Goal: Task Accomplishment & Management: Use online tool/utility

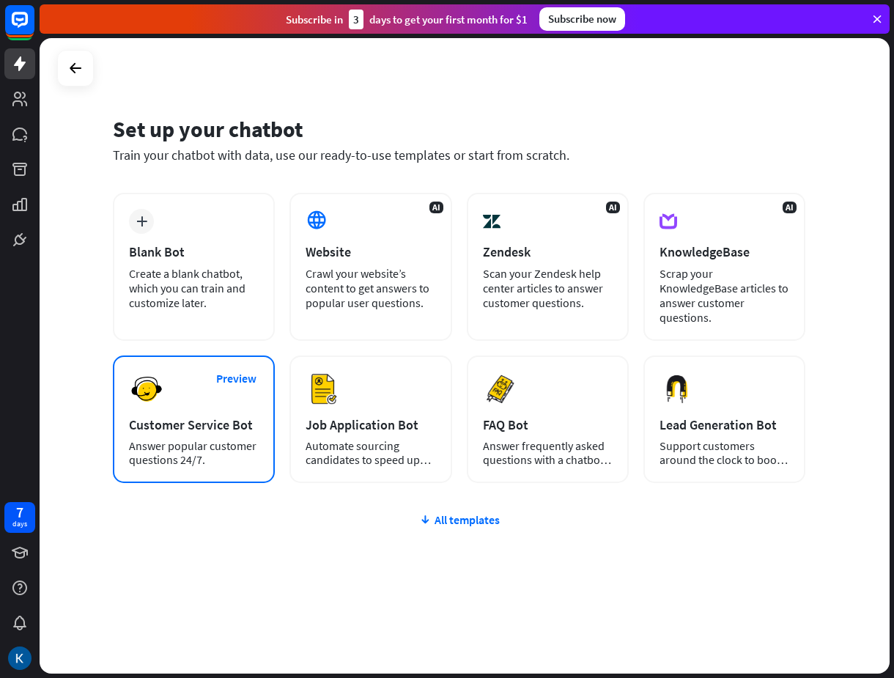
click at [177, 431] on div "Customer Service Bot" at bounding box center [194, 424] width 130 height 17
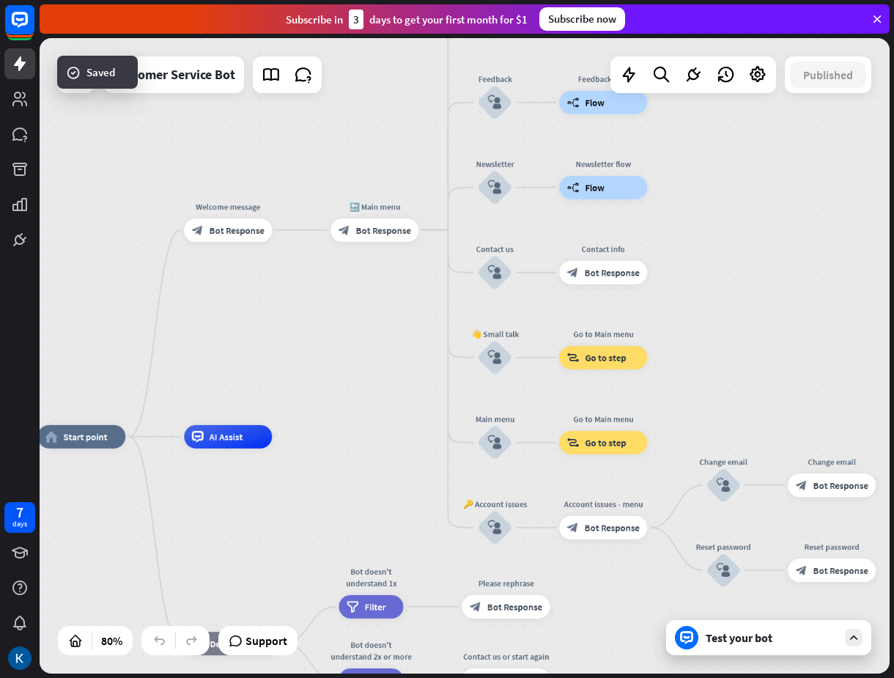
drag, startPoint x: 582, startPoint y: 277, endPoint x: 339, endPoint y: 371, distance: 261.0
click at [339, 371] on div "home_2 Start point Welcome message block_bot_response Bot Response 🔙 Main menu …" at bounding box center [465, 355] width 850 height 635
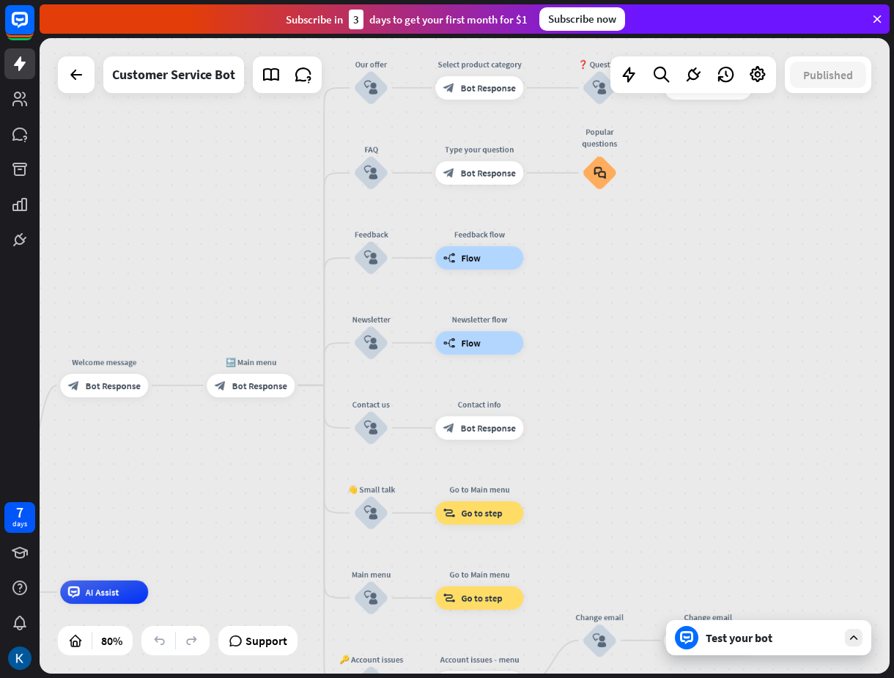
drag, startPoint x: 410, startPoint y: 322, endPoint x: 286, endPoint y: 478, distance: 198.7
click at [286, 478] on div "home_2 Start point Welcome message block_bot_response Bot Response 🔙 Main menu …" at bounding box center [465, 355] width 850 height 635
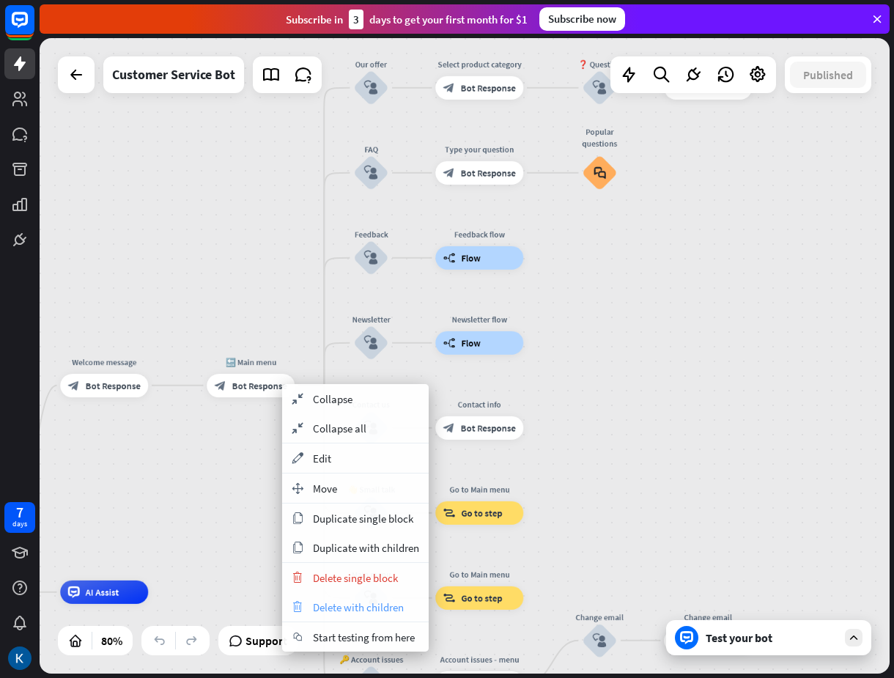
click at [351, 611] on span "Delete with children" at bounding box center [358, 607] width 91 height 14
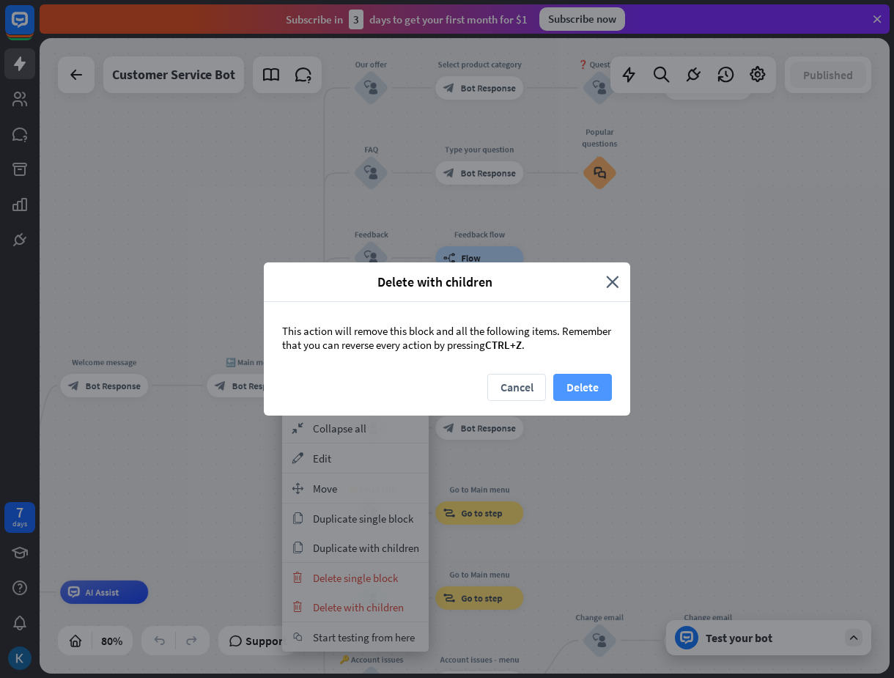
click at [600, 378] on button "Delete" at bounding box center [582, 387] width 59 height 27
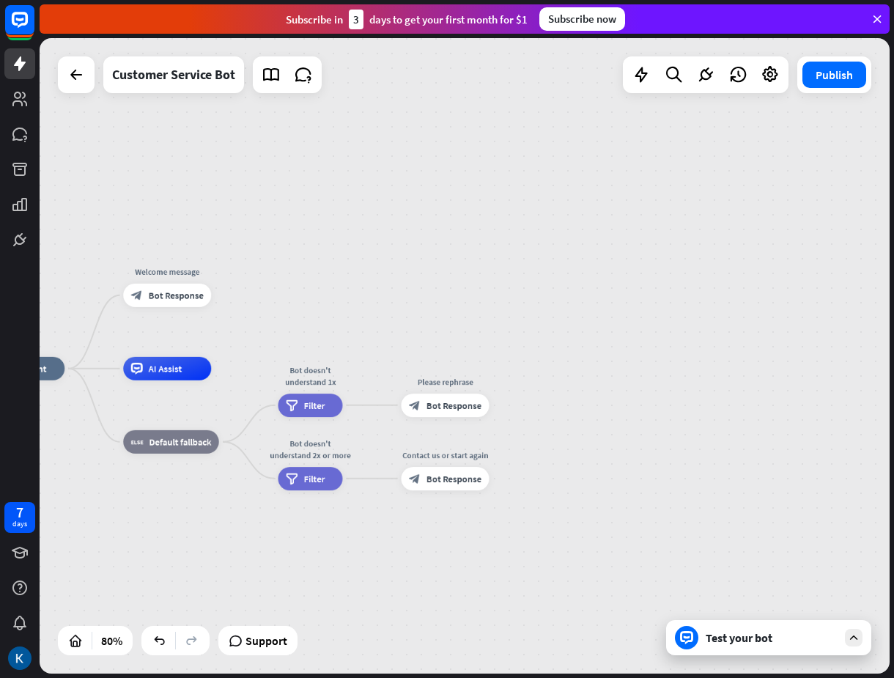
drag, startPoint x: 305, startPoint y: 432, endPoint x: 332, endPoint y: 272, distance: 162.0
click at [332, 272] on div "home_2 Start point Welcome message block_bot_response Bot Response AI Assist bl…" at bounding box center [465, 355] width 850 height 635
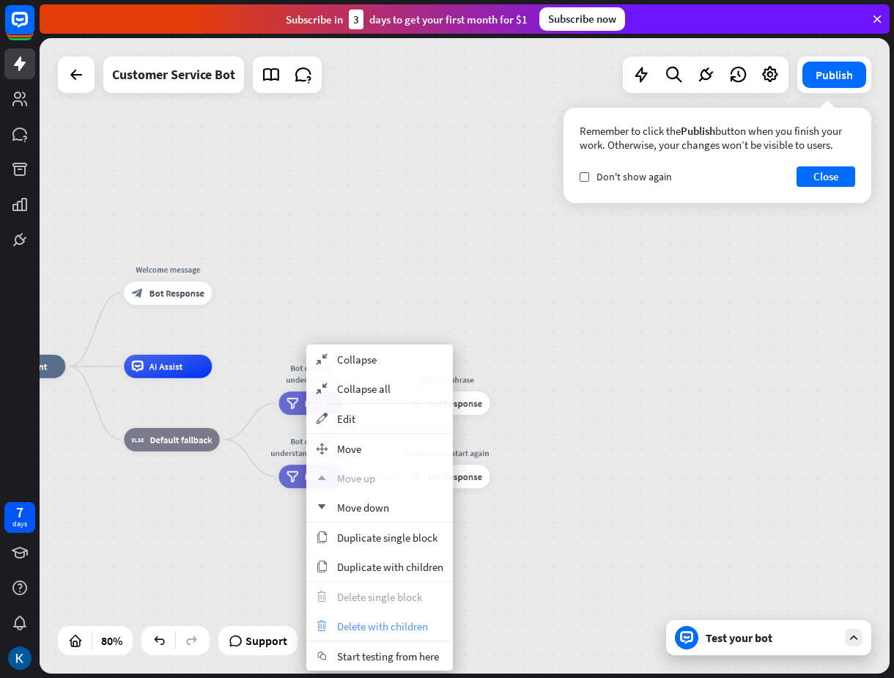
click at [358, 612] on div "trash Delete with children" at bounding box center [379, 625] width 147 height 29
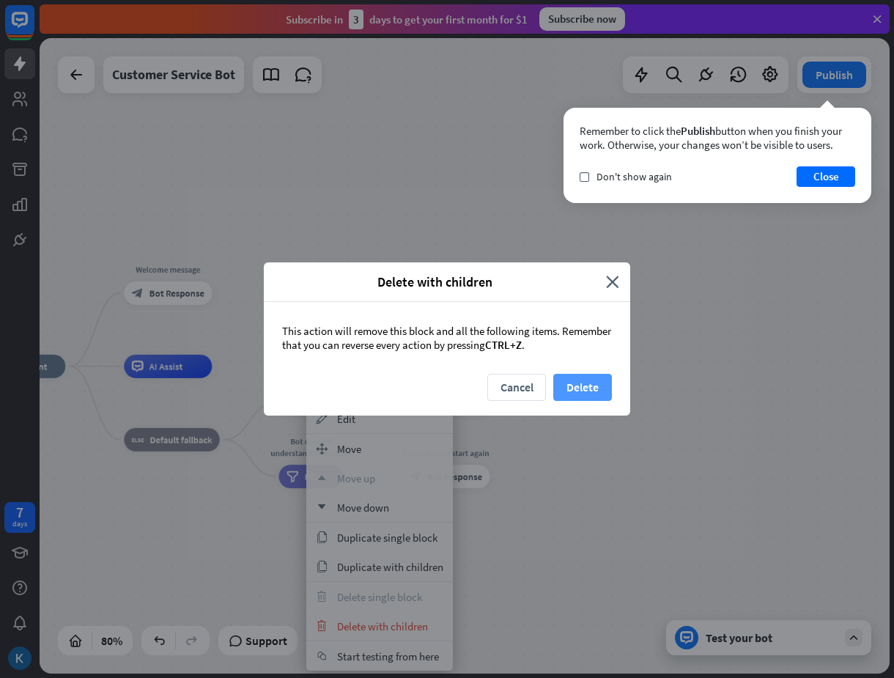
click at [577, 389] on button "Delete" at bounding box center [582, 387] width 59 height 27
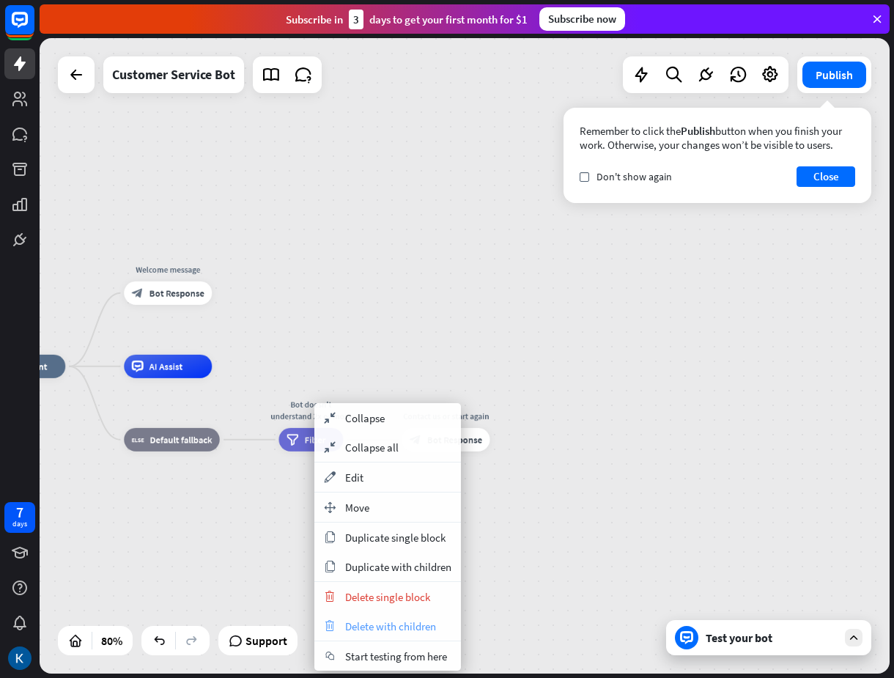
click at [373, 621] on span "Delete with children" at bounding box center [390, 626] width 91 height 14
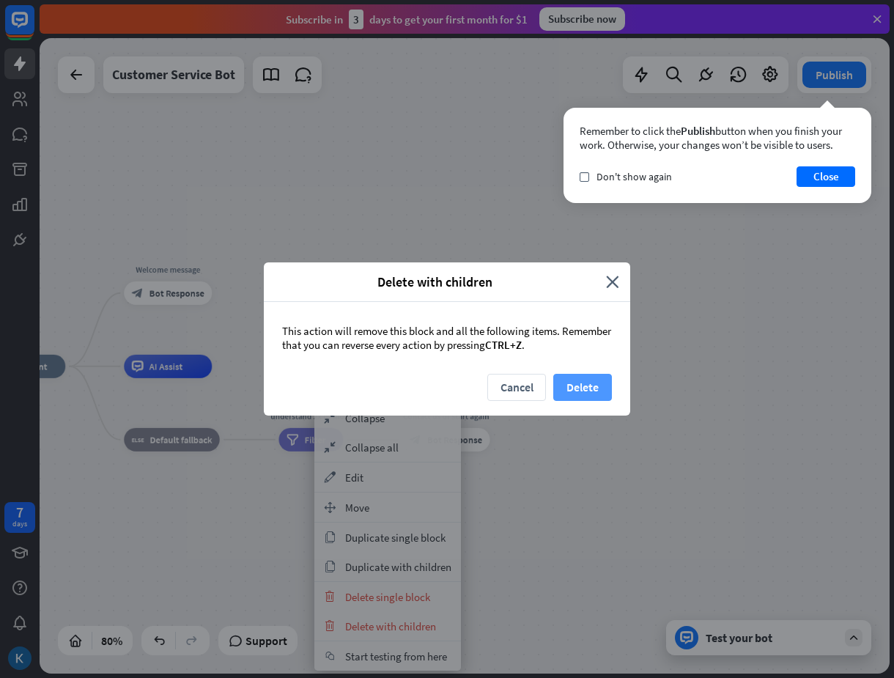
click at [583, 390] on button "Delete" at bounding box center [582, 387] width 59 height 27
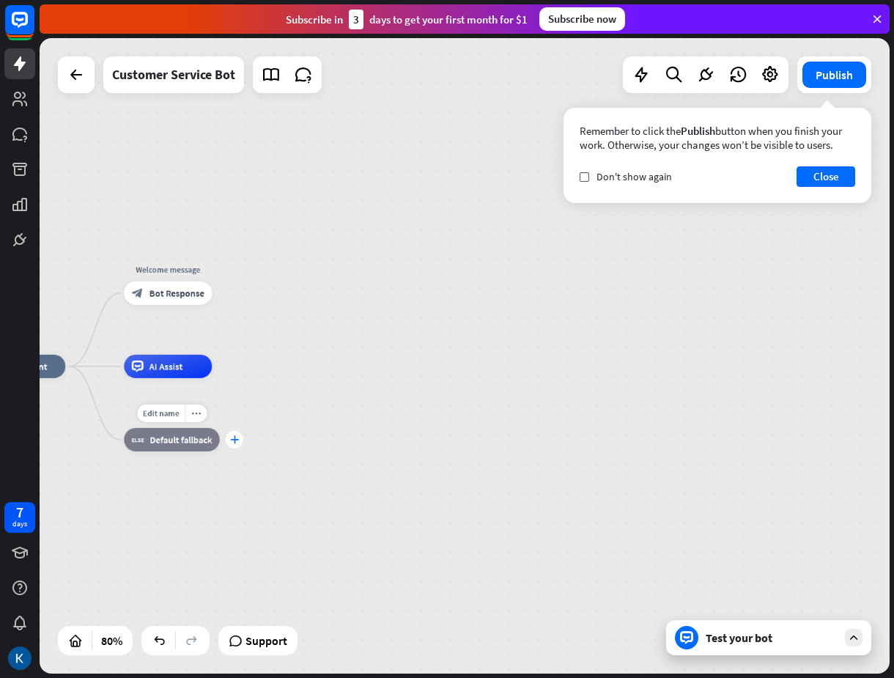
click at [236, 441] on icon "plus" at bounding box center [234, 439] width 9 height 8
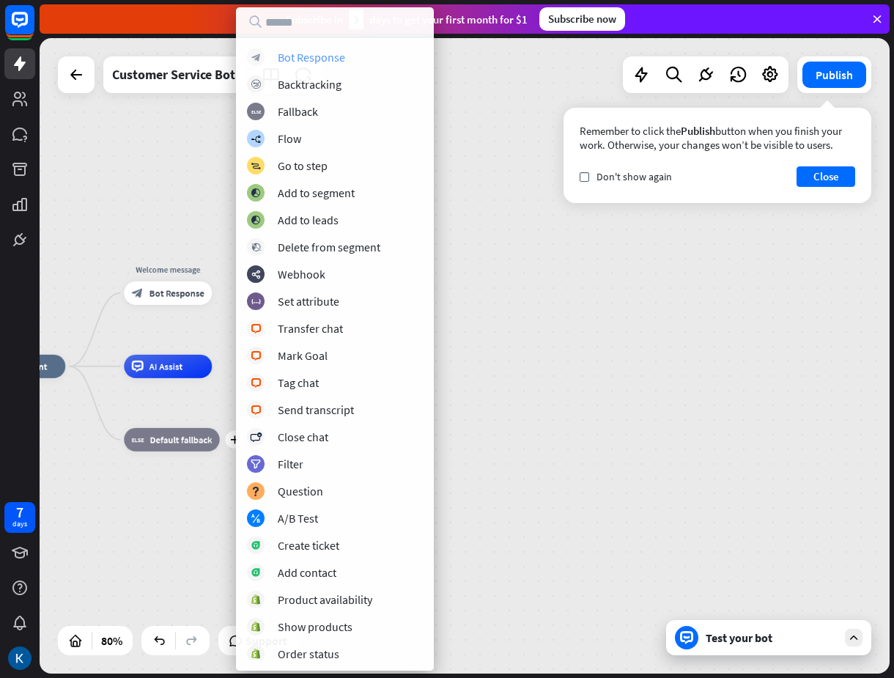
click at [319, 53] on div "Bot Response" at bounding box center [311, 57] width 67 height 15
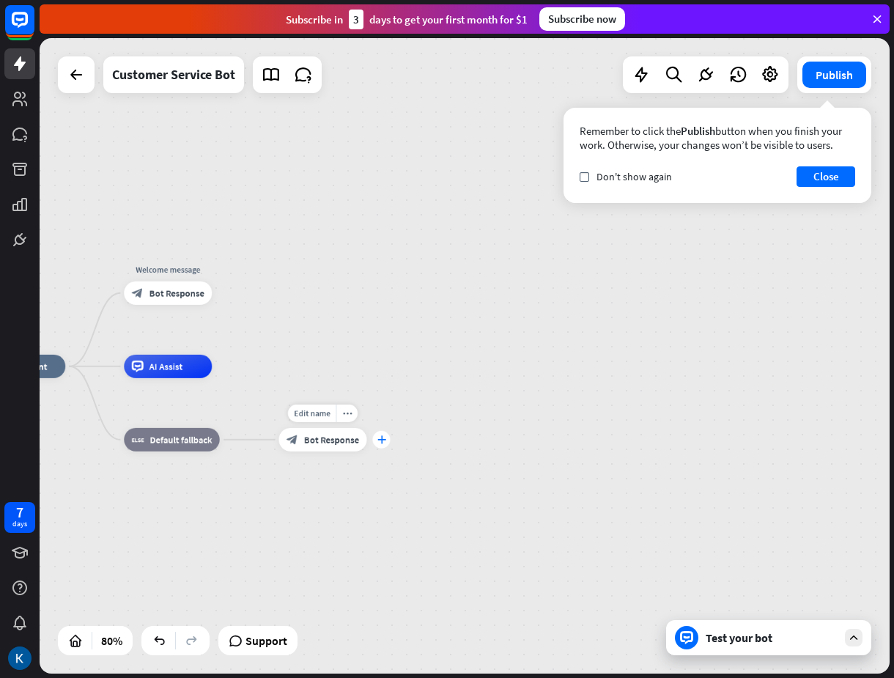
click at [382, 436] on icon "plus" at bounding box center [381, 439] width 9 height 8
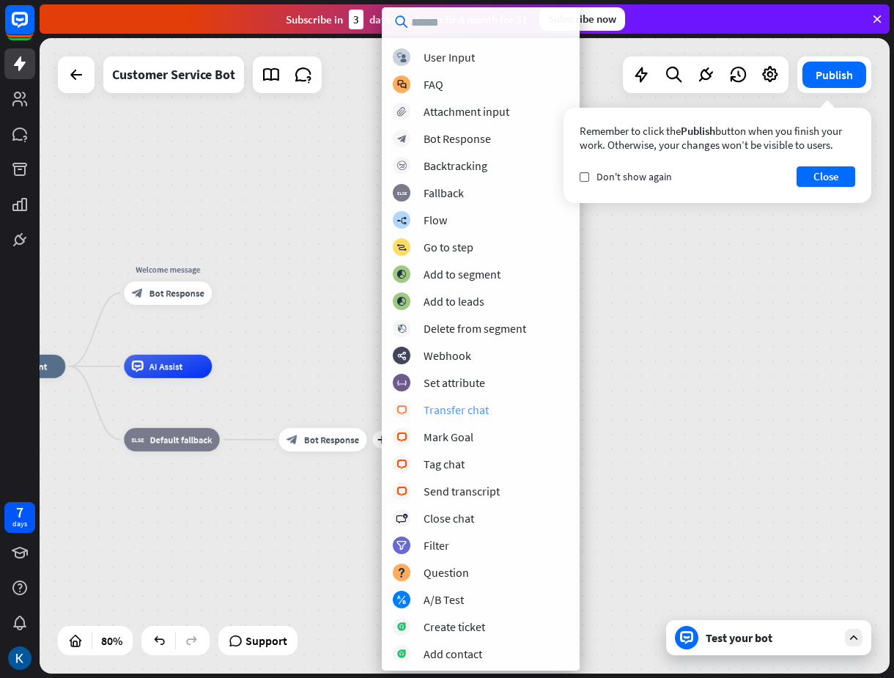
click at [476, 411] on div "Transfer chat" at bounding box center [456, 409] width 65 height 15
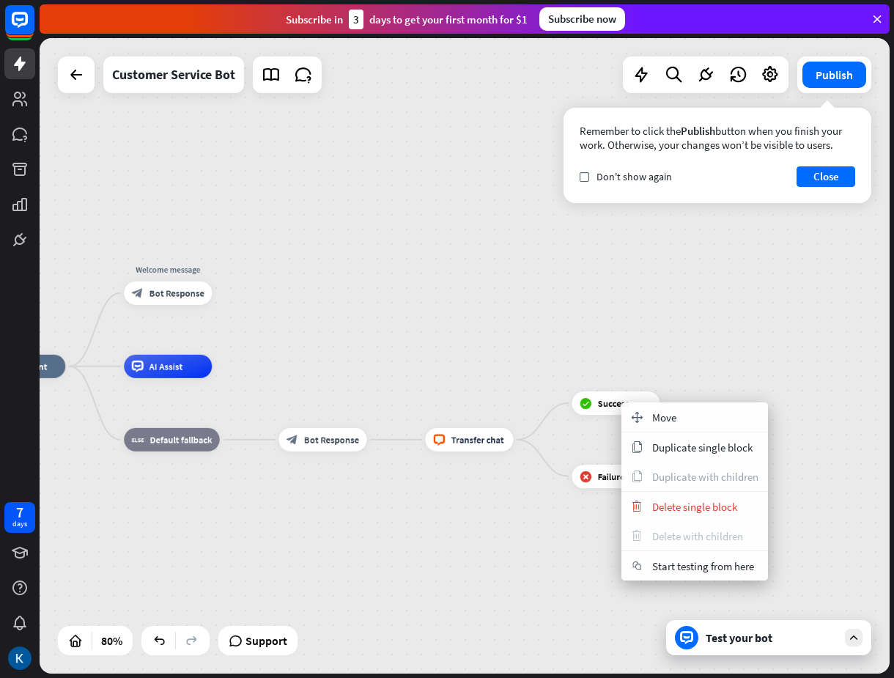
click at [677, 532] on span "Delete with children" at bounding box center [697, 536] width 91 height 14
click at [704, 547] on div "trash Delete with children" at bounding box center [694, 535] width 147 height 29
click at [548, 366] on div "home_2 Start point Welcome message block_bot_response Bot Response AI Assist bl…" at bounding box center [317, 620] width 680 height 509
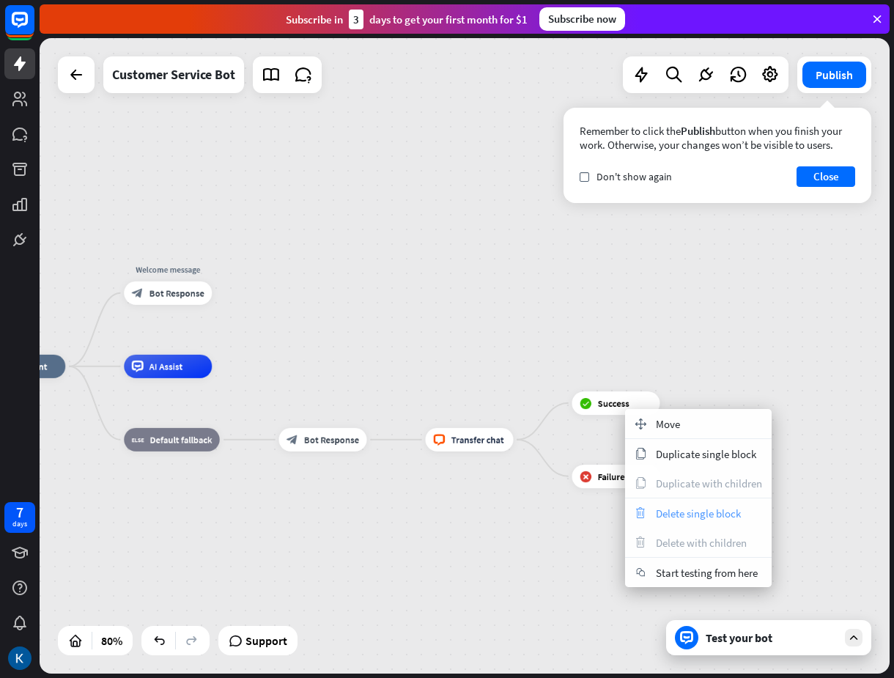
click at [679, 512] on span "Delete single block" at bounding box center [698, 513] width 85 height 14
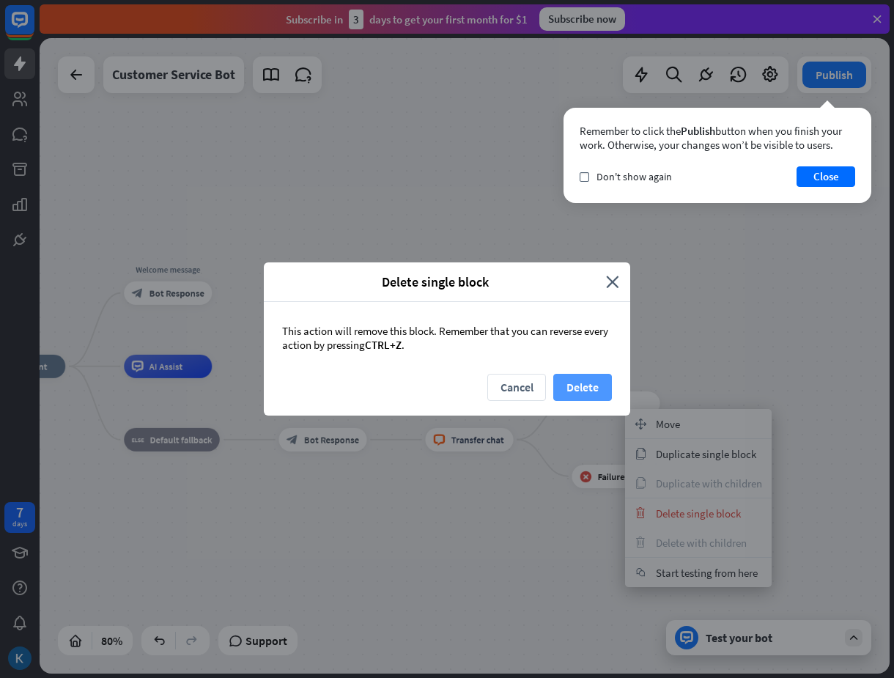
click at [602, 396] on button "Delete" at bounding box center [582, 387] width 59 height 27
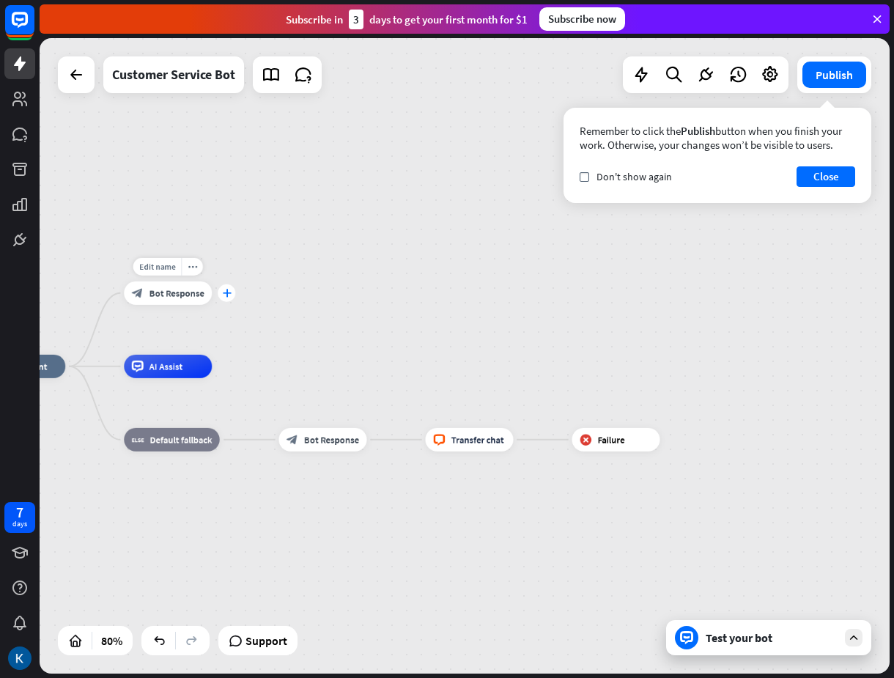
click at [226, 294] on icon "plus" at bounding box center [226, 293] width 9 height 8
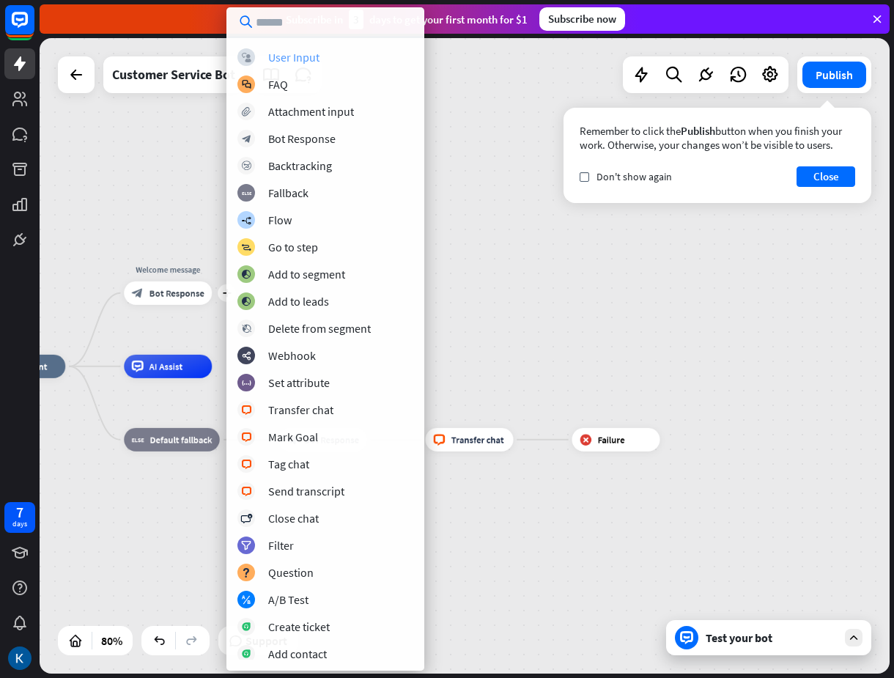
click at [312, 52] on div "User Input" at bounding box center [293, 57] width 51 height 15
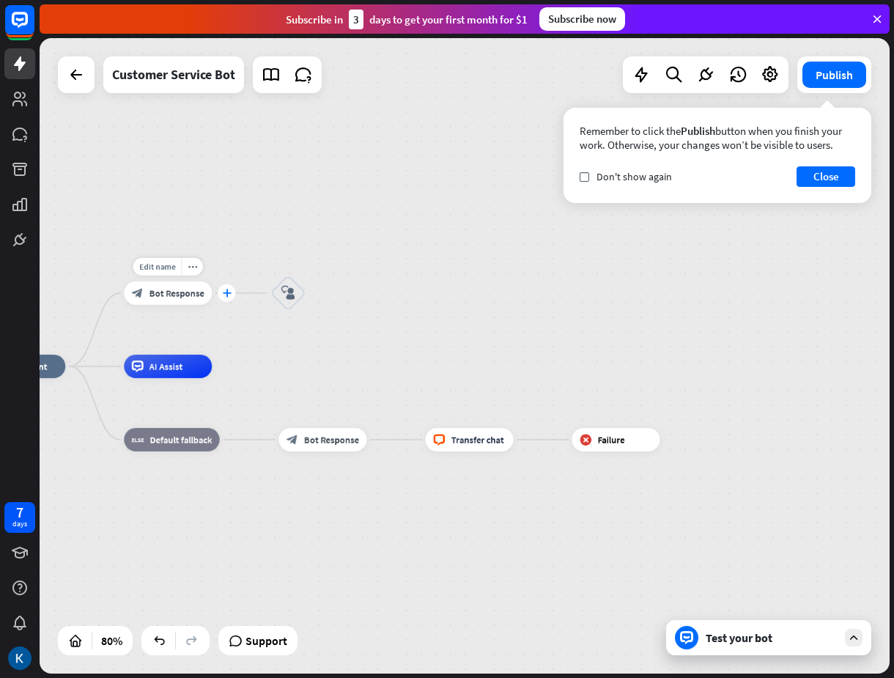
click at [223, 291] on icon "plus" at bounding box center [226, 293] width 9 height 8
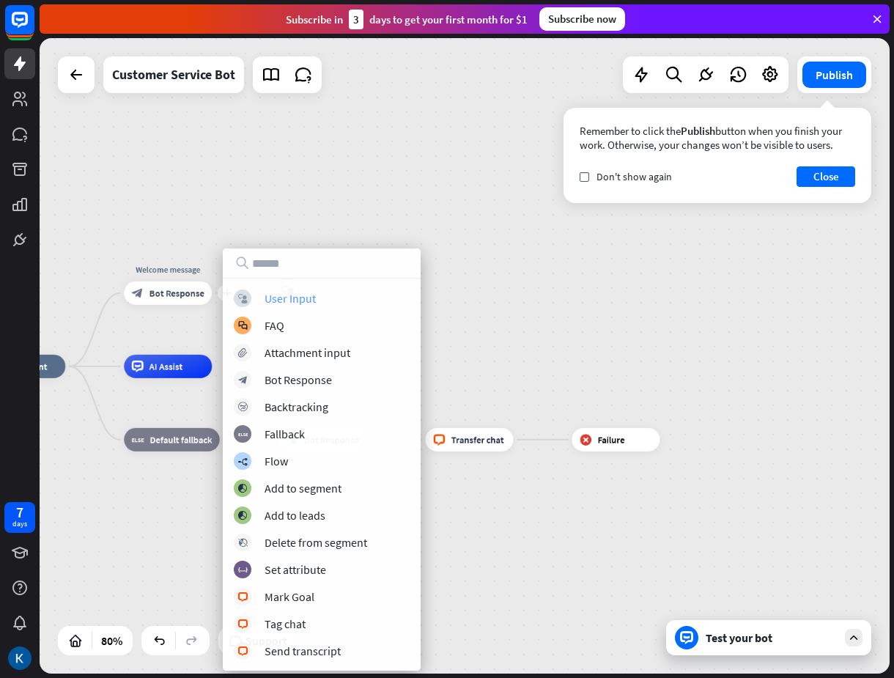
click at [279, 299] on div "User Input" at bounding box center [290, 298] width 51 height 15
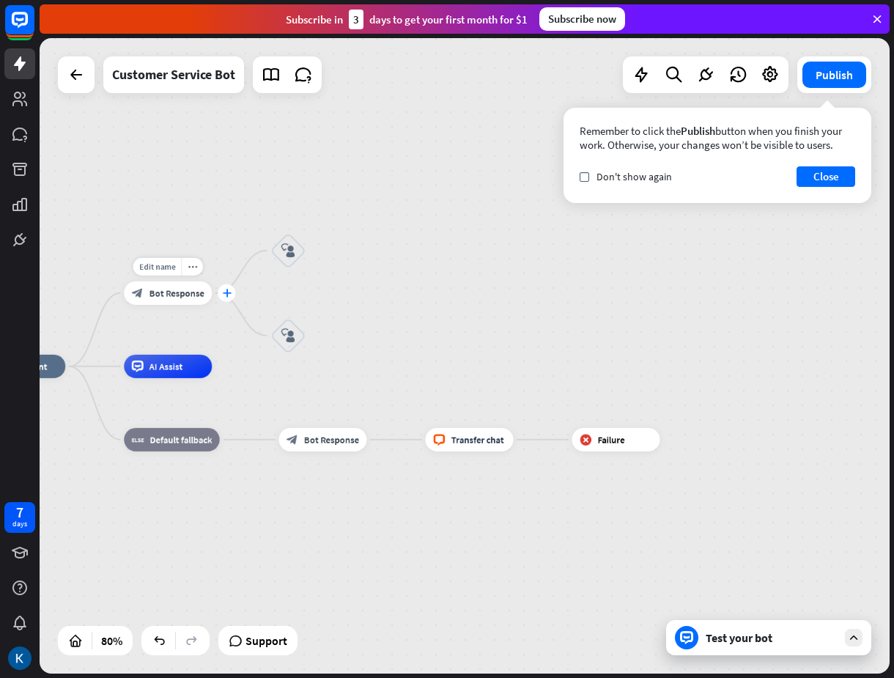
click at [225, 296] on icon "plus" at bounding box center [226, 293] width 9 height 8
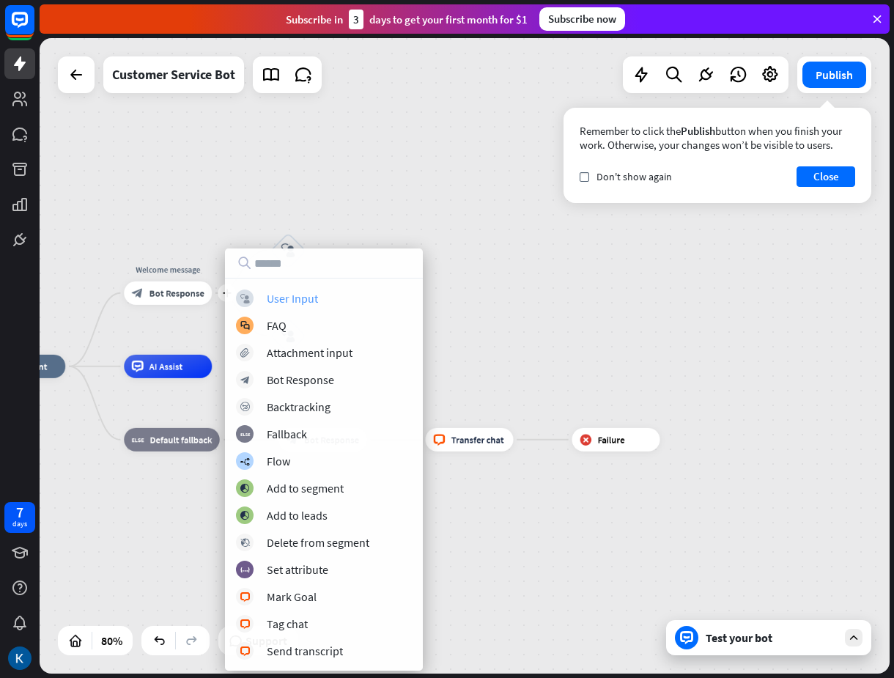
click at [292, 303] on div "User Input" at bounding box center [292, 298] width 51 height 15
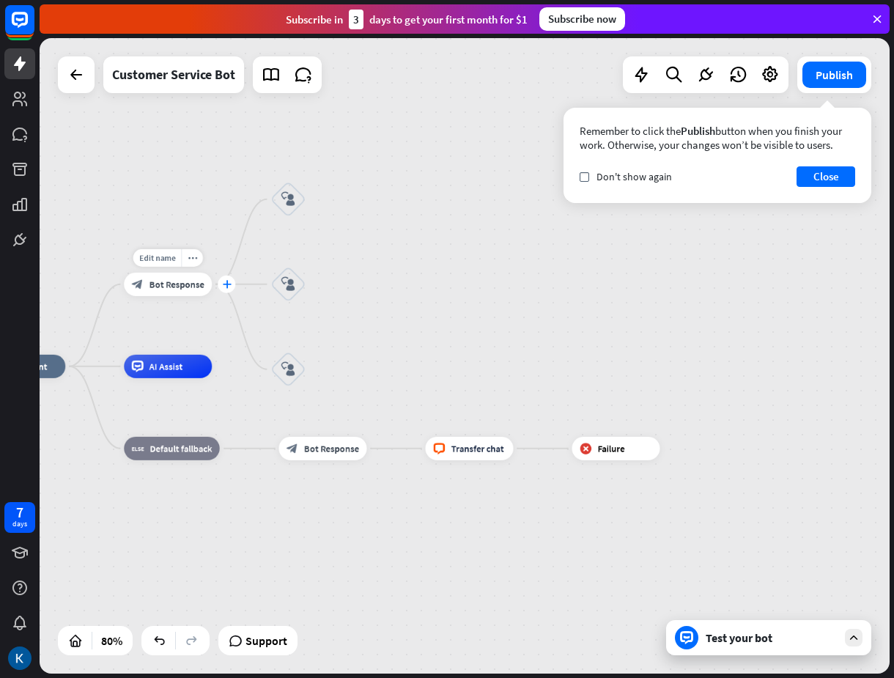
drag, startPoint x: 234, startPoint y: 292, endPoint x: 222, endPoint y: 287, distance: 12.8
click at [222, 287] on icon "plus" at bounding box center [226, 284] width 9 height 8
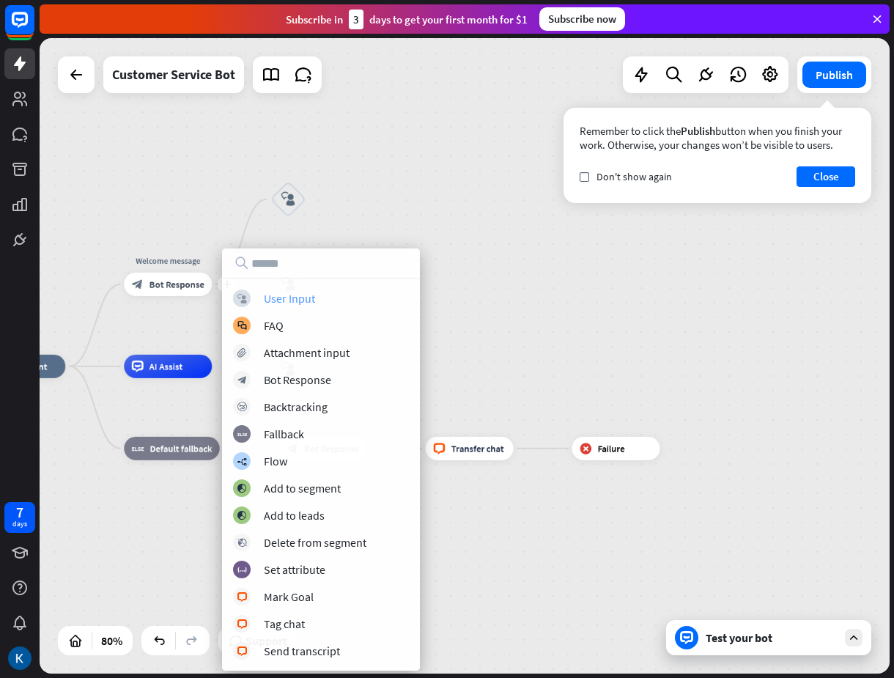
click at [308, 302] on div "User Input" at bounding box center [289, 298] width 51 height 15
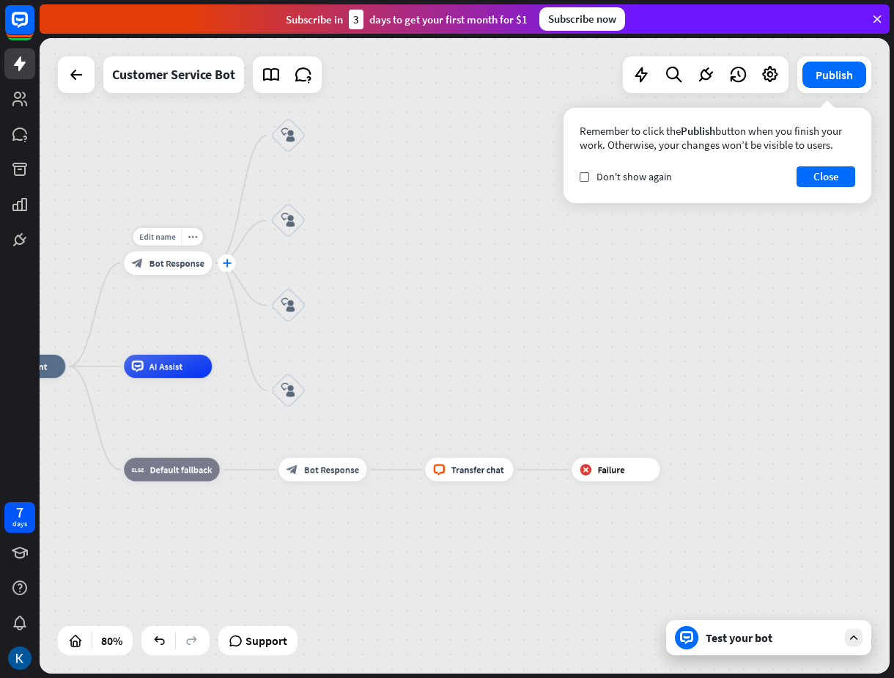
click at [221, 265] on div "plus" at bounding box center [227, 263] width 18 height 18
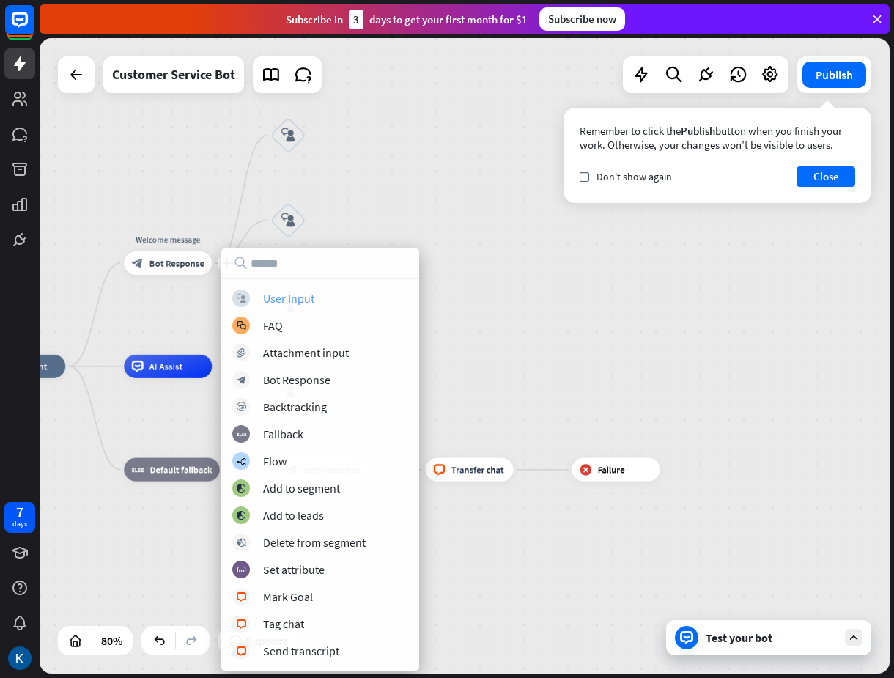
click at [303, 293] on div "User Input" at bounding box center [288, 298] width 51 height 15
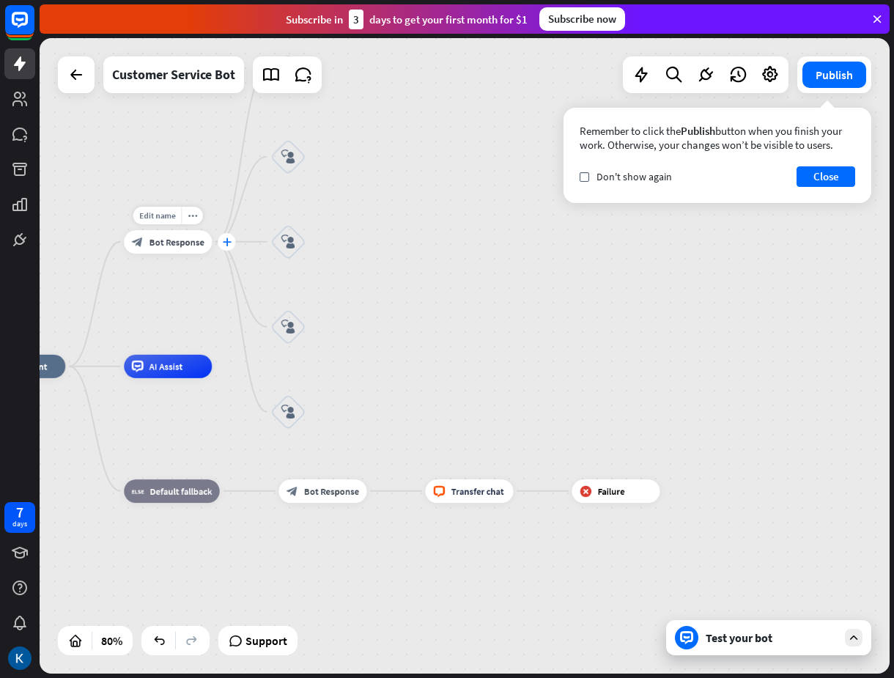
click at [229, 243] on icon "plus" at bounding box center [226, 241] width 9 height 8
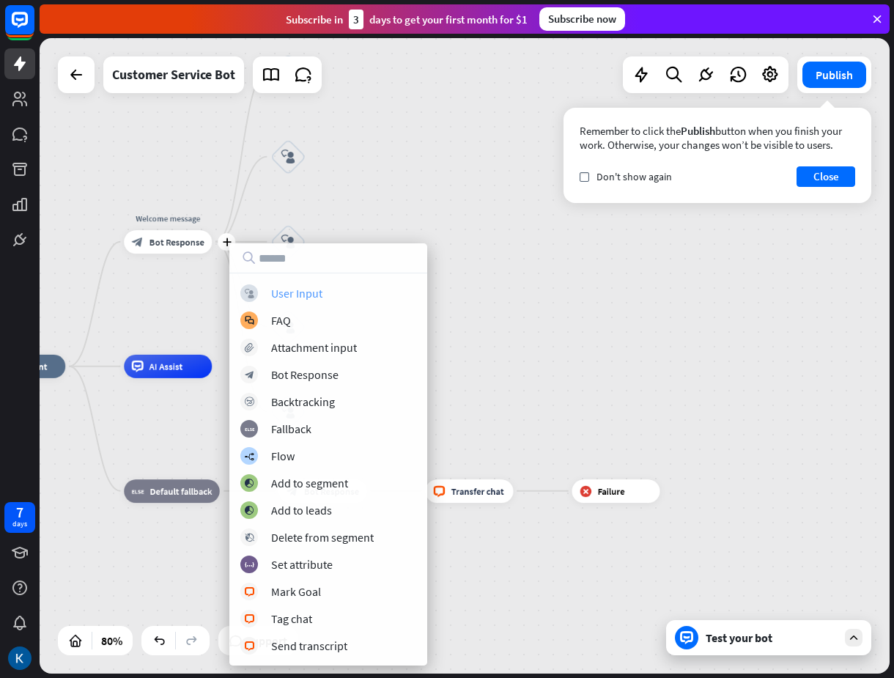
click at [320, 292] on div "User Input" at bounding box center [296, 293] width 51 height 15
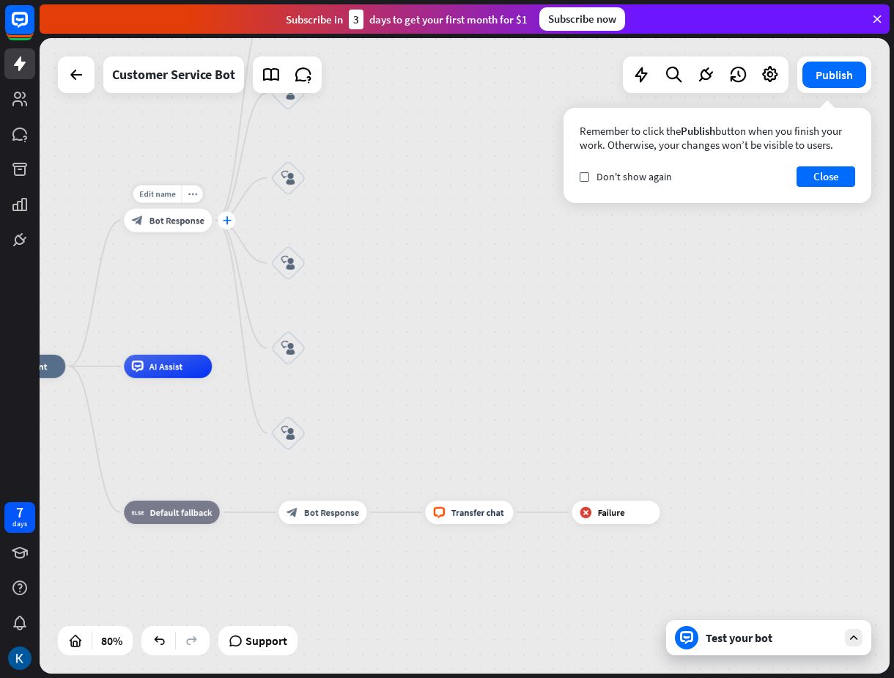
click at [226, 223] on icon "plus" at bounding box center [226, 220] width 9 height 8
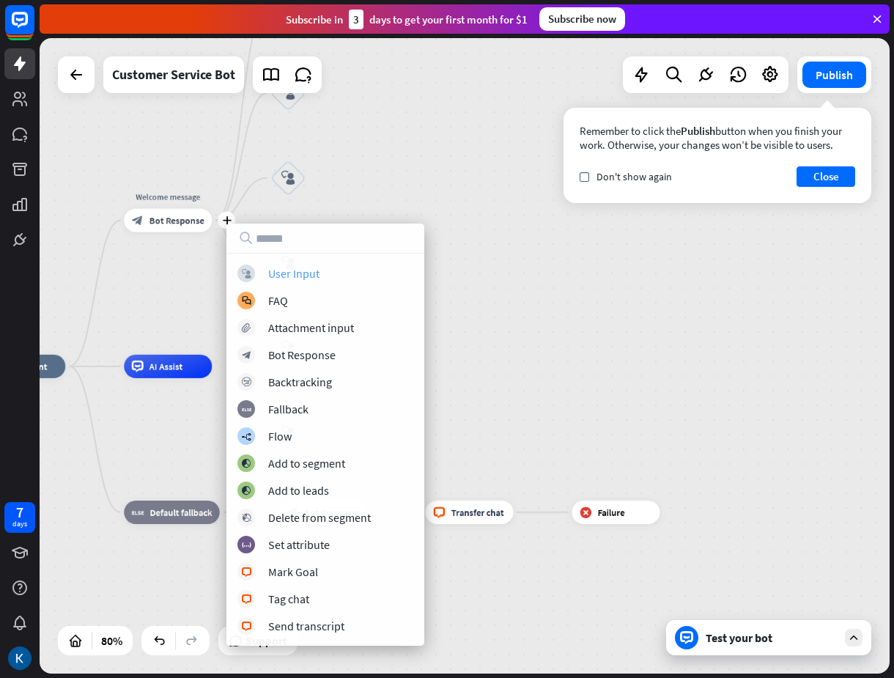
click at [297, 279] on div "User Input" at bounding box center [293, 273] width 51 height 15
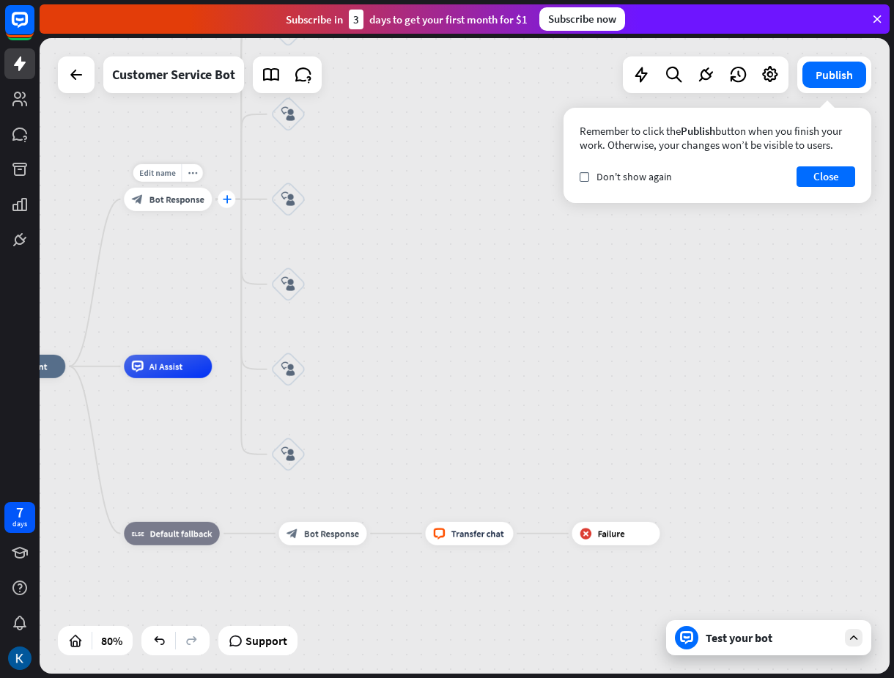
click at [229, 196] on icon "plus" at bounding box center [226, 199] width 9 height 8
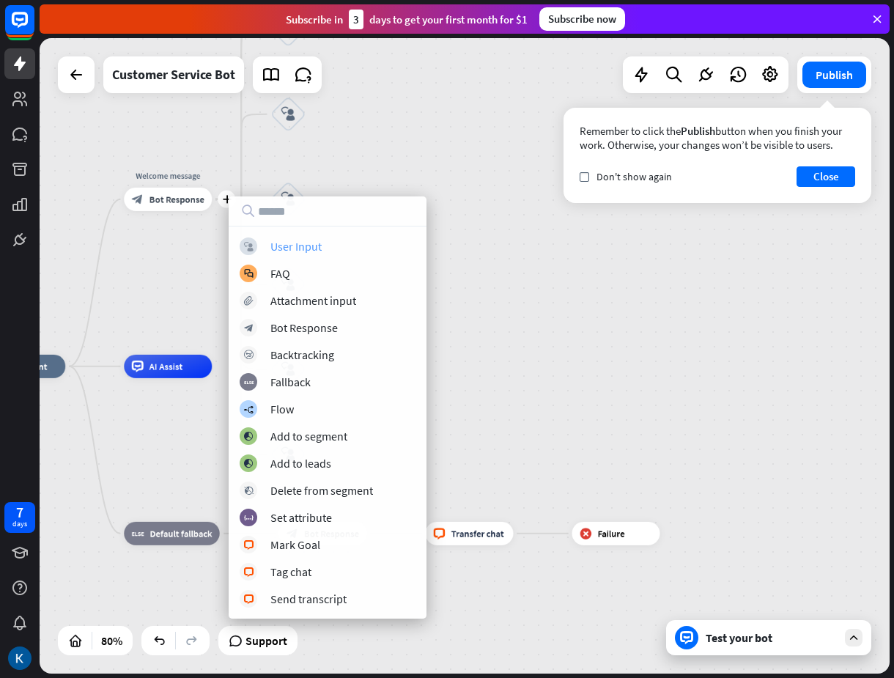
click at [292, 252] on div "User Input" at bounding box center [295, 246] width 51 height 15
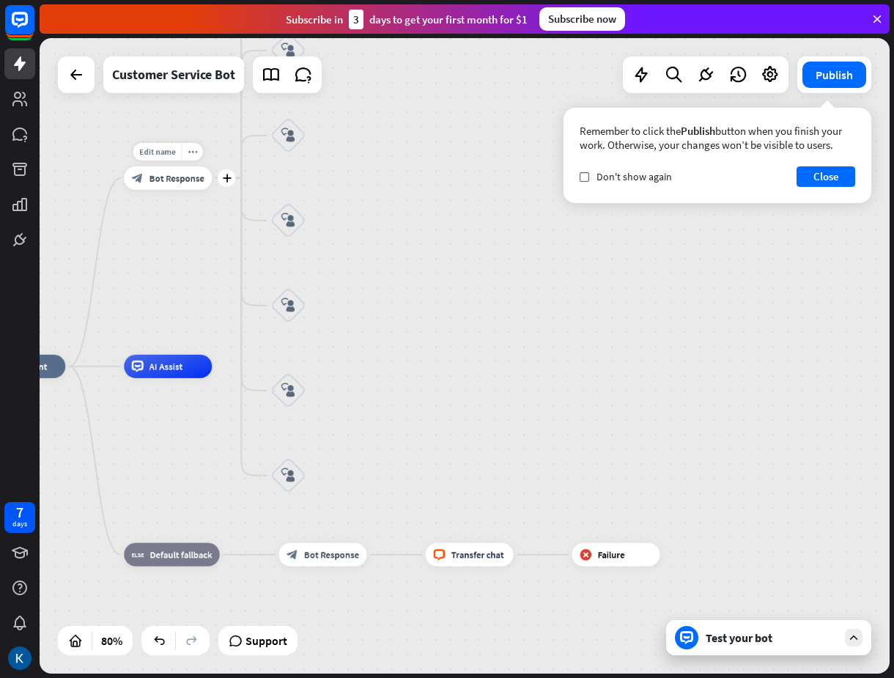
click at [212, 183] on div "Edit name more_horiz plus block_bot_response Bot Response" at bounding box center [168, 177] width 88 height 23
click at [228, 180] on icon "plus" at bounding box center [226, 178] width 9 height 8
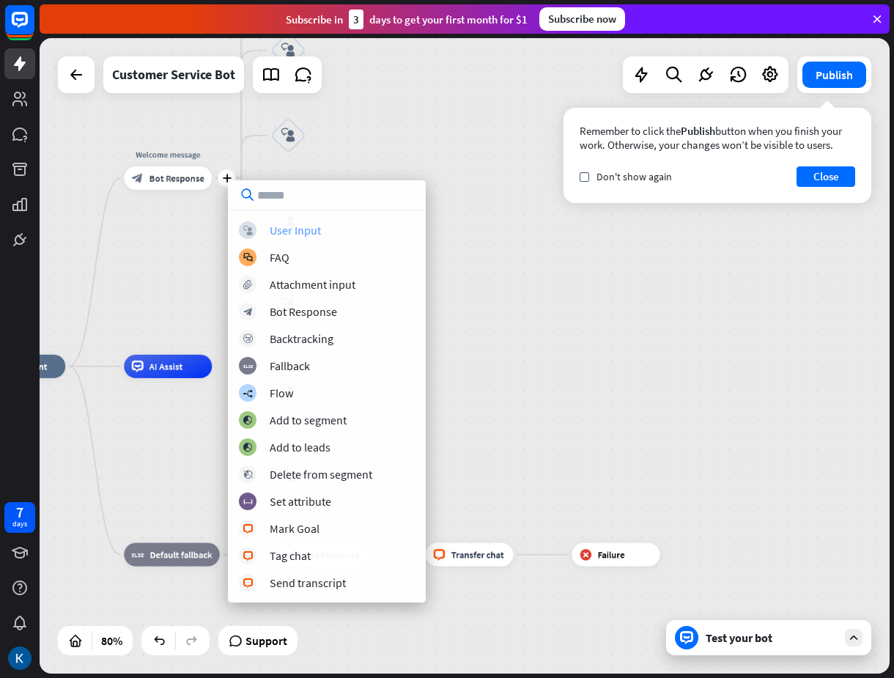
click at [314, 228] on div "User Input" at bounding box center [295, 230] width 51 height 15
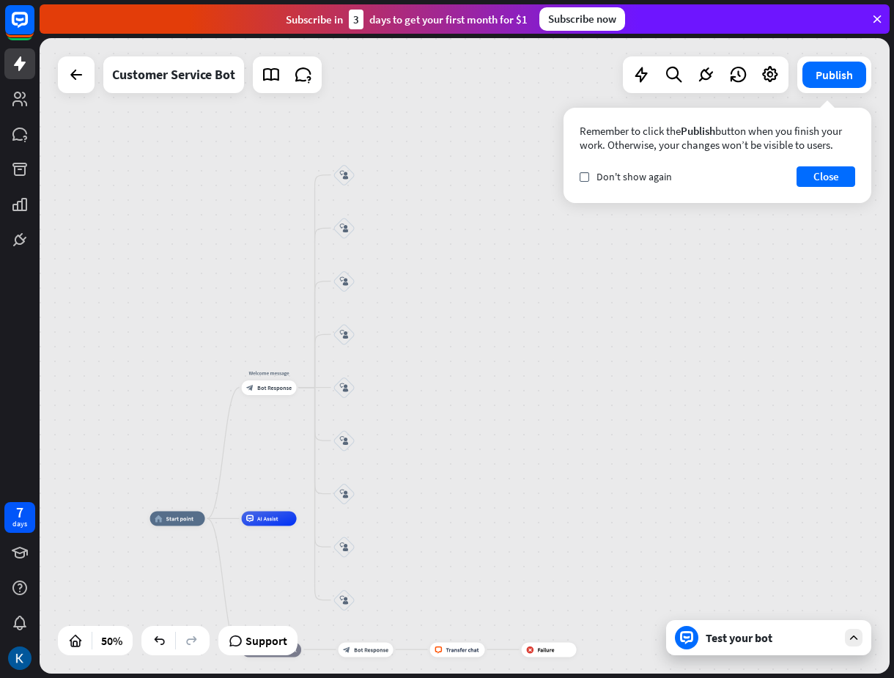
drag, startPoint x: 440, startPoint y: 308, endPoint x: 451, endPoint y: 386, distance: 79.2
click at [451, 386] on div "home_2 Start point Welcome message block_bot_response Bot Response block_user_i…" at bounding box center [465, 355] width 850 height 635
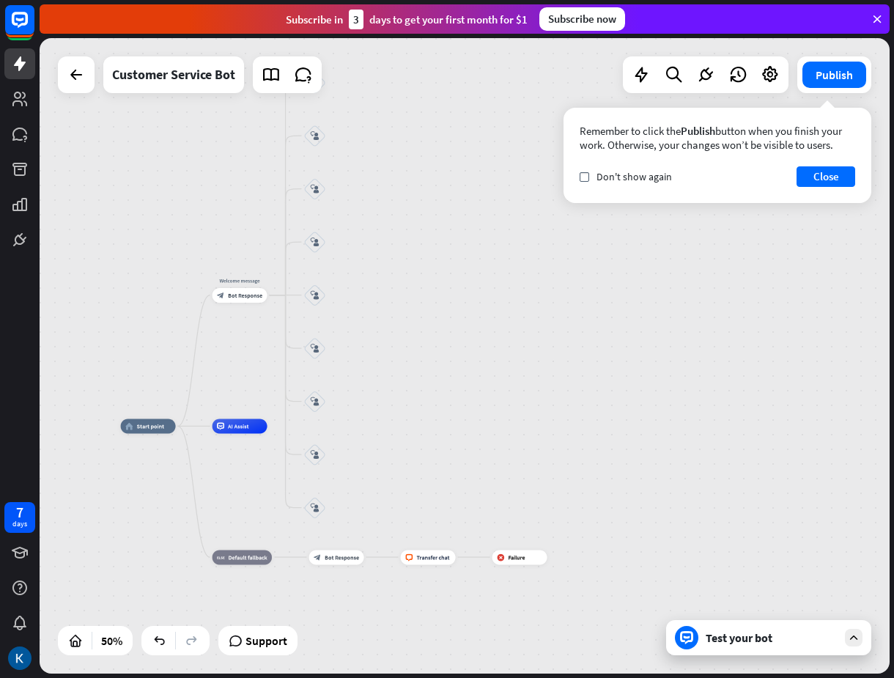
drag, startPoint x: 440, startPoint y: 444, endPoint x: 365, endPoint y: 365, distance: 109.4
click at [411, 352] on div "home_2 Start point Welcome message block_bot_response Bot Response block_user_i…" at bounding box center [465, 355] width 850 height 635
click at [273, 298] on div "plus" at bounding box center [275, 294] width 11 height 11
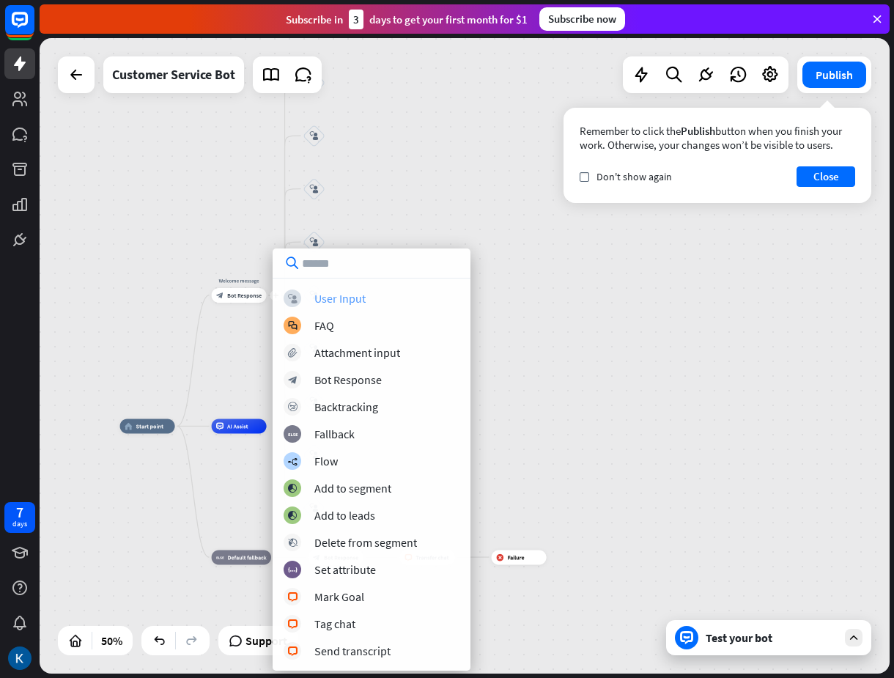
click at [363, 302] on div "User Input" at bounding box center [339, 298] width 51 height 15
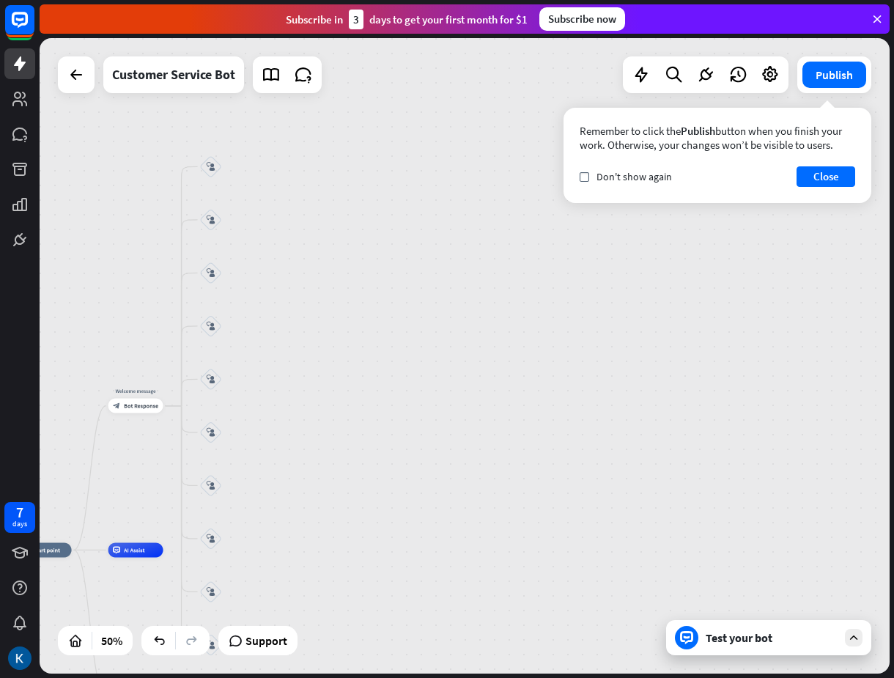
drag, startPoint x: 437, startPoint y: 294, endPoint x: 334, endPoint y: 433, distance: 172.9
click at [334, 433] on div "home_2 Start point Welcome message block_bot_response Bot Response block_user_i…" at bounding box center [465, 355] width 850 height 635
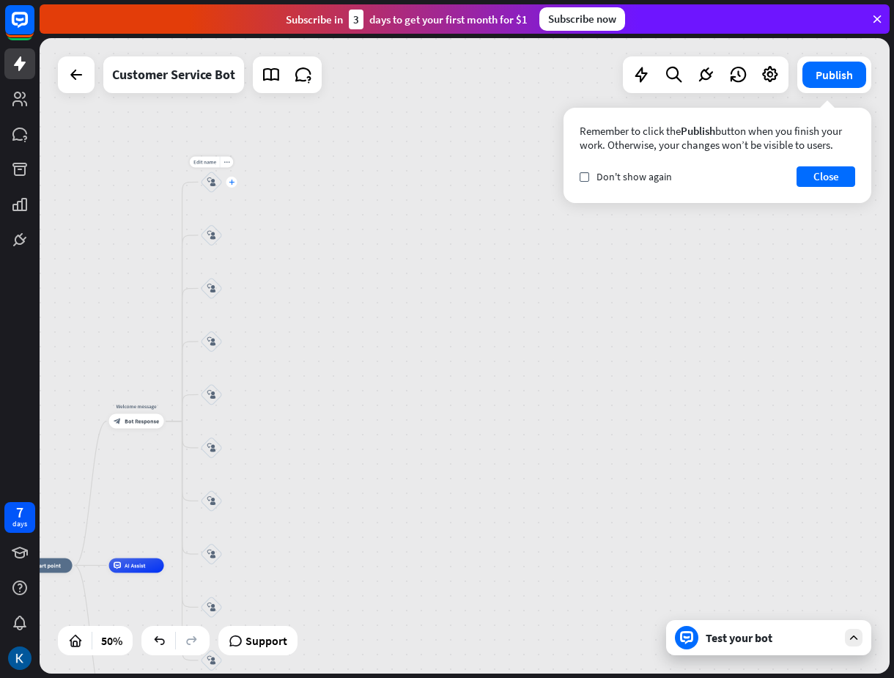
click at [233, 181] on icon "plus" at bounding box center [232, 182] width 6 height 5
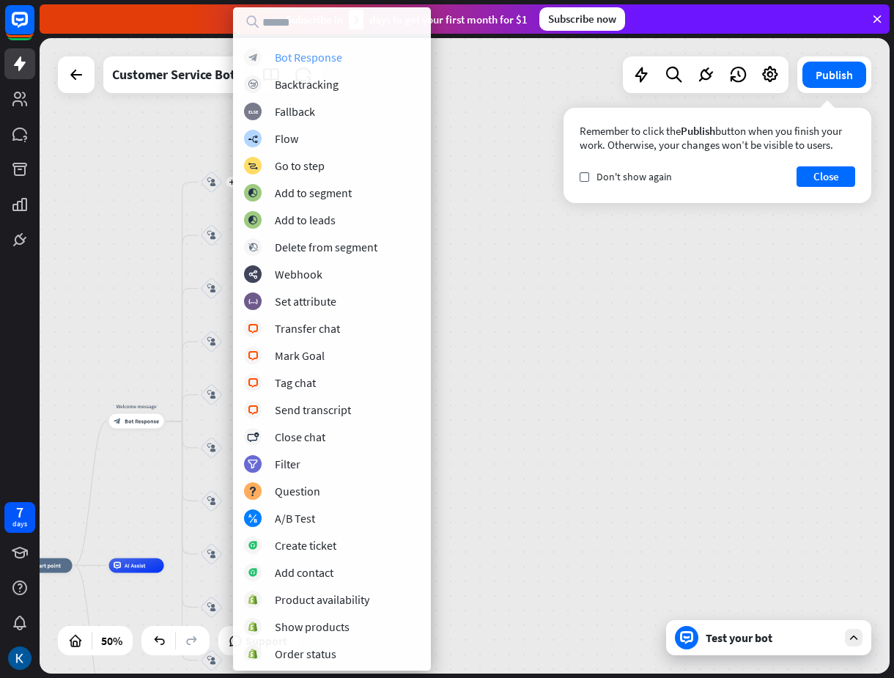
click at [304, 59] on div "Bot Response" at bounding box center [308, 57] width 67 height 15
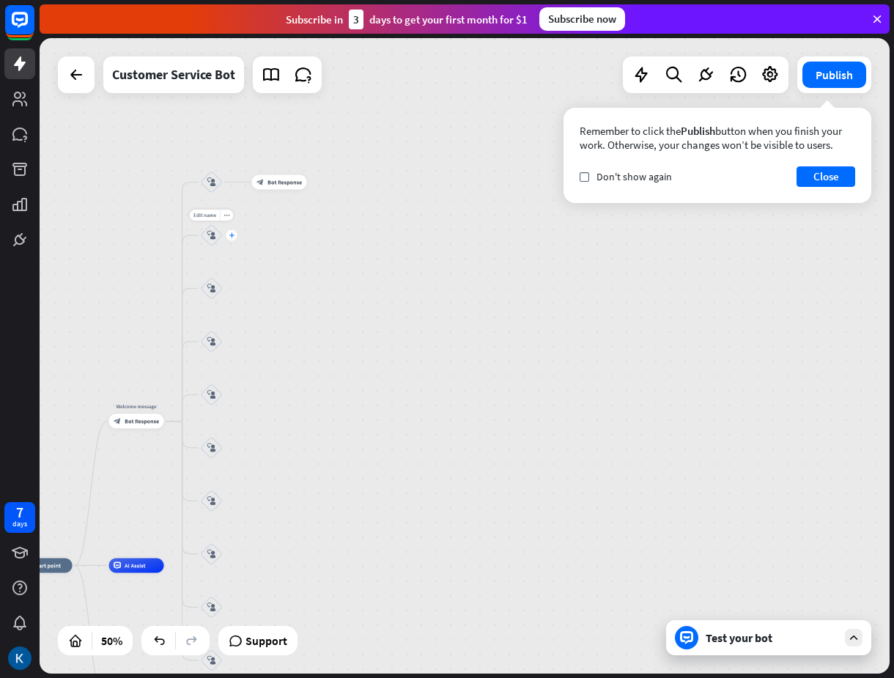
click at [232, 230] on div "plus" at bounding box center [231, 234] width 11 height 11
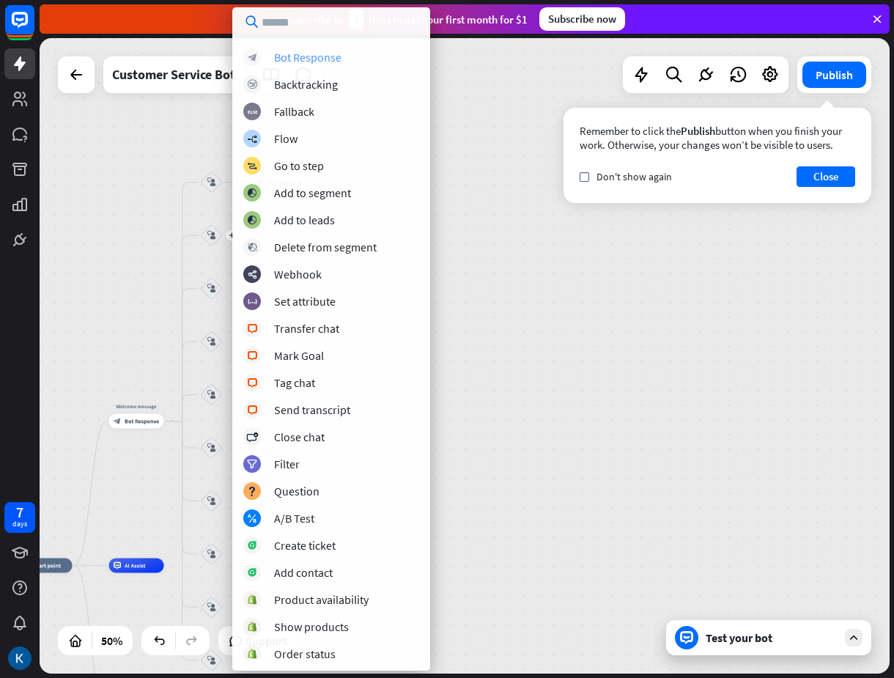
click at [288, 55] on div "Bot Response" at bounding box center [307, 57] width 67 height 15
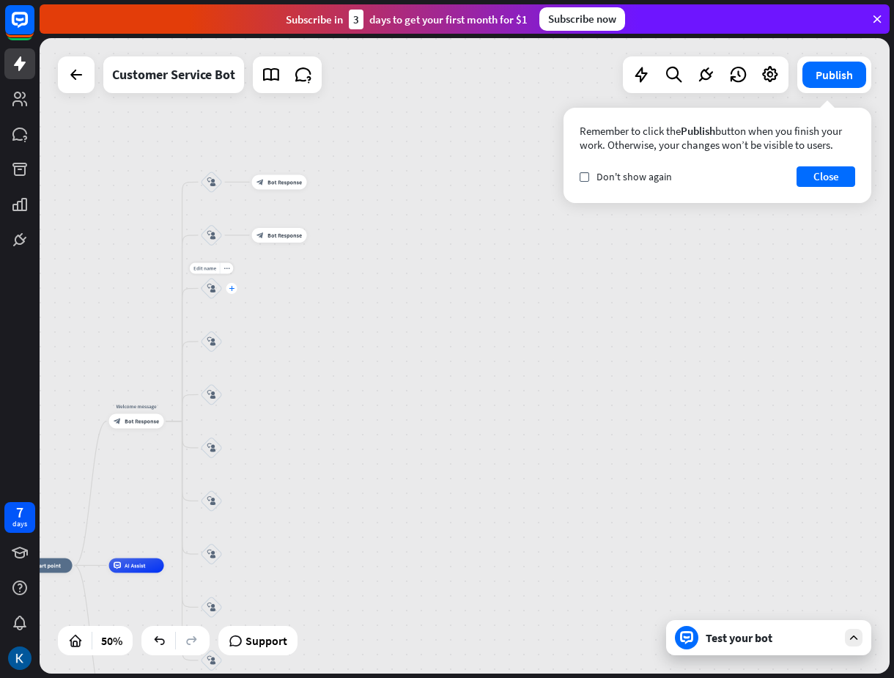
click at [234, 289] on div "plus" at bounding box center [231, 288] width 11 height 11
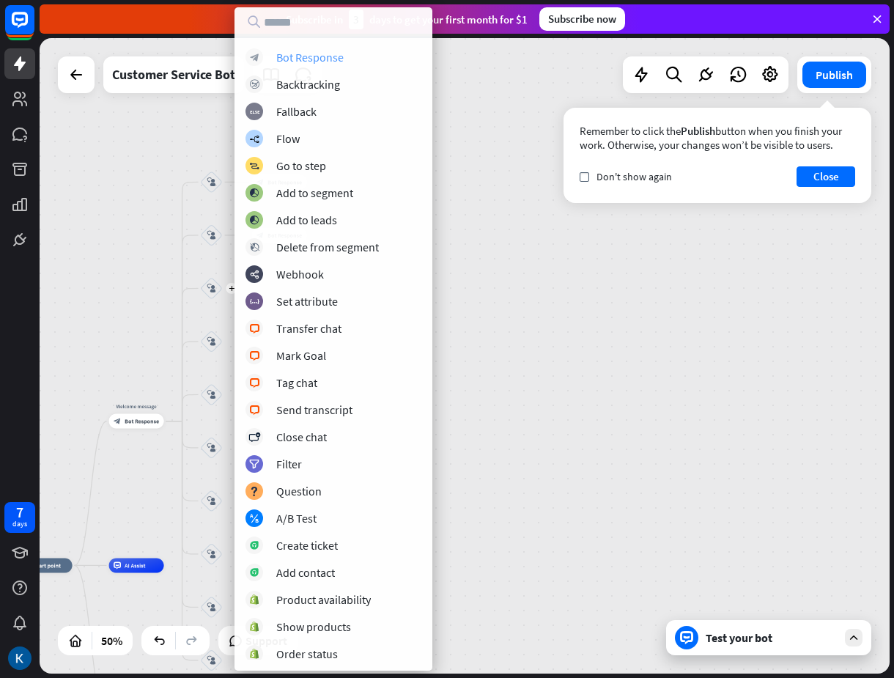
click at [286, 52] on div "Bot Response" at bounding box center [309, 57] width 67 height 15
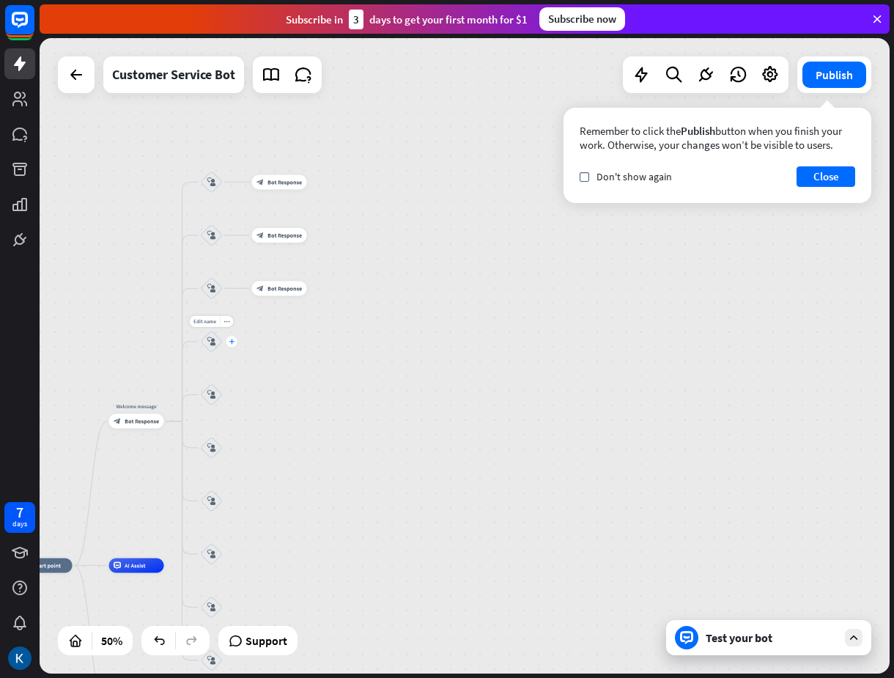
click at [233, 341] on icon "plus" at bounding box center [232, 341] width 6 height 5
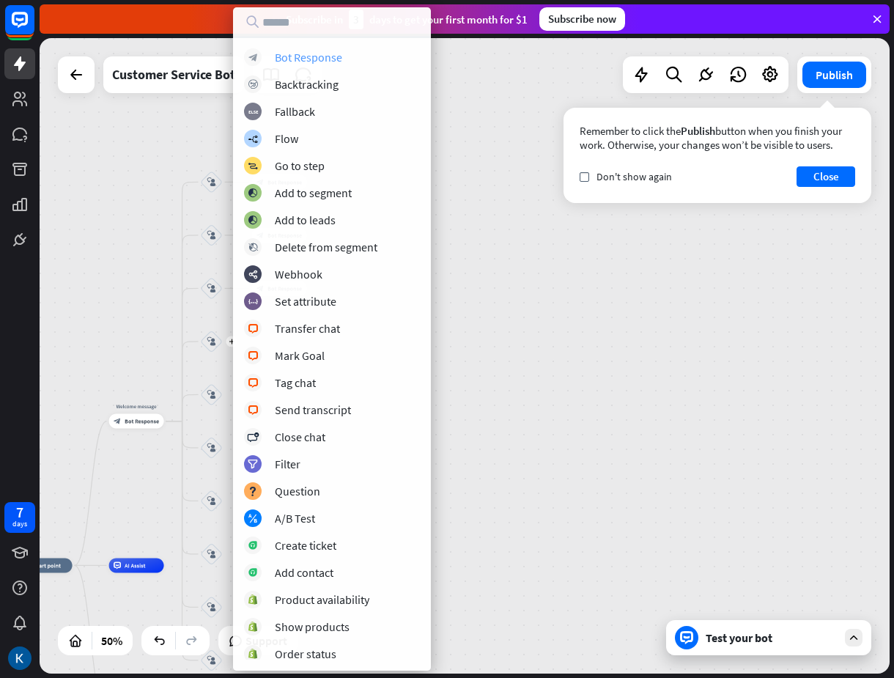
click at [328, 52] on div "Bot Response" at bounding box center [308, 57] width 67 height 15
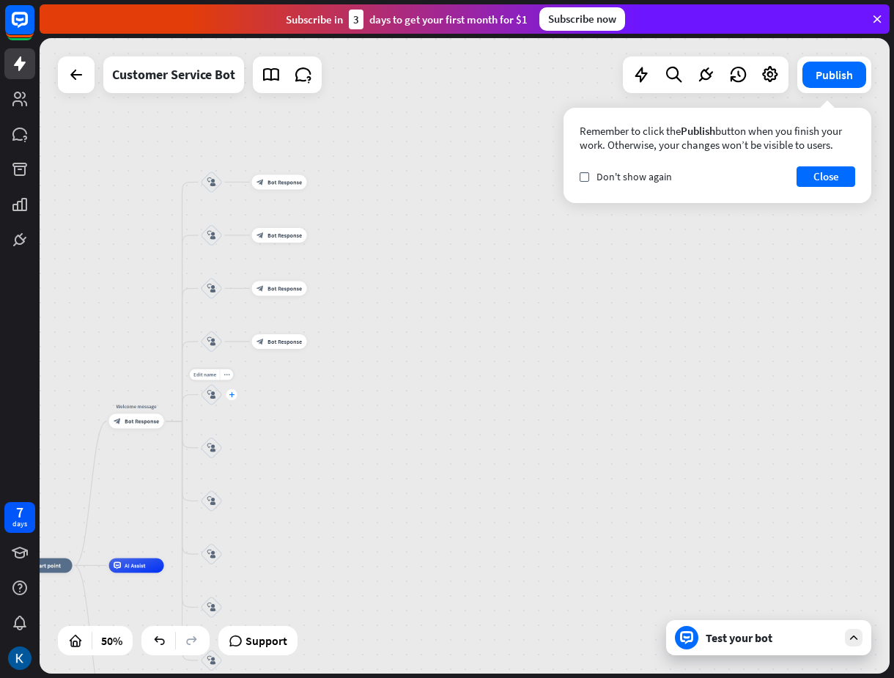
click at [232, 391] on div "plus" at bounding box center [231, 394] width 11 height 11
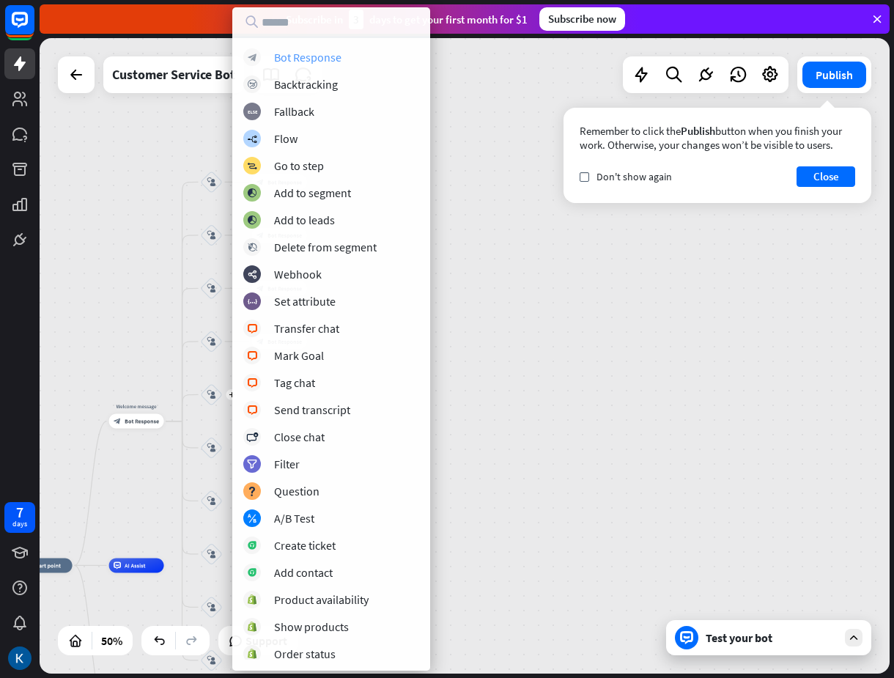
click at [343, 53] on div "block_bot_response Bot Response" at bounding box center [331, 57] width 176 height 18
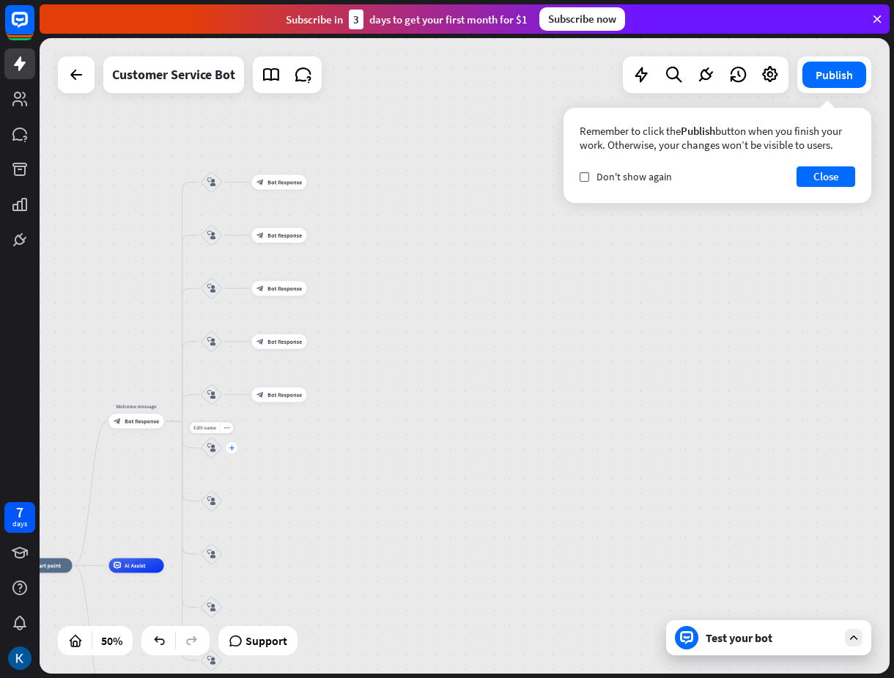
click at [232, 448] on icon "plus" at bounding box center [232, 447] width 6 height 5
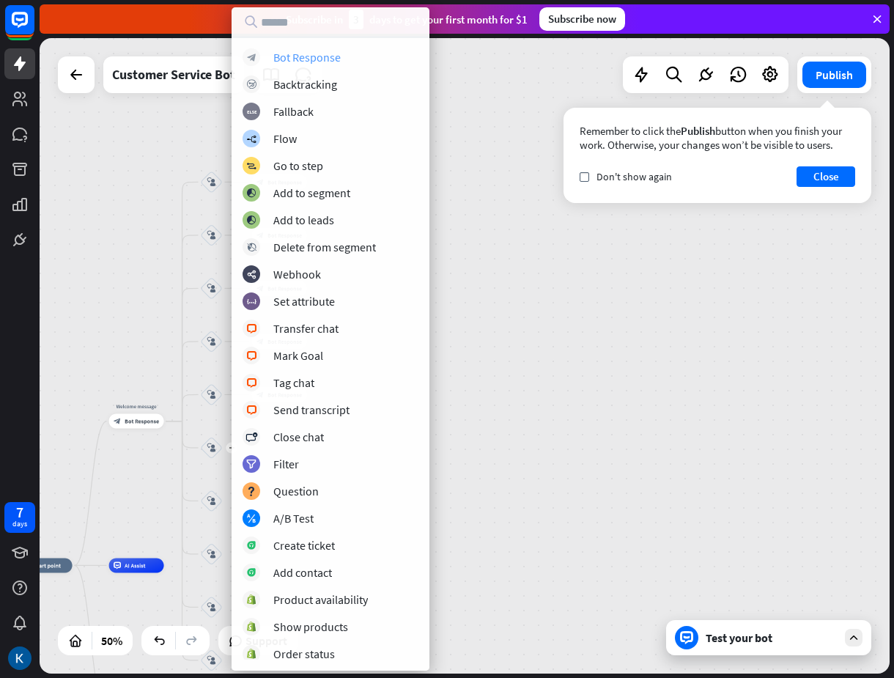
click at [356, 61] on div "block_bot_response Bot Response" at bounding box center [331, 57] width 176 height 18
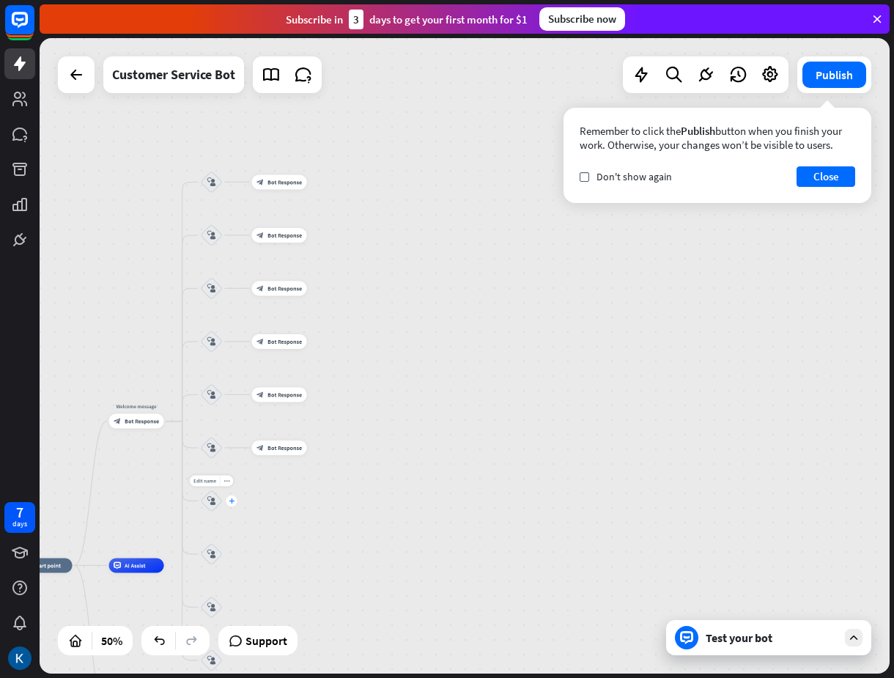
click at [232, 500] on icon "plus" at bounding box center [232, 500] width 6 height 5
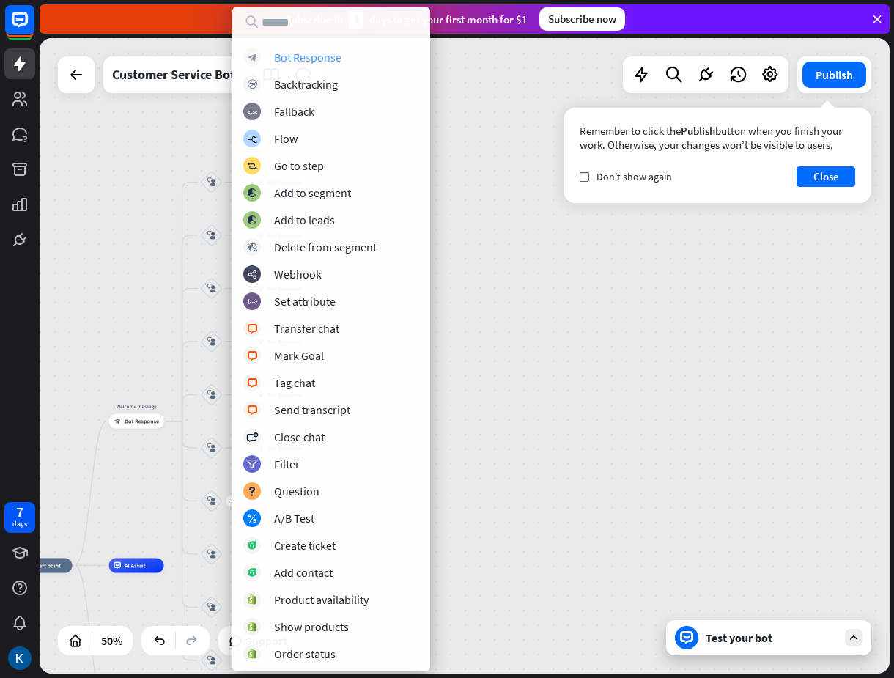
click at [332, 53] on div "Bot Response" at bounding box center [307, 57] width 67 height 15
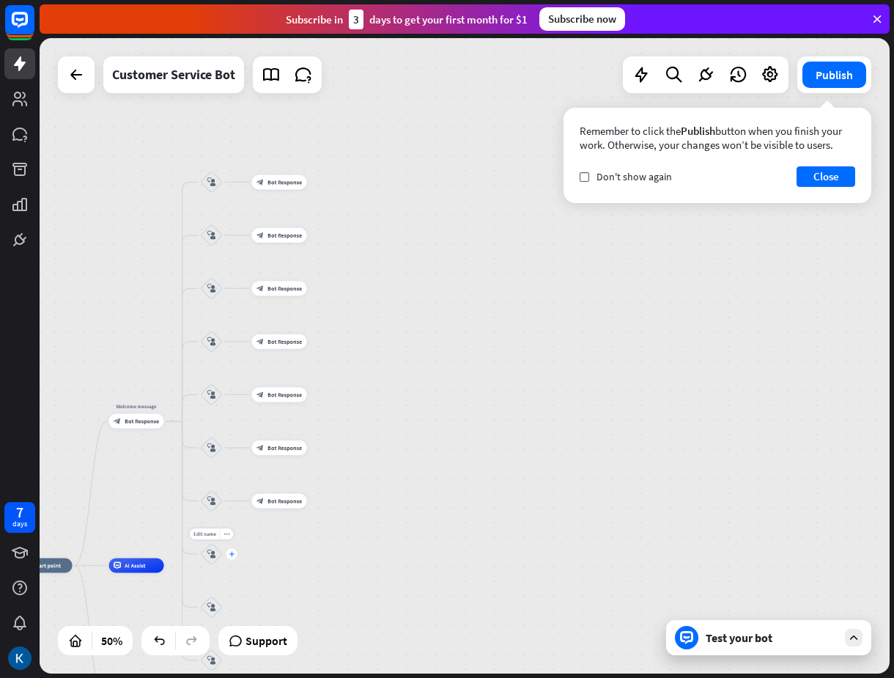
click at [232, 554] on icon "plus" at bounding box center [232, 553] width 6 height 5
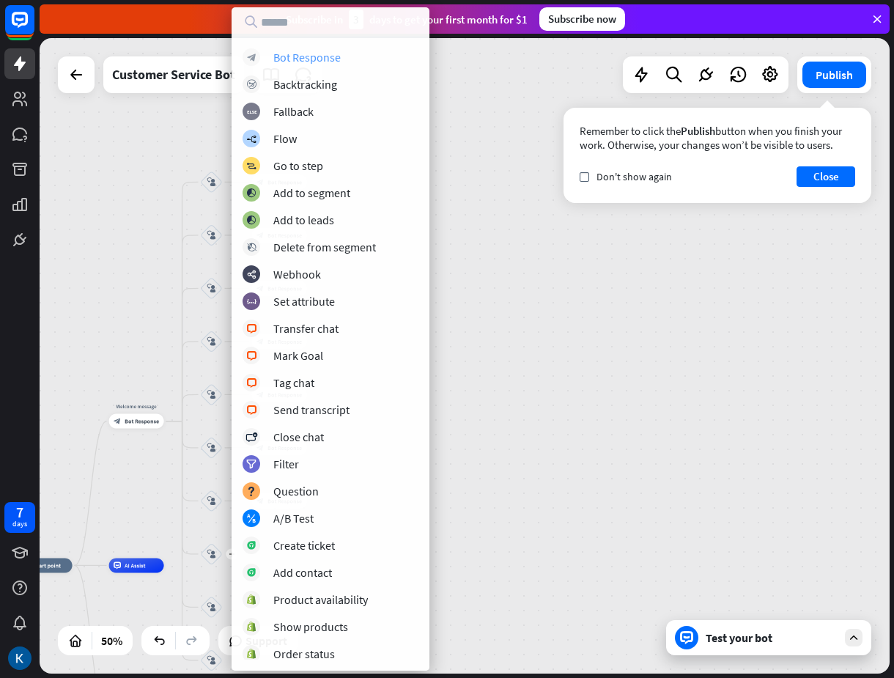
click at [347, 59] on div "block_bot_response Bot Response" at bounding box center [331, 57] width 176 height 18
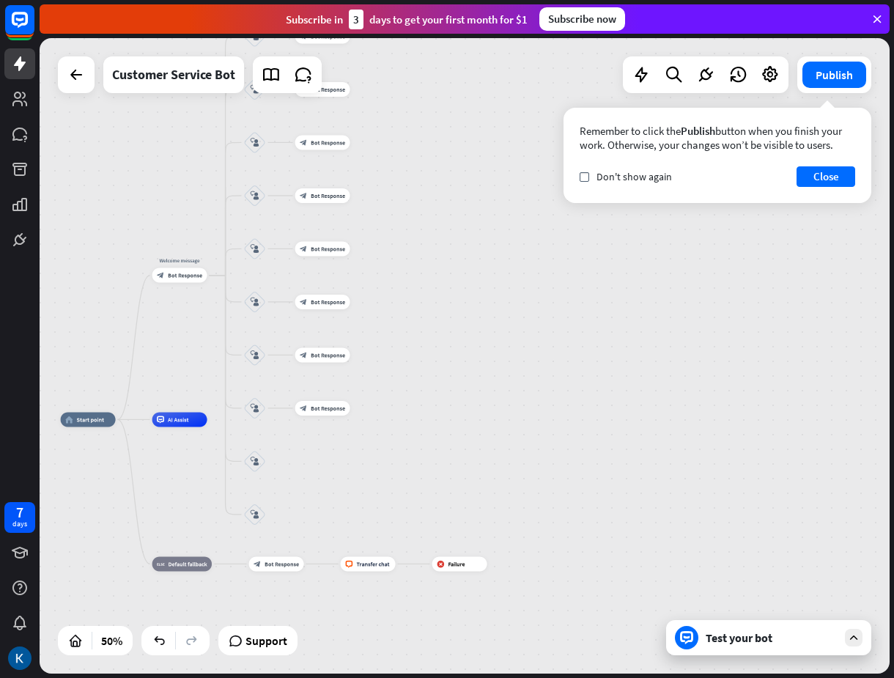
drag, startPoint x: 374, startPoint y: 454, endPoint x: 419, endPoint y: 306, distance: 154.8
click at [420, 300] on div "home_2 Start point Welcome message block_bot_response Bot Response block_user_i…" at bounding box center [465, 355] width 850 height 635
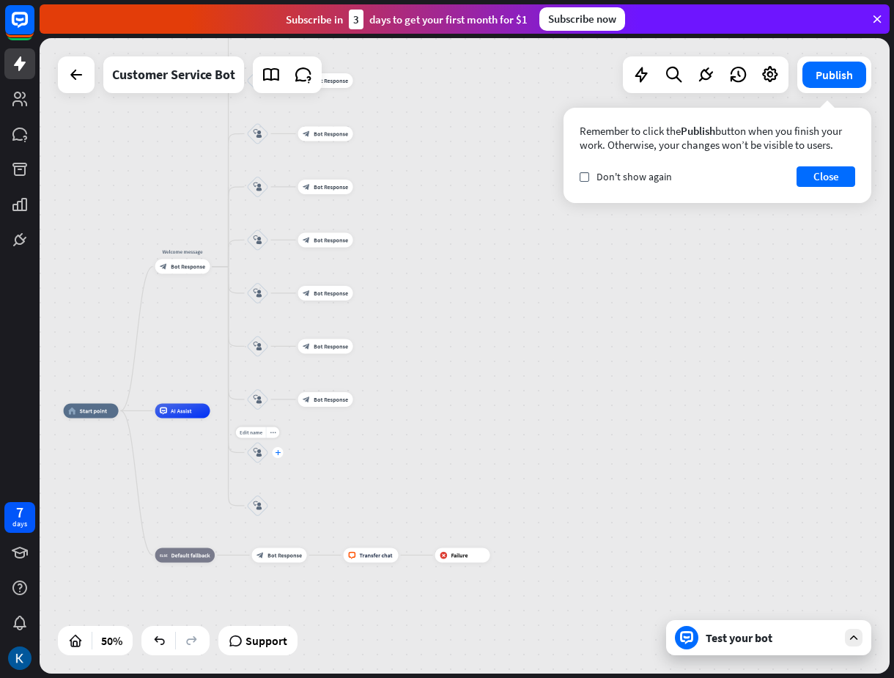
click at [278, 451] on icon "plus" at bounding box center [278, 452] width 6 height 5
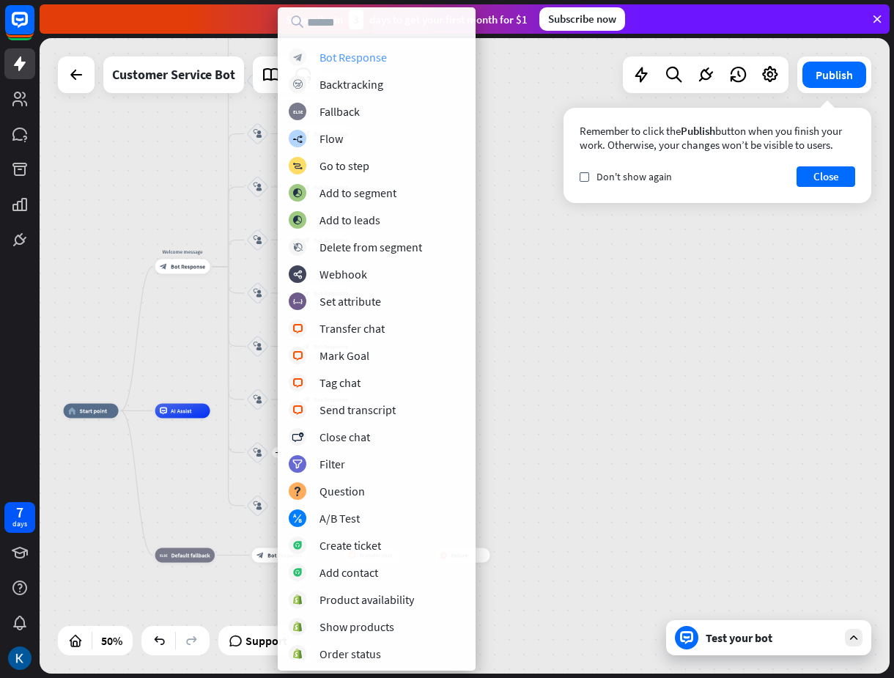
click at [363, 62] on div "Bot Response" at bounding box center [352, 57] width 67 height 15
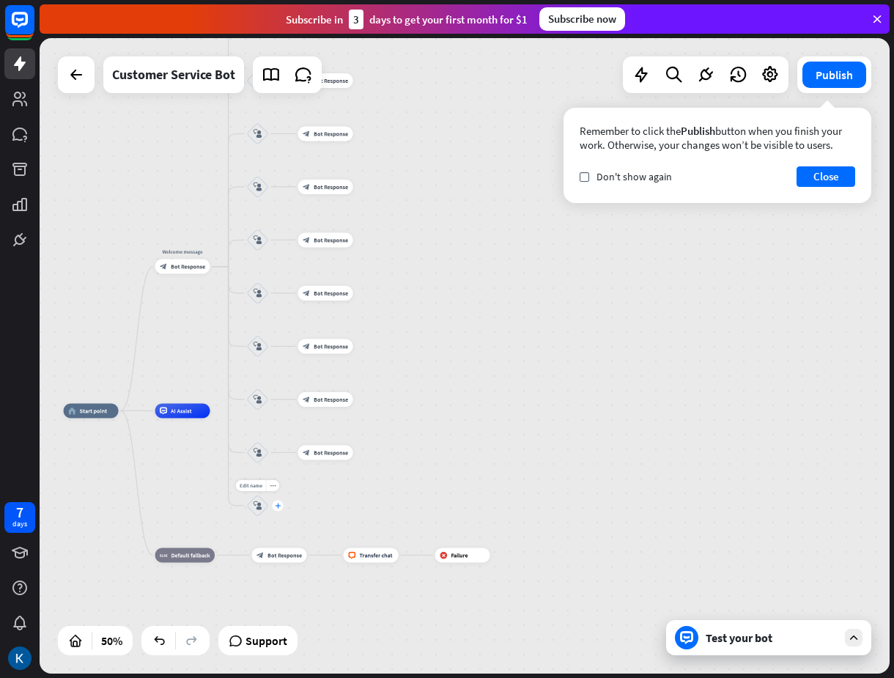
click at [278, 506] on icon "plus" at bounding box center [278, 505] width 6 height 5
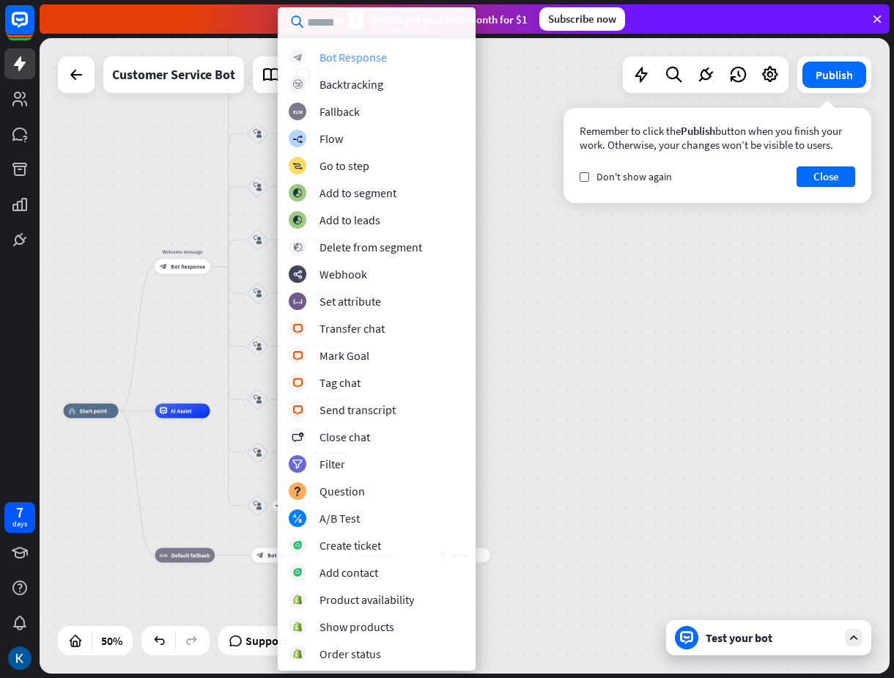
click at [397, 52] on div "block_bot_response Bot Response" at bounding box center [377, 57] width 176 height 18
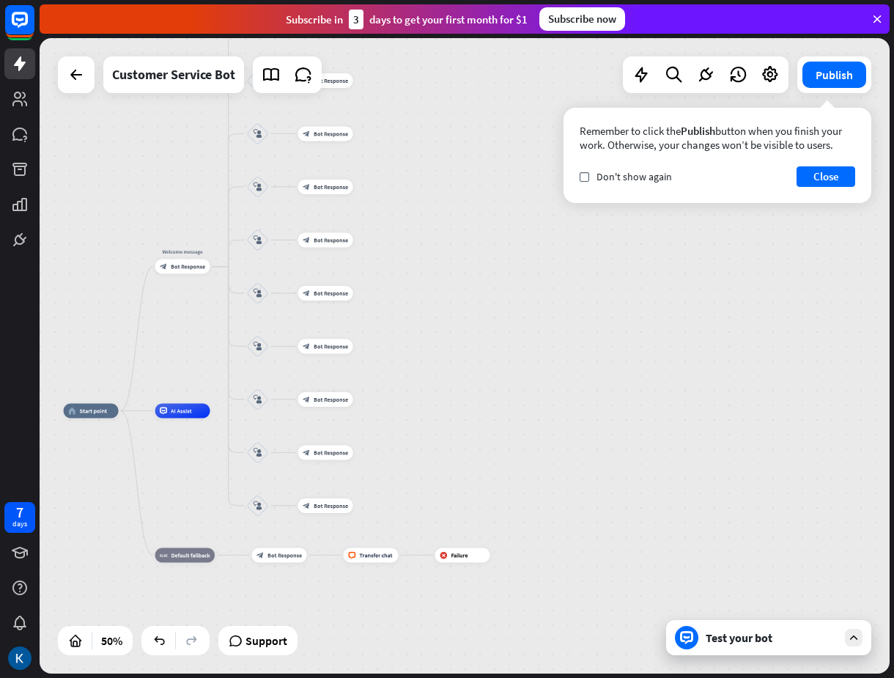
click at [556, 284] on div "home_2 Start point Welcome message block_bot_response Bot Response block_user_i…" at bounding box center [465, 355] width 850 height 635
click at [583, 180] on icon "check" at bounding box center [584, 177] width 7 height 7
click at [822, 179] on button "Close" at bounding box center [825, 176] width 59 height 21
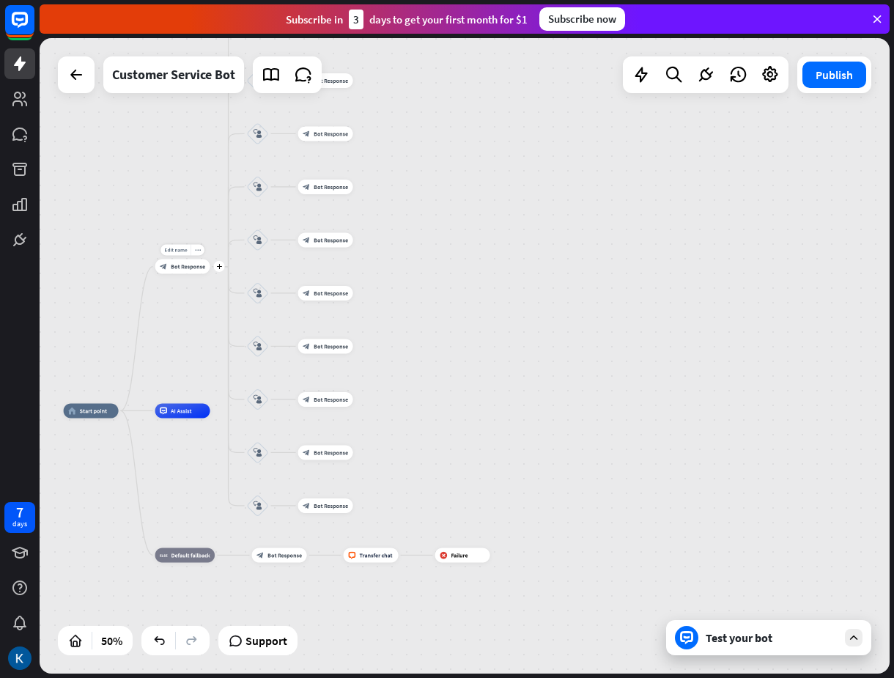
click at [183, 271] on div "block_bot_response Bot Response" at bounding box center [182, 266] width 55 height 15
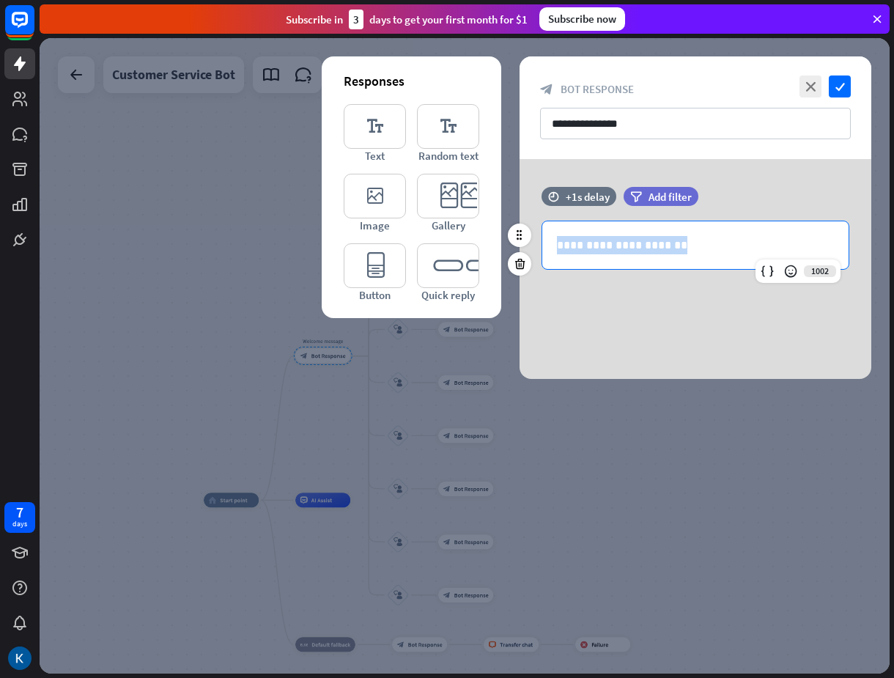
drag, startPoint x: 704, startPoint y: 240, endPoint x: 543, endPoint y: 248, distance: 161.4
click at [545, 248] on div "**********" at bounding box center [695, 235] width 352 height 97
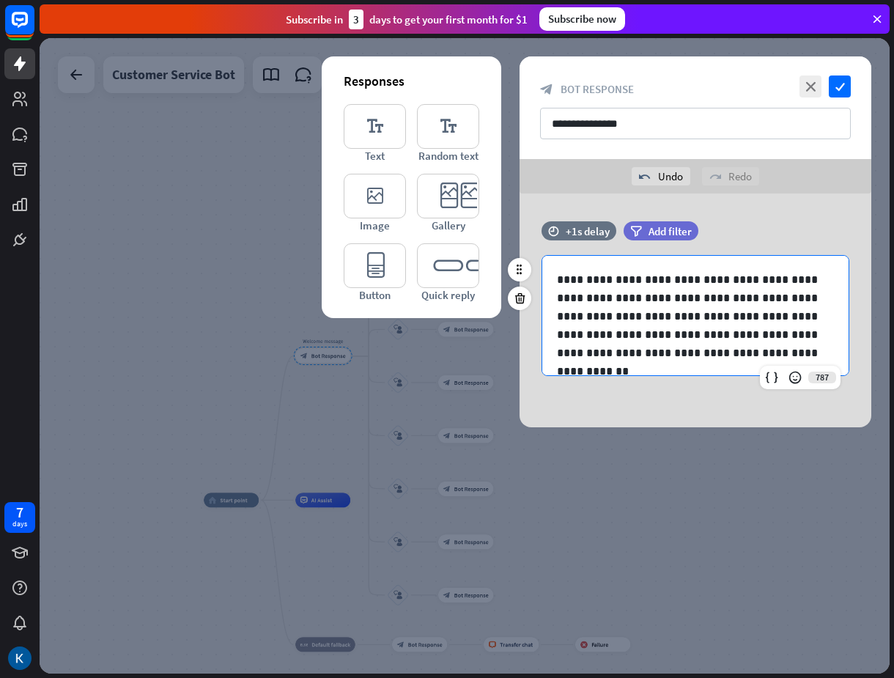
click at [622, 278] on p "**********" at bounding box center [690, 316] width 266 height 92
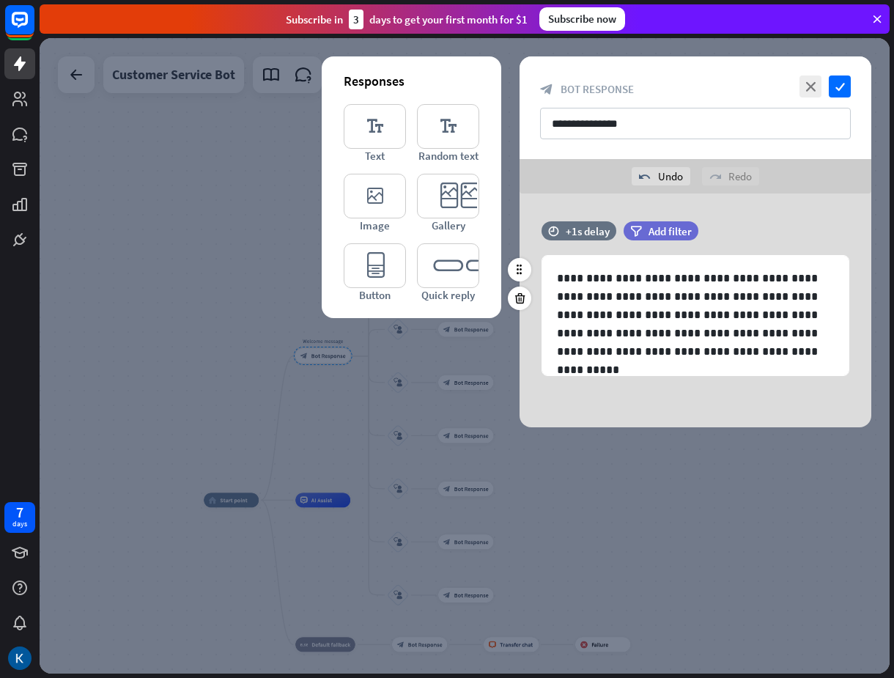
drag, startPoint x: 841, startPoint y: 86, endPoint x: 818, endPoint y: 234, distance: 150.6
click at [818, 234] on div "**********" at bounding box center [695, 241] width 352 height 371
click at [763, 218] on div "**********" at bounding box center [695, 310] width 352 height 234
click at [399, 123] on icon "editor_text" at bounding box center [375, 126] width 62 height 45
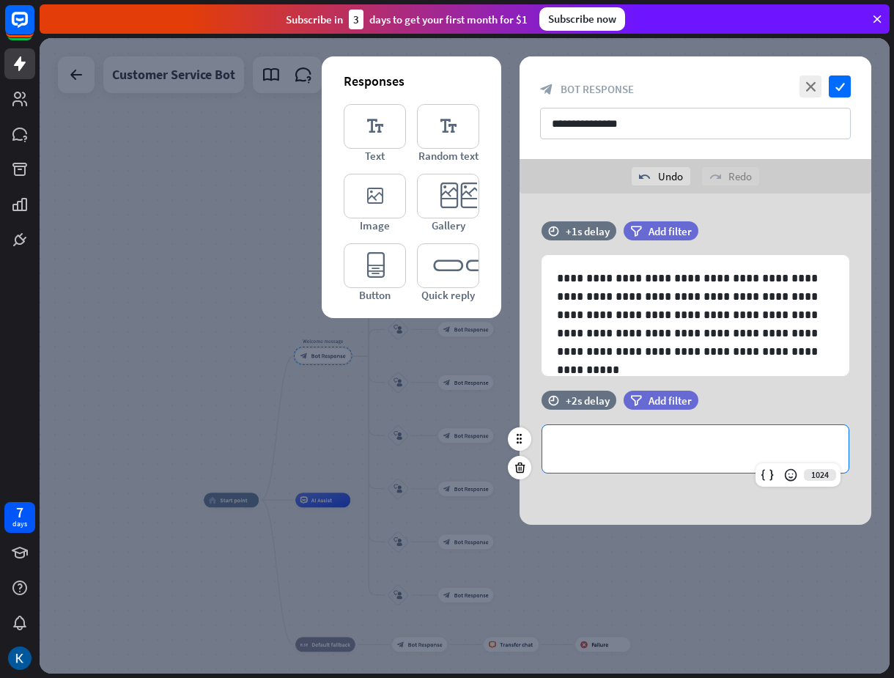
click at [640, 448] on p "**********" at bounding box center [695, 449] width 277 height 18
click at [450, 263] on icon "editor_quick_replies" at bounding box center [448, 265] width 62 height 45
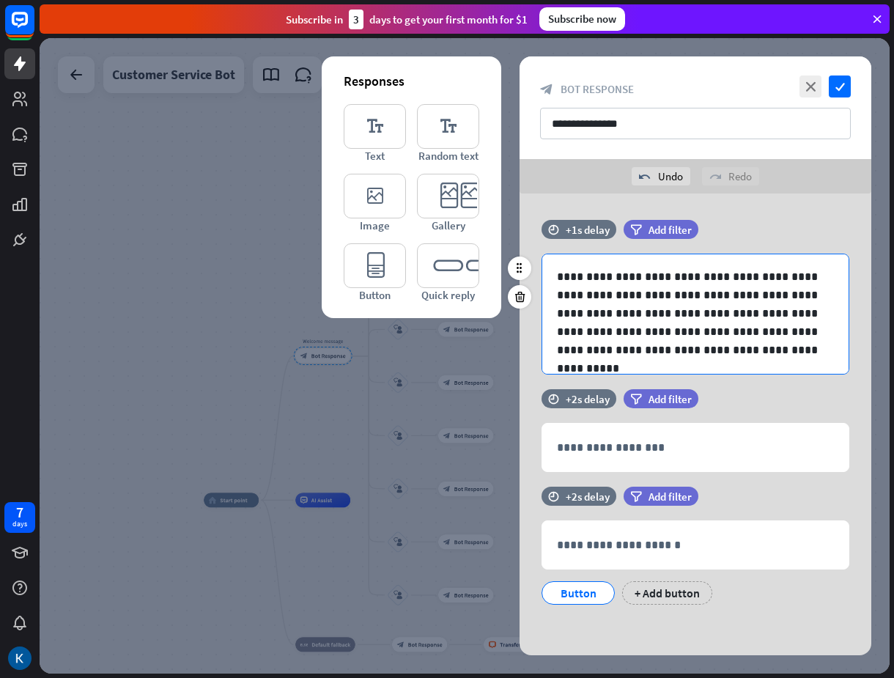
scroll to position [2, 0]
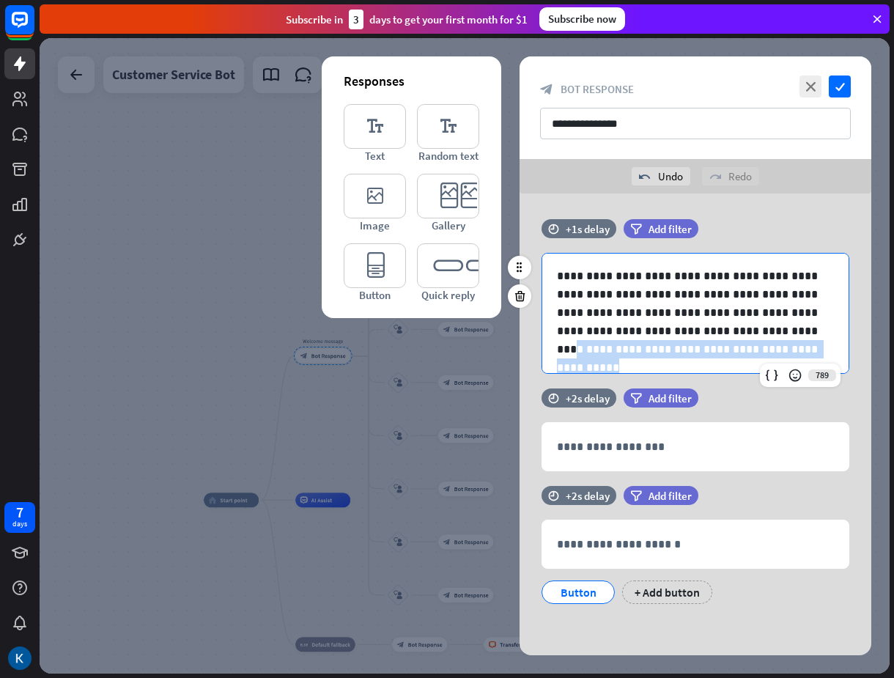
drag, startPoint x: 757, startPoint y: 330, endPoint x: 769, endPoint y: 350, distance: 23.4
click at [769, 350] on p "**********" at bounding box center [690, 313] width 266 height 92
copy p "**********"
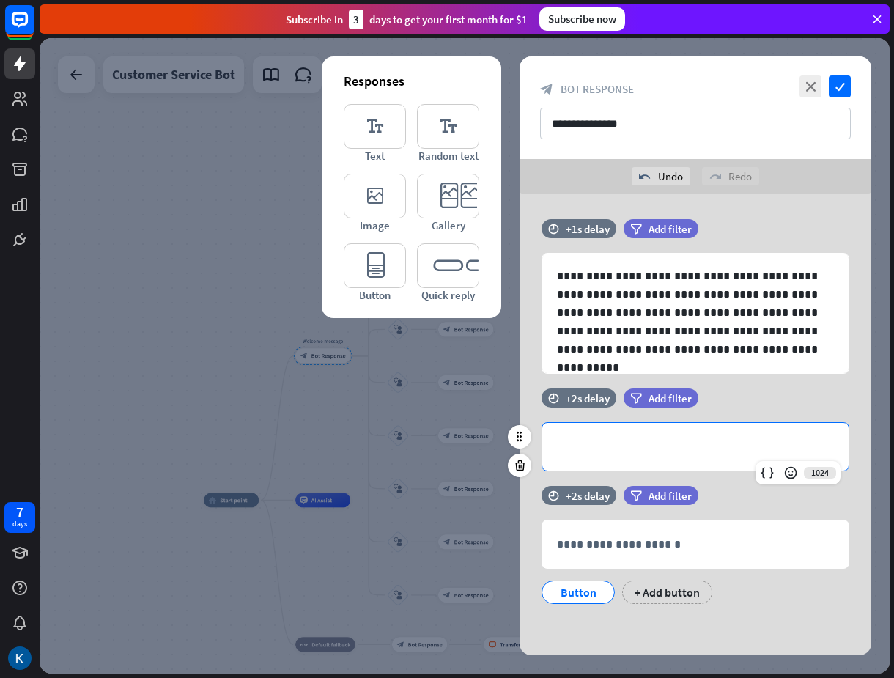
click at [689, 445] on p "**********" at bounding box center [695, 446] width 277 height 18
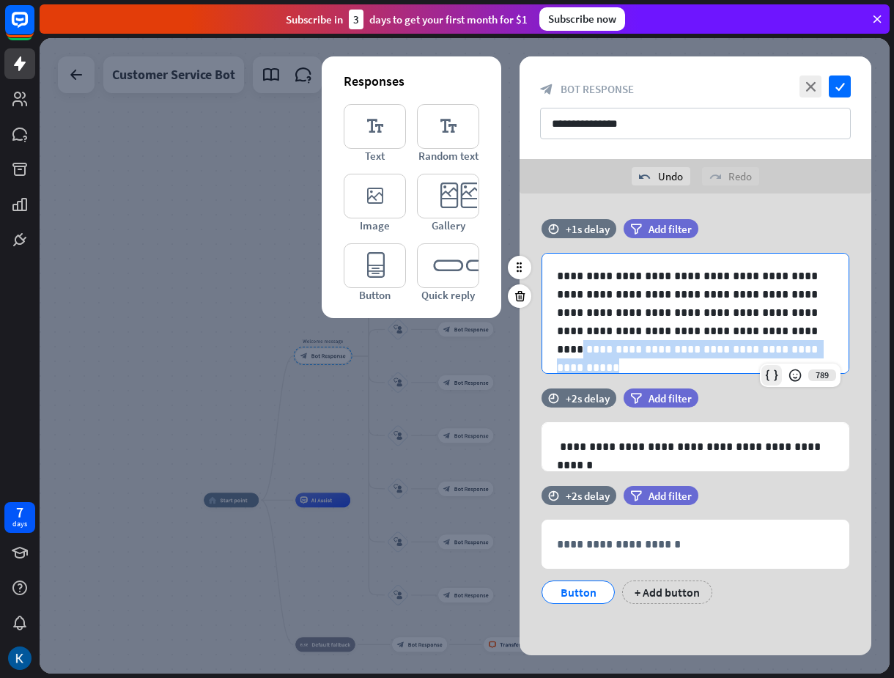
drag, startPoint x: 760, startPoint y: 331, endPoint x: 775, endPoint y: 365, distance: 37.1
click at [775, 365] on div "**********" at bounding box center [695, 313] width 308 height 121
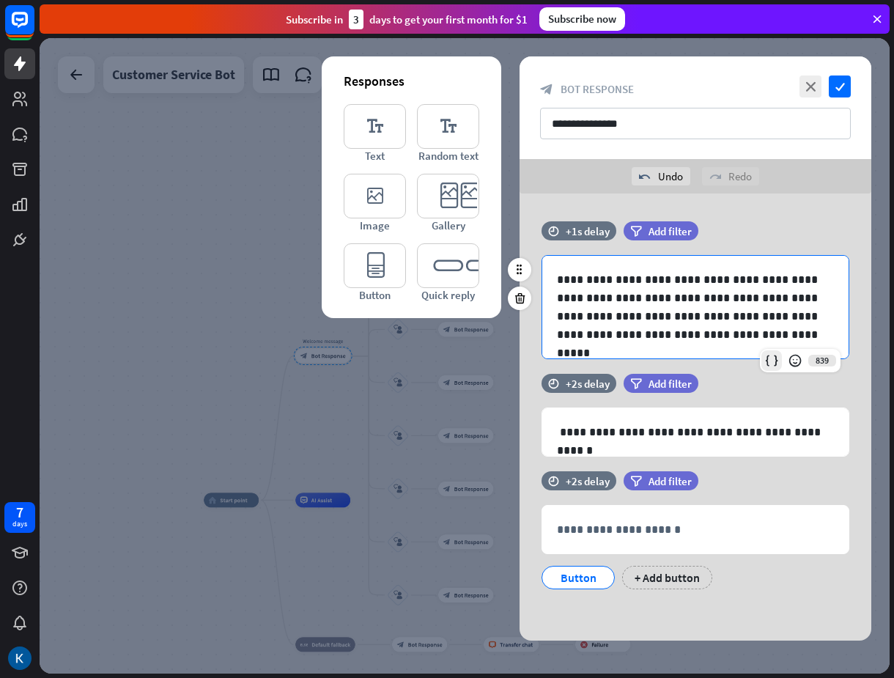
scroll to position [0, 0]
click at [657, 583] on div "+ Add button" at bounding box center [667, 577] width 90 height 23
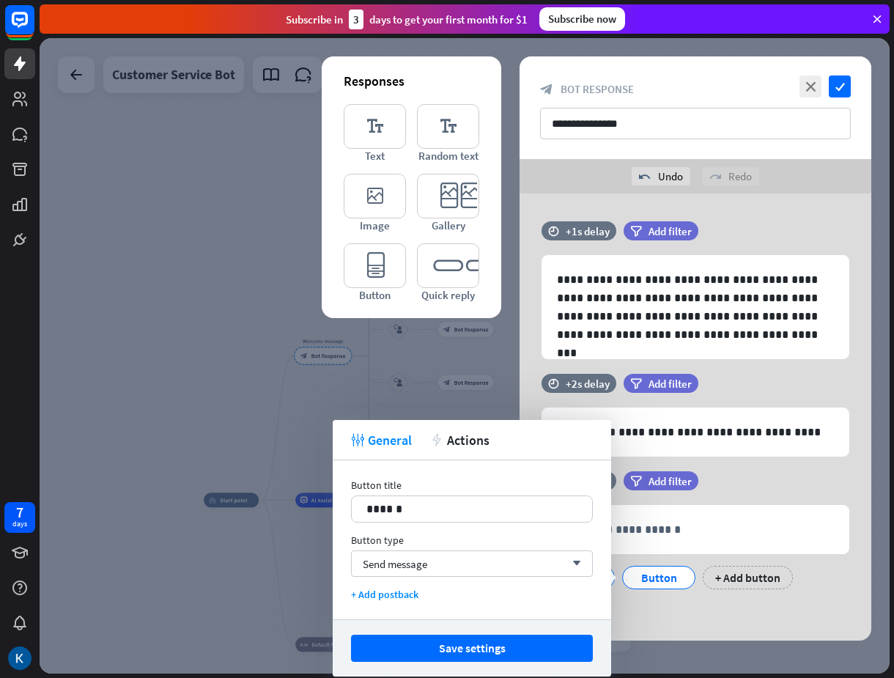
click at [687, 619] on div "**********" at bounding box center [695, 416] width 352 height 447
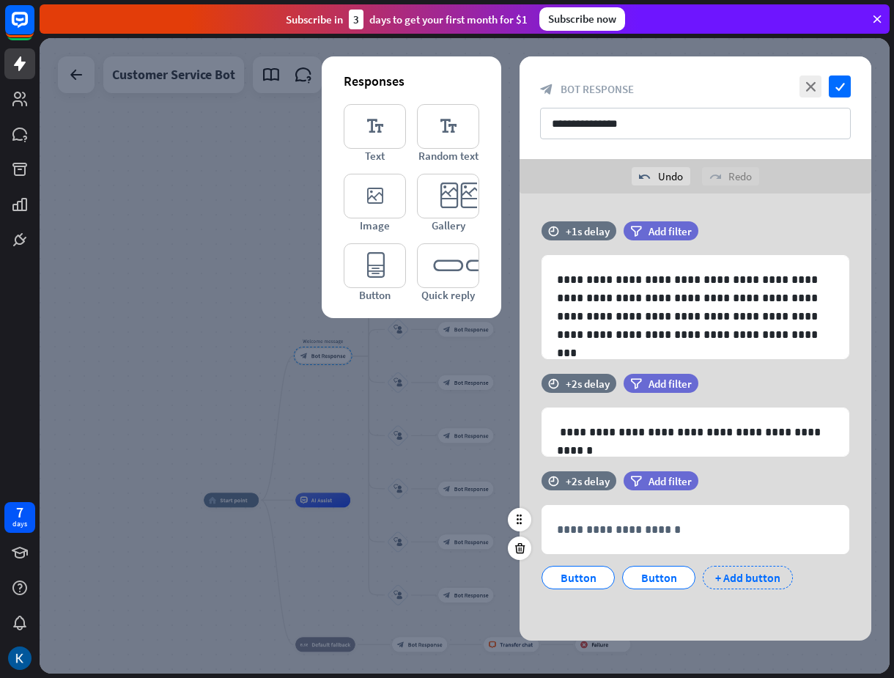
click at [755, 572] on div "+ Add button" at bounding box center [748, 577] width 90 height 23
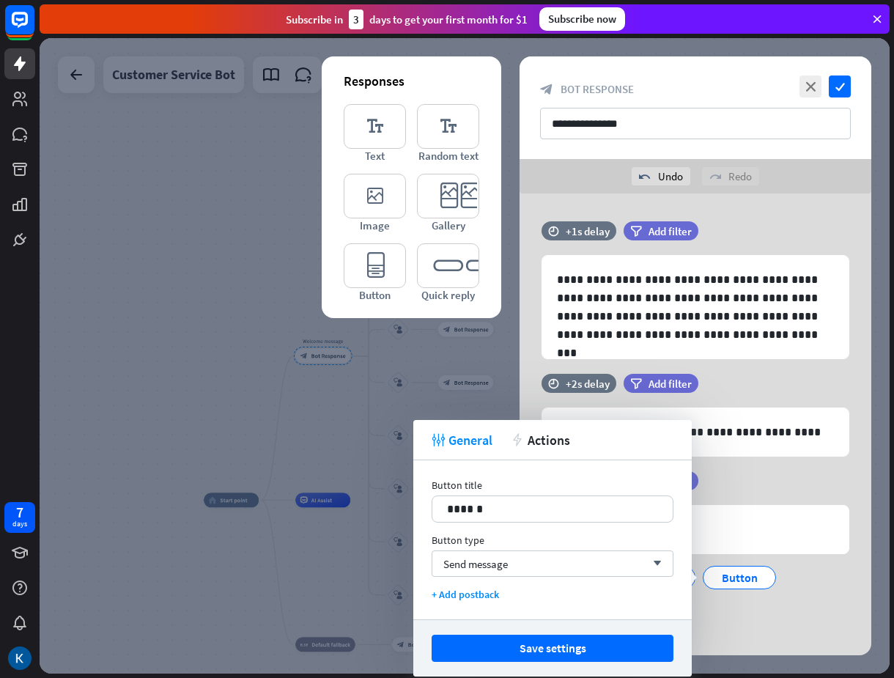
drag, startPoint x: 739, startPoint y: 610, endPoint x: 731, endPoint y: 611, distance: 8.8
click at [742, 610] on div "Button Button Button + Add button" at bounding box center [692, 589] width 308 height 62
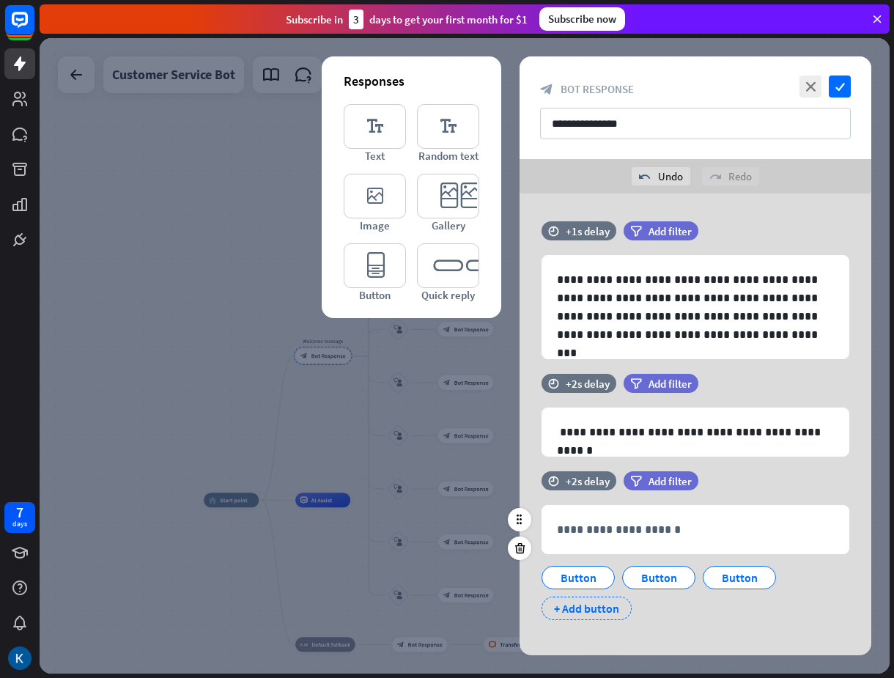
click at [580, 608] on div "+ Add button" at bounding box center [586, 607] width 90 height 23
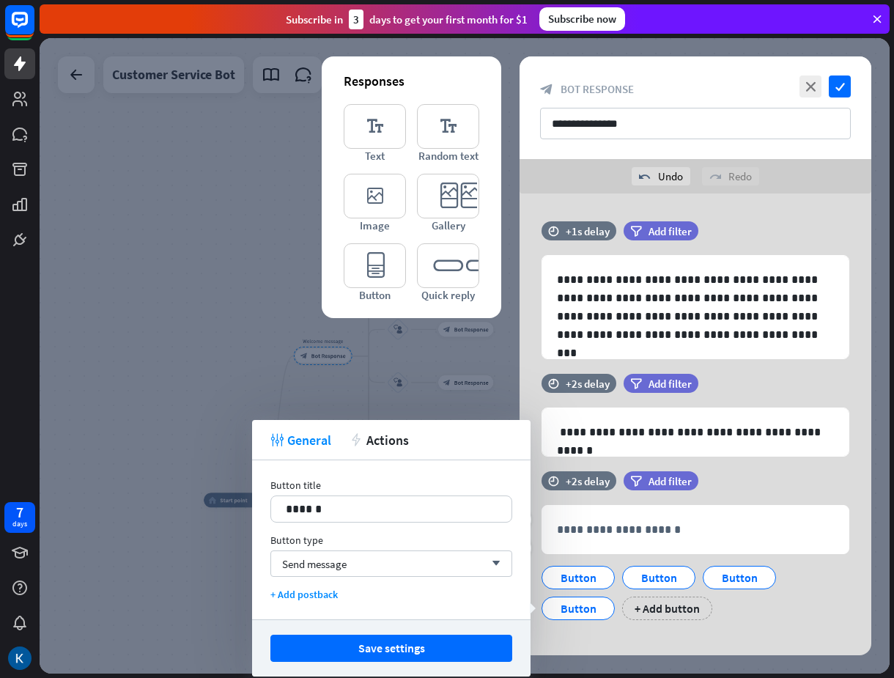
click at [750, 621] on div "**********" at bounding box center [695, 552] width 352 height 163
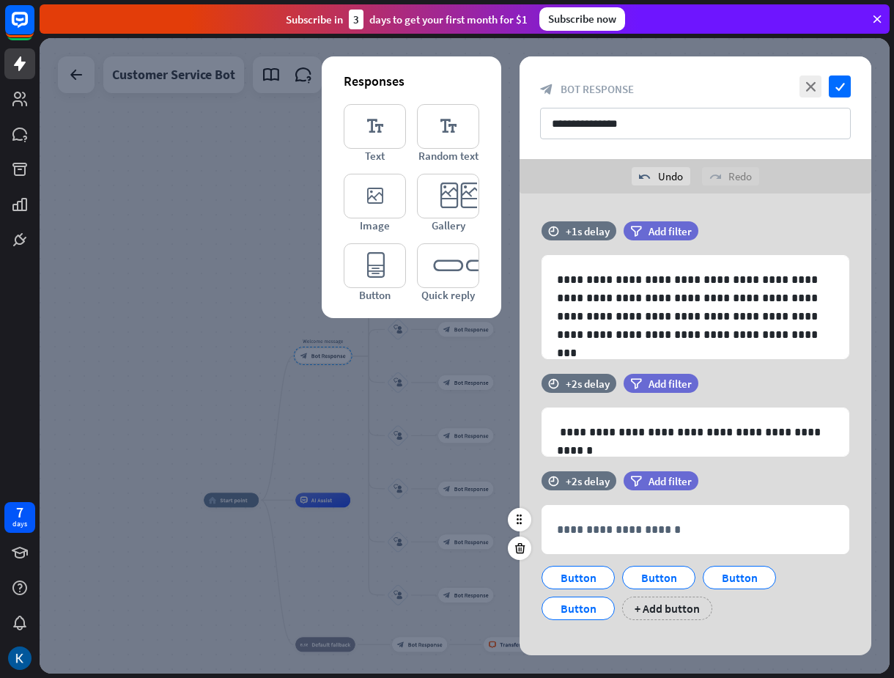
drag, startPoint x: 665, startPoint y: 614, endPoint x: 777, endPoint y: 630, distance: 112.5
click at [668, 615] on div "+ Add button" at bounding box center [667, 607] width 90 height 23
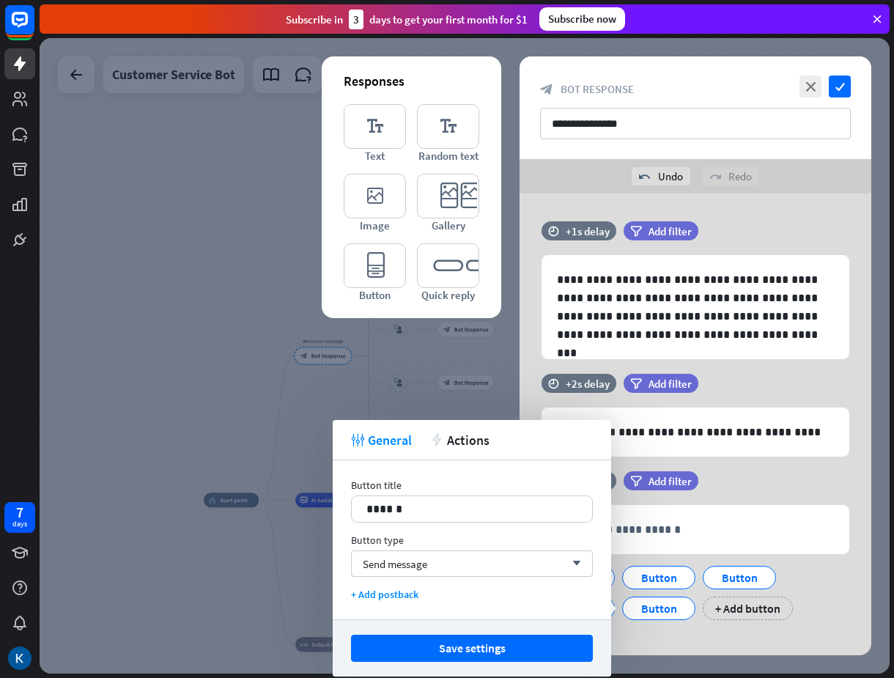
click at [785, 629] on div "**********" at bounding box center [695, 552] width 352 height 163
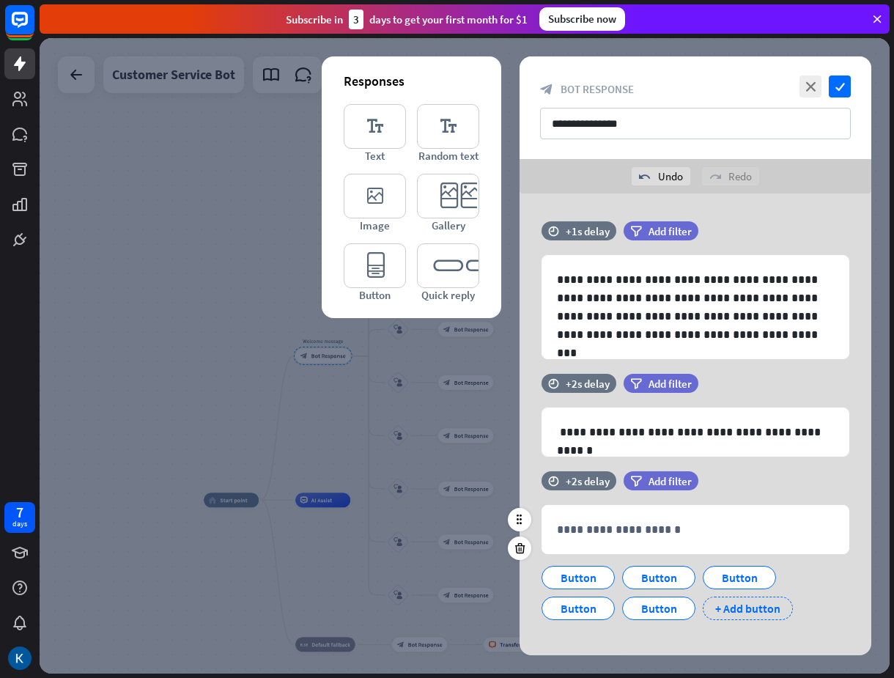
click at [750, 607] on div "+ Add button" at bounding box center [748, 607] width 90 height 23
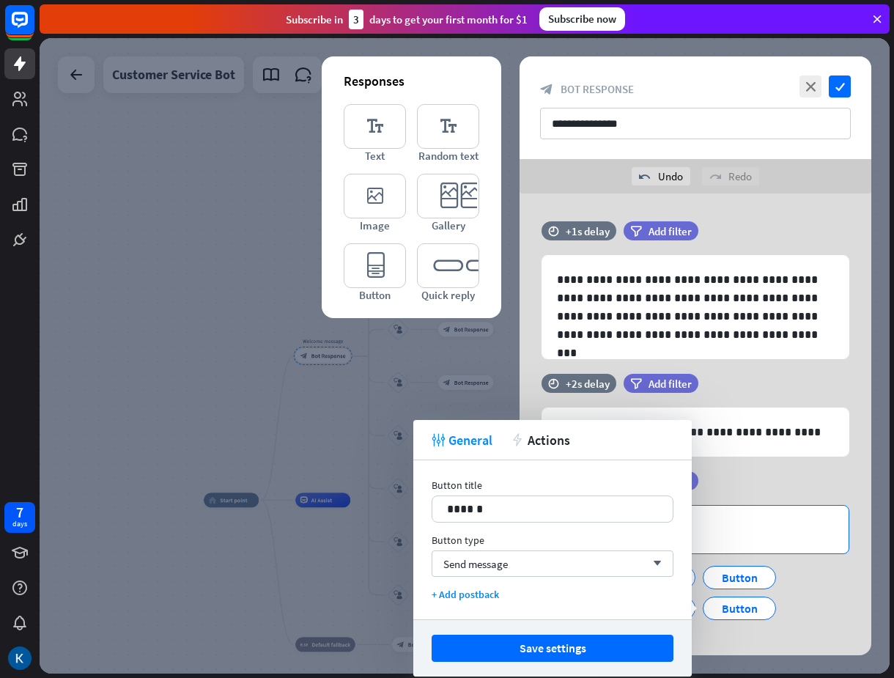
scroll to position [47, 0]
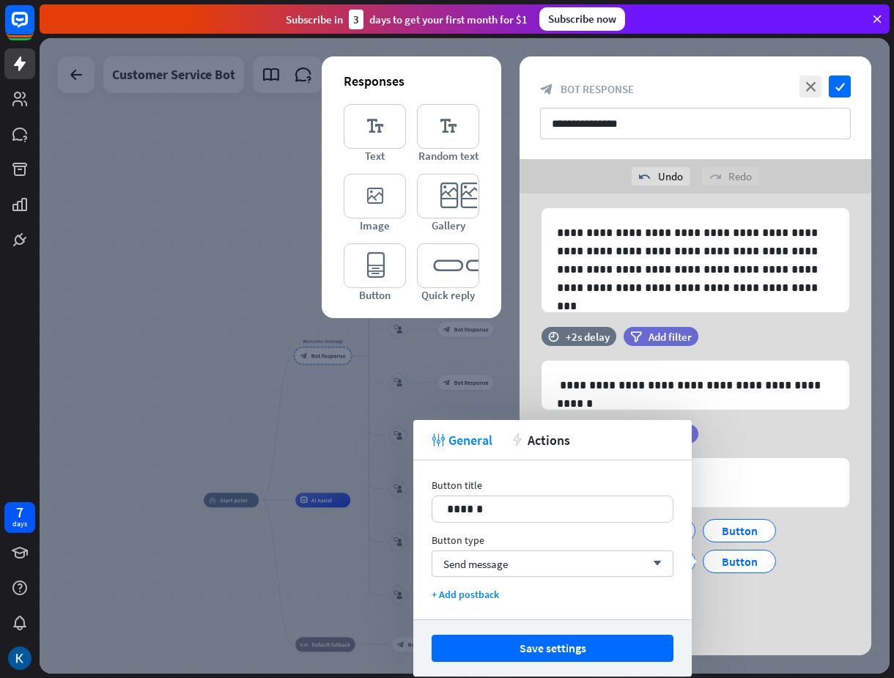
drag, startPoint x: 755, startPoint y: 615, endPoint x: 729, endPoint y: 616, distance: 25.7
click at [756, 615] on div "**********" at bounding box center [695, 521] width 352 height 194
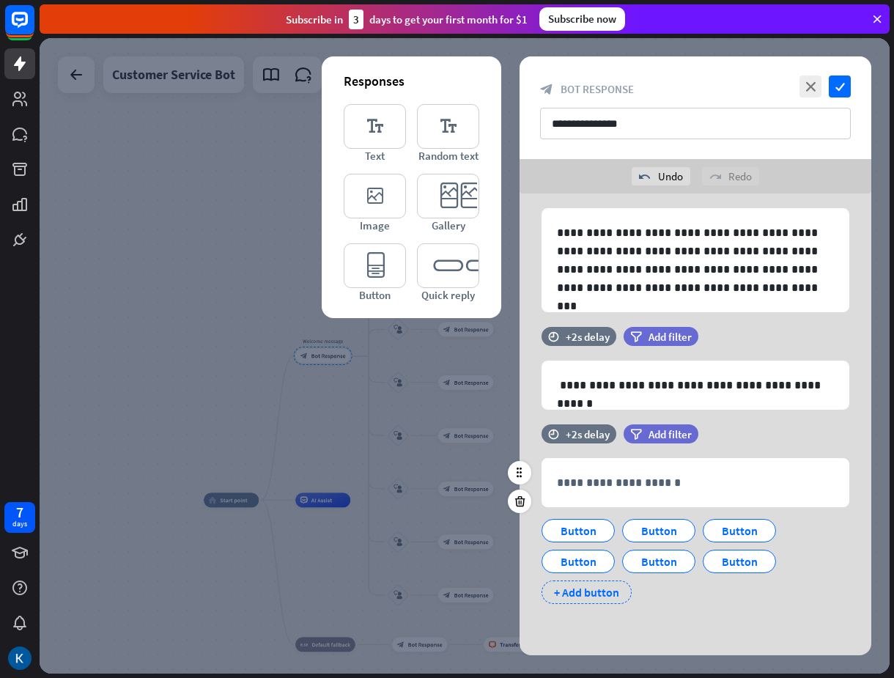
click at [577, 593] on div "+ Add button" at bounding box center [586, 591] width 90 height 23
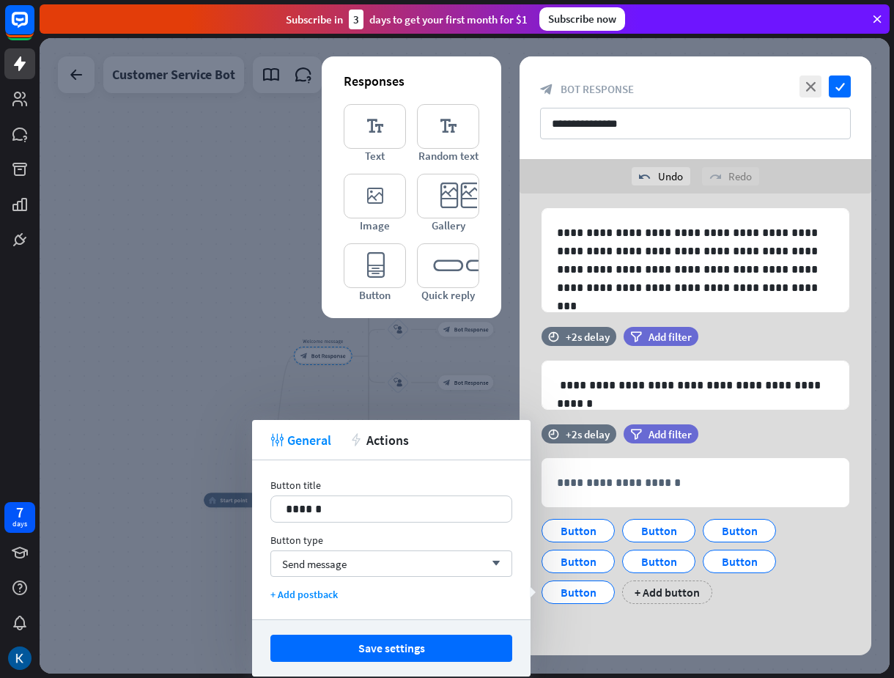
drag, startPoint x: 772, startPoint y: 621, endPoint x: 734, endPoint y: 618, distance: 37.5
click at [770, 621] on div "**********" at bounding box center [695, 401] width 352 height 509
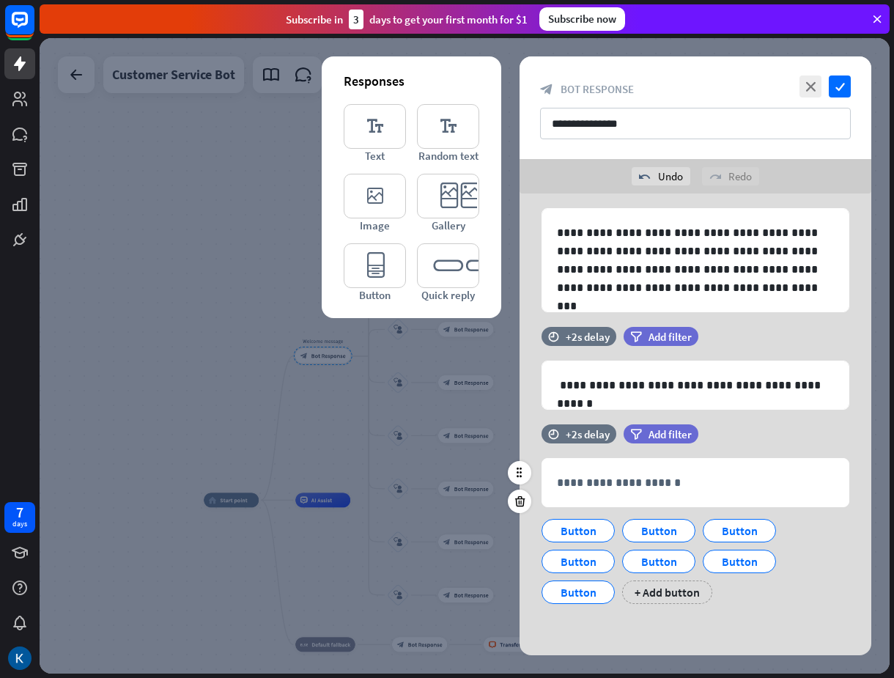
drag, startPoint x: 659, startPoint y: 600, endPoint x: 737, endPoint y: 617, distance: 79.5
click at [665, 600] on div "+ Add button" at bounding box center [667, 591] width 90 height 23
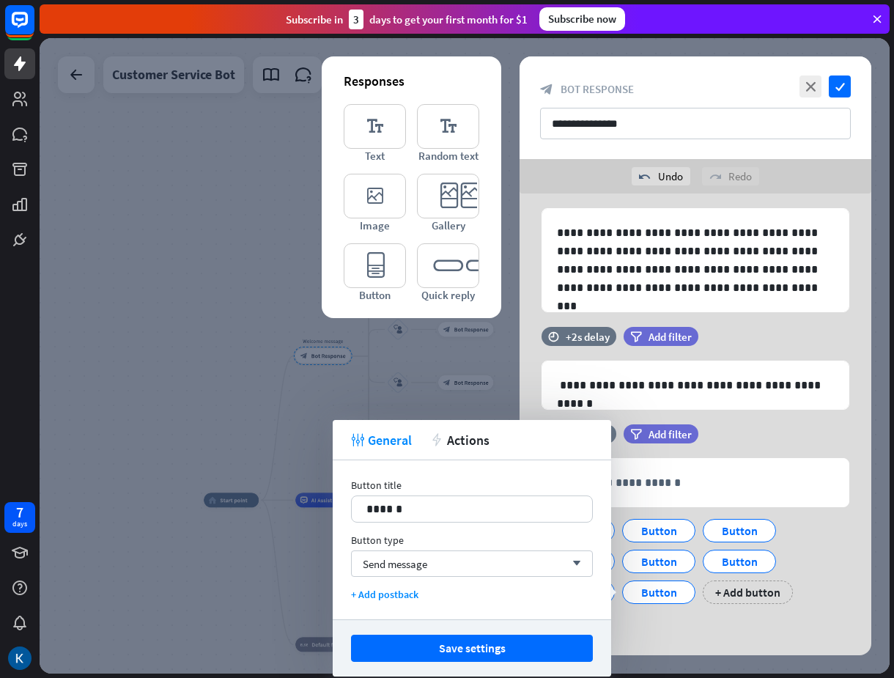
click at [766, 621] on div "**********" at bounding box center [695, 401] width 352 height 509
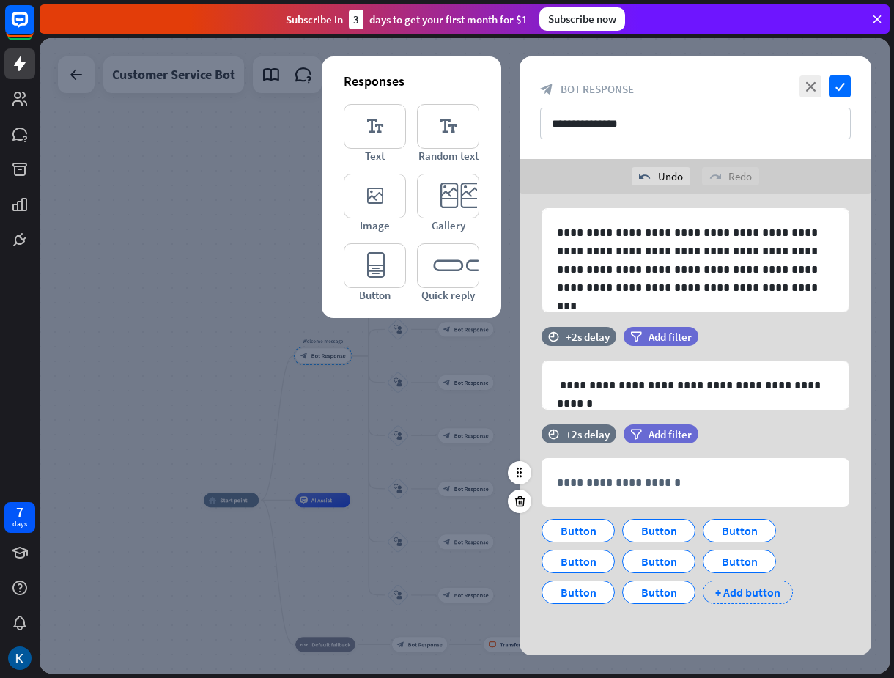
click at [763, 589] on div "+ Add button" at bounding box center [748, 591] width 90 height 23
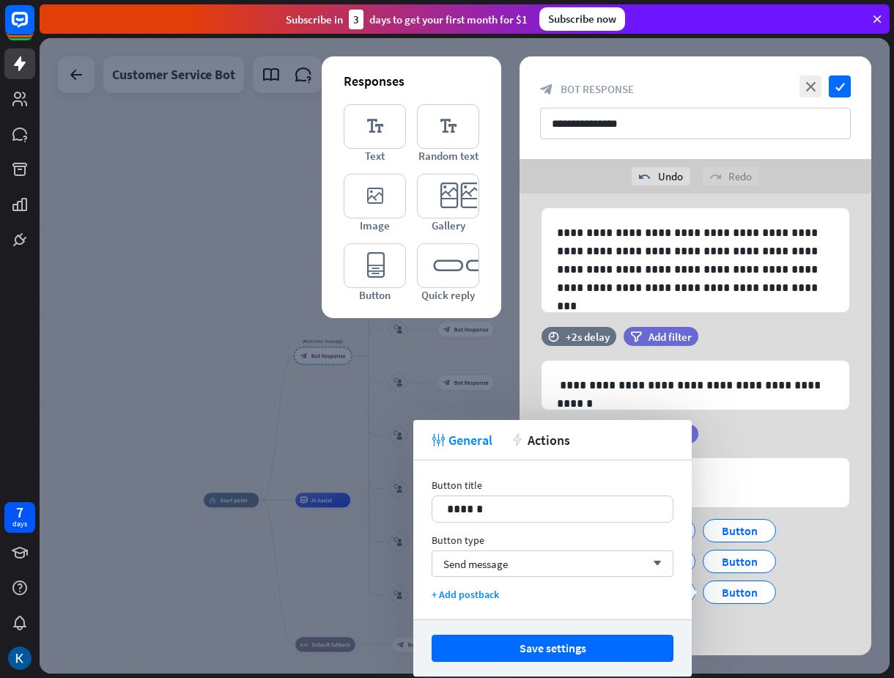
click at [729, 621] on div "Button Button Button Button Button Button Button Button Button + Add button" at bounding box center [692, 572] width 308 height 123
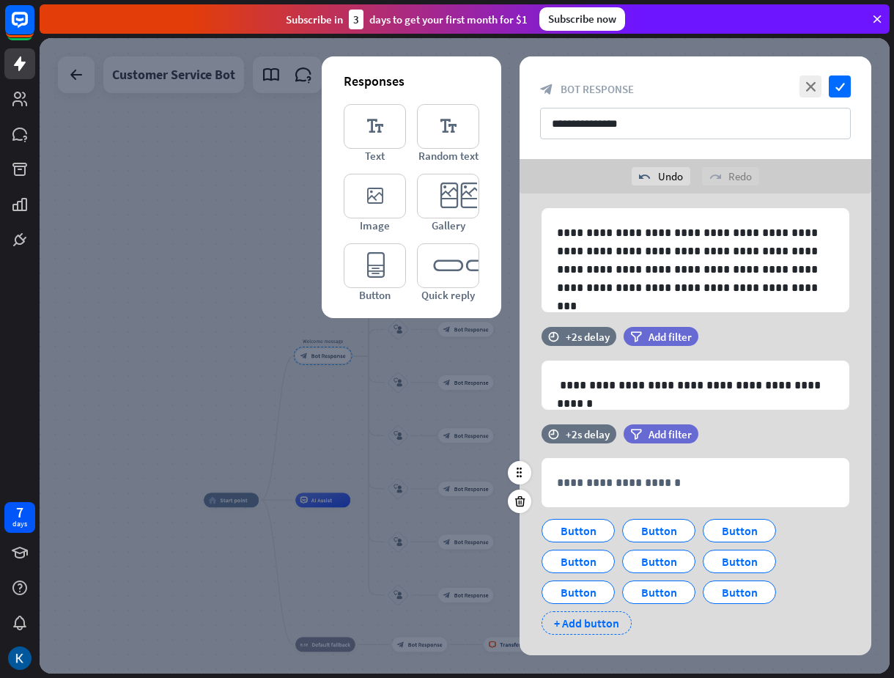
click at [603, 619] on div "+ Add button" at bounding box center [586, 622] width 90 height 23
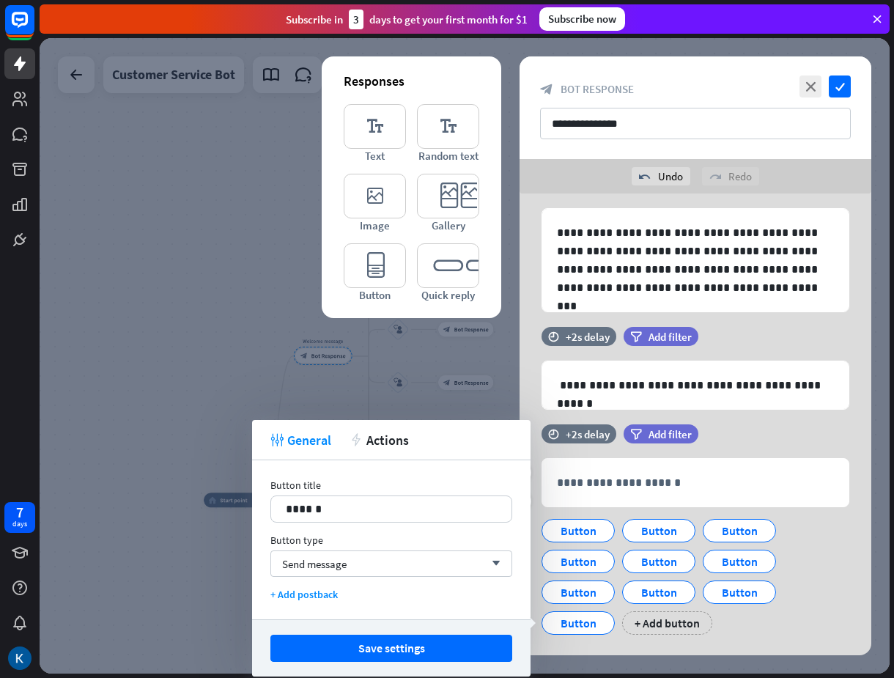
click at [770, 636] on div "**********" at bounding box center [695, 536] width 352 height 225
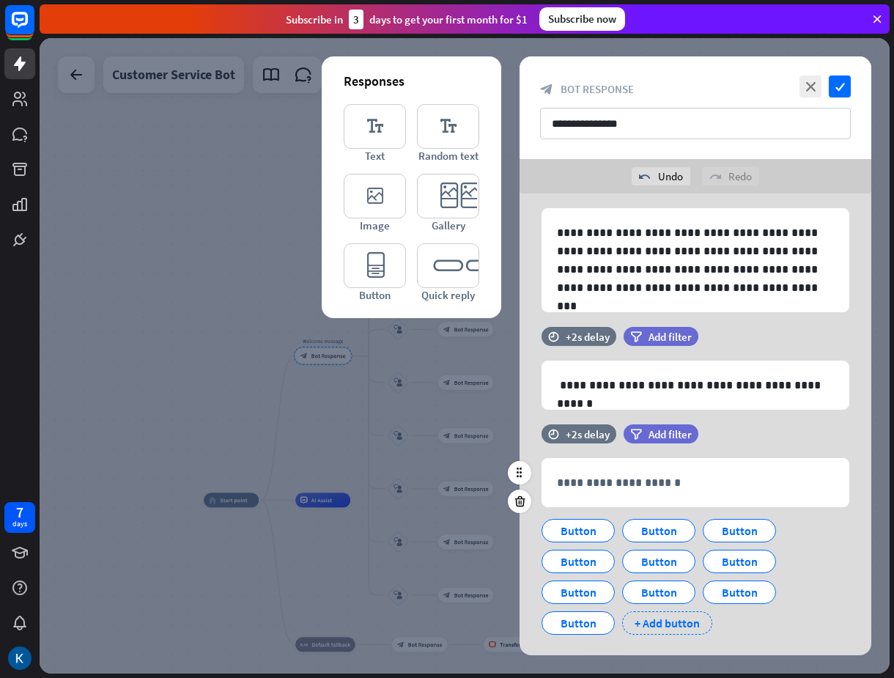
click at [667, 622] on div "+ Add button" at bounding box center [667, 622] width 90 height 23
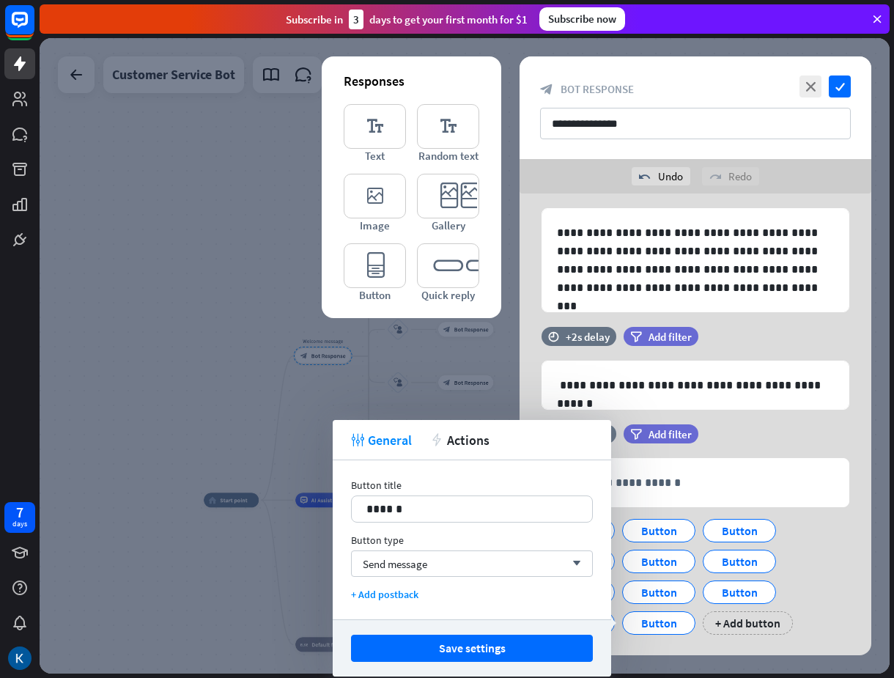
click at [810, 527] on div "Button Button Button Button Button Button Button Button Button Button Button + …" at bounding box center [692, 572] width 308 height 123
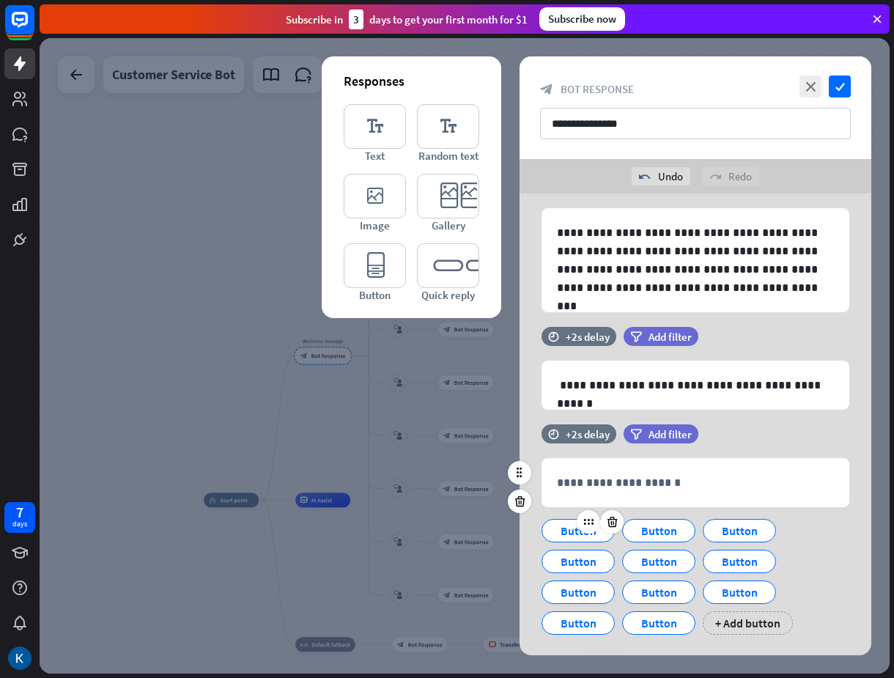
click at [563, 533] on div "Button" at bounding box center [578, 530] width 48 height 22
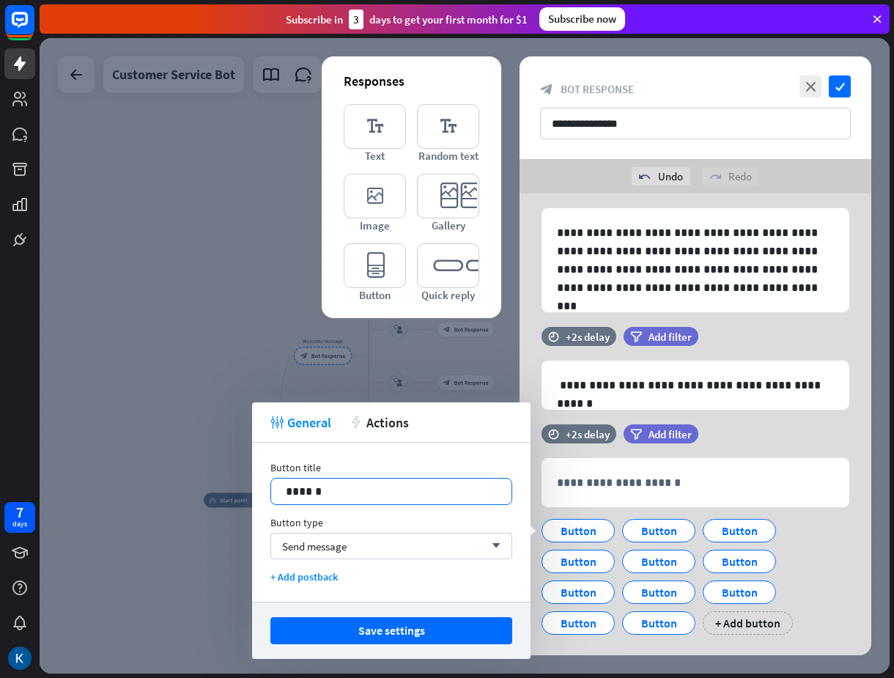
click at [367, 489] on p "******" at bounding box center [391, 491] width 211 height 18
click at [366, 489] on p "******" at bounding box center [391, 491] width 211 height 18
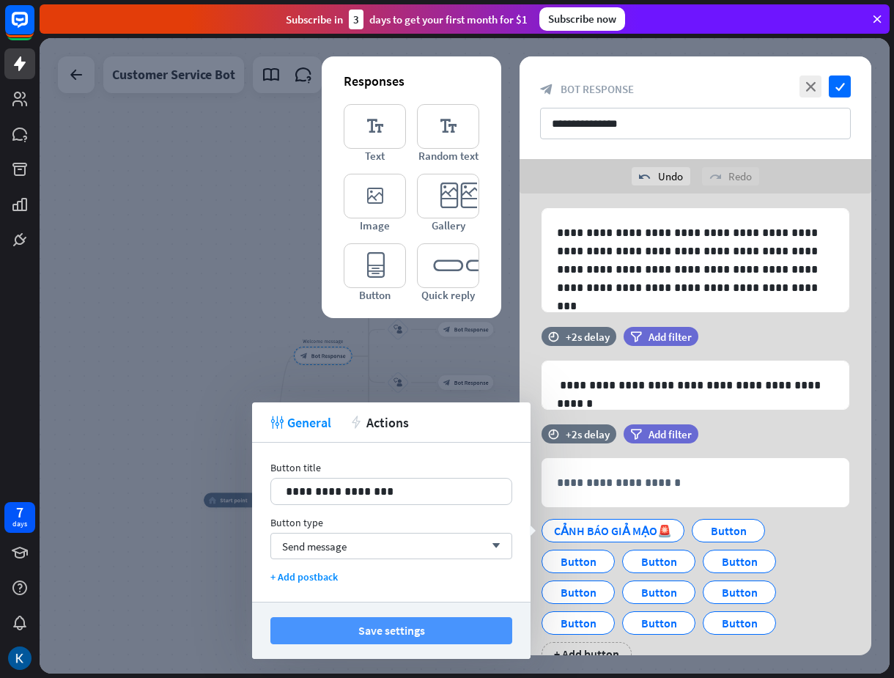
click at [435, 632] on button "Save settings" at bounding box center [391, 630] width 242 height 27
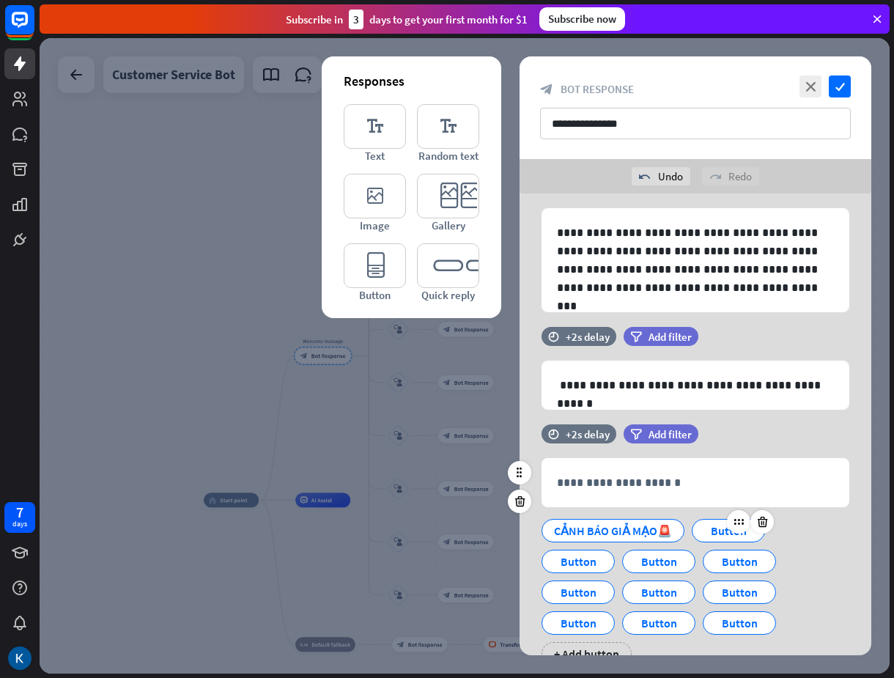
click at [700, 533] on div "Button" at bounding box center [728, 530] width 73 height 23
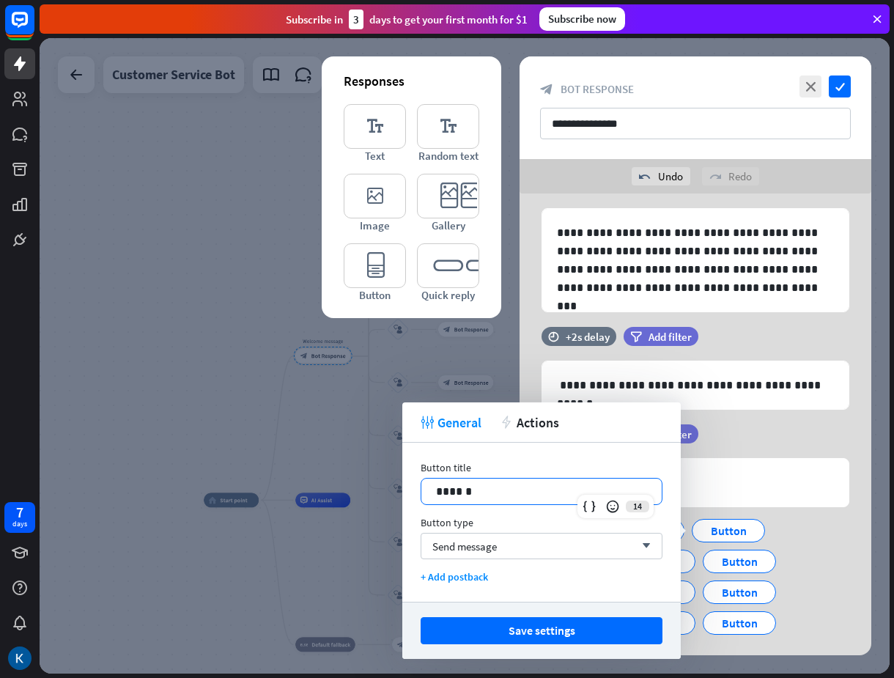
click at [541, 489] on p "******" at bounding box center [541, 491] width 211 height 18
click at [541, 488] on p "******" at bounding box center [541, 491] width 211 height 18
click at [542, 488] on p "******" at bounding box center [541, 491] width 211 height 18
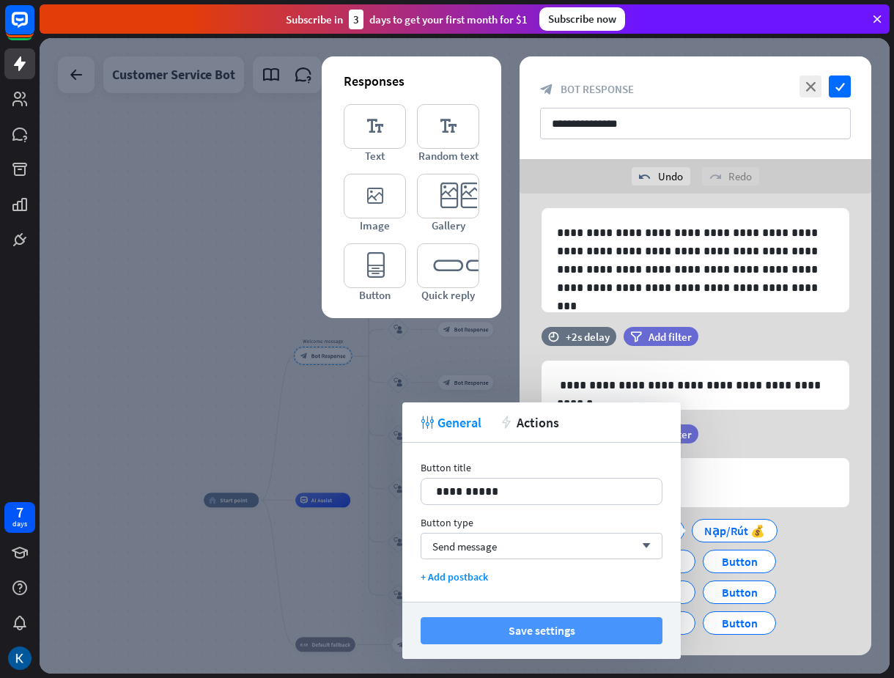
click at [537, 635] on button "Save settings" at bounding box center [542, 630] width 242 height 27
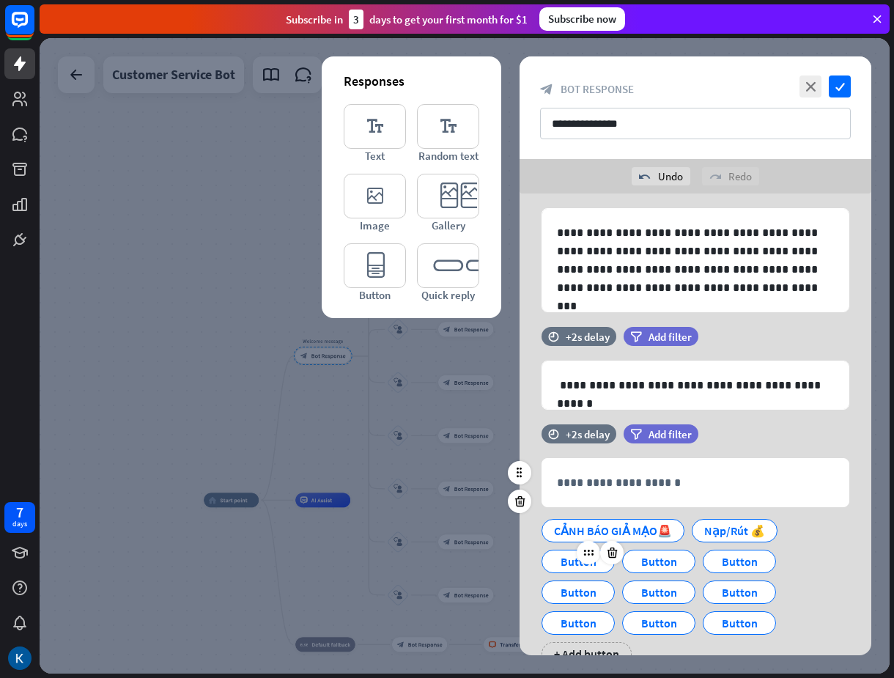
click at [574, 558] on div "Button" at bounding box center [578, 561] width 48 height 22
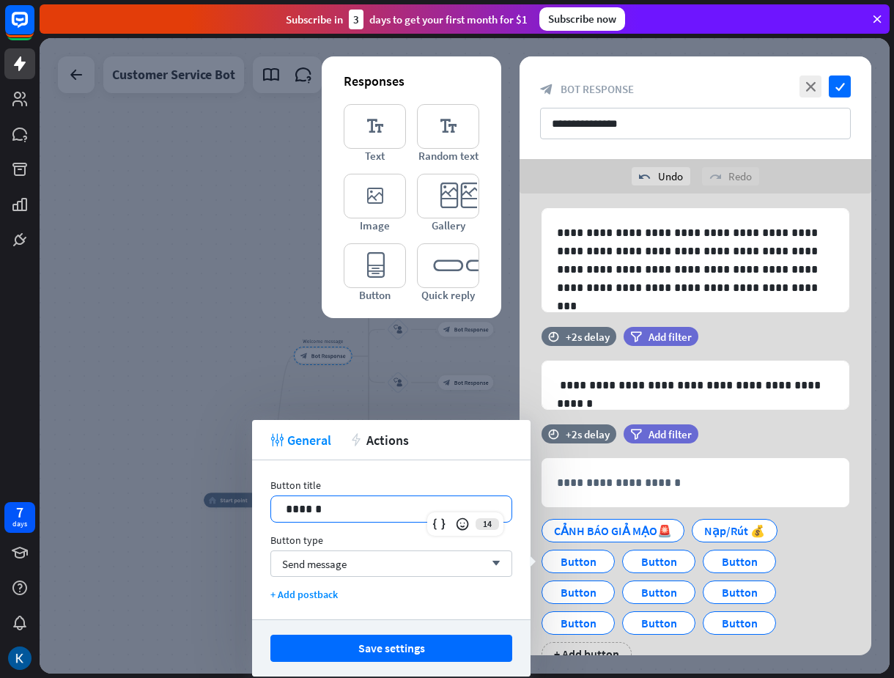
click at [402, 517] on p "******" at bounding box center [391, 509] width 211 height 18
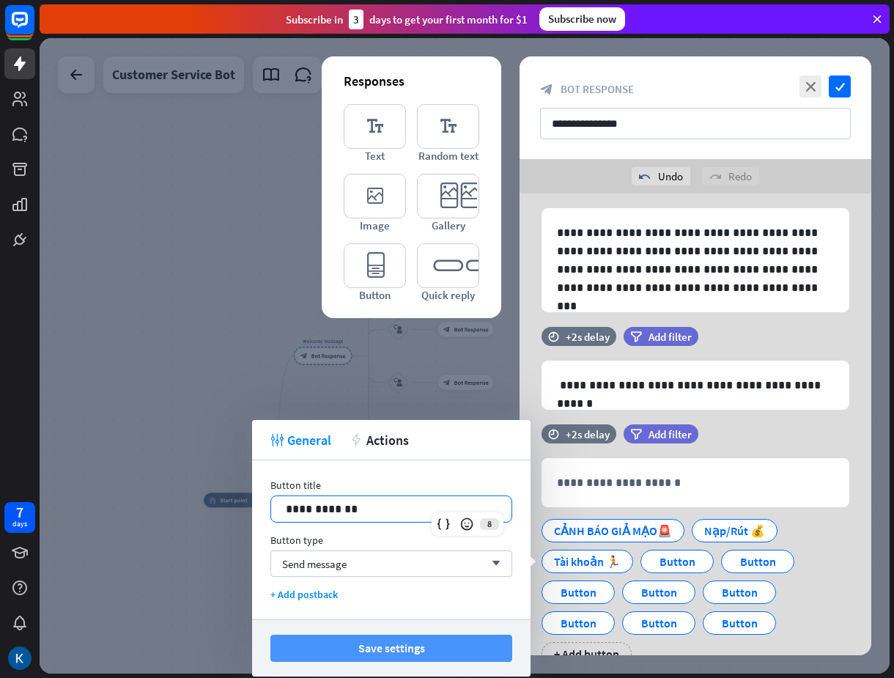
click at [451, 646] on button "Save settings" at bounding box center [391, 648] width 242 height 27
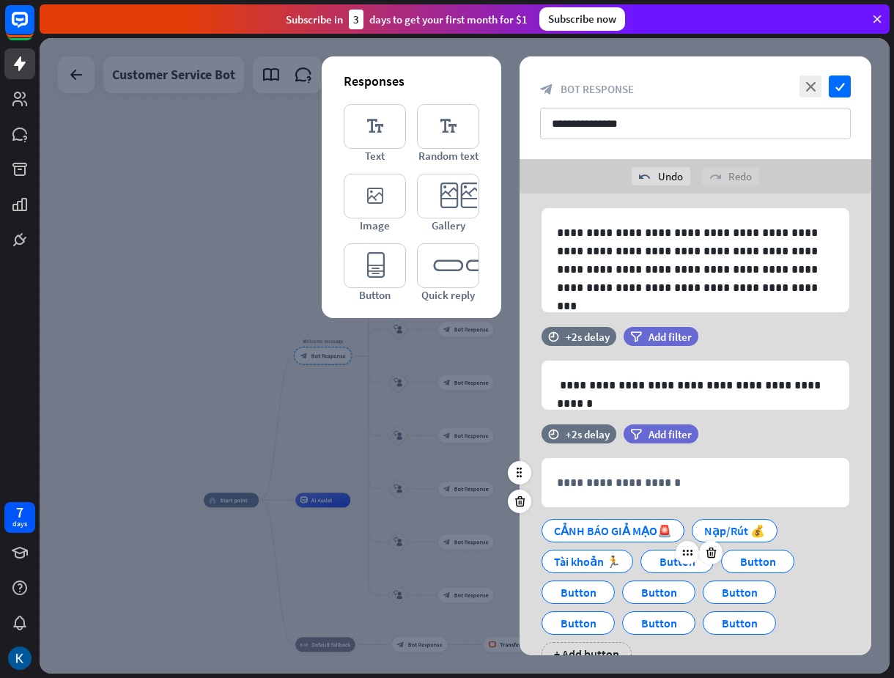
click at [663, 563] on div "Button" at bounding box center [677, 561] width 48 height 22
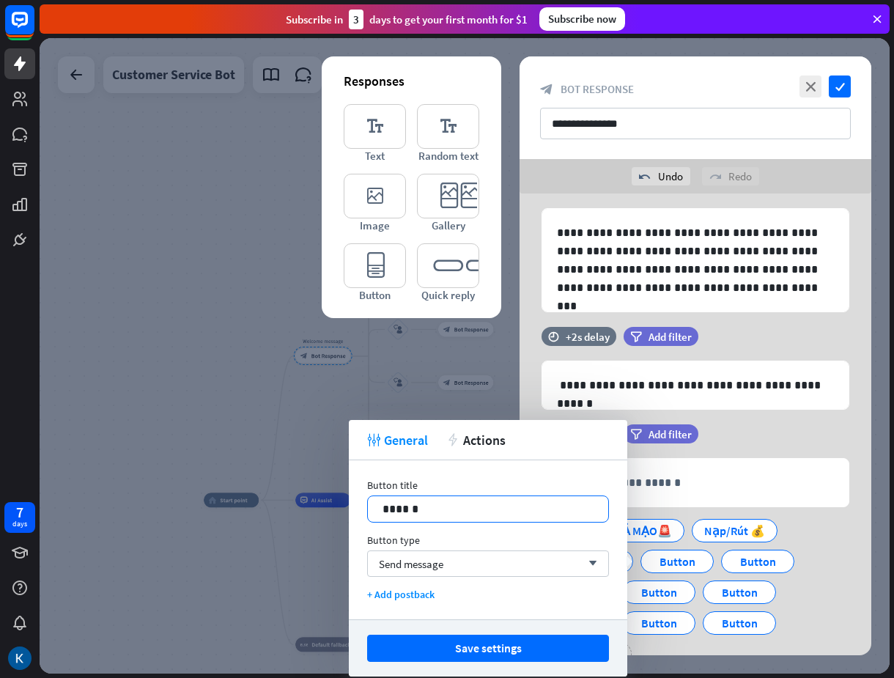
click at [454, 512] on p "******" at bounding box center [487, 509] width 211 height 18
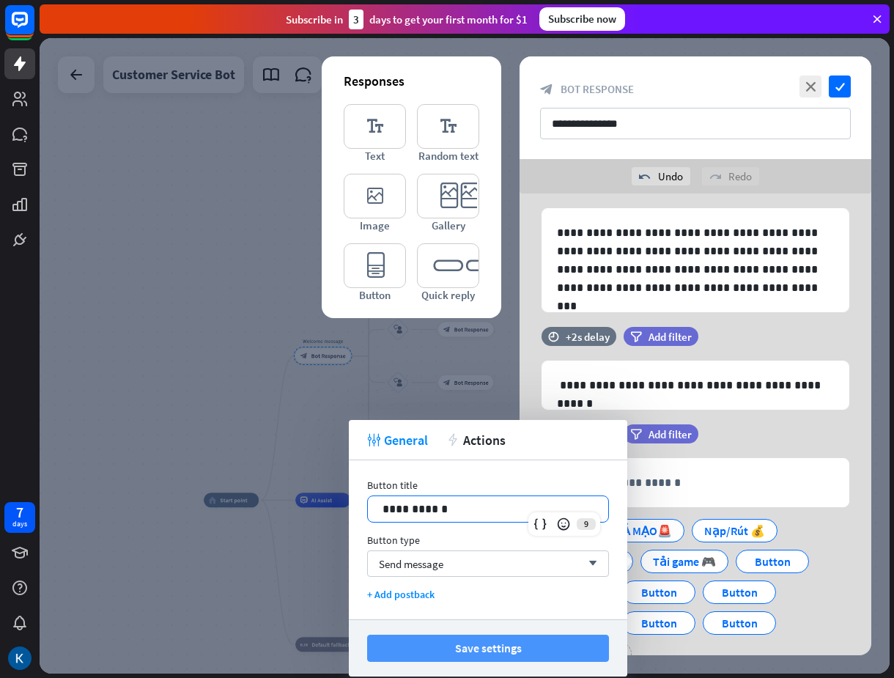
drag, startPoint x: 480, startPoint y: 645, endPoint x: 498, endPoint y: 640, distance: 18.3
click at [481, 645] on button "Save settings" at bounding box center [488, 648] width 242 height 27
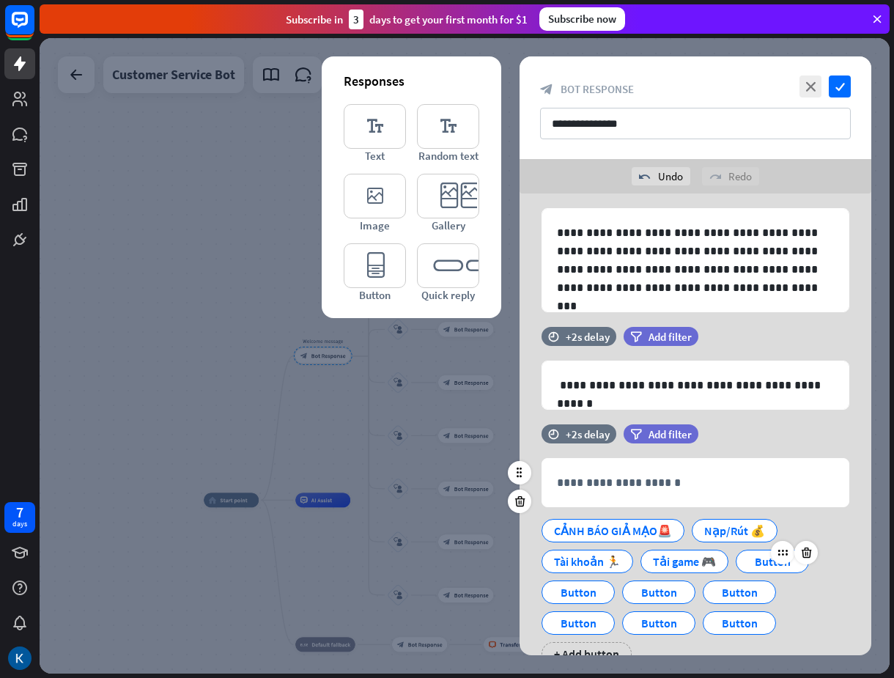
click at [764, 561] on div "Button" at bounding box center [772, 561] width 48 height 22
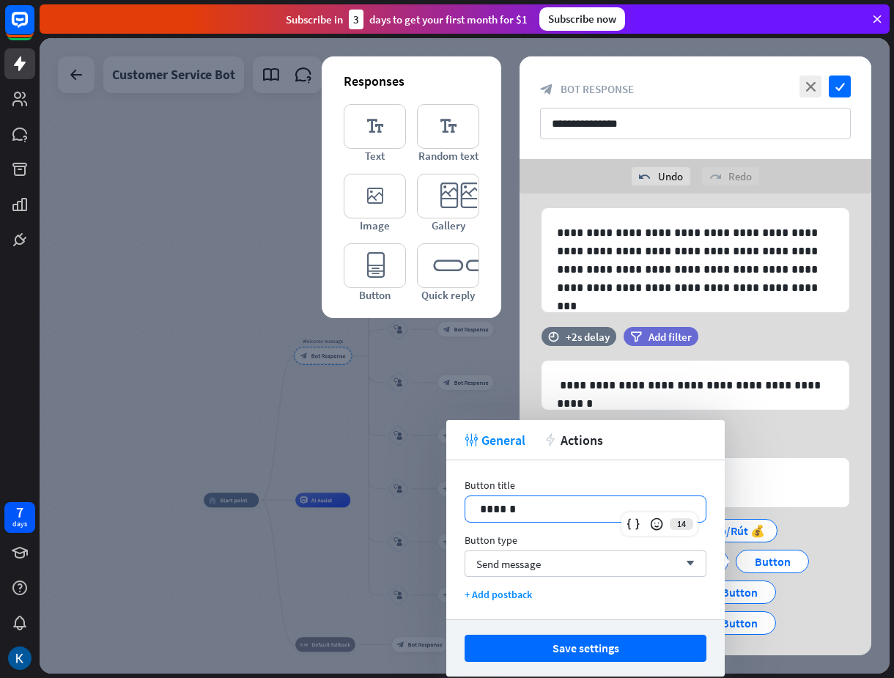
click at [568, 507] on p "******" at bounding box center [585, 509] width 211 height 18
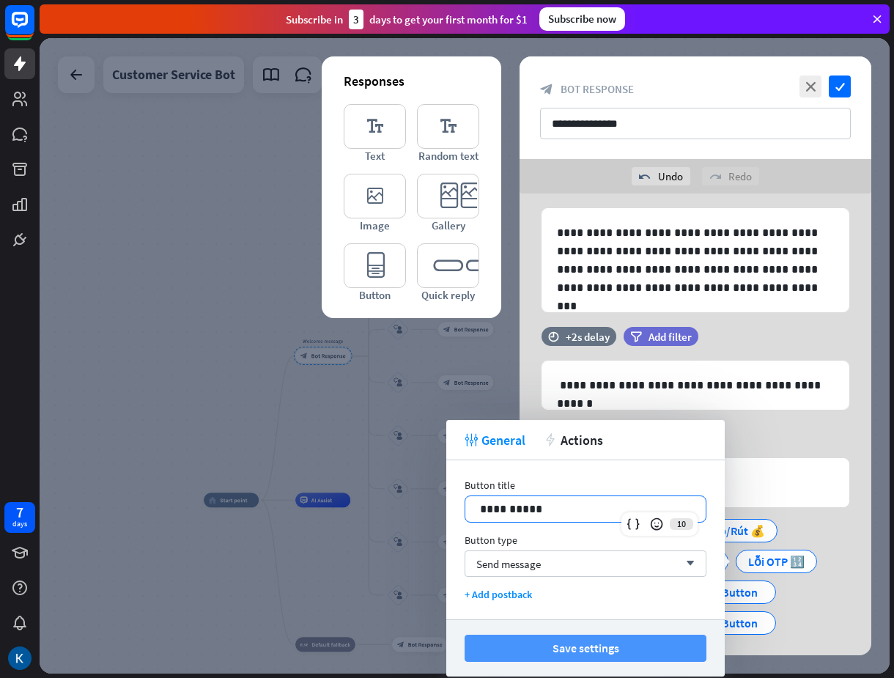
click at [599, 643] on button "Save settings" at bounding box center [586, 648] width 242 height 27
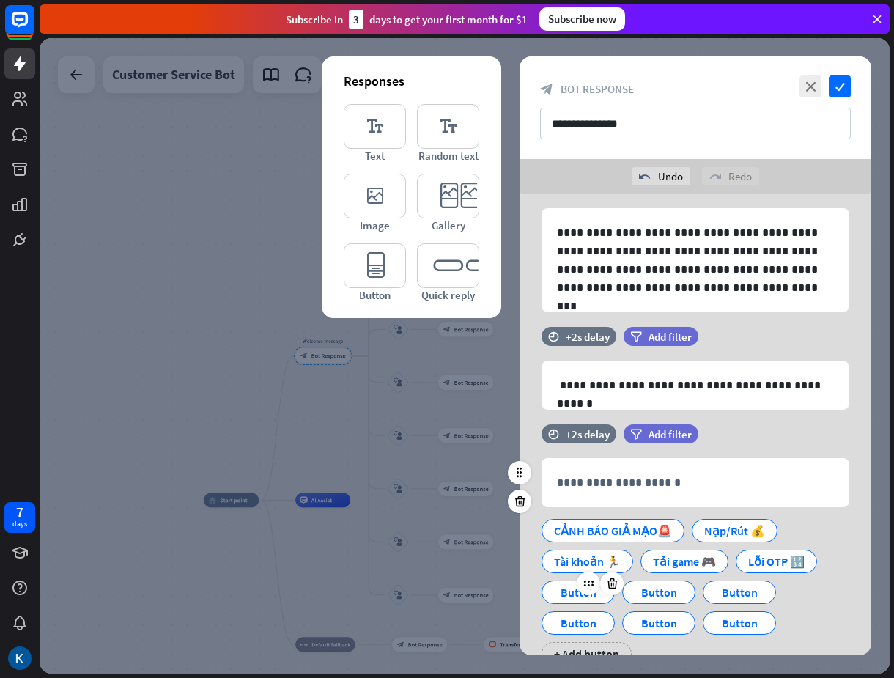
click at [570, 592] on div "Button" at bounding box center [578, 592] width 48 height 22
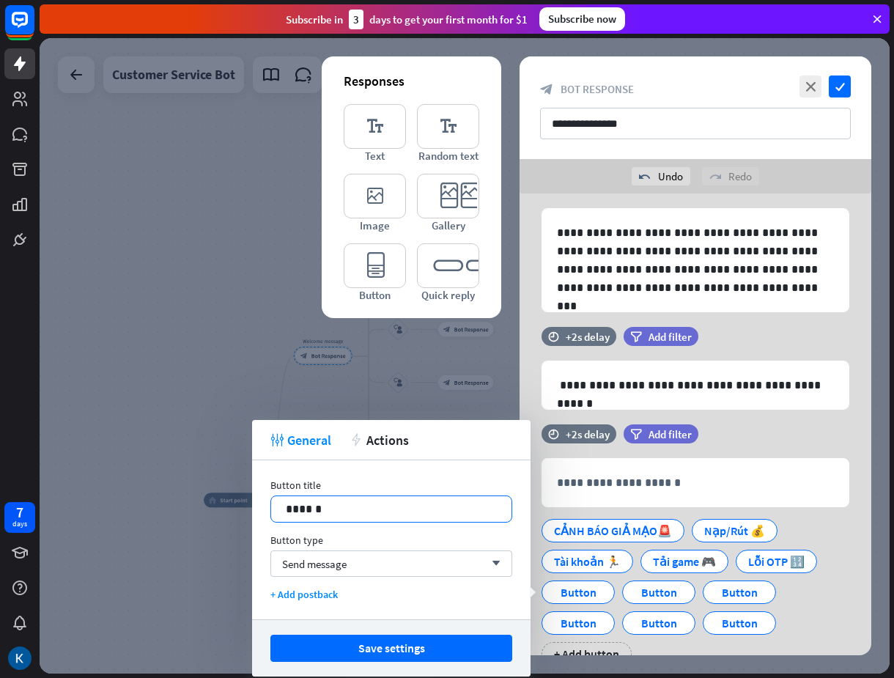
click at [467, 514] on div "14 ******" at bounding box center [391, 508] width 242 height 27
click at [467, 514] on div at bounding box center [462, 524] width 21 height 21
click at [361, 513] on p "******" at bounding box center [391, 509] width 211 height 18
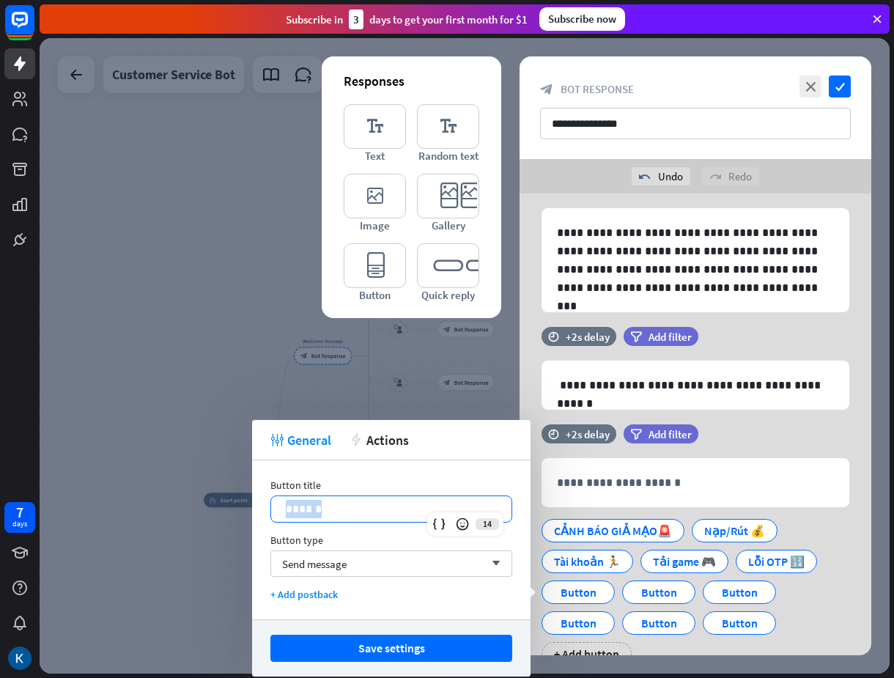
click at [361, 513] on p "******" at bounding box center [391, 509] width 211 height 18
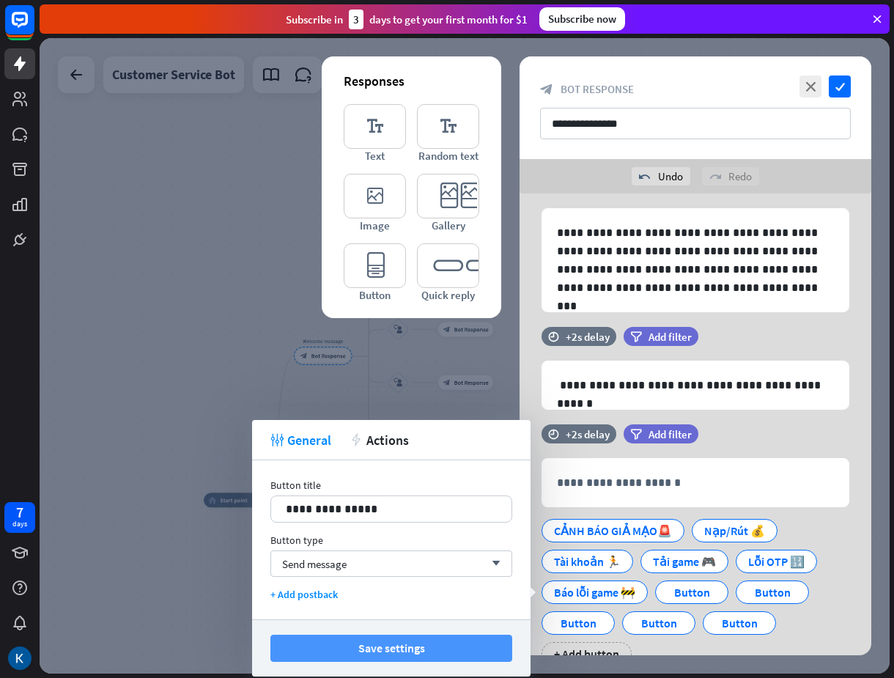
click at [377, 649] on button "Save settings" at bounding box center [391, 648] width 242 height 27
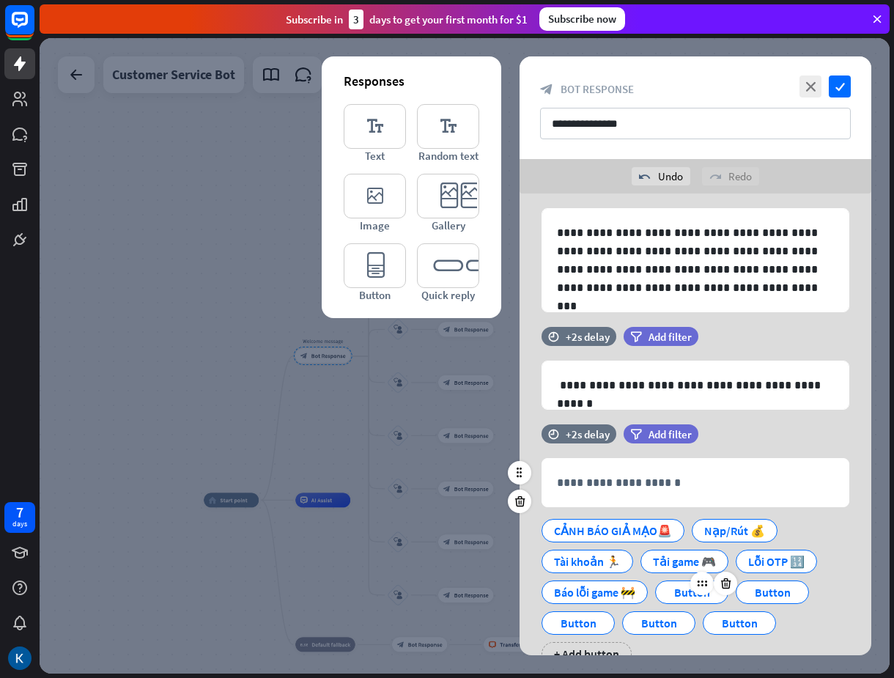
click at [681, 593] on div "Button" at bounding box center [692, 592] width 48 height 22
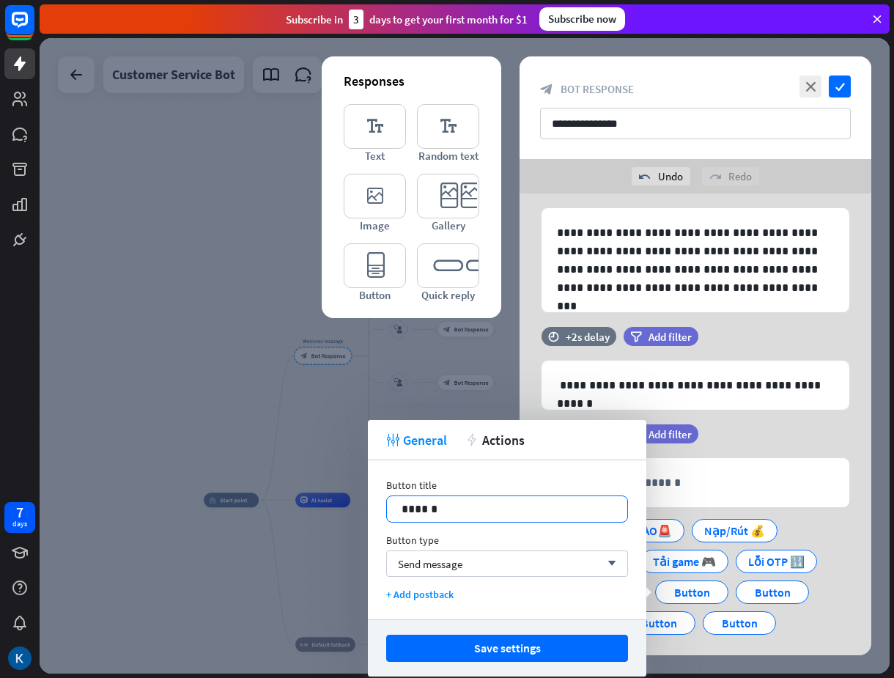
click at [477, 511] on p "******" at bounding box center [507, 509] width 211 height 18
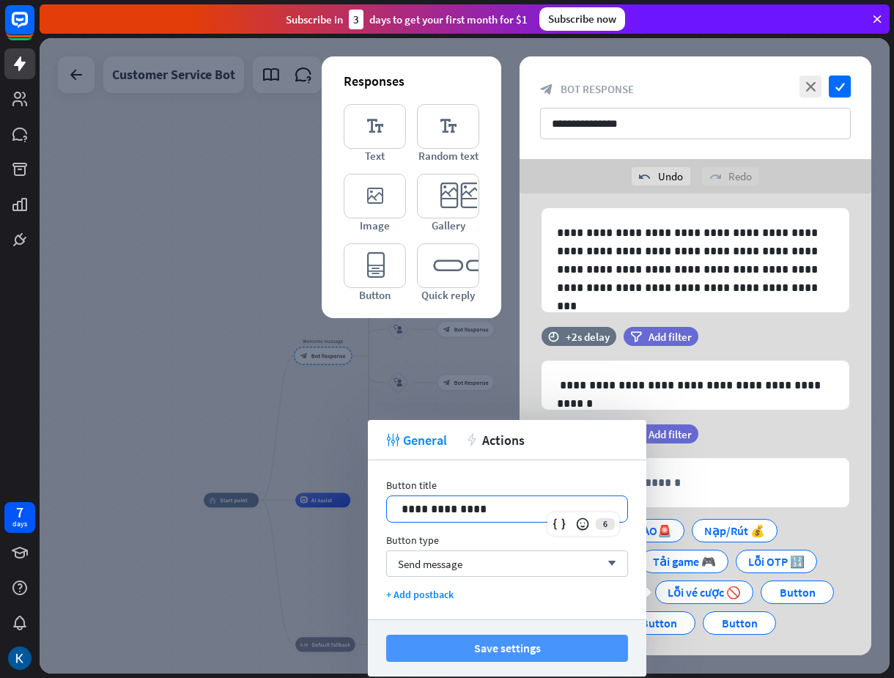
click at [487, 651] on button "Save settings" at bounding box center [507, 648] width 242 height 27
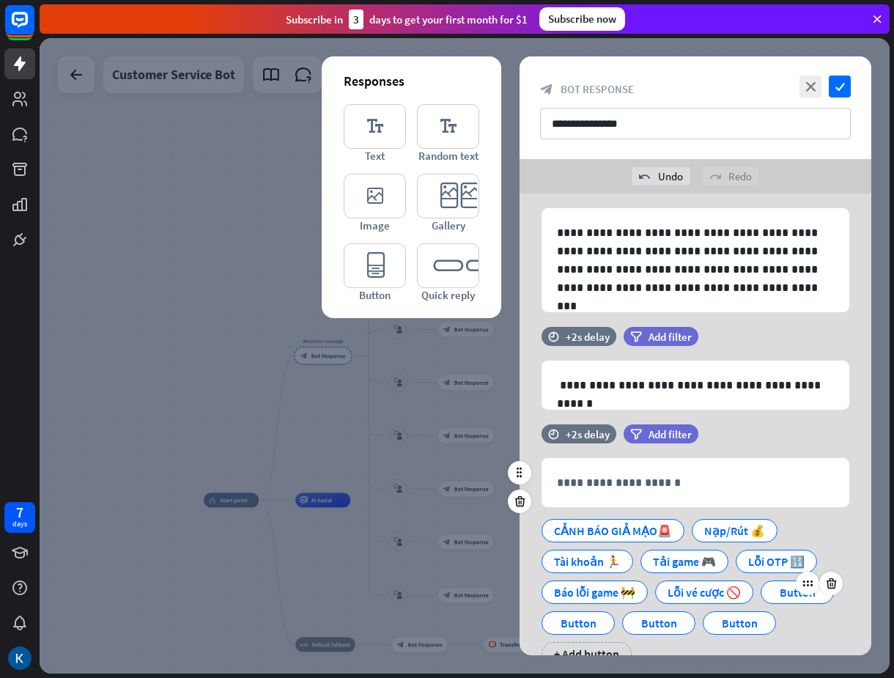
click at [808, 596] on div "Button" at bounding box center [797, 592] width 48 height 22
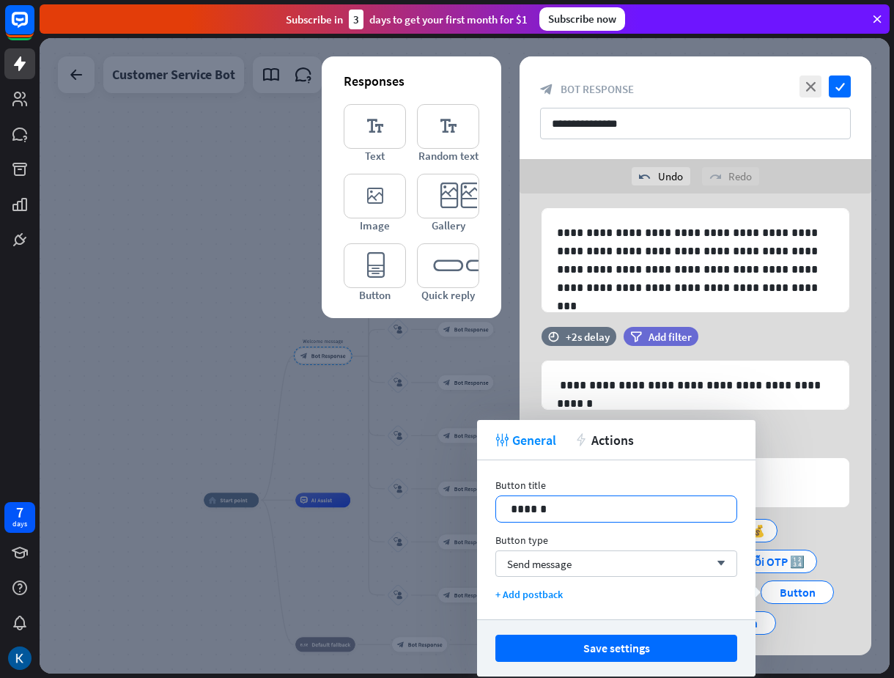
click at [580, 505] on p "******" at bounding box center [616, 509] width 211 height 18
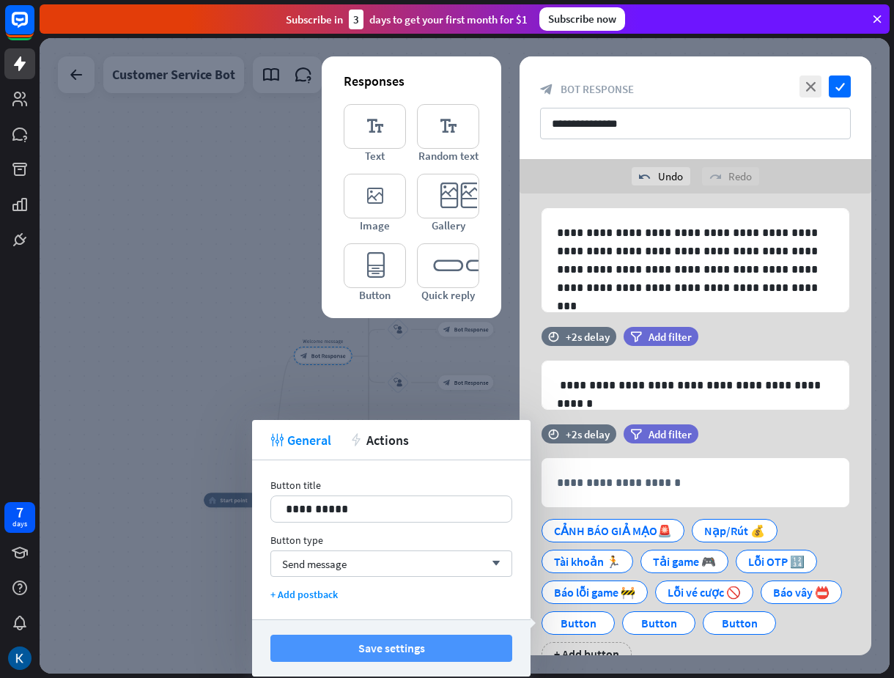
click at [409, 643] on button "Save settings" at bounding box center [391, 648] width 242 height 27
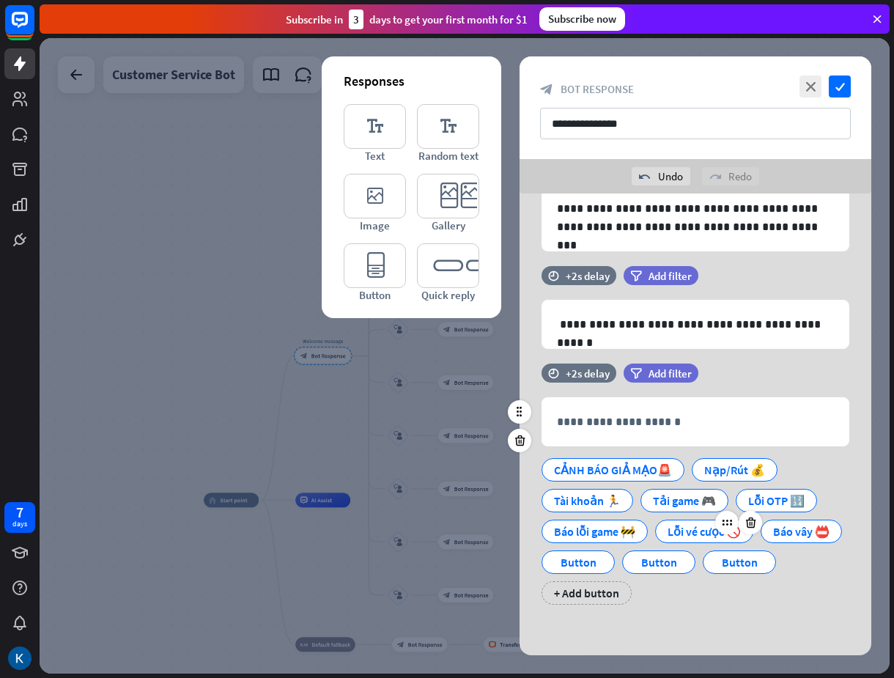
scroll to position [108, 0]
click at [602, 562] on div "Button" at bounding box center [578, 561] width 48 height 22
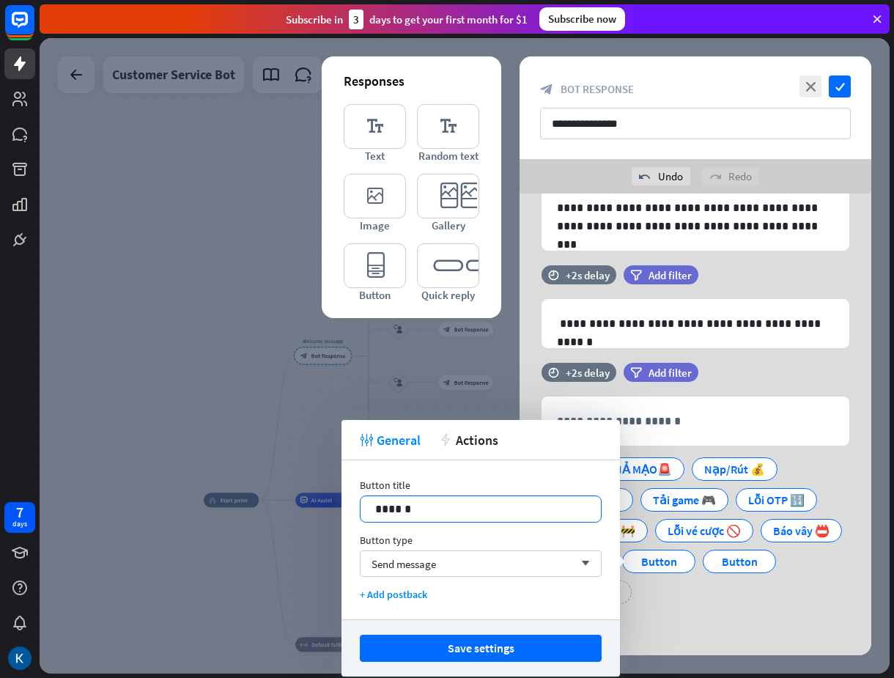
click at [479, 509] on p "******" at bounding box center [480, 509] width 211 height 18
click at [479, 508] on p "******" at bounding box center [480, 509] width 211 height 18
click at [501, 640] on button "Save settings" at bounding box center [481, 648] width 242 height 27
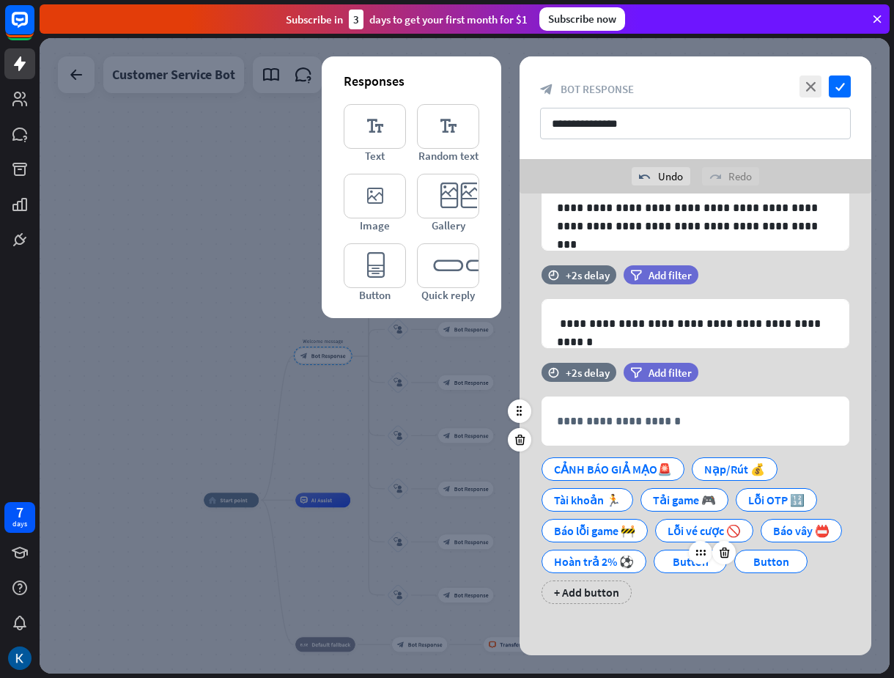
click at [714, 561] on div "Button" at bounding box center [690, 561] width 48 height 22
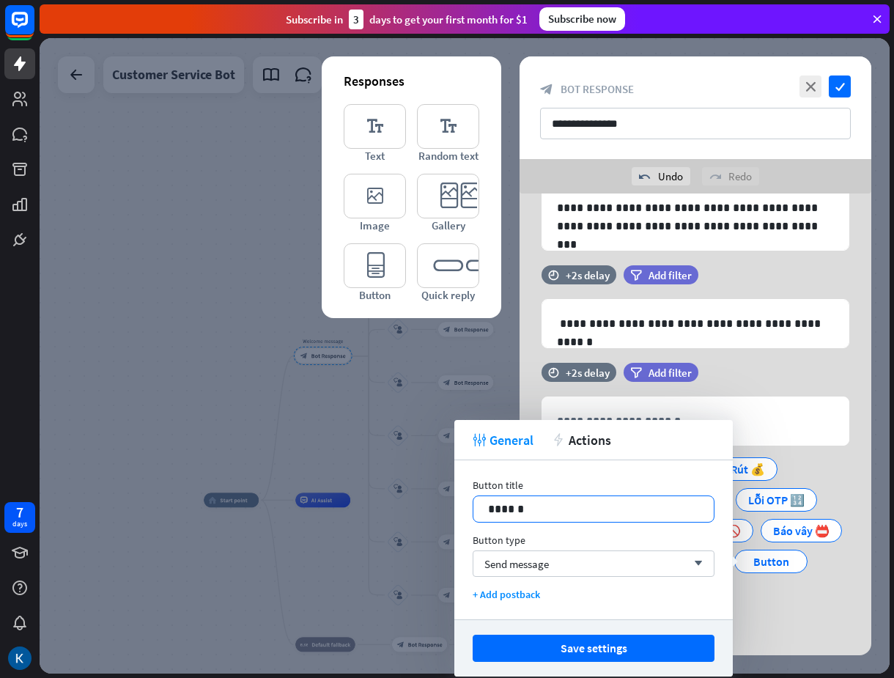
click at [561, 501] on p "******" at bounding box center [593, 509] width 211 height 18
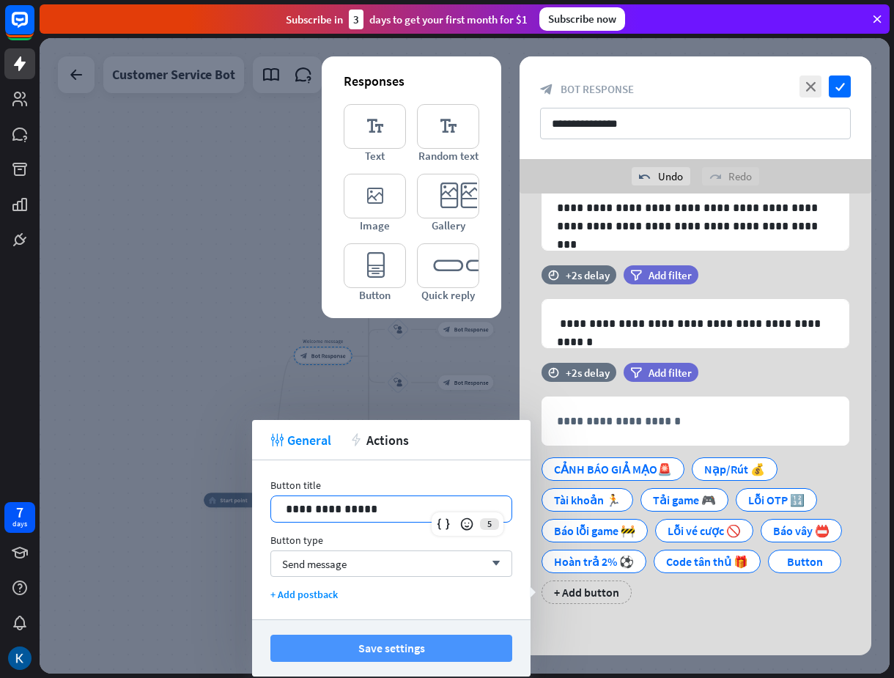
drag, startPoint x: 460, startPoint y: 651, endPoint x: 506, endPoint y: 648, distance: 46.3
click at [462, 651] on button "Save settings" at bounding box center [391, 648] width 242 height 27
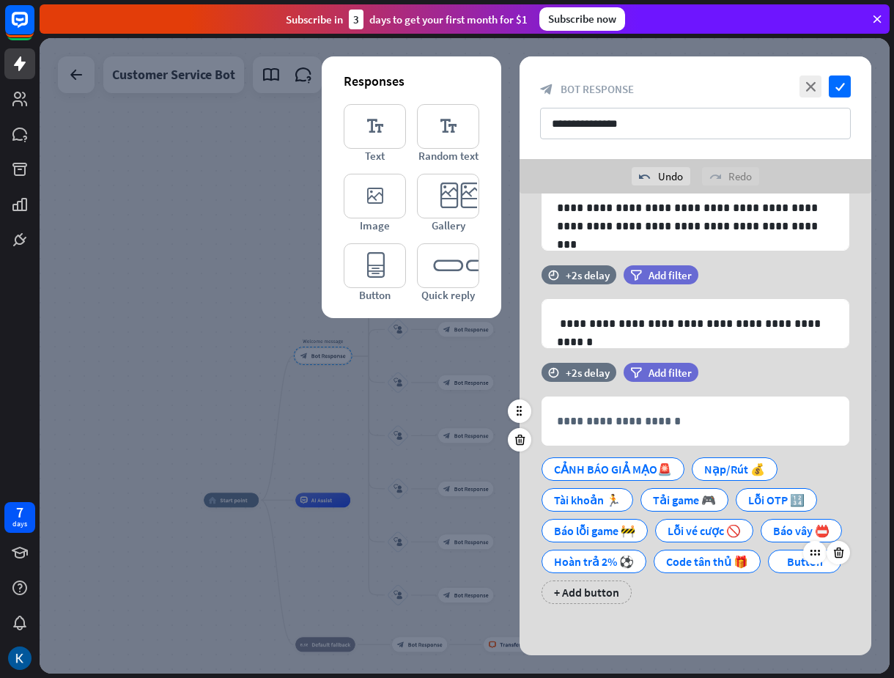
click at [780, 572] on div "Button" at bounding box center [804, 561] width 48 height 22
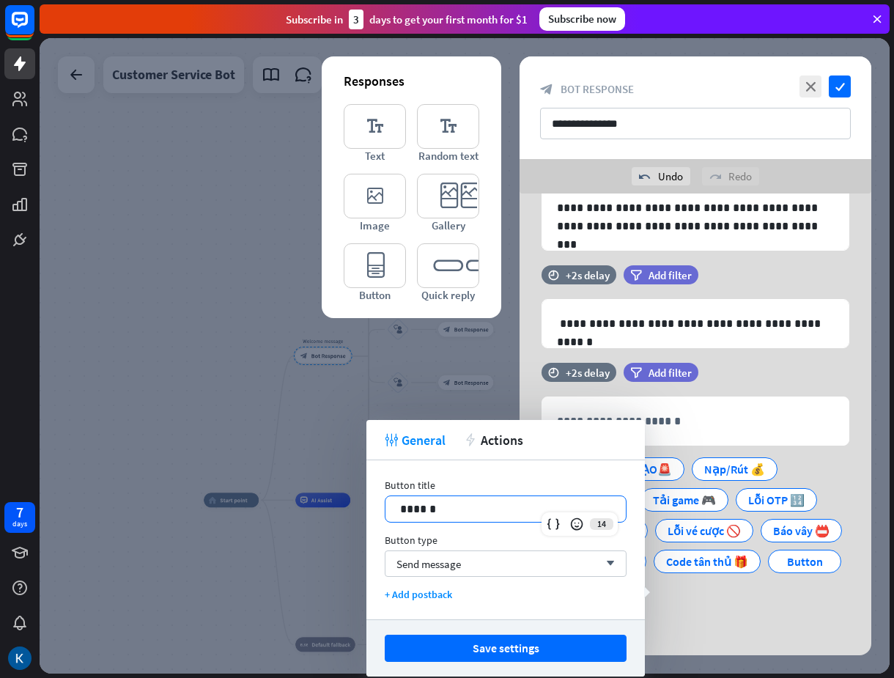
click at [522, 506] on p "******" at bounding box center [505, 509] width 211 height 18
click at [550, 645] on button "Save settings" at bounding box center [506, 648] width 242 height 27
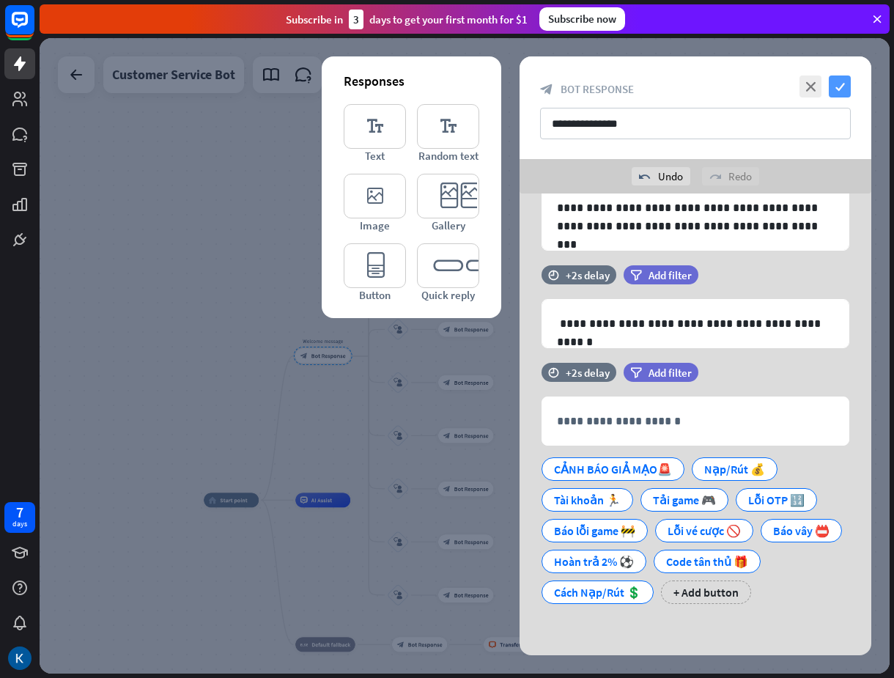
click at [843, 81] on icon "check" at bounding box center [840, 86] width 22 height 22
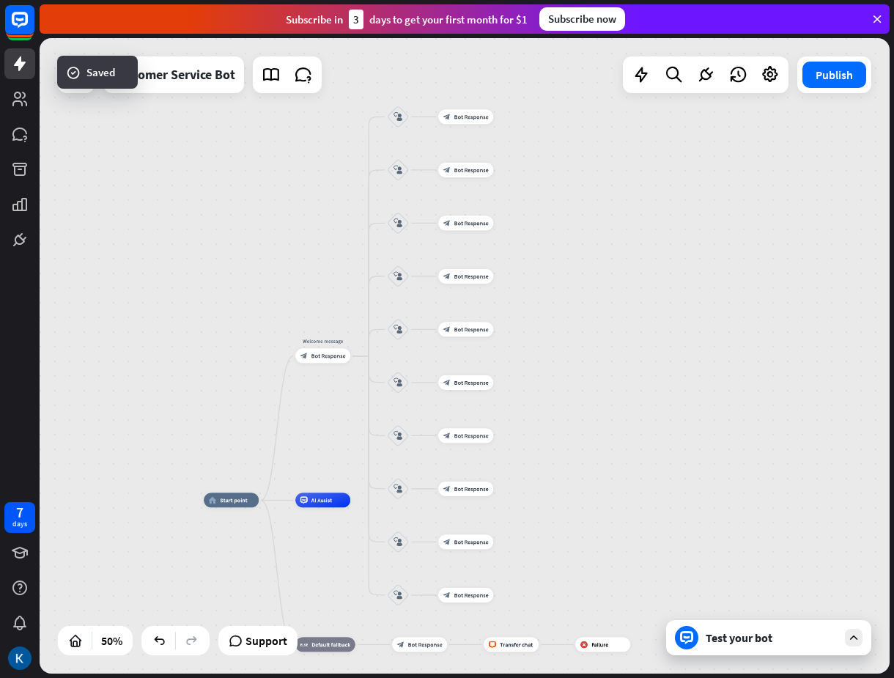
click at [753, 635] on div "Test your bot" at bounding box center [772, 637] width 132 height 15
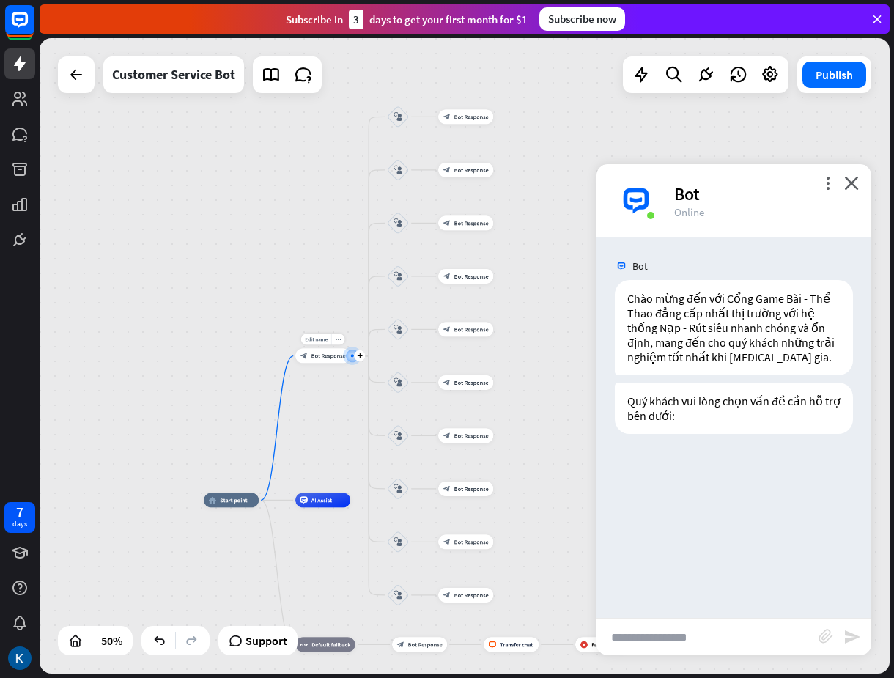
click at [330, 351] on div "block_bot_response Bot Response" at bounding box center [322, 356] width 55 height 15
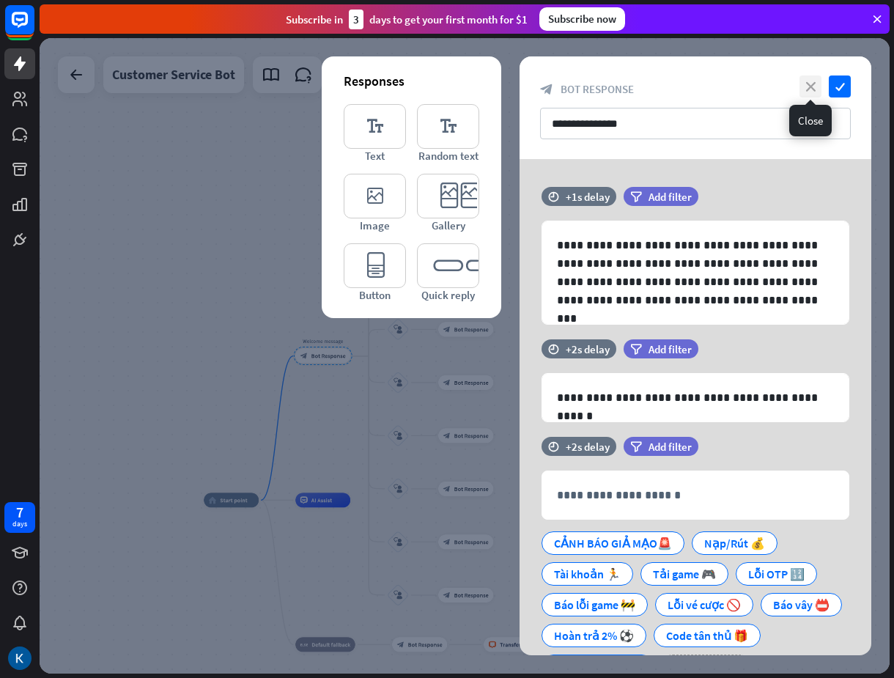
click at [816, 87] on icon "close" at bounding box center [810, 86] width 22 height 22
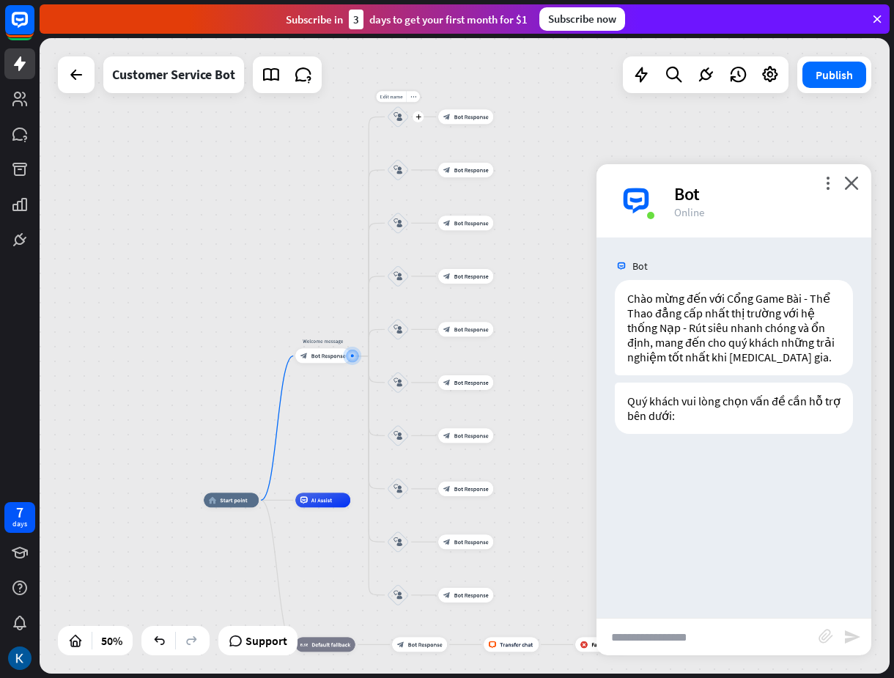
click at [396, 120] on icon "block_user_input" at bounding box center [397, 116] width 9 height 9
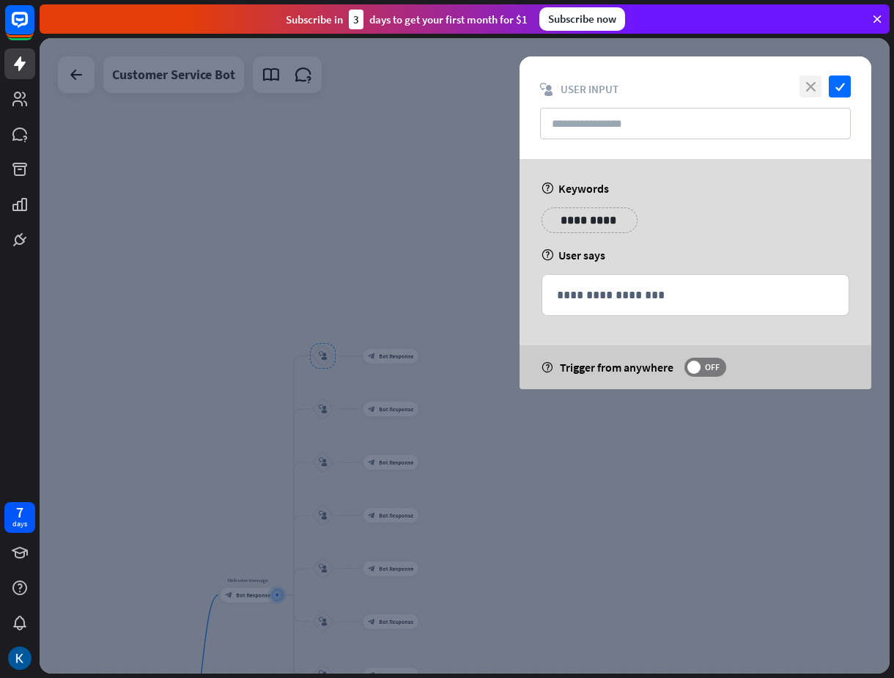
click at [807, 87] on icon "close" at bounding box center [810, 86] width 22 height 22
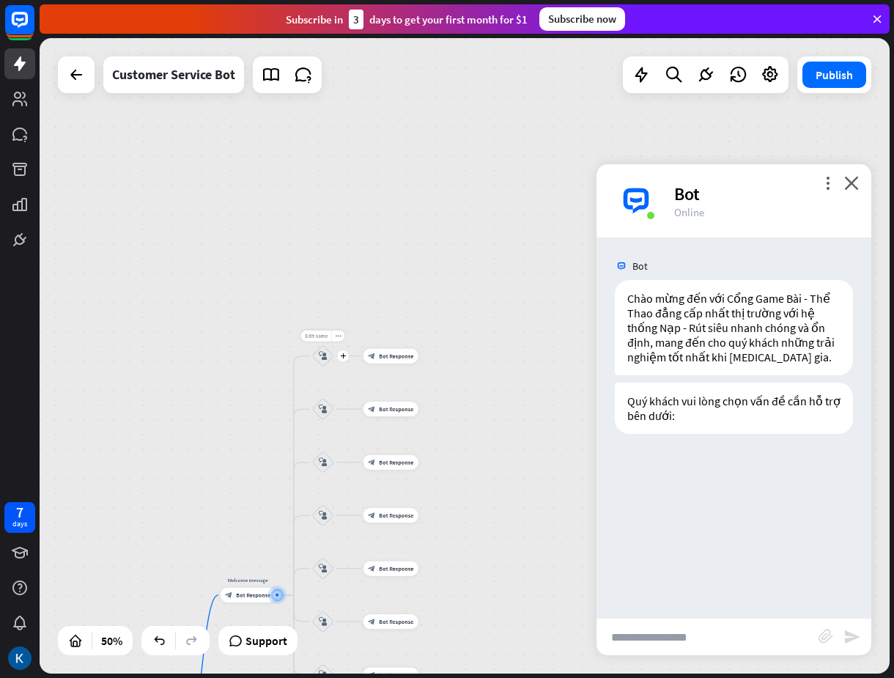
click at [319, 334] on span "Edit name" at bounding box center [316, 336] width 23 height 7
type input "**********"
click at [317, 388] on div "**********" at bounding box center [465, 355] width 850 height 635
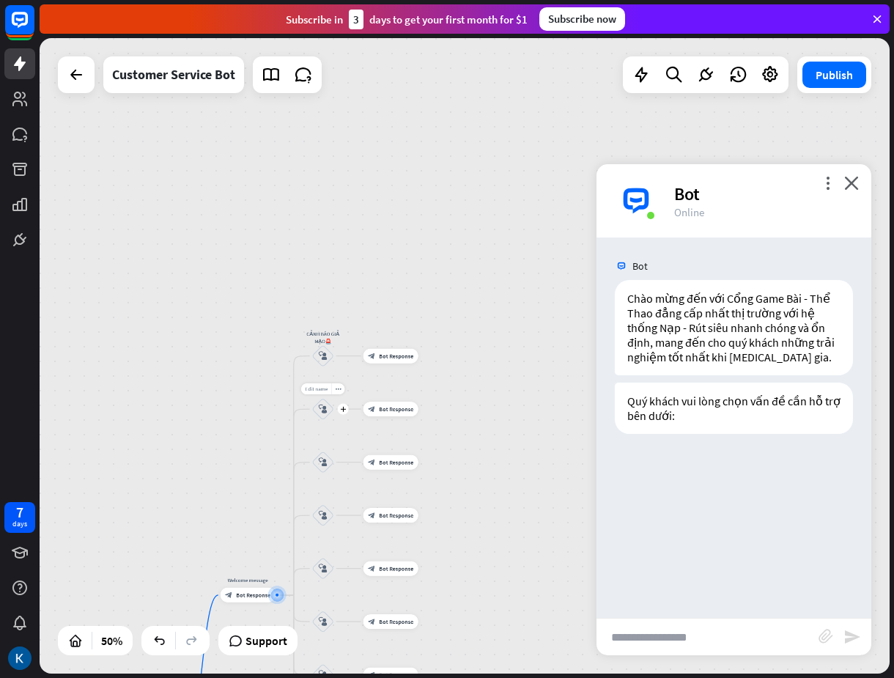
click at [321, 391] on span "Edit name" at bounding box center [316, 388] width 23 height 7
type input "**********"
click at [324, 440] on span "Edit name" at bounding box center [316, 442] width 23 height 7
click at [324, 440] on input "text" at bounding box center [322, 442] width 51 height 10
type input "**********"
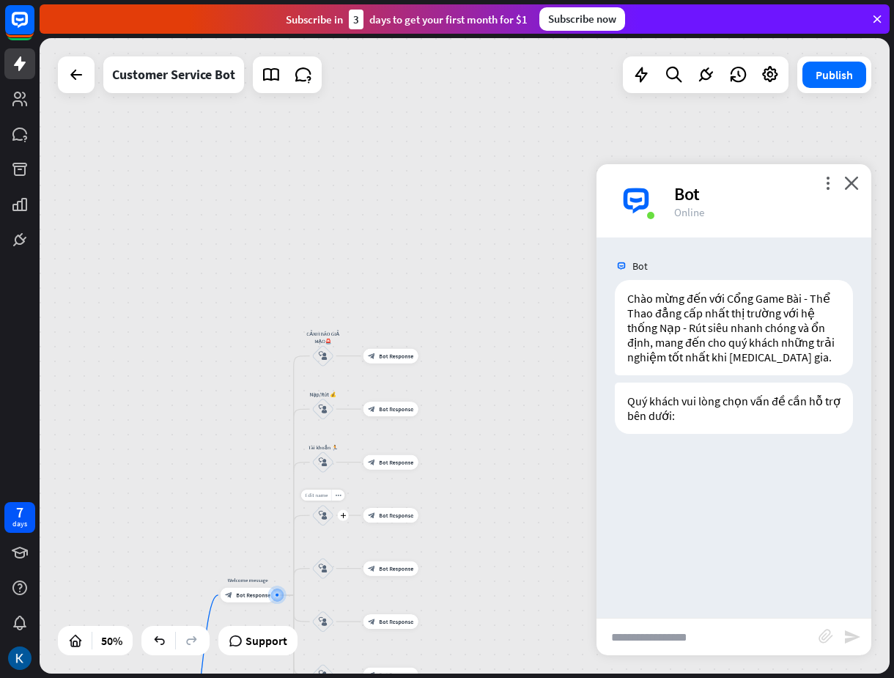
click at [316, 494] on span "Edit name" at bounding box center [316, 495] width 23 height 7
type input "**********"
click at [322, 546] on span "Edit name" at bounding box center [316, 548] width 23 height 7
type input "**********"
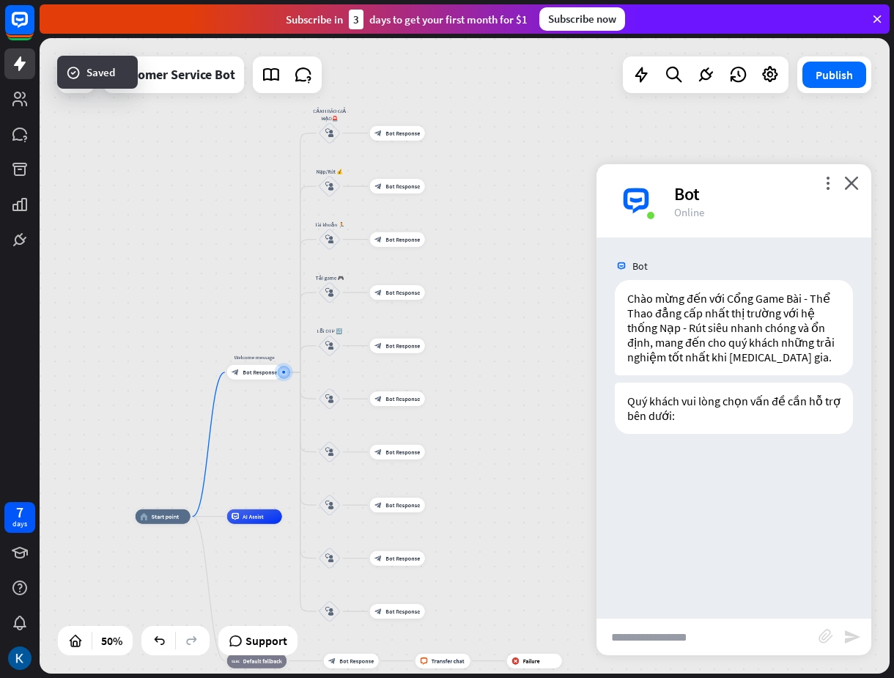
drag, startPoint x: 528, startPoint y: 525, endPoint x: 534, endPoint y: 301, distance: 224.3
click at [534, 301] on div "home_2 Start point Welcome message block_bot_response Bot Response CẢNH BÁO GIẢ…" at bounding box center [465, 355] width 850 height 635
click at [329, 376] on span "Edit name" at bounding box center [322, 377] width 23 height 7
type input "**********"
click at [328, 432] on span "Edit name" at bounding box center [322, 430] width 23 height 7
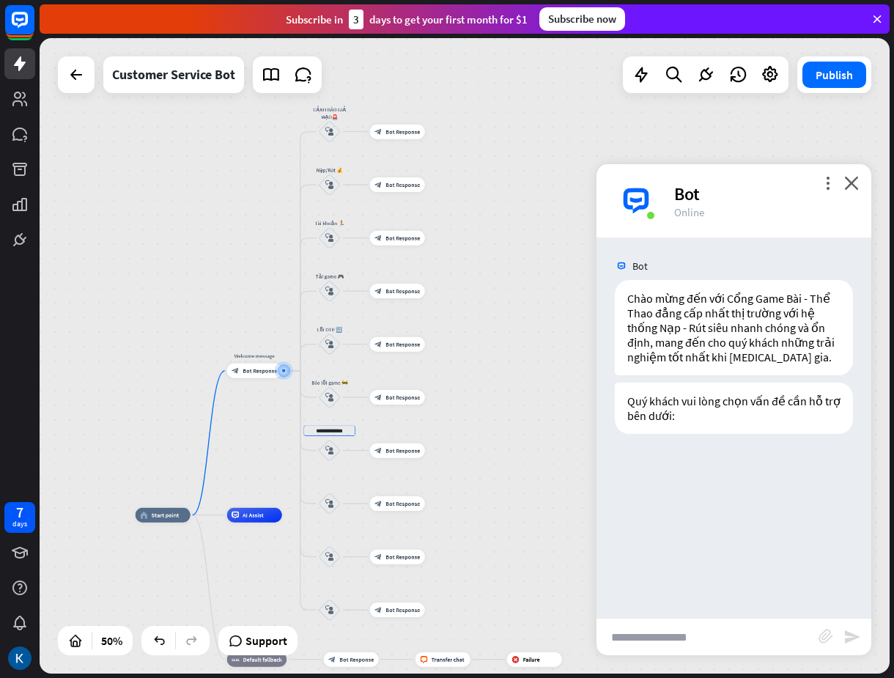
type input "**********"
click at [330, 482] on span "Edit name" at bounding box center [322, 483] width 23 height 7
type input "**********"
click at [333, 536] on span "Edit name" at bounding box center [322, 536] width 23 height 7
type input "**********"
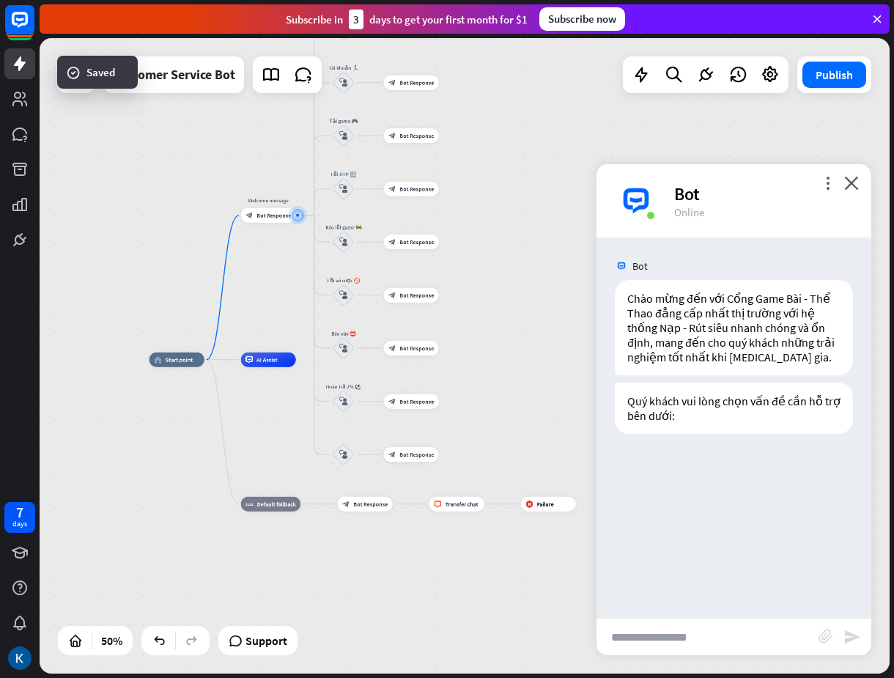
drag, startPoint x: 485, startPoint y: 555, endPoint x: 499, endPoint y: 400, distance: 156.0
click at [499, 400] on div "home_2 Start point Welcome message block_bot_response Bot Response CẢNH BÁO GIẢ…" at bounding box center [361, 519] width 425 height 318
click at [336, 434] on span "Edit name" at bounding box center [336, 434] width 23 height 7
type input "**********"
click at [304, 217] on icon "plus" at bounding box center [305, 214] width 6 height 5
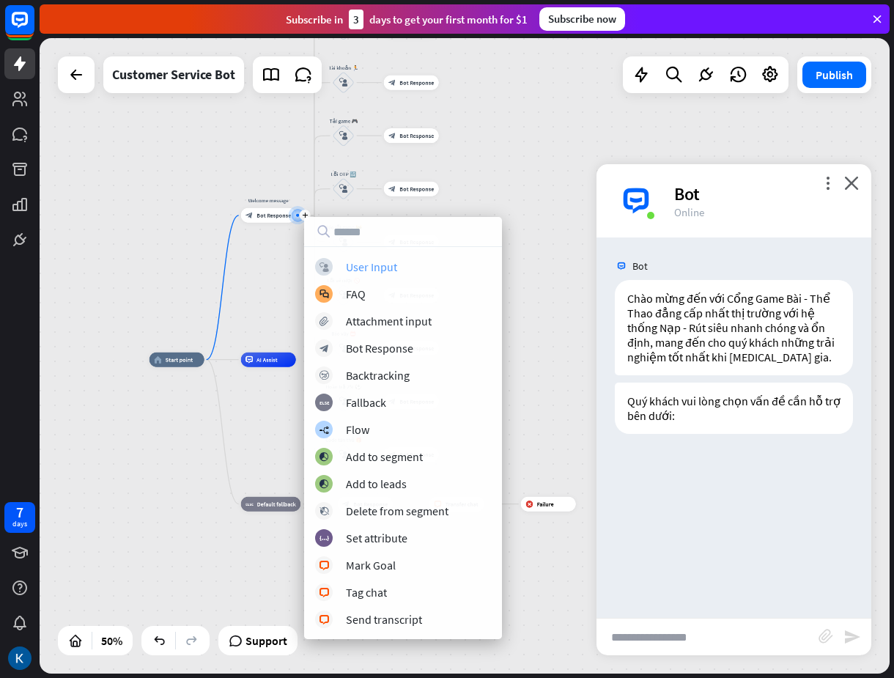
click at [360, 267] on div "User Input" at bounding box center [371, 266] width 51 height 15
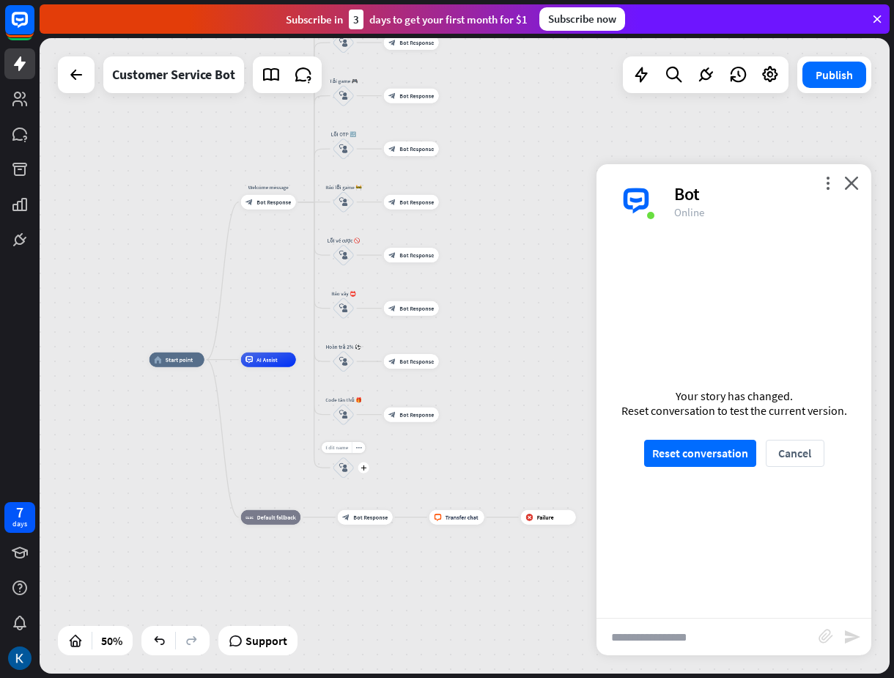
click at [342, 448] on span "Edit name" at bounding box center [336, 447] width 23 height 7
type input "**********"
click at [369, 474] on div "home_2 Start point Welcome message block_bot_response Bot Response CẢNH BÁO GIẢ…" at bounding box center [465, 355] width 850 height 635
click at [366, 465] on icon "plus" at bounding box center [363, 467] width 6 height 5
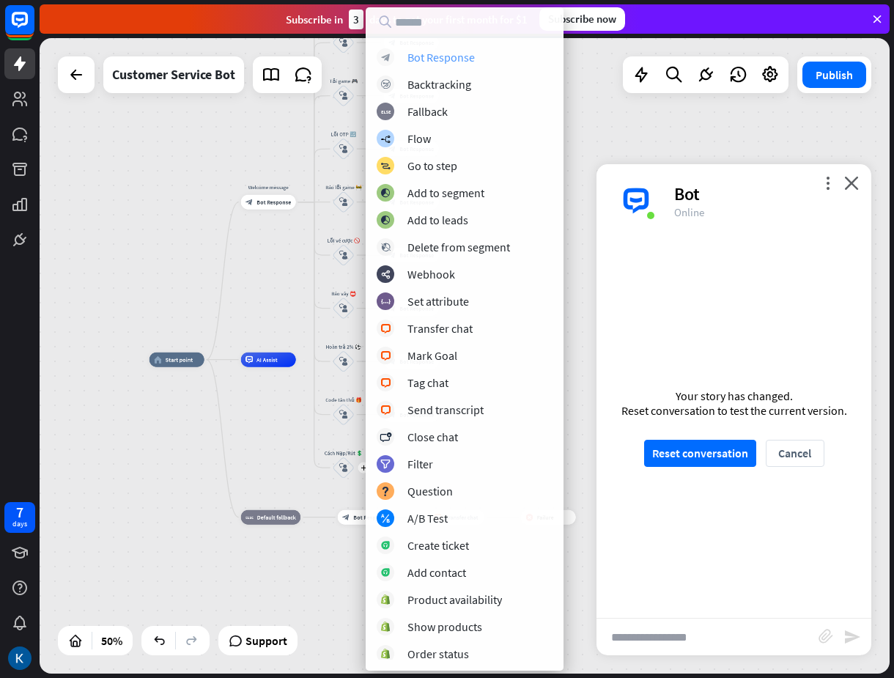
click at [459, 62] on div "Bot Response" at bounding box center [440, 57] width 67 height 15
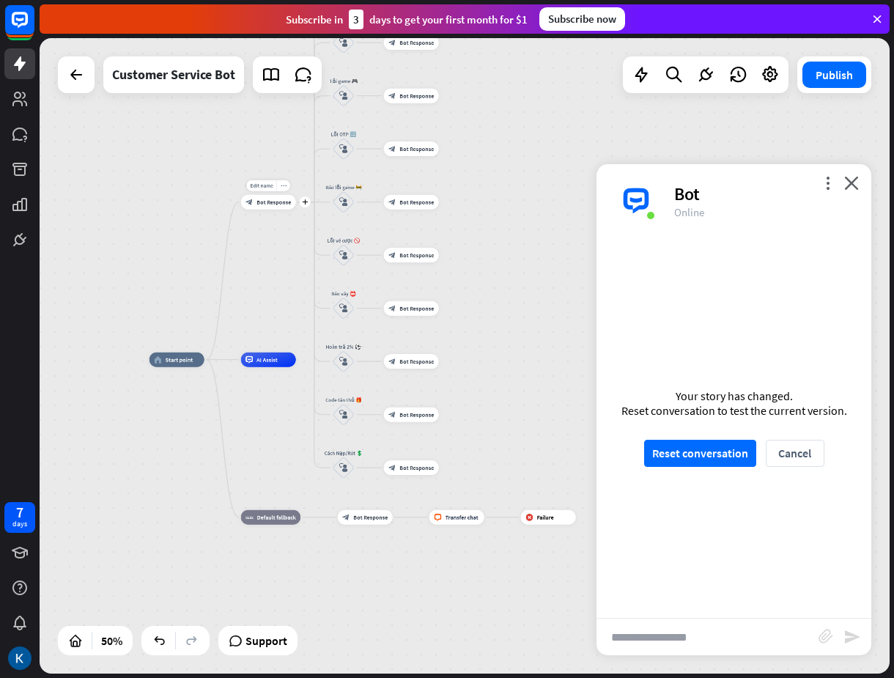
click at [272, 210] on div "Edit name more_horiz plus block_bot_response Bot Response" at bounding box center [268, 202] width 55 height 15
click at [270, 210] on div "Edit name more_horiz plus block_bot_response Bot Response" at bounding box center [268, 202] width 55 height 15
click at [278, 203] on span "Bot Response" at bounding box center [273, 202] width 34 height 7
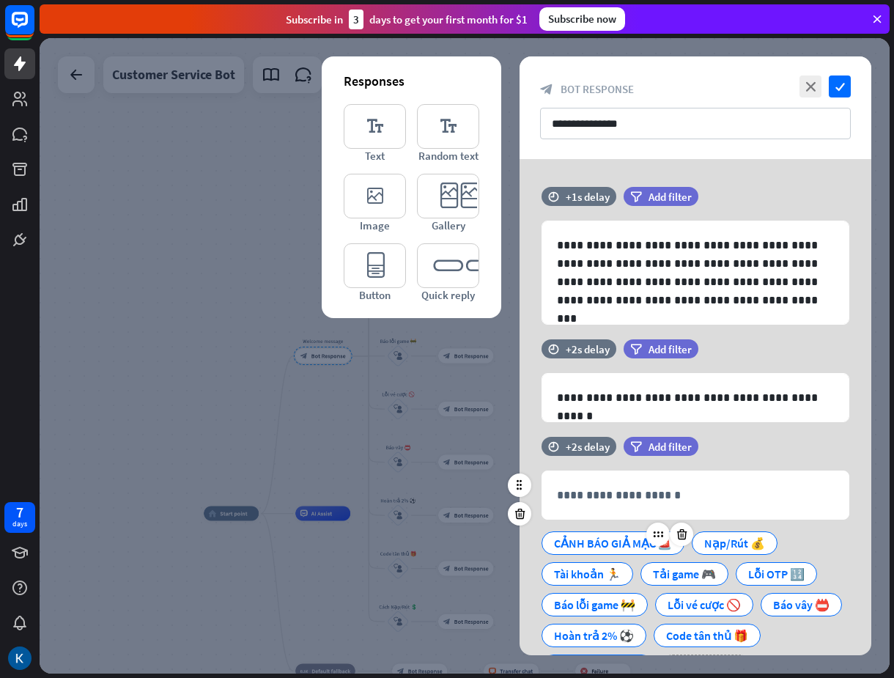
click at [607, 549] on div "CẢNH BÁO GIẢ MẠO🚨" at bounding box center [613, 543] width 118 height 22
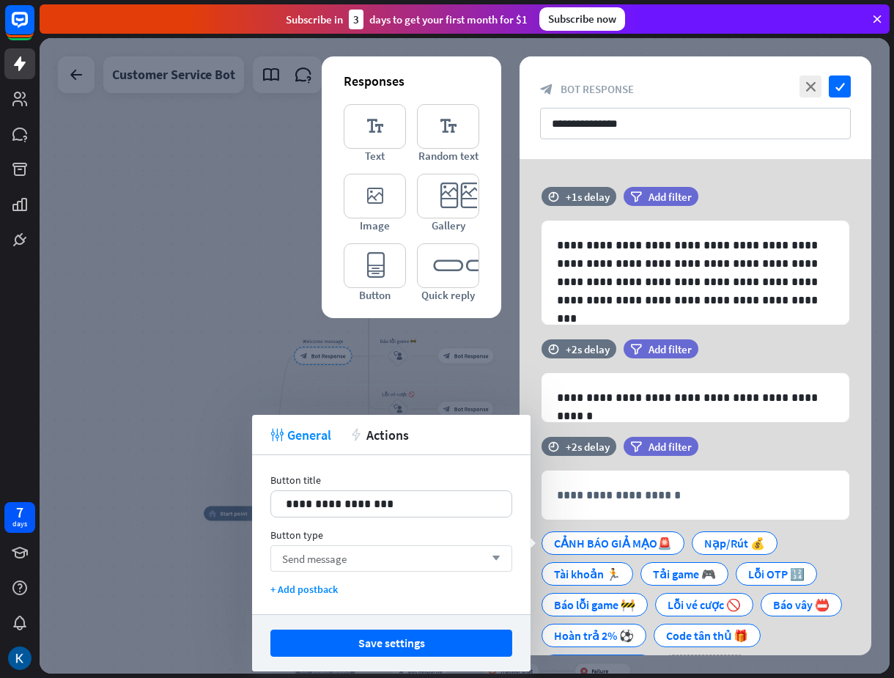
click at [380, 559] on div "Send message arrow_down" at bounding box center [391, 558] width 242 height 26
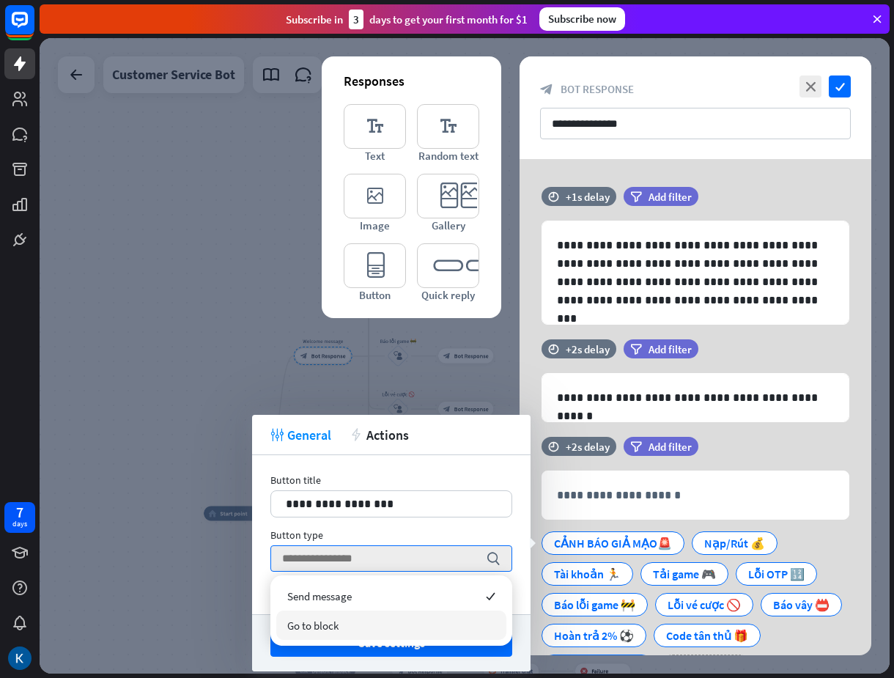
click at [319, 625] on span "Go to block" at bounding box center [312, 625] width 51 height 14
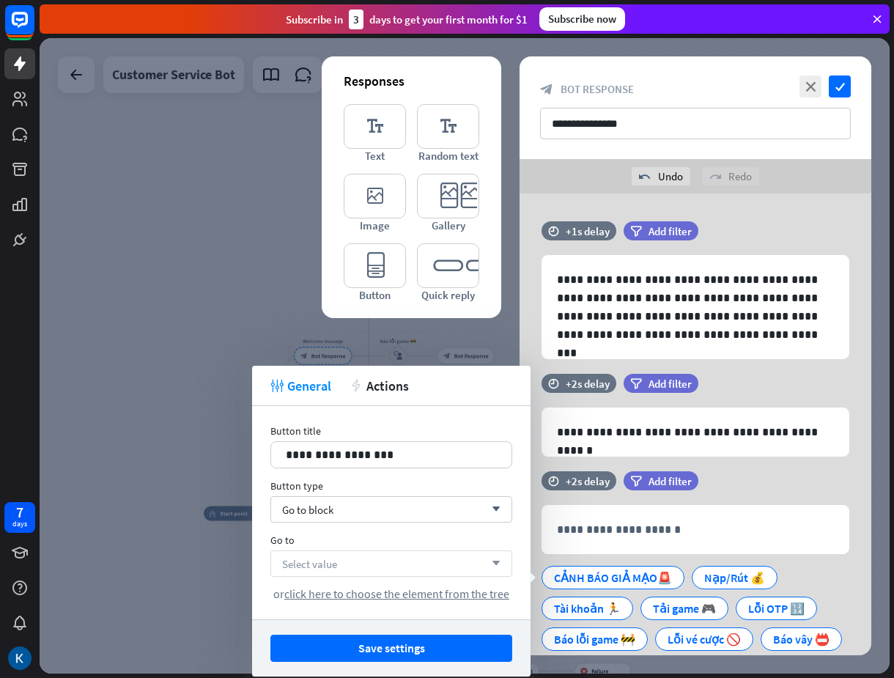
click at [382, 558] on div "Select value arrow_down" at bounding box center [391, 563] width 242 height 26
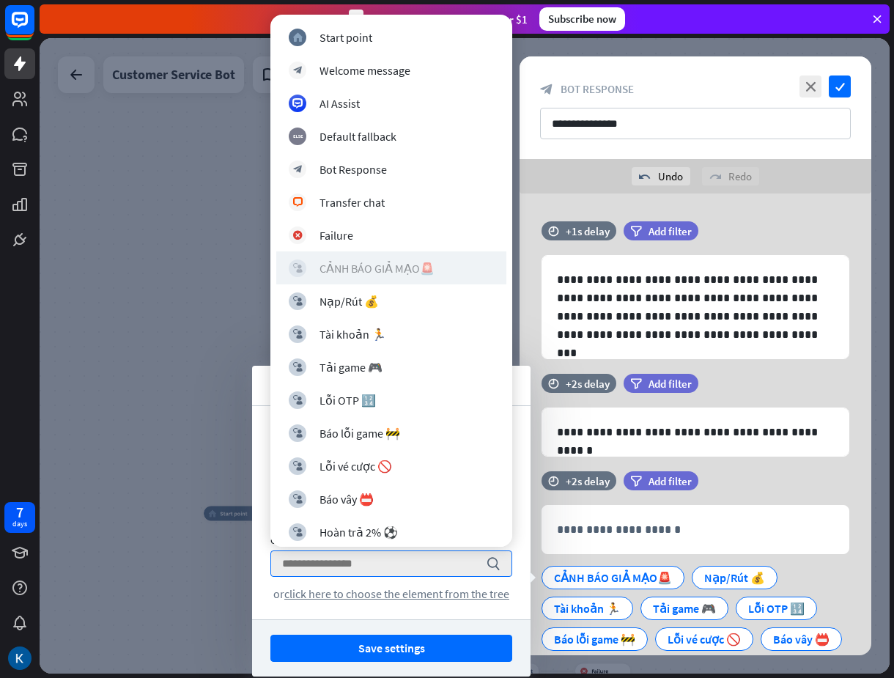
click at [404, 266] on div "CẢNH BÁO GIẢ MẠO🚨" at bounding box center [376, 268] width 115 height 15
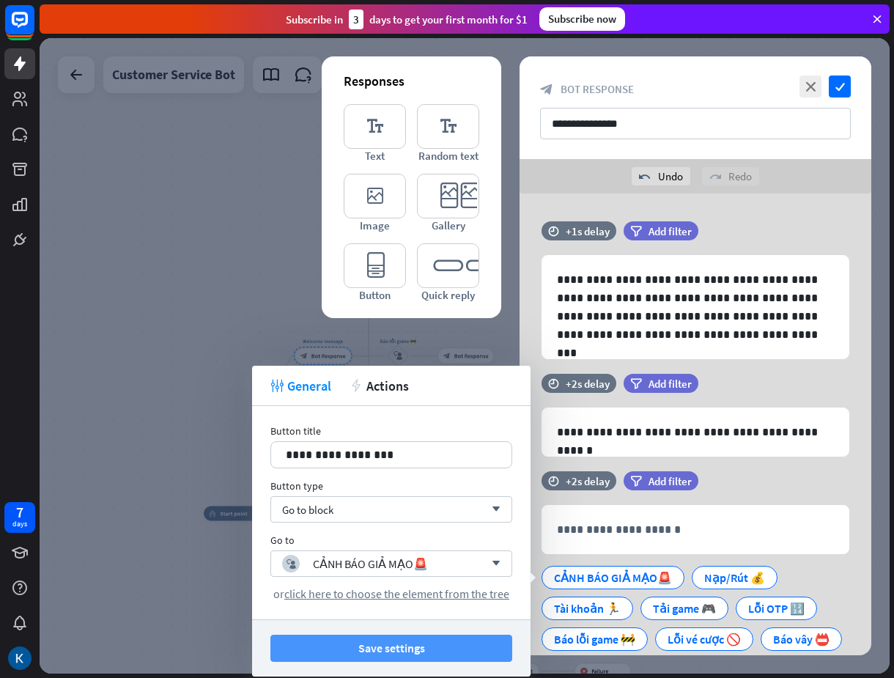
click at [392, 648] on button "Save settings" at bounding box center [391, 648] width 242 height 27
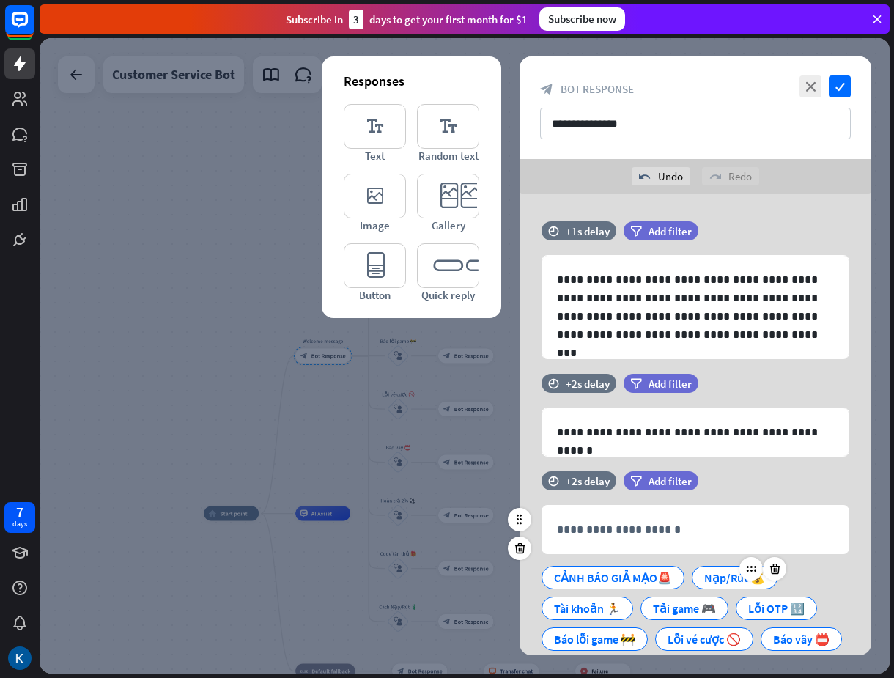
click at [714, 580] on div "Nạp/Rút 💰" at bounding box center [734, 577] width 61 height 22
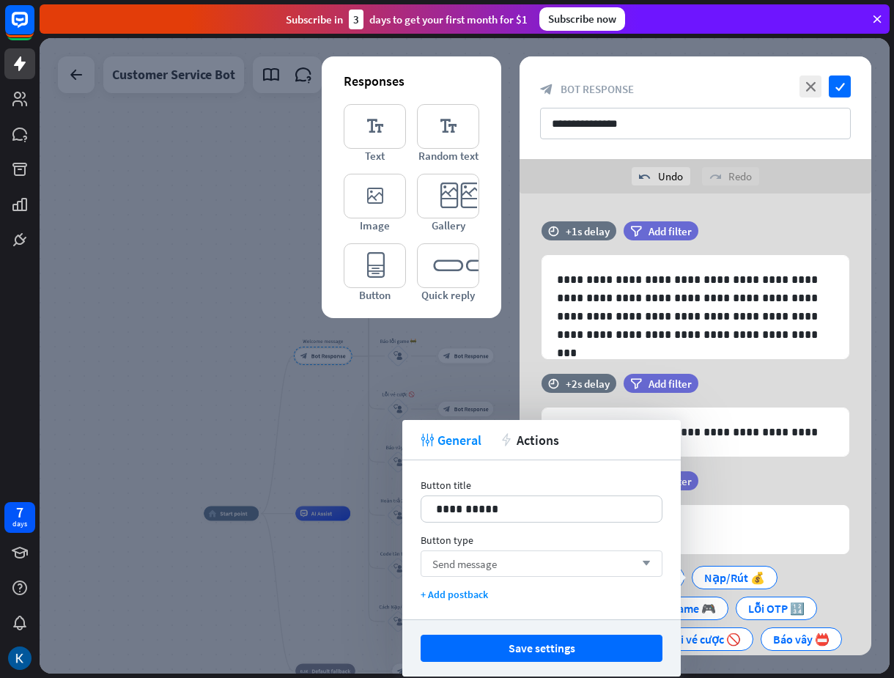
click at [541, 561] on div "Send message arrow_down" at bounding box center [542, 563] width 242 height 26
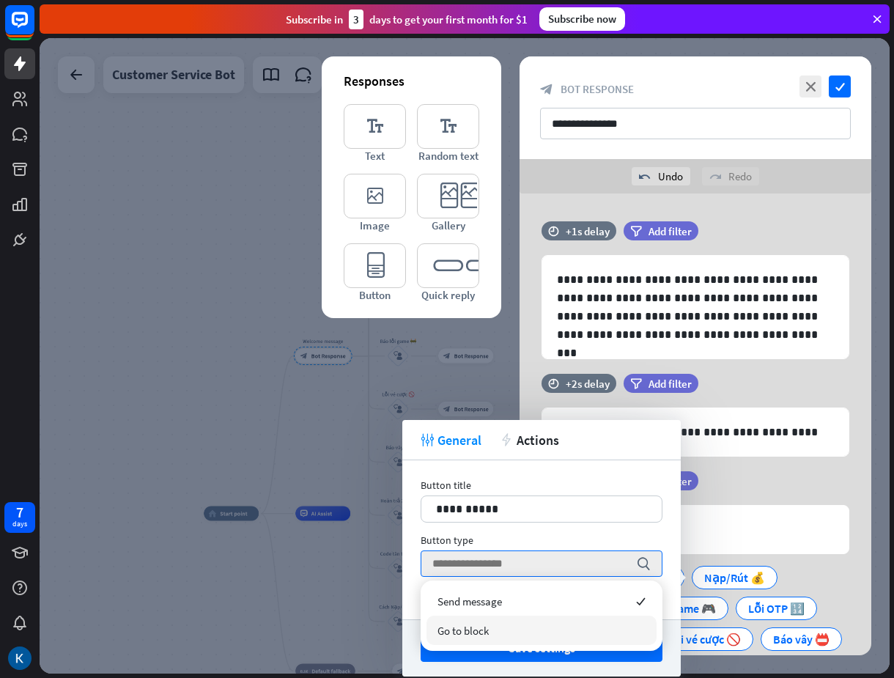
click at [494, 623] on div "Go to block" at bounding box center [541, 629] width 230 height 29
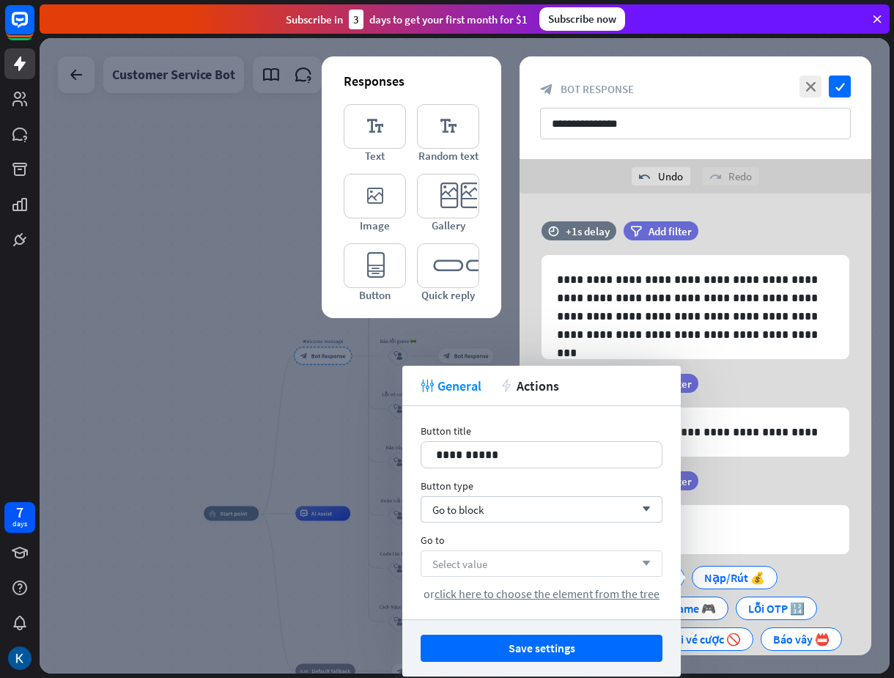
click at [499, 563] on div "Select value arrow_down" at bounding box center [542, 563] width 242 height 26
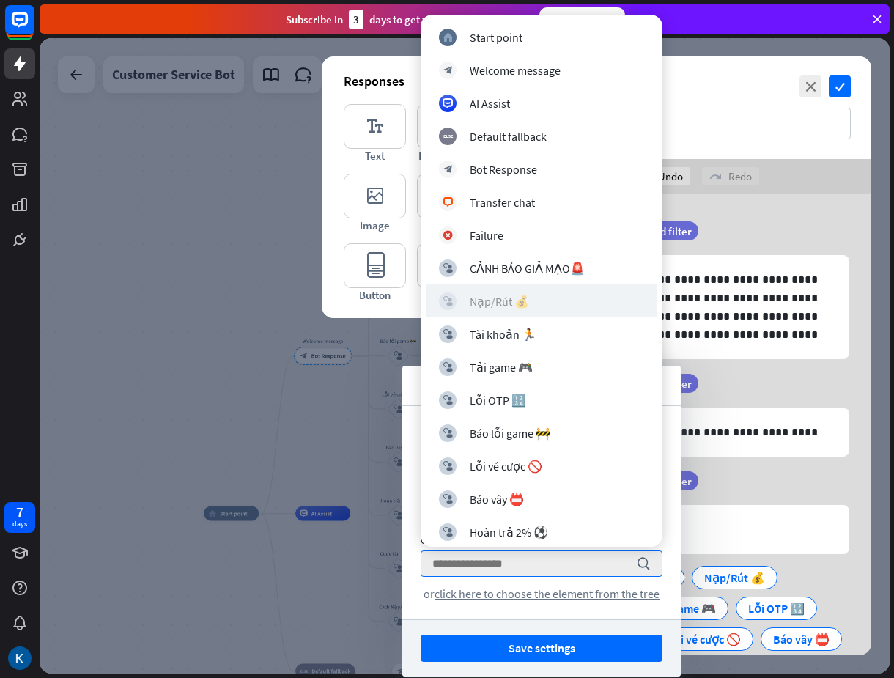
click at [540, 299] on div "block_user_input Nạp/Rút 💰" at bounding box center [541, 301] width 205 height 18
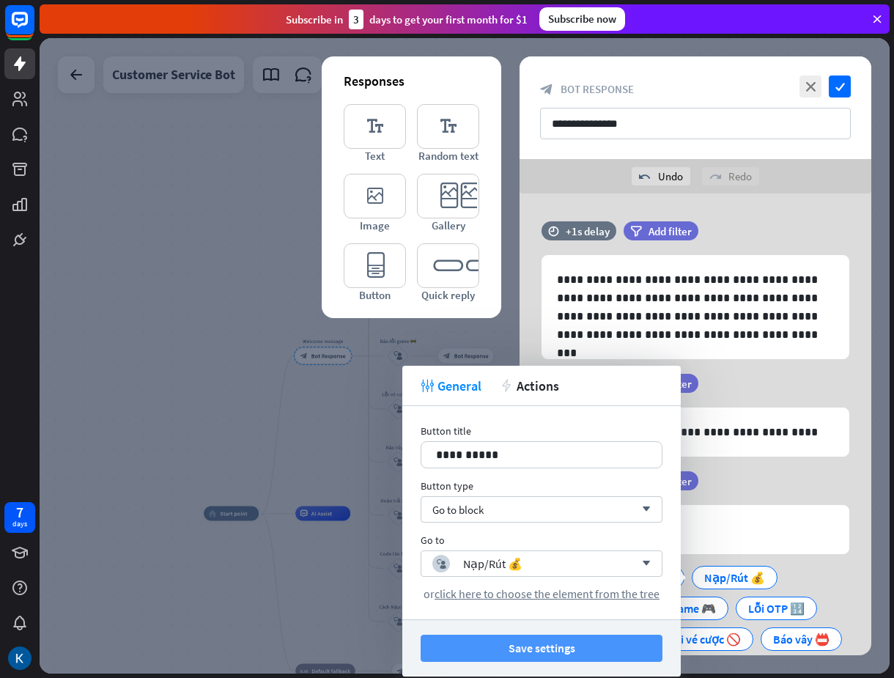
click at [528, 645] on button "Save settings" at bounding box center [542, 648] width 242 height 27
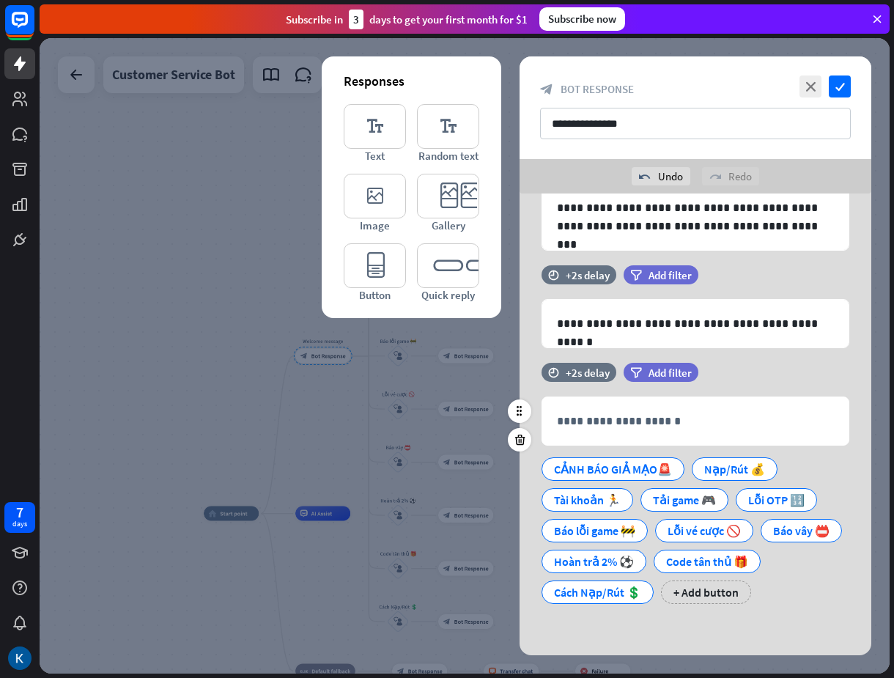
scroll to position [139, 0]
click at [574, 489] on div "Tài khoản 🏃" at bounding box center [587, 500] width 67 height 22
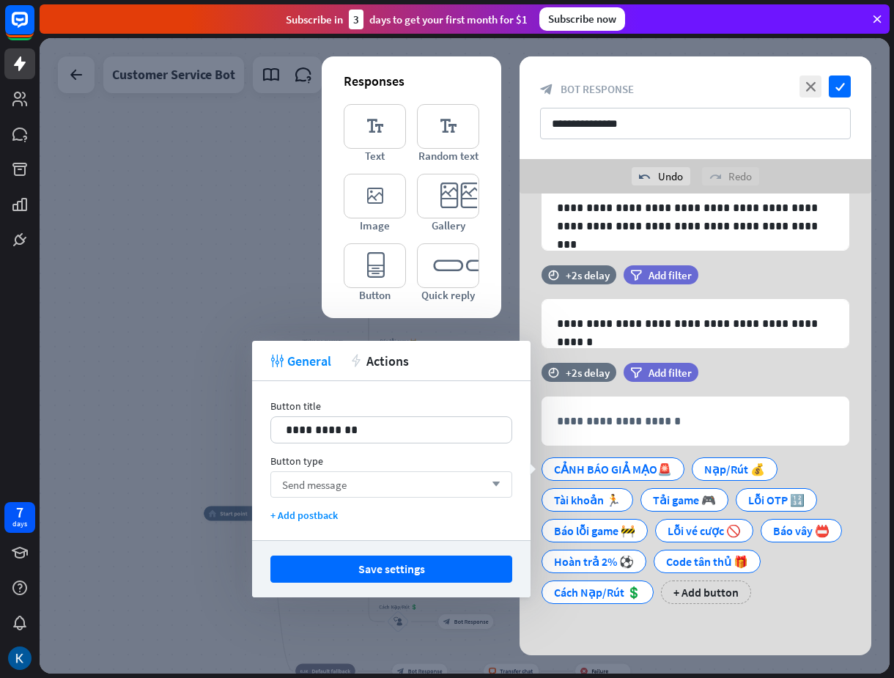
click at [411, 483] on div "Send message arrow_down" at bounding box center [391, 484] width 242 height 26
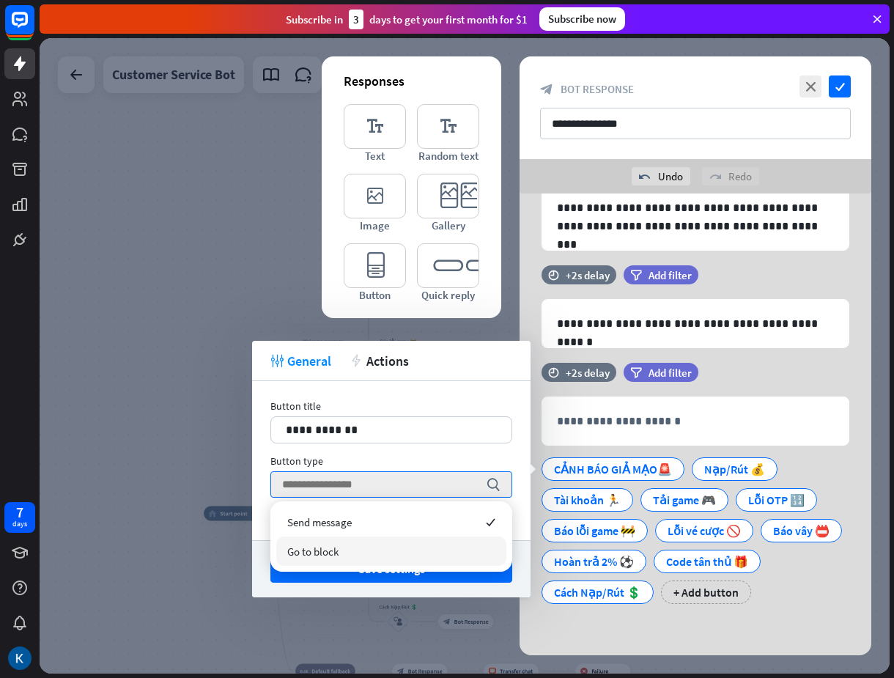
click at [367, 550] on div "Go to block" at bounding box center [391, 550] width 230 height 29
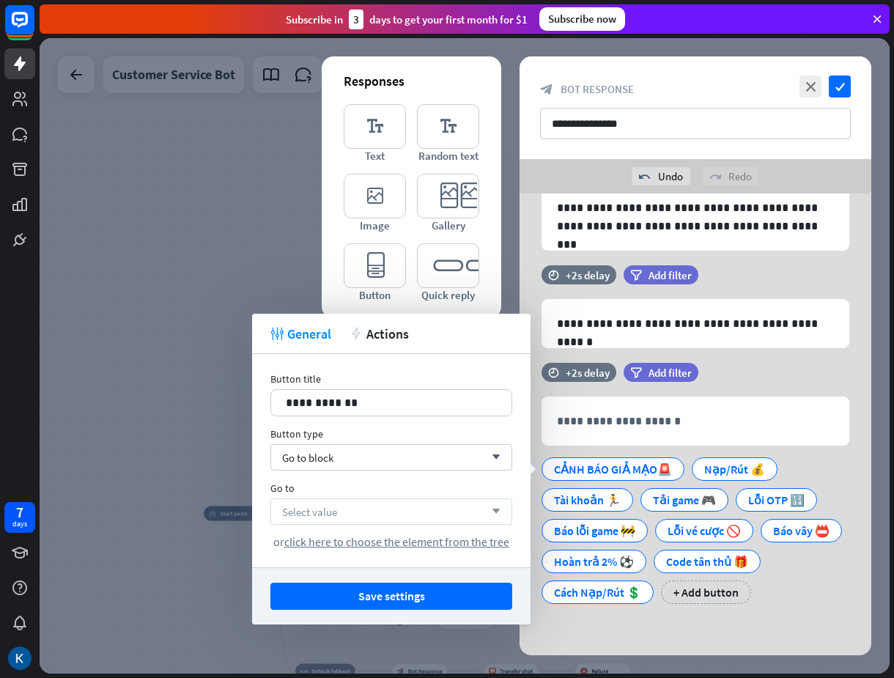
click at [387, 511] on div "Select value arrow_down" at bounding box center [391, 511] width 242 height 26
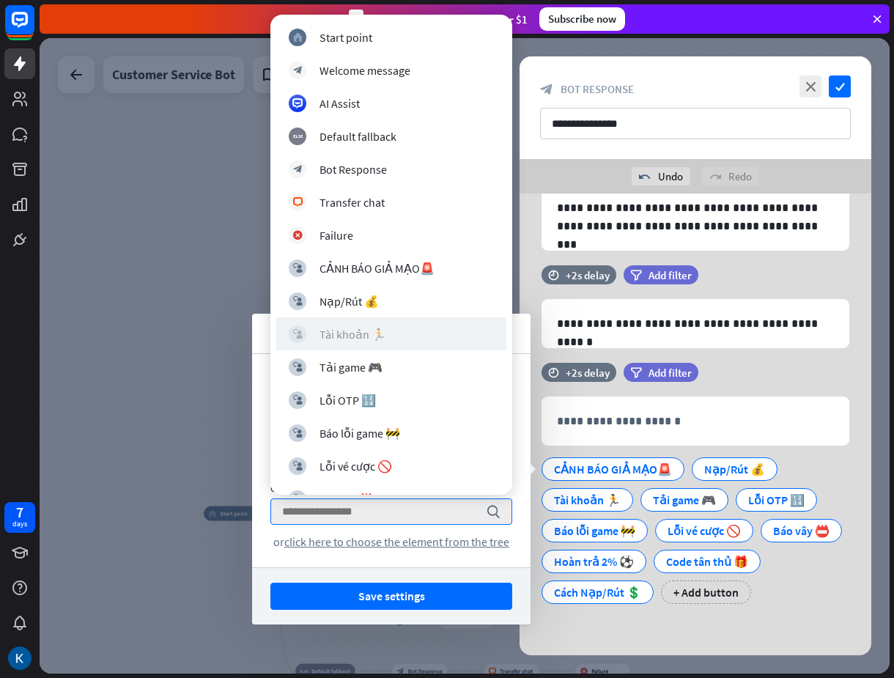
click at [353, 327] on div "Tài khoản 🏃" at bounding box center [352, 334] width 67 height 15
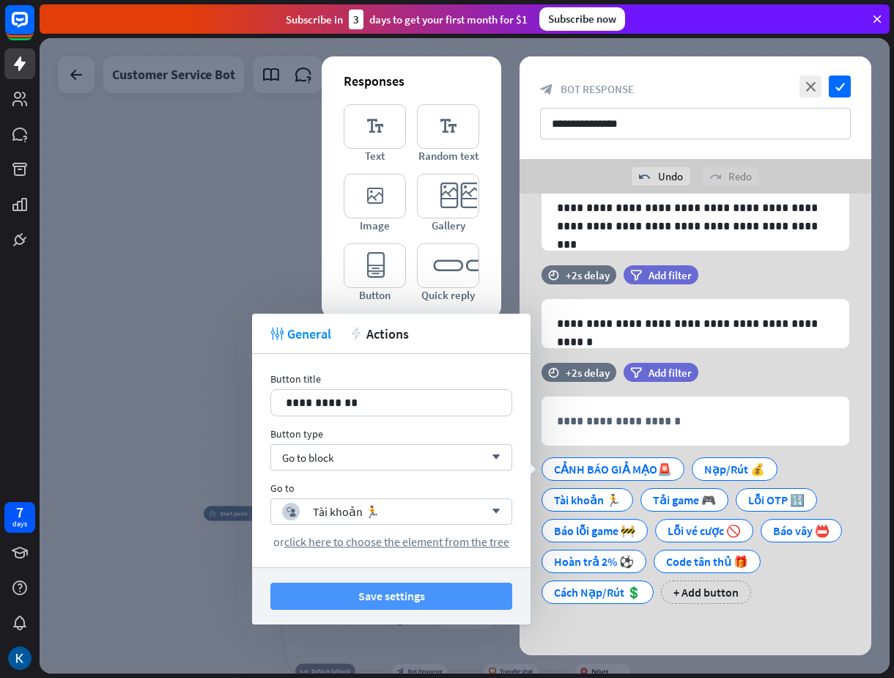
click at [416, 596] on button "Save settings" at bounding box center [391, 596] width 242 height 27
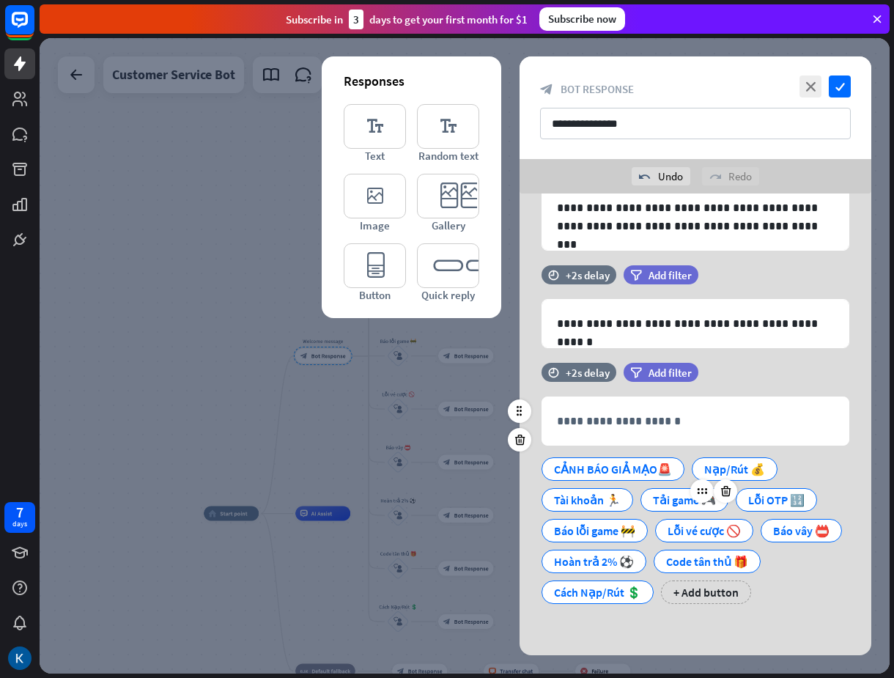
click at [672, 489] on div "Tải game 🎮" at bounding box center [684, 500] width 63 height 22
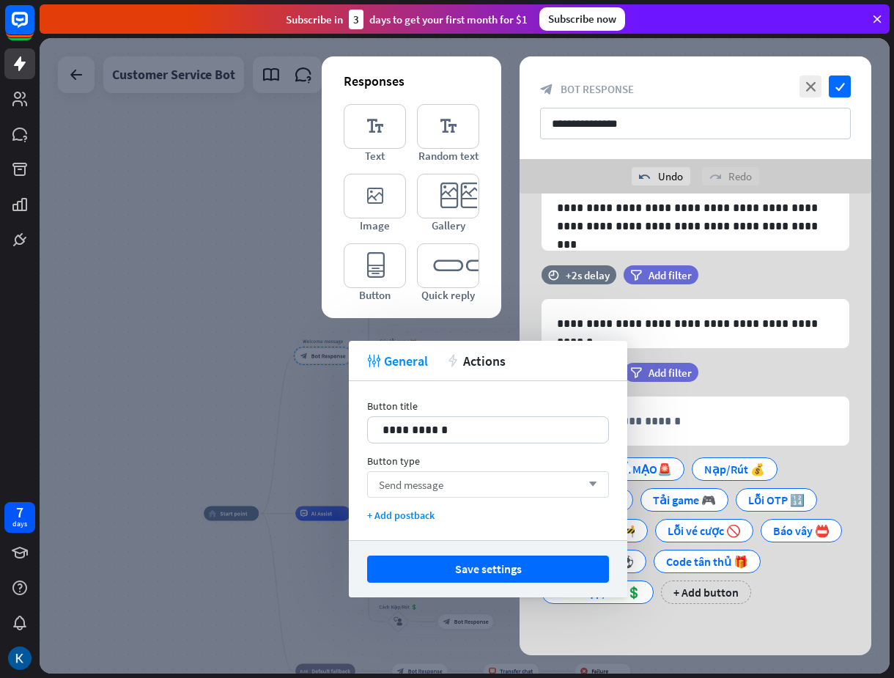
click at [517, 478] on div "Send message arrow_down" at bounding box center [488, 484] width 242 height 26
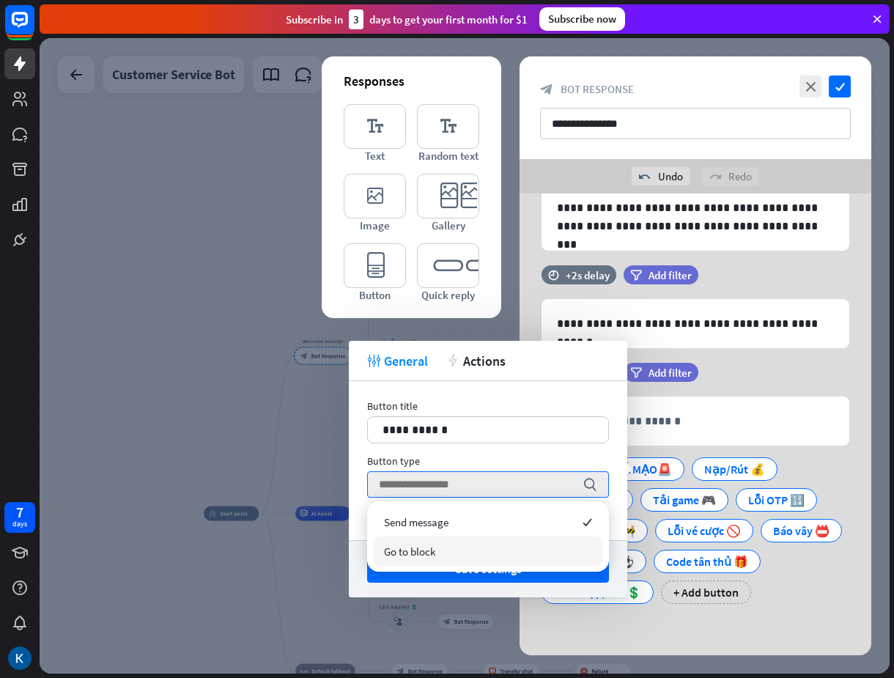
click at [439, 552] on div "Go to block" at bounding box center [488, 550] width 230 height 29
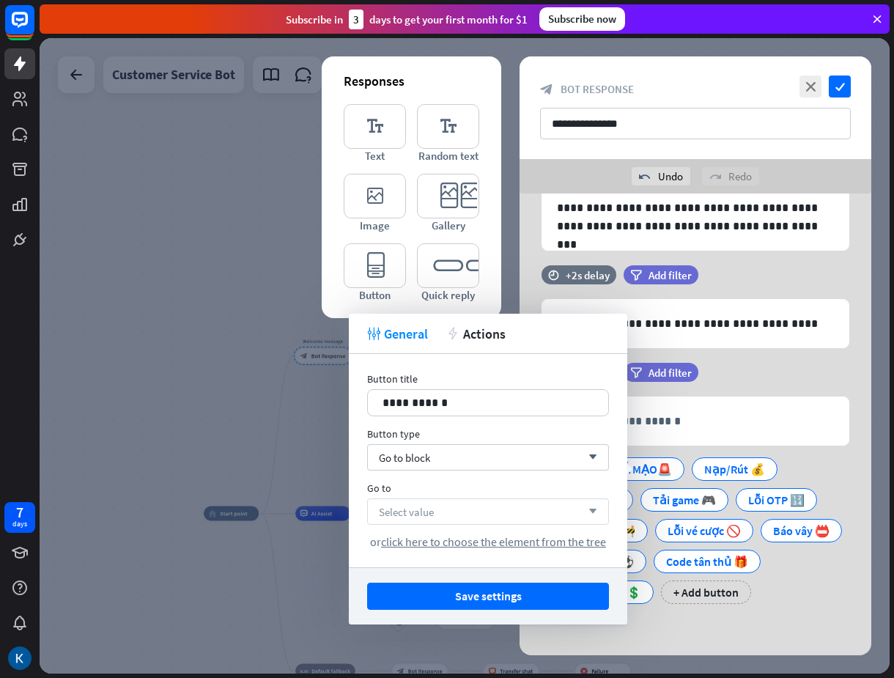
click at [470, 504] on div "Select value arrow_down" at bounding box center [488, 511] width 242 height 26
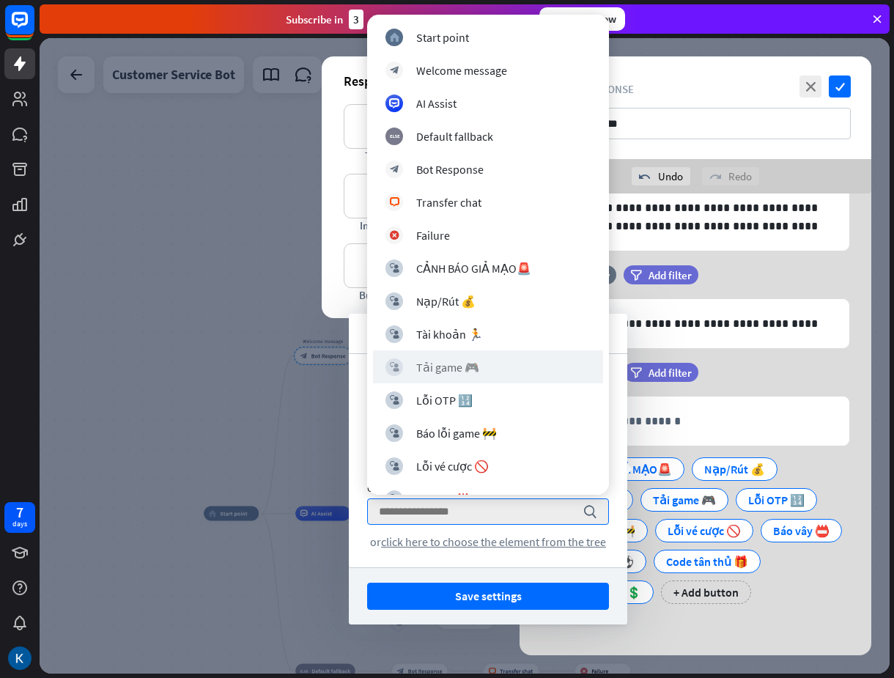
click at [467, 355] on div "block_user_input Tải game 🎮" at bounding box center [488, 366] width 230 height 33
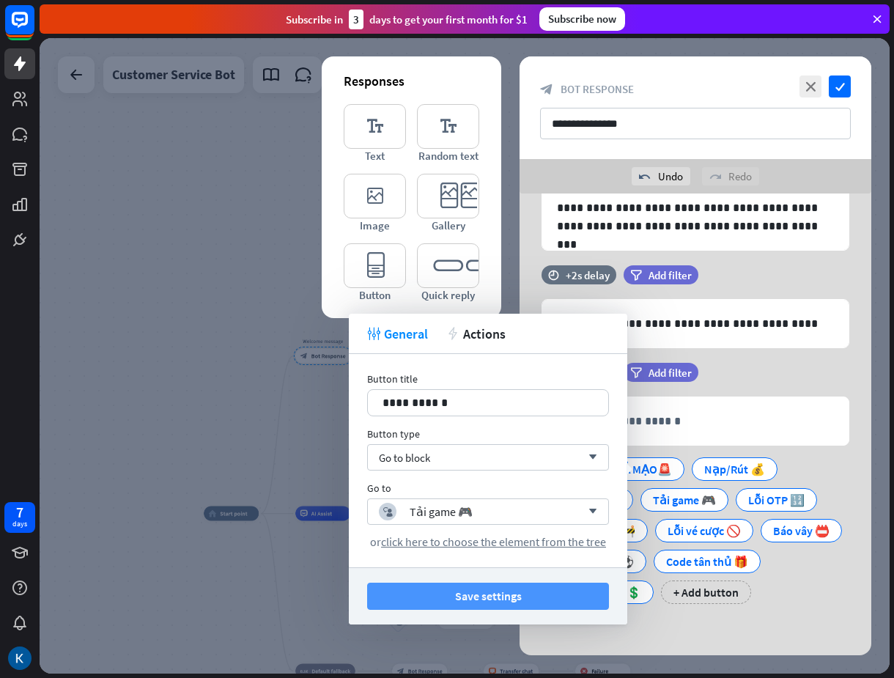
click at [514, 589] on button "Save settings" at bounding box center [488, 596] width 242 height 27
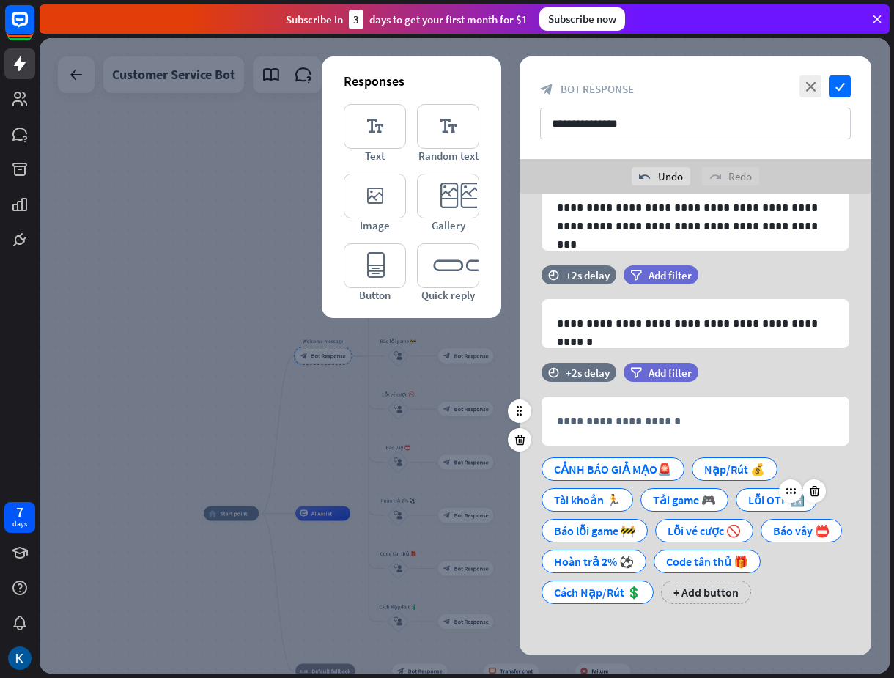
click at [757, 489] on div "Lỗi OTP 🔢" at bounding box center [776, 500] width 56 height 22
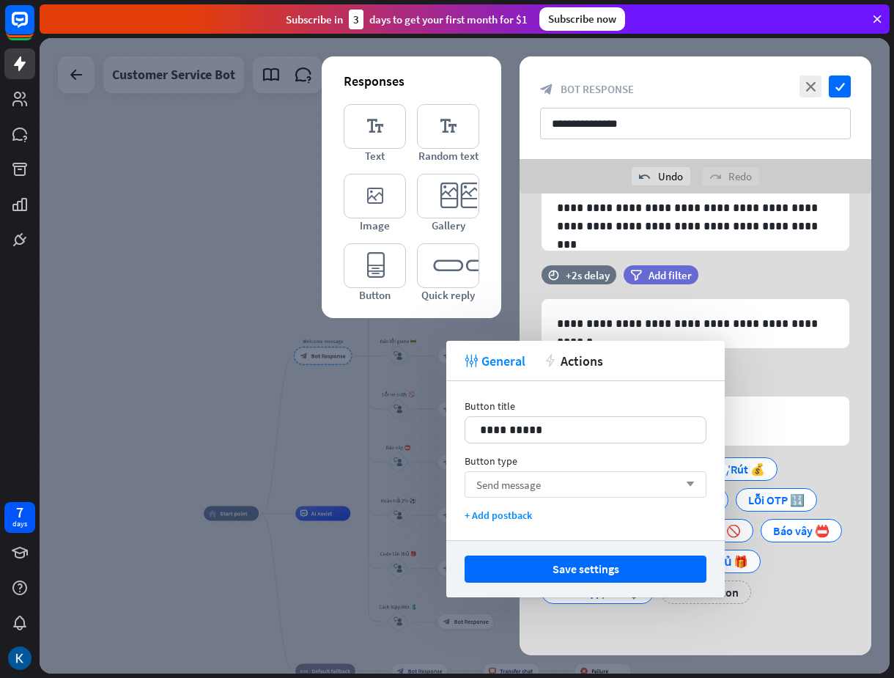
click at [572, 481] on div "Send message arrow_down" at bounding box center [586, 484] width 242 height 26
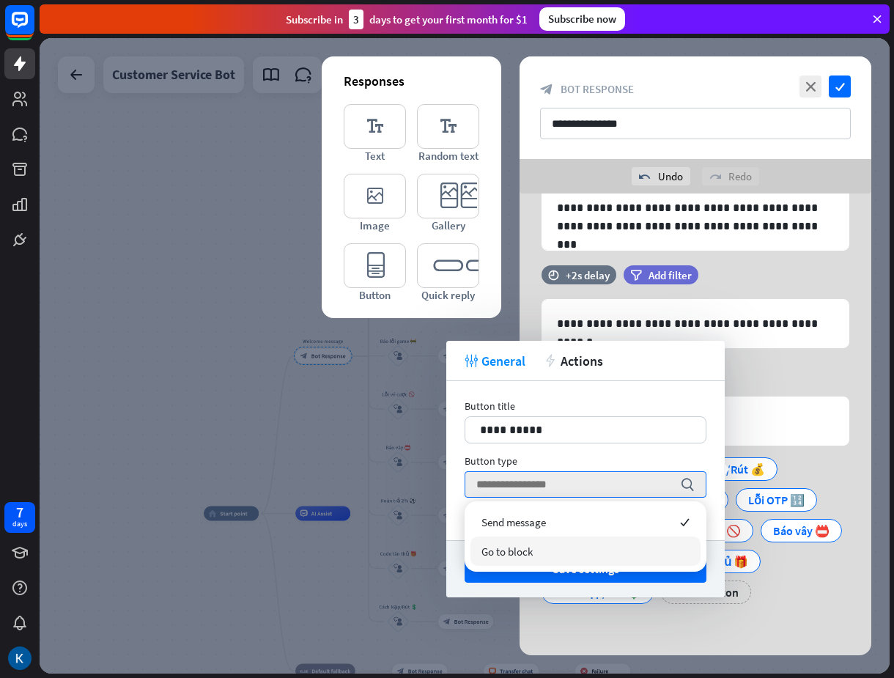
click at [533, 553] on div "Go to block" at bounding box center [585, 550] width 230 height 29
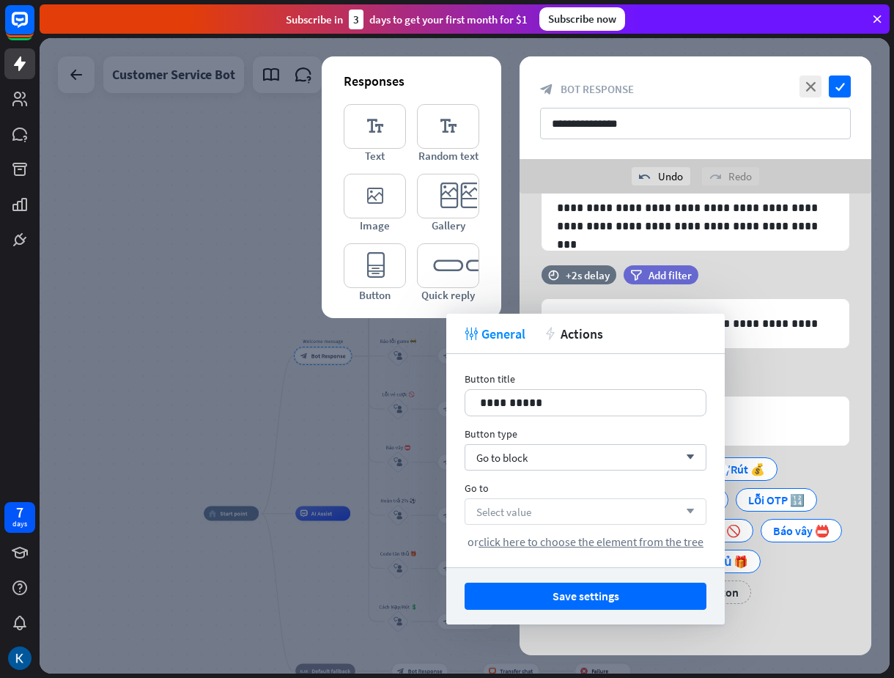
click at [550, 509] on div "Select value arrow_down" at bounding box center [586, 511] width 242 height 26
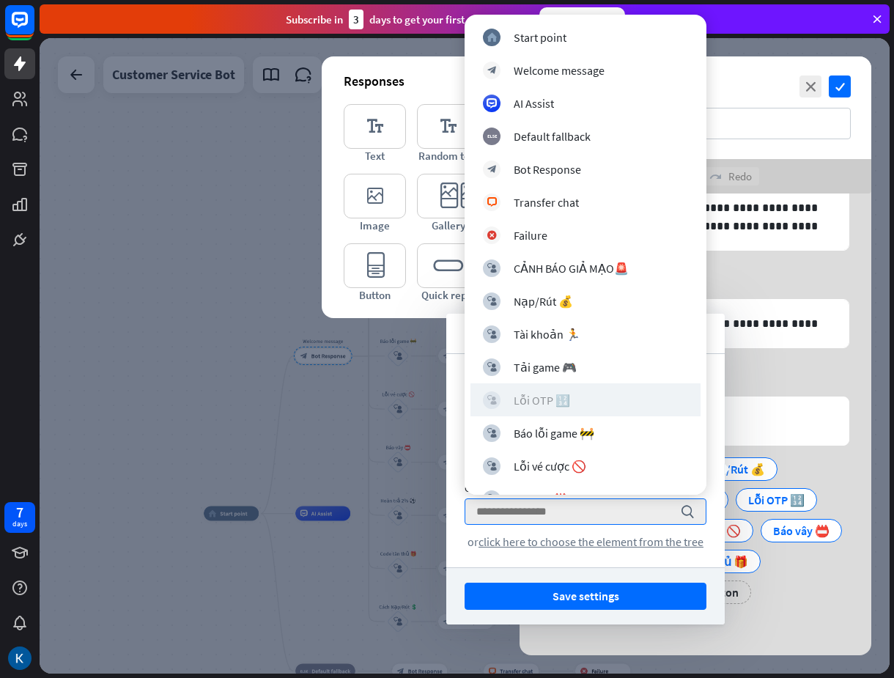
click at [554, 401] on div "Lỗi OTP 🔢" at bounding box center [542, 400] width 56 height 15
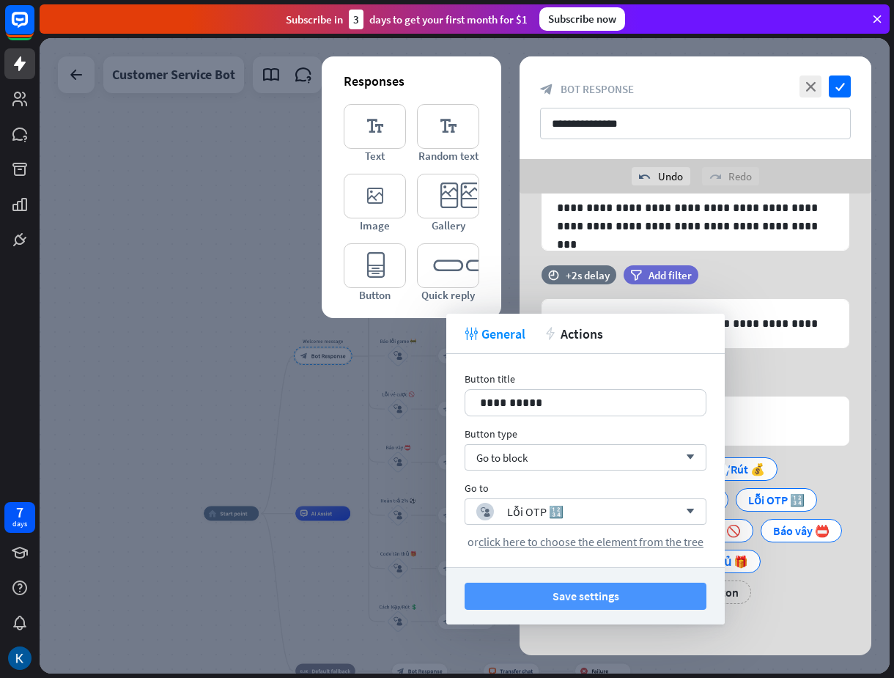
click at [611, 595] on button "Save settings" at bounding box center [586, 596] width 242 height 27
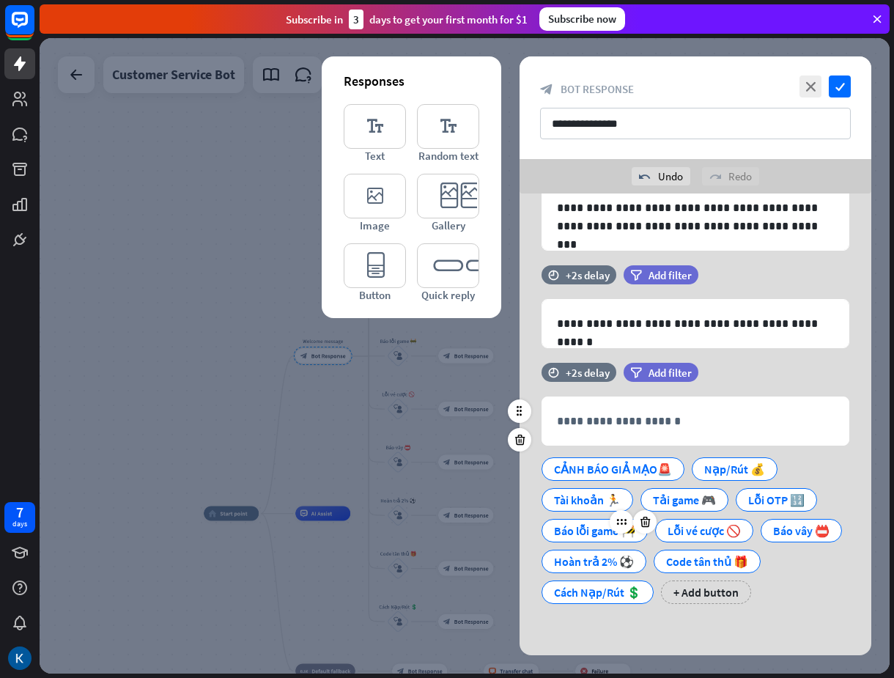
click at [566, 519] on div "Báo lỗi game 🚧" at bounding box center [594, 530] width 81 height 22
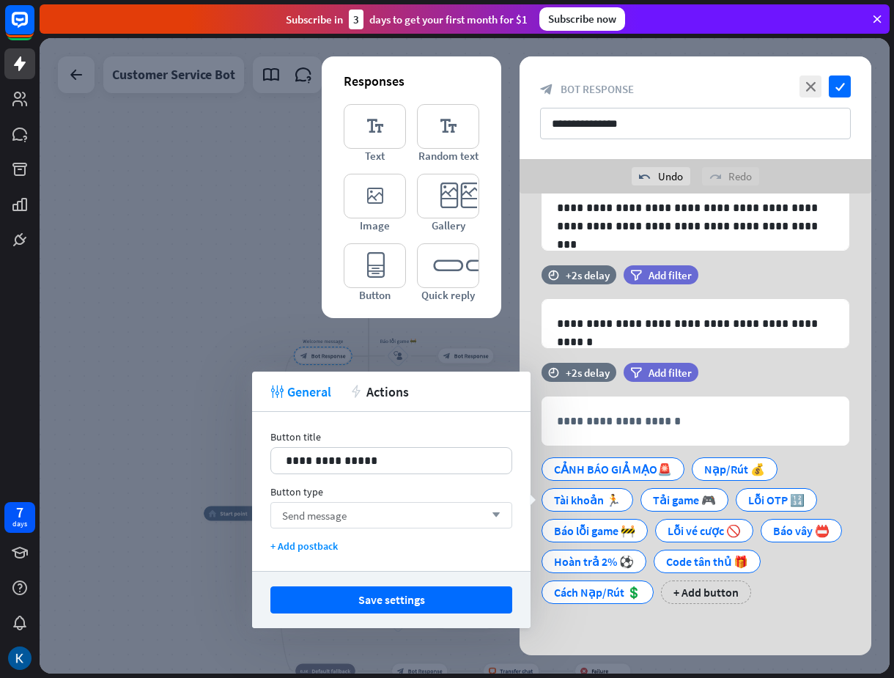
click at [436, 512] on div "Send message arrow_down" at bounding box center [391, 515] width 242 height 26
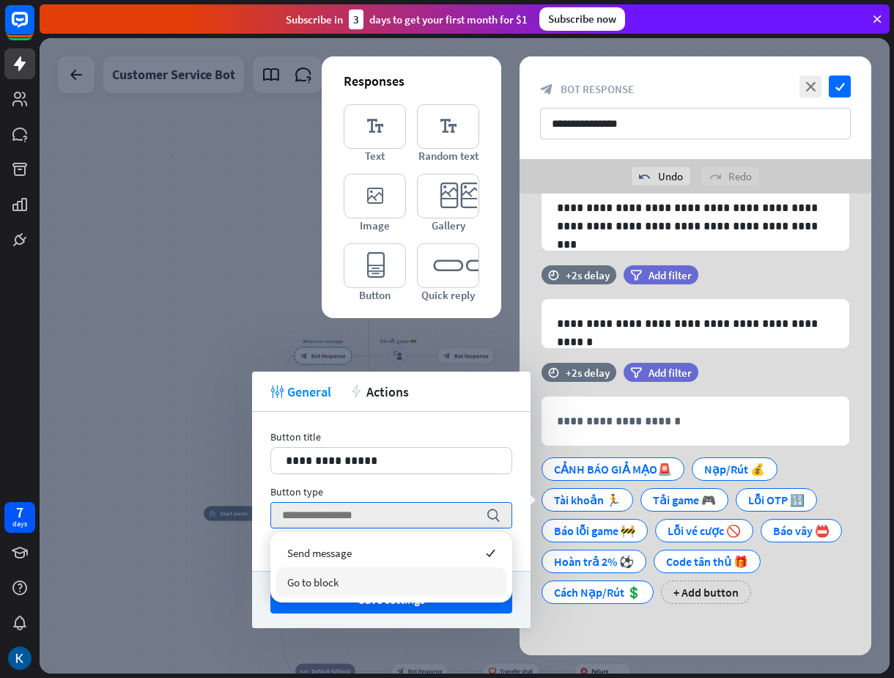
click at [348, 585] on div "Go to block" at bounding box center [391, 581] width 230 height 29
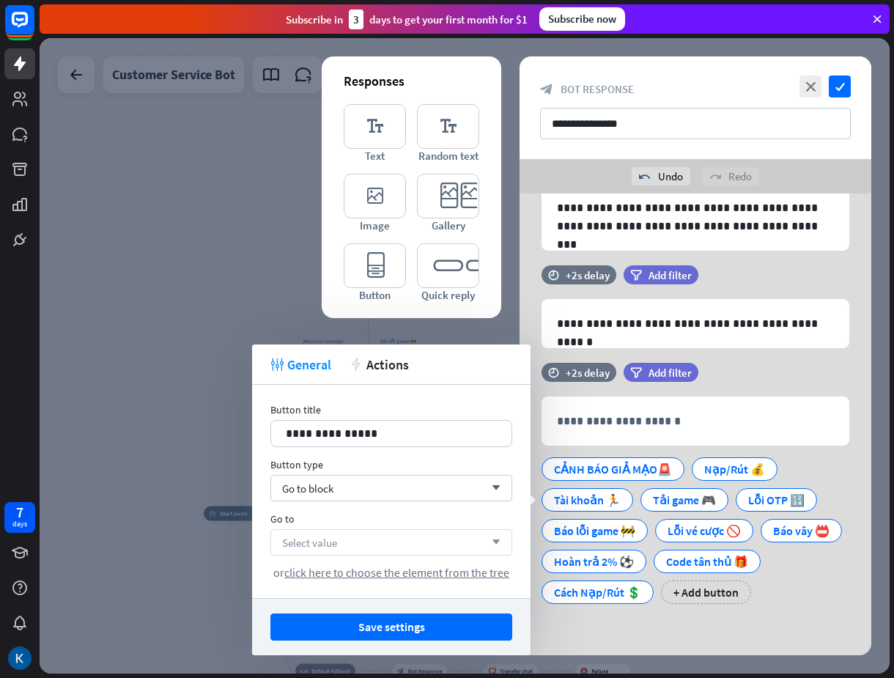
click at [397, 540] on div "Select value arrow_down" at bounding box center [391, 542] width 242 height 26
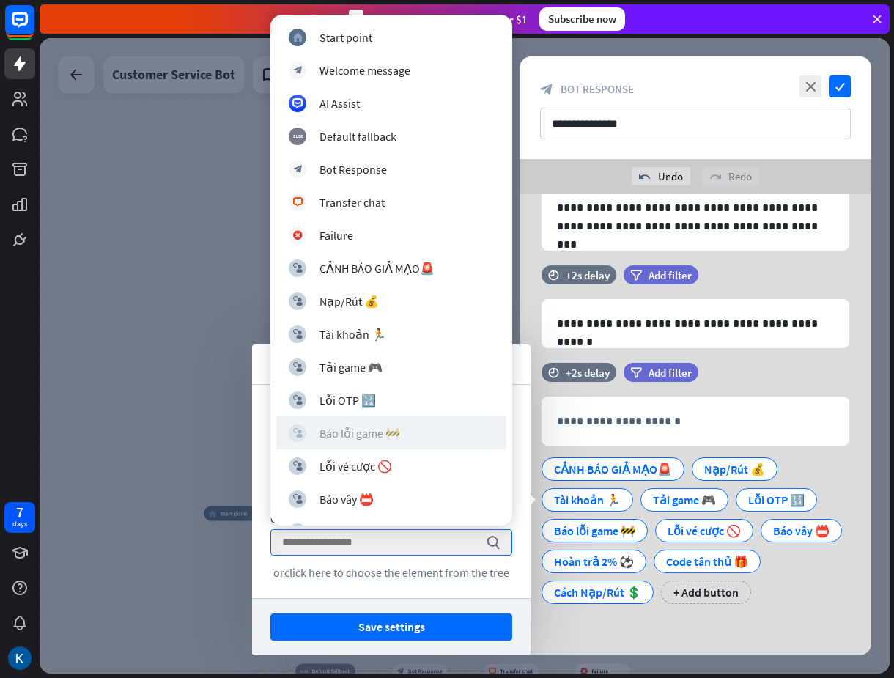
click at [413, 430] on div "block_user_input Báo lỗi game 🚧" at bounding box center [391, 433] width 205 height 18
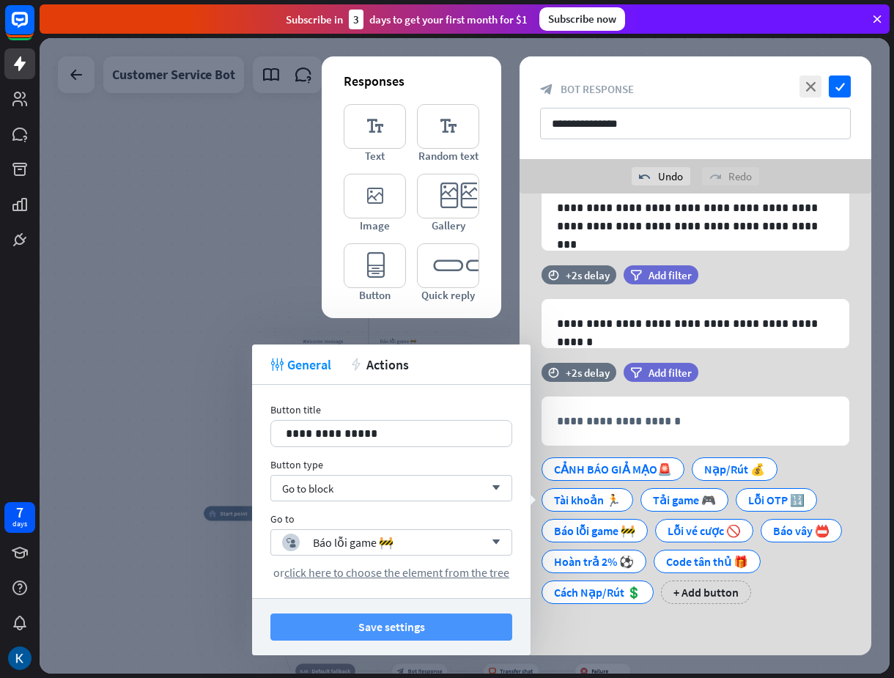
click at [382, 629] on button "Save settings" at bounding box center [391, 626] width 242 height 27
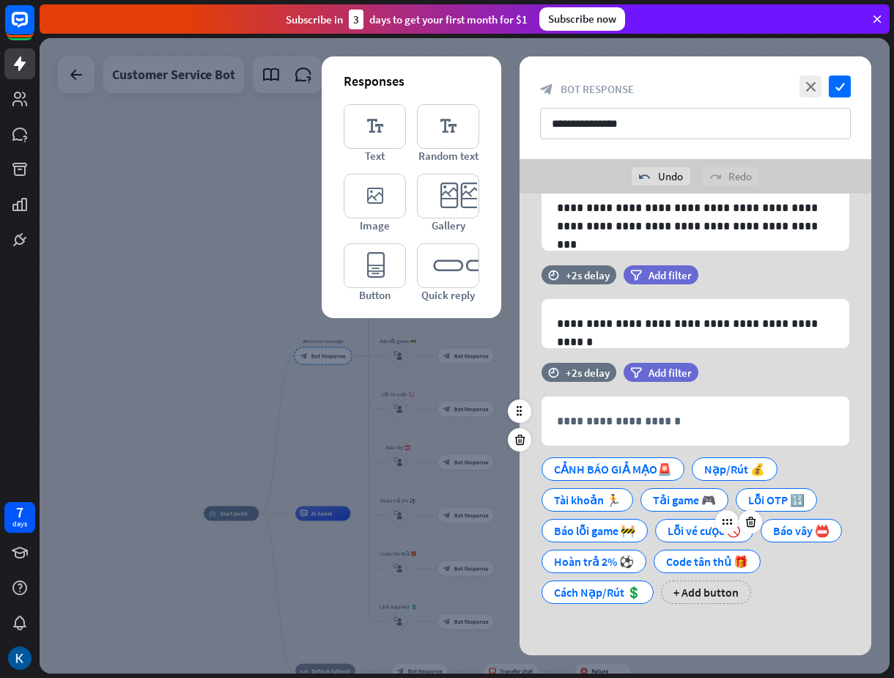
click at [678, 519] on div "Lỗi vé cược 🚫" at bounding box center [704, 530] width 73 height 22
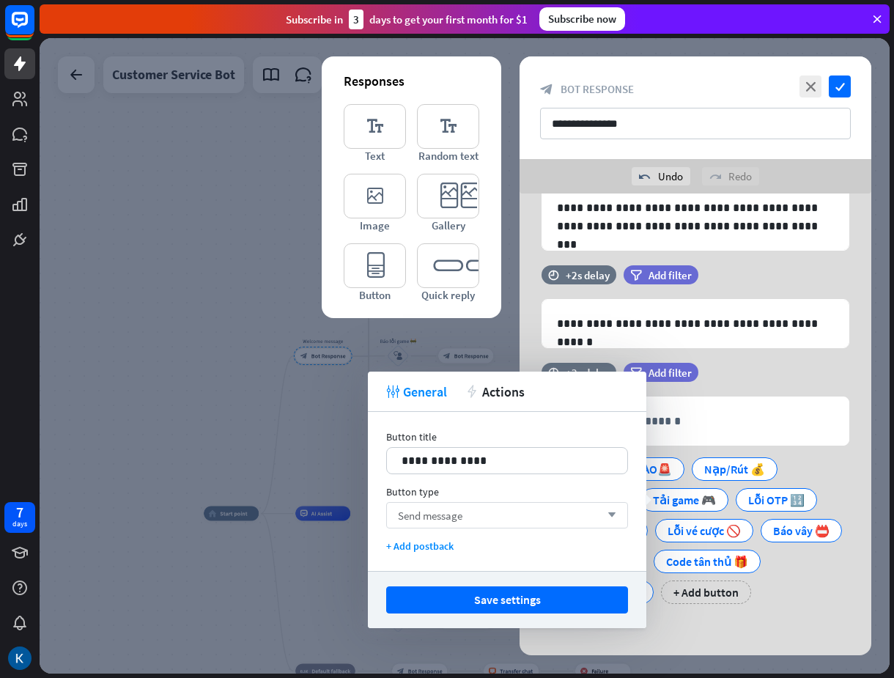
click at [489, 514] on div "Send message arrow_down" at bounding box center [507, 515] width 242 height 26
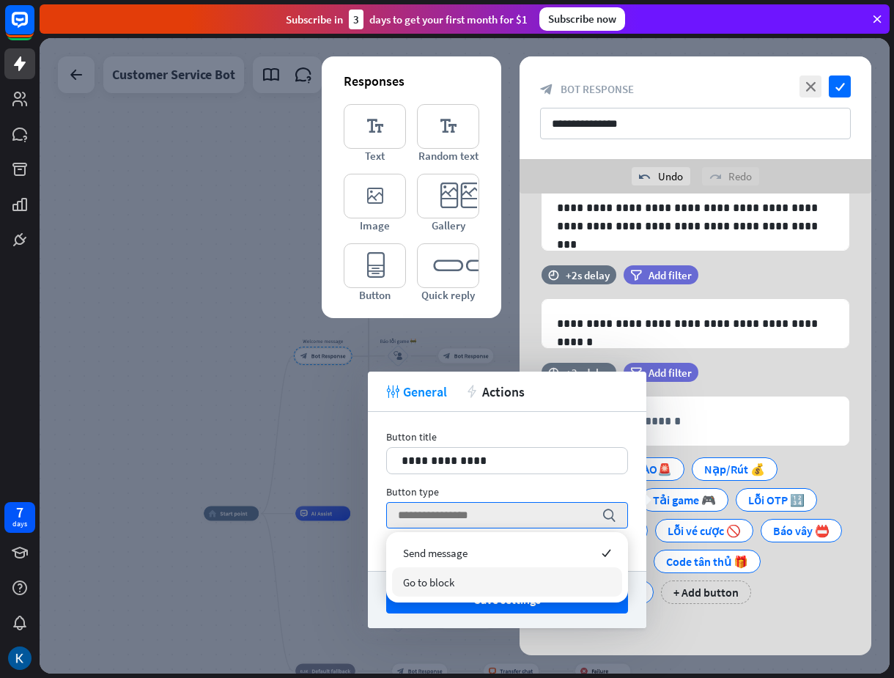
click at [445, 574] on div "Go to block" at bounding box center [507, 581] width 230 height 29
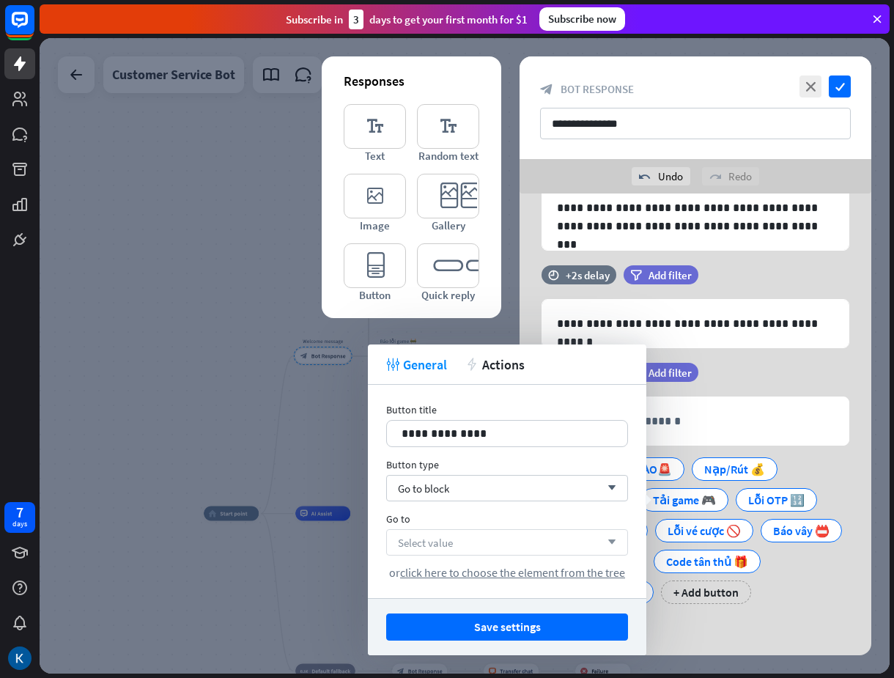
click at [525, 539] on div "Select value arrow_down" at bounding box center [507, 542] width 242 height 26
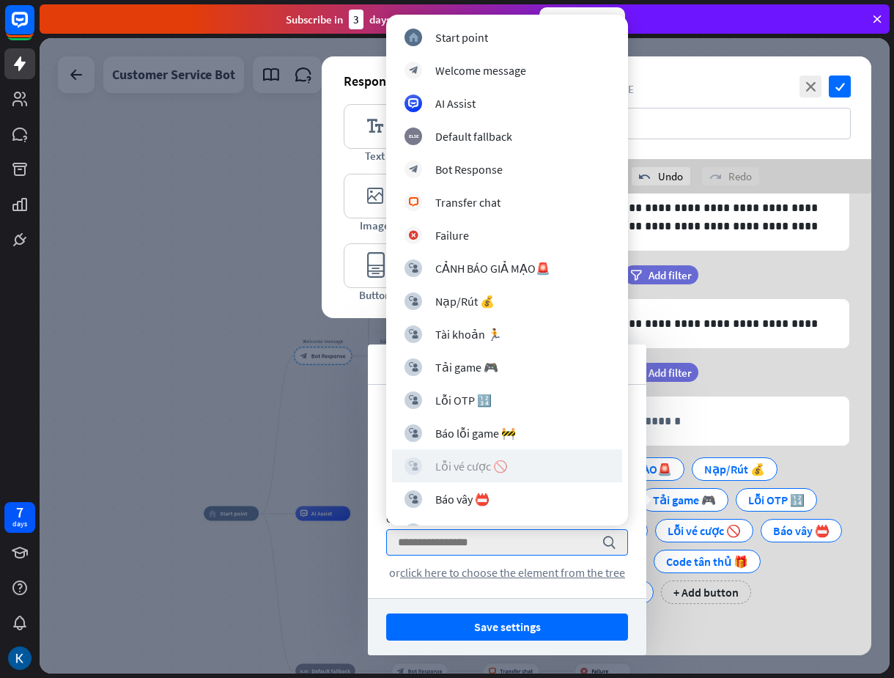
click at [523, 470] on div "block_user_input Lỗi vé cược 🚫" at bounding box center [506, 466] width 205 height 18
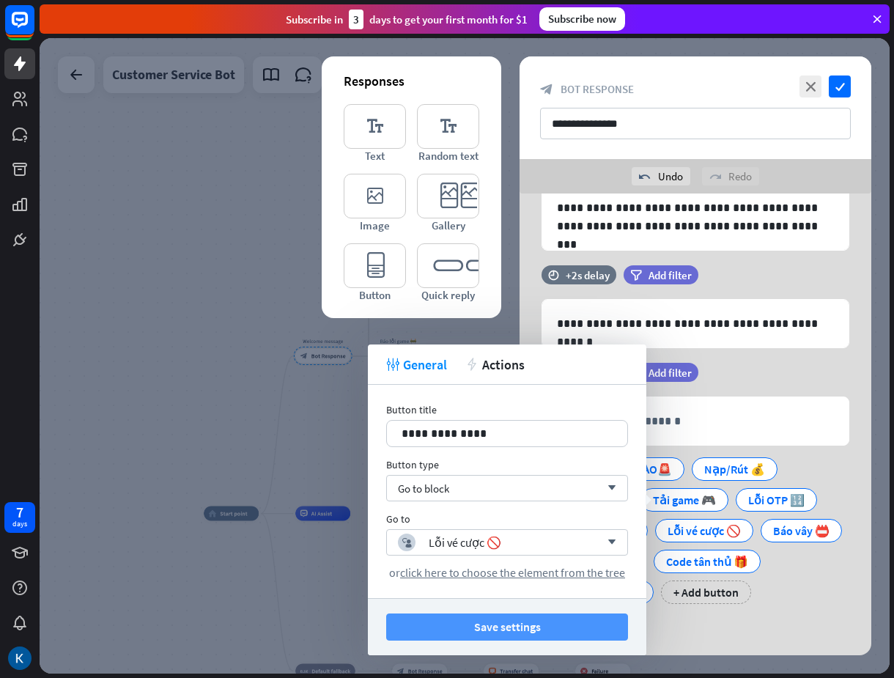
click at [544, 626] on button "Save settings" at bounding box center [507, 626] width 242 height 27
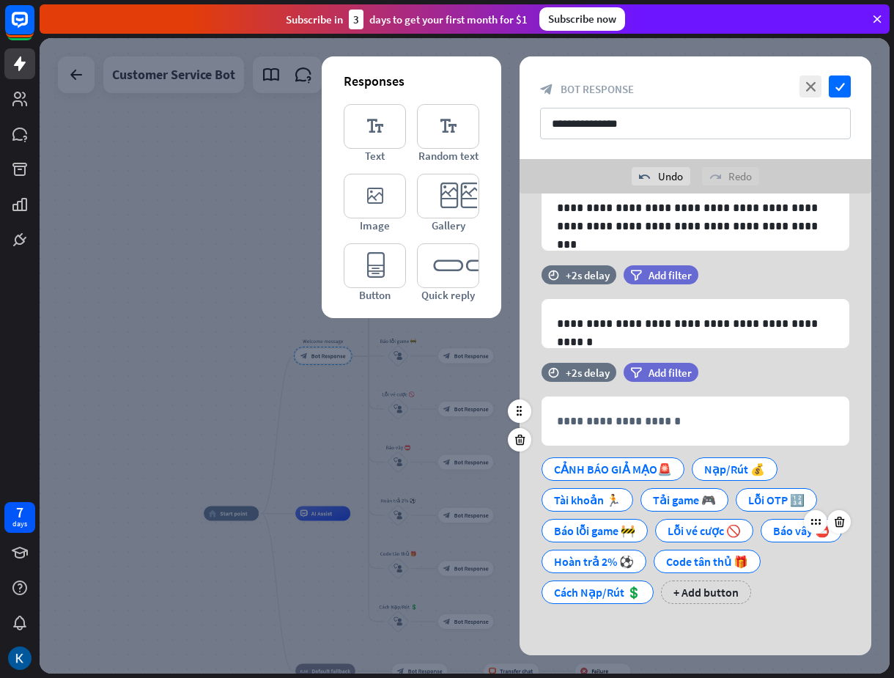
click at [773, 531] on div "Báo vây 📛" at bounding box center [801, 530] width 56 height 22
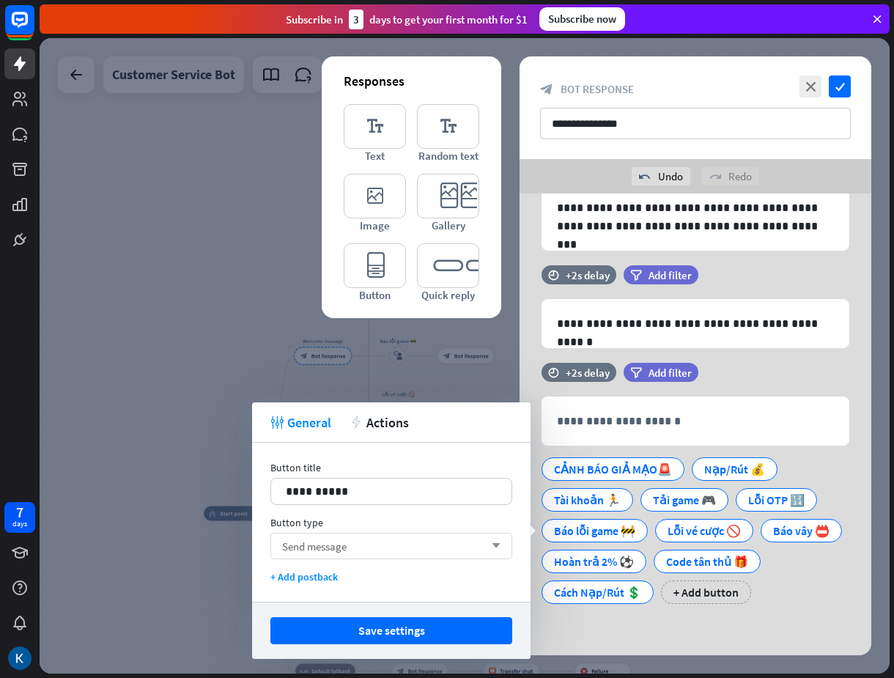
click at [431, 539] on div "Send message arrow_down" at bounding box center [391, 546] width 242 height 26
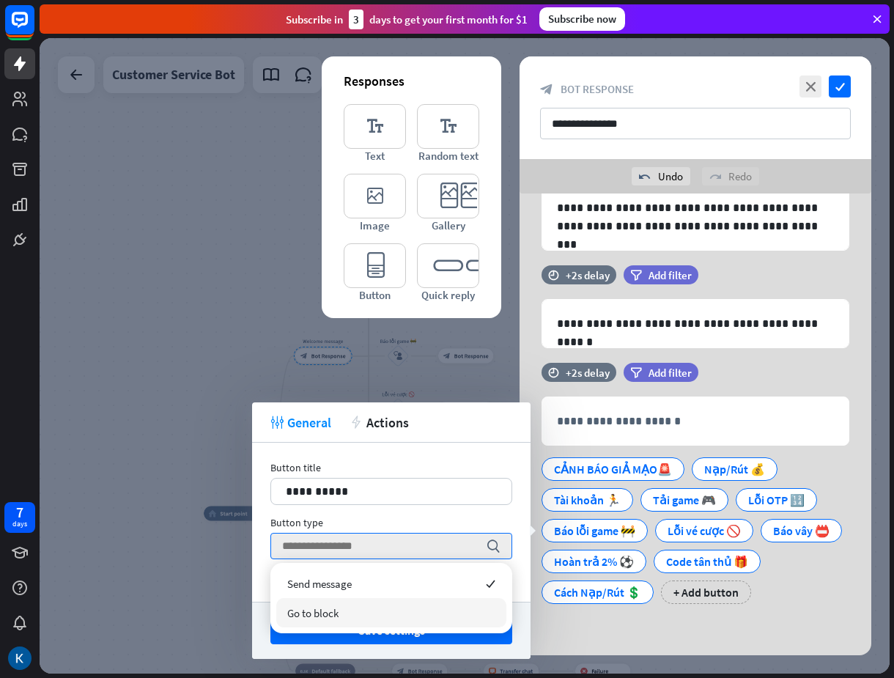
click at [377, 609] on div "Go to block" at bounding box center [391, 612] width 230 height 29
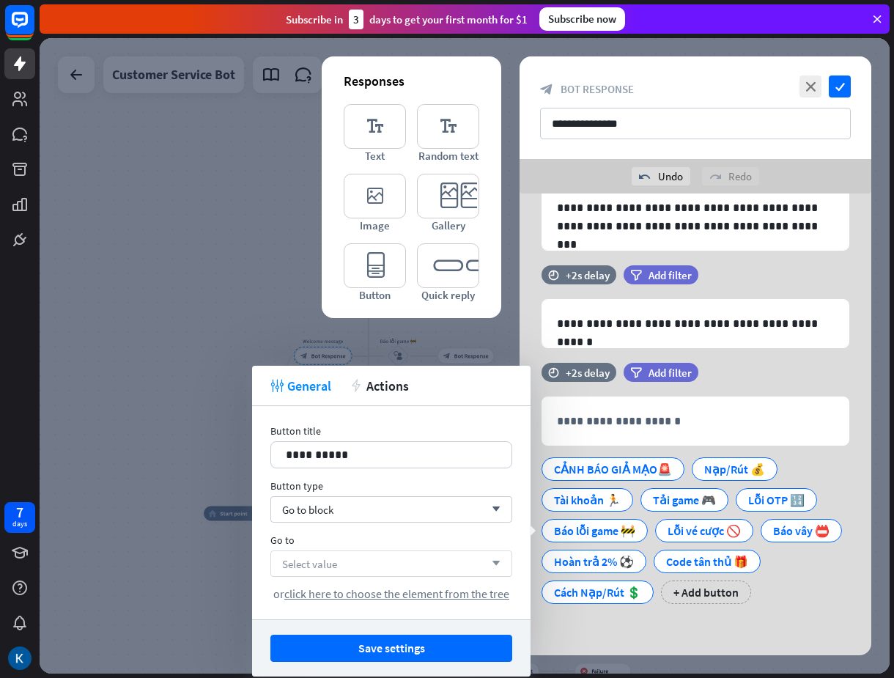
click at [424, 552] on div "Select value arrow_down" at bounding box center [391, 563] width 242 height 26
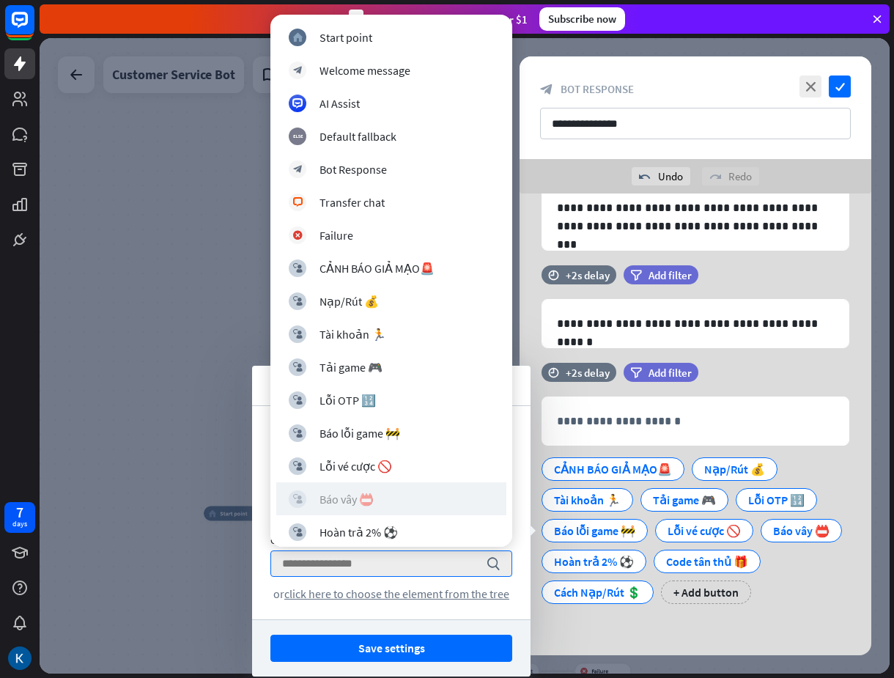
click at [401, 490] on div "block_user_input Báo vây 📛" at bounding box center [391, 499] width 205 height 18
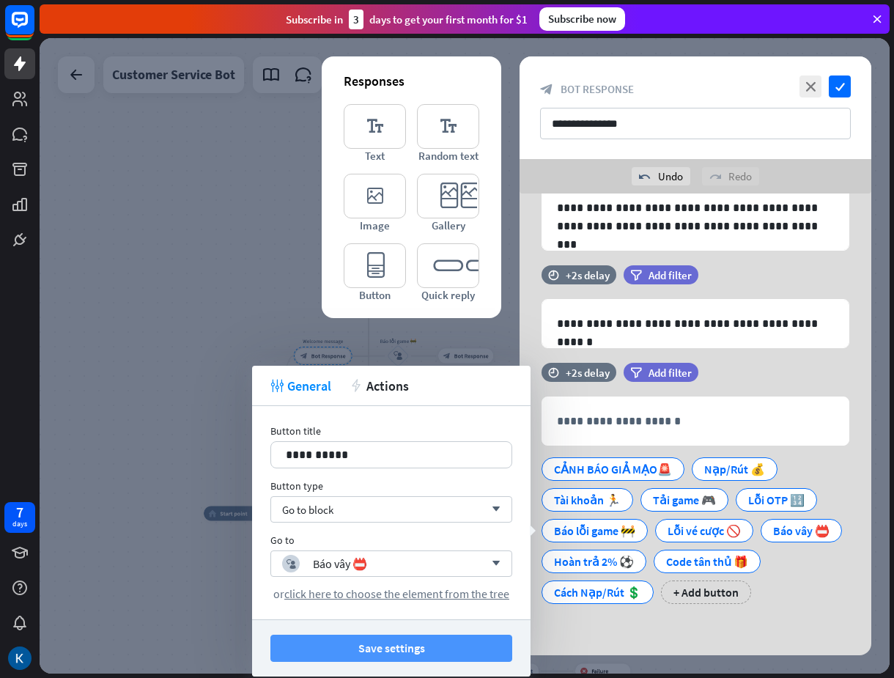
click at [412, 645] on button "Save settings" at bounding box center [391, 648] width 242 height 27
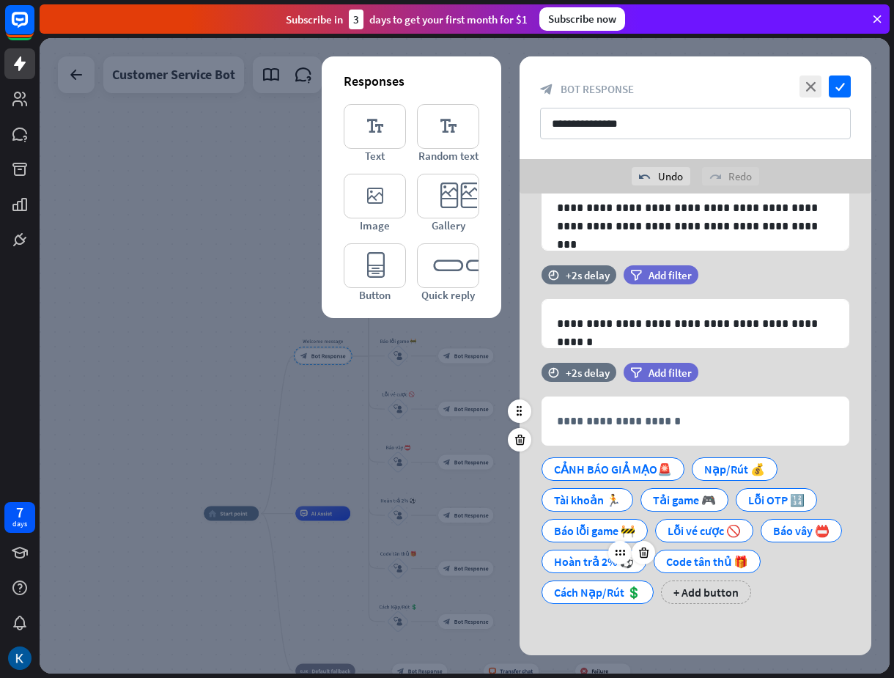
click at [634, 550] on div "Hoàn trả 2% ⚽️" at bounding box center [594, 561] width 80 height 22
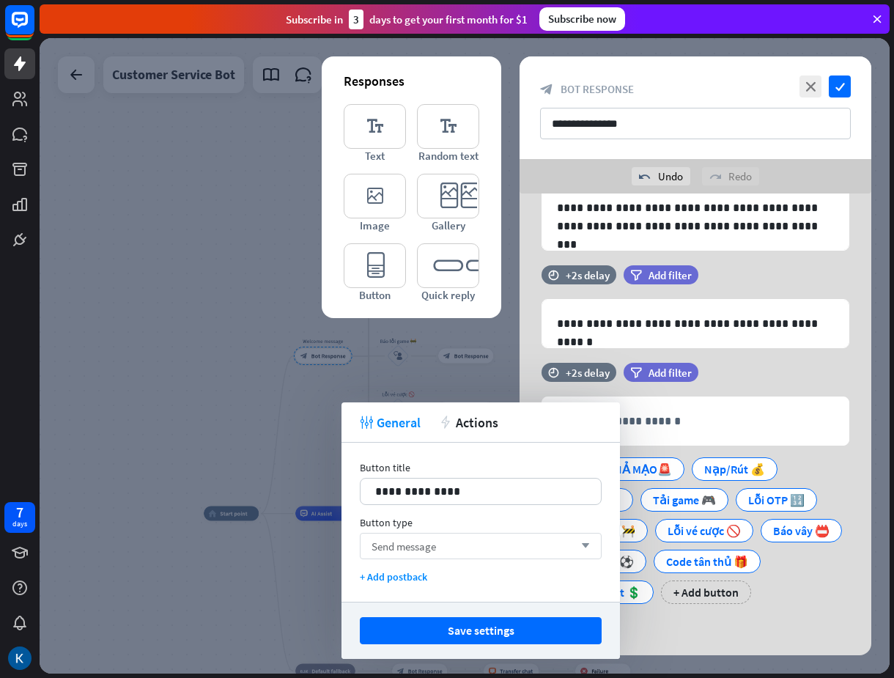
click at [484, 542] on div "Send message arrow_down" at bounding box center [481, 546] width 242 height 26
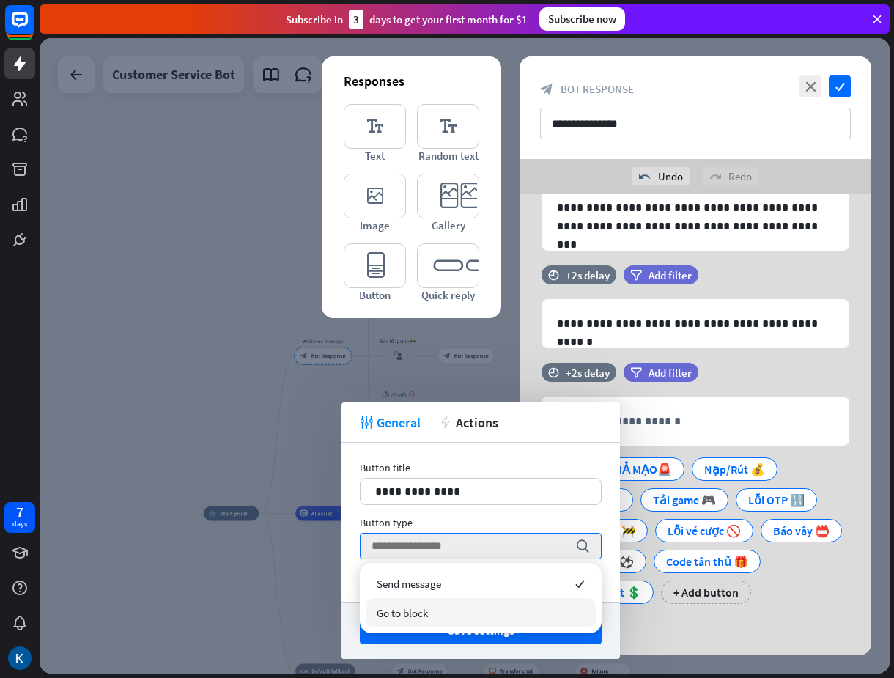
click at [448, 608] on div "Go to block" at bounding box center [481, 612] width 230 height 29
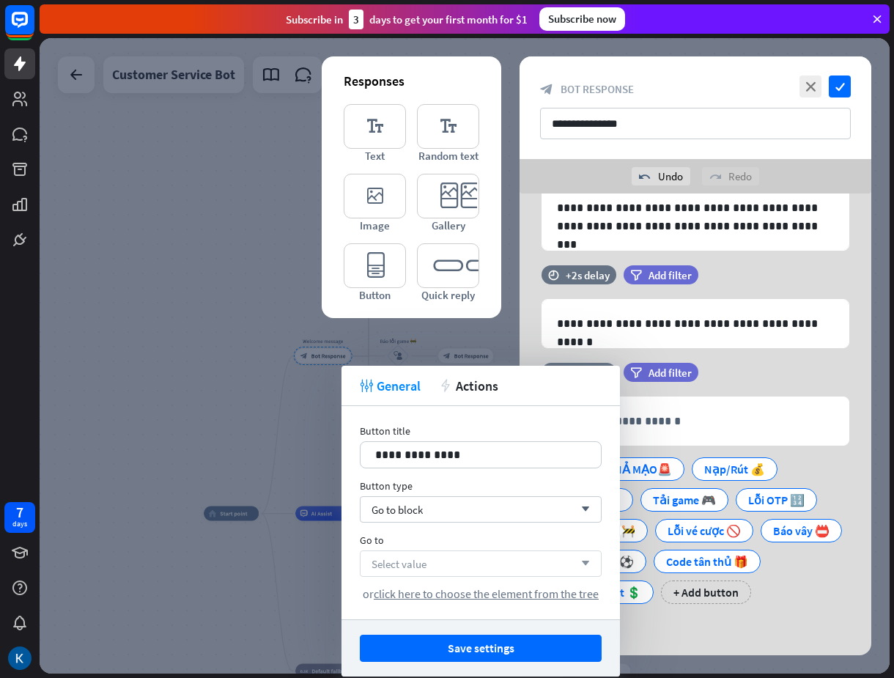
click at [509, 562] on div "Select value arrow_down" at bounding box center [481, 563] width 242 height 26
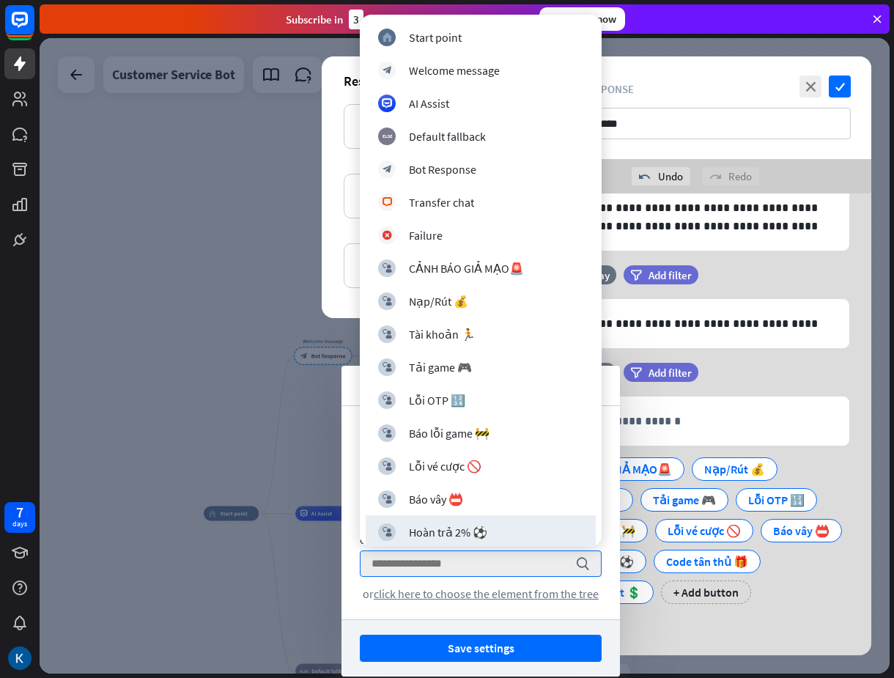
click at [307, 583] on div at bounding box center [465, 355] width 850 height 635
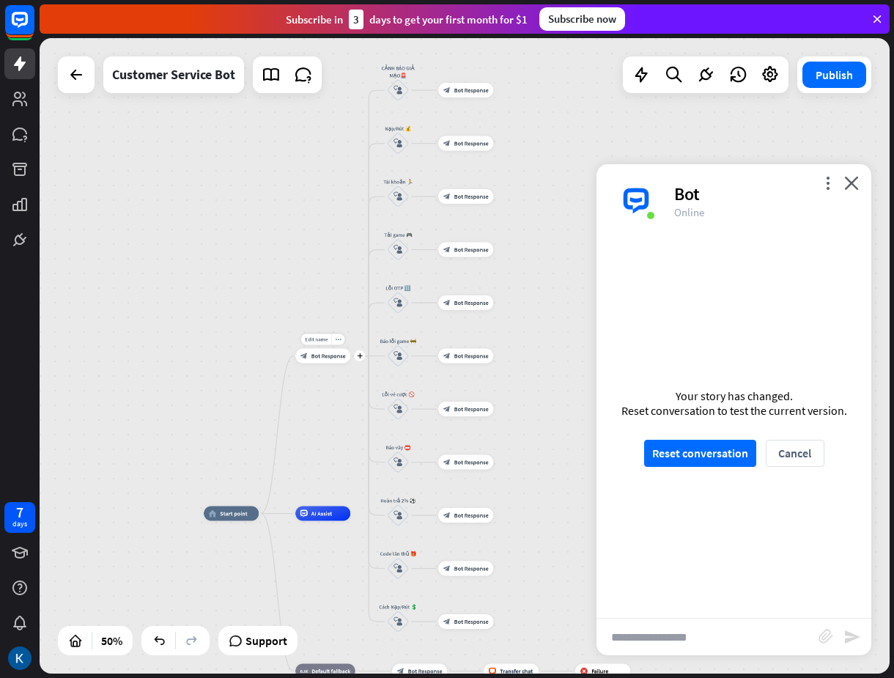
click at [330, 360] on div "block_bot_response Bot Response" at bounding box center [322, 356] width 55 height 15
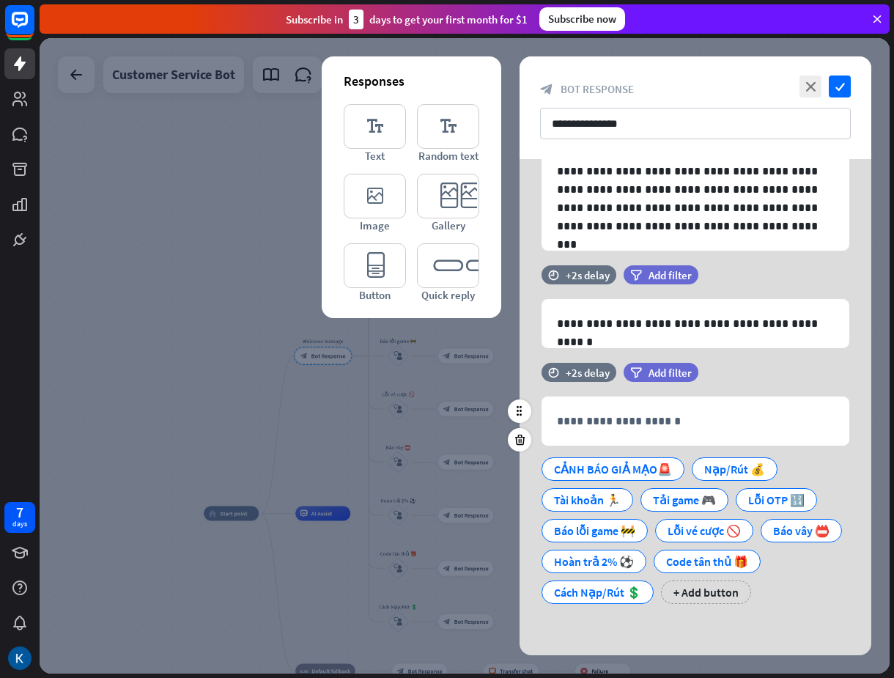
scroll to position [105, 0]
click at [634, 550] on div "Hoàn trả 2% ⚽️" at bounding box center [594, 561] width 80 height 22
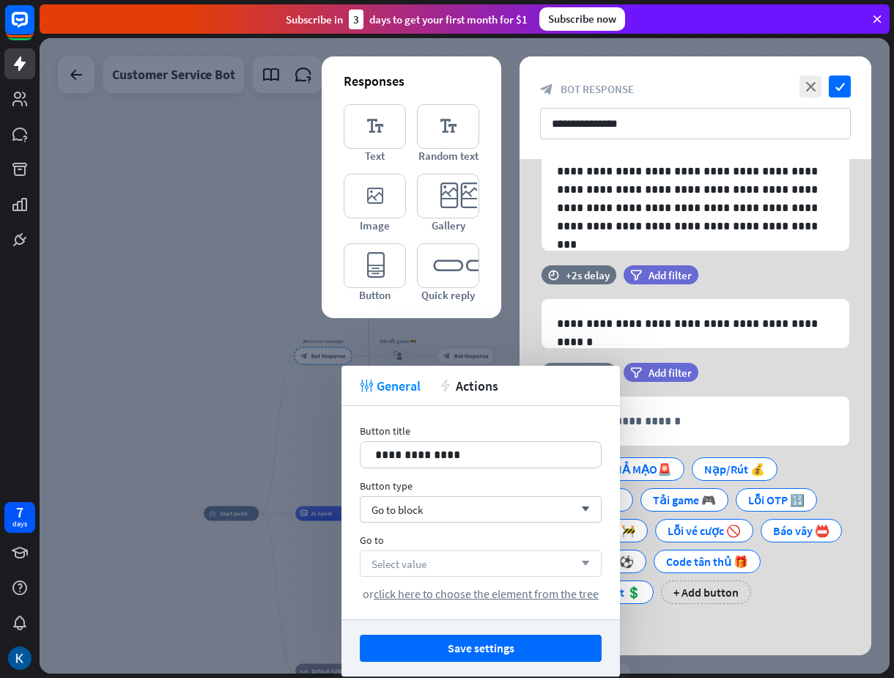
click at [469, 566] on div "Select value arrow_down" at bounding box center [481, 563] width 242 height 26
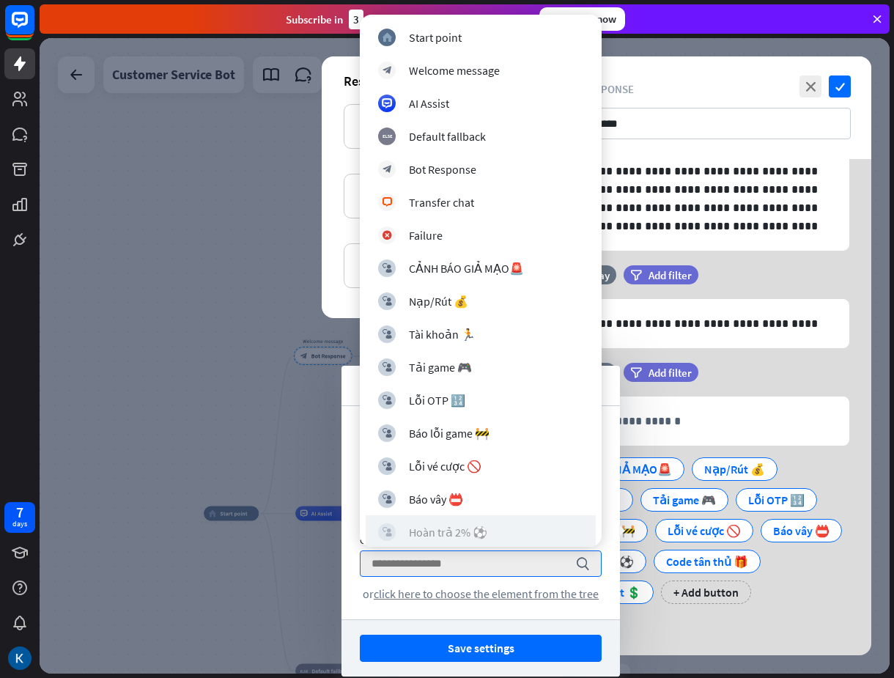
click at [450, 532] on div "Hoàn trả 2% ⚽️" at bounding box center [448, 532] width 78 height 15
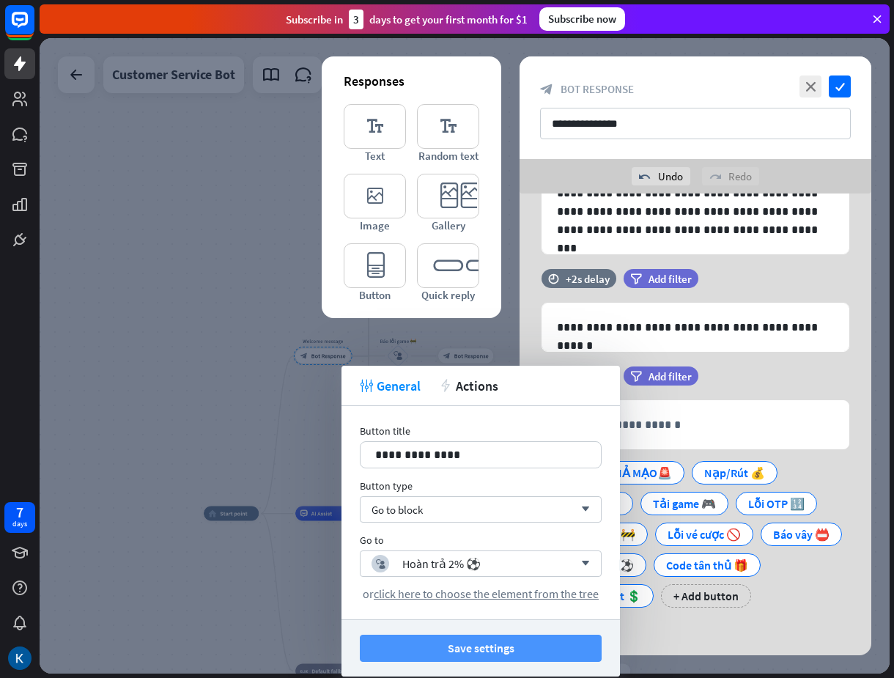
click at [499, 643] on button "Save settings" at bounding box center [481, 648] width 242 height 27
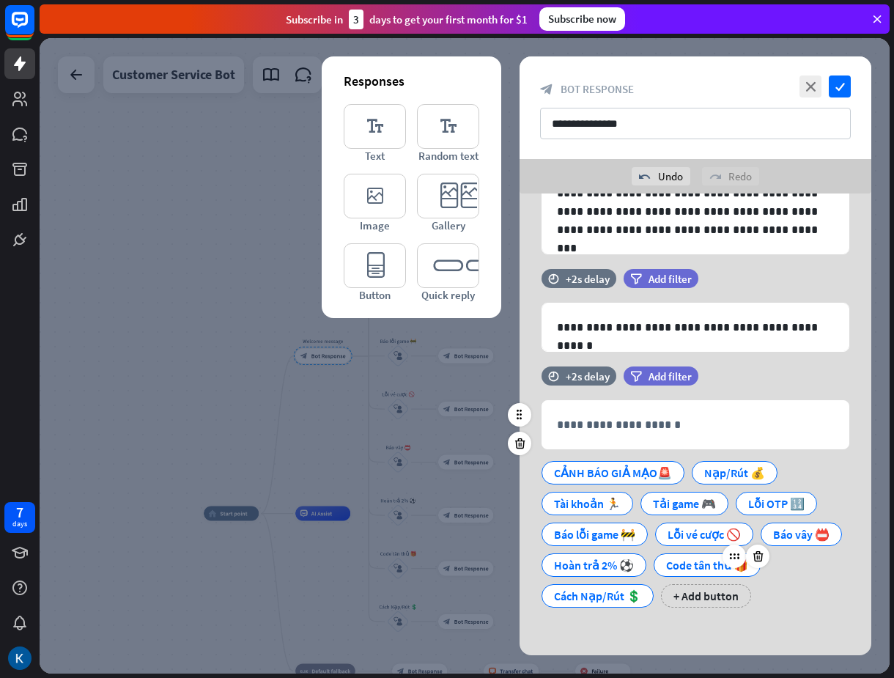
click at [666, 576] on div "Code tân thủ 🎁" at bounding box center [707, 565] width 82 height 22
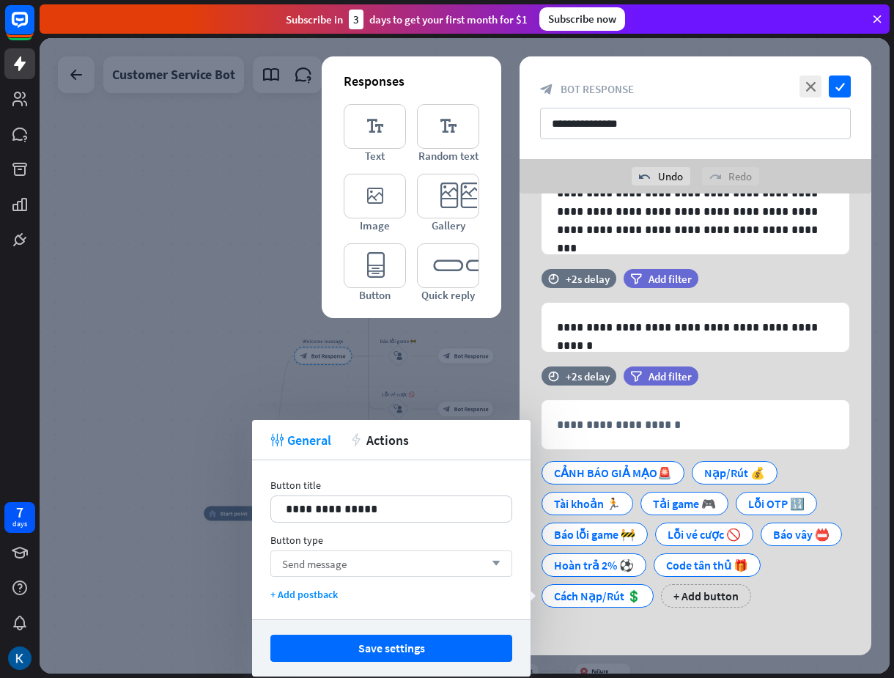
click at [412, 566] on div "Send message arrow_down" at bounding box center [391, 563] width 242 height 26
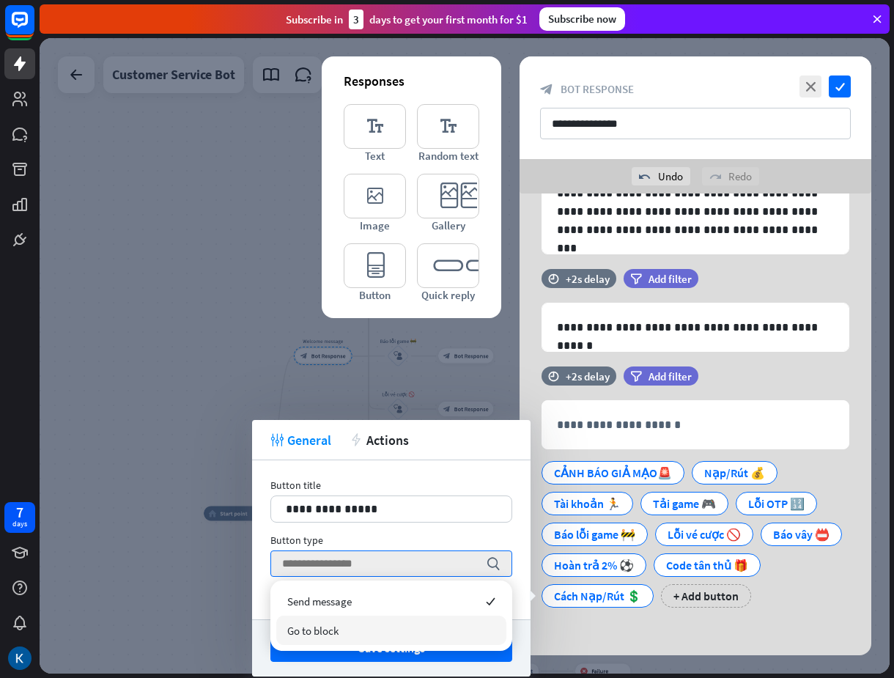
click at [392, 627] on div "Go to block" at bounding box center [391, 629] width 230 height 29
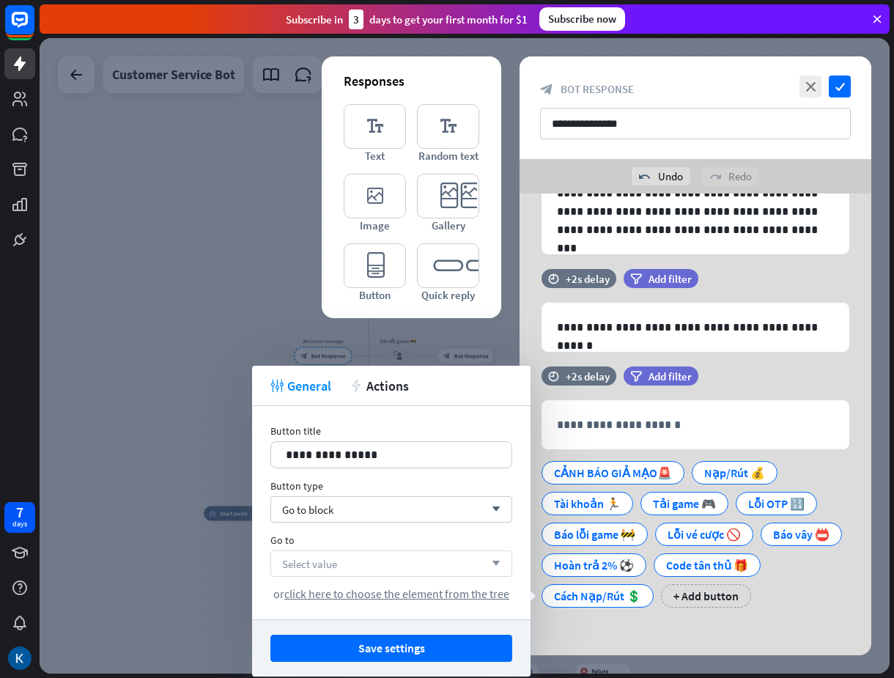
click at [412, 552] on div "Select value arrow_down" at bounding box center [391, 563] width 242 height 26
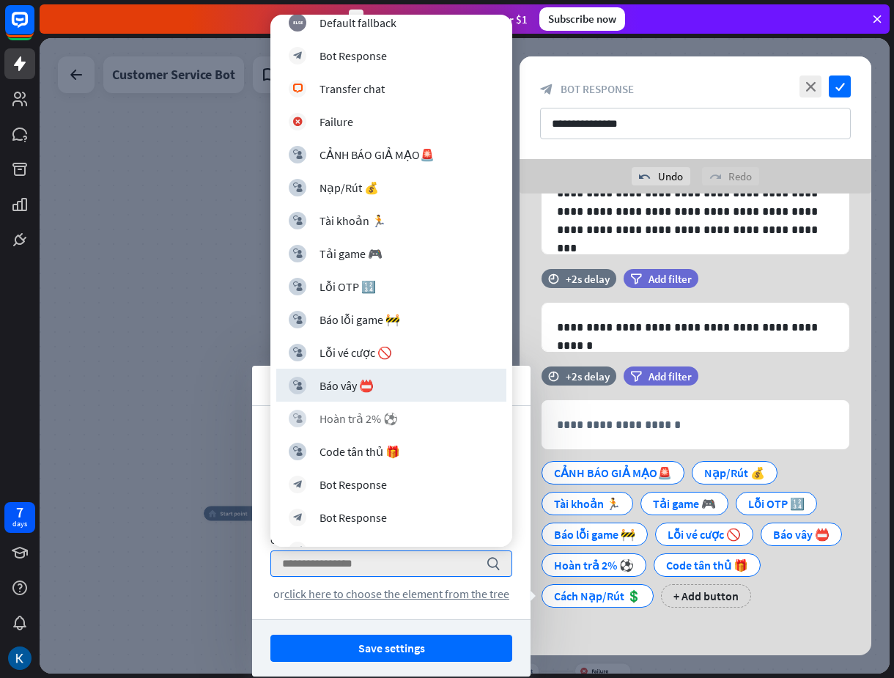
scroll to position [147, 0]
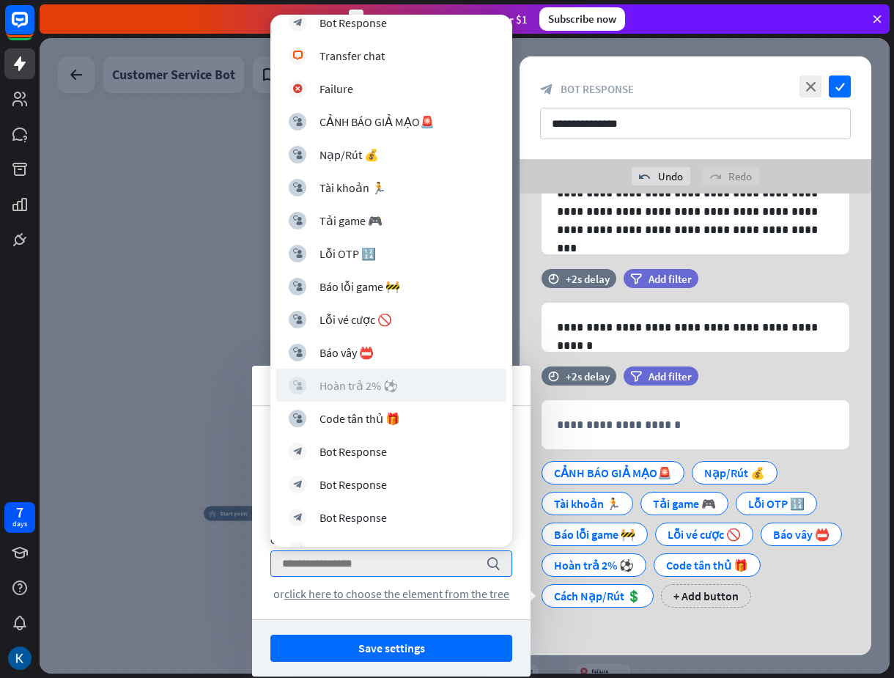
click at [363, 387] on div "Hoàn trả 2% ⚽️" at bounding box center [358, 385] width 78 height 15
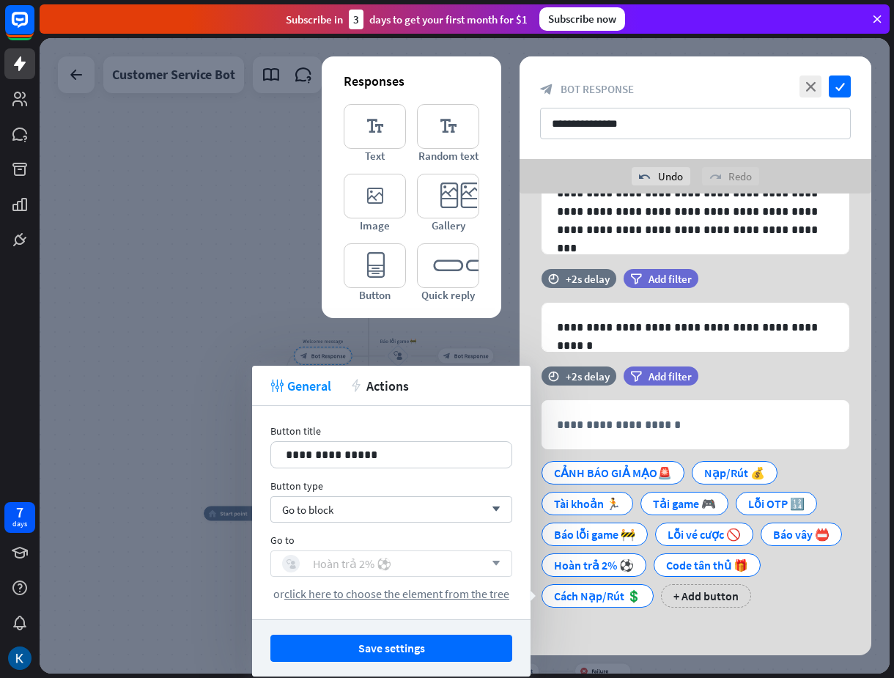
click at [414, 561] on div "block_user_input Hoàn trả 2% ⚽️" at bounding box center [383, 564] width 202 height 18
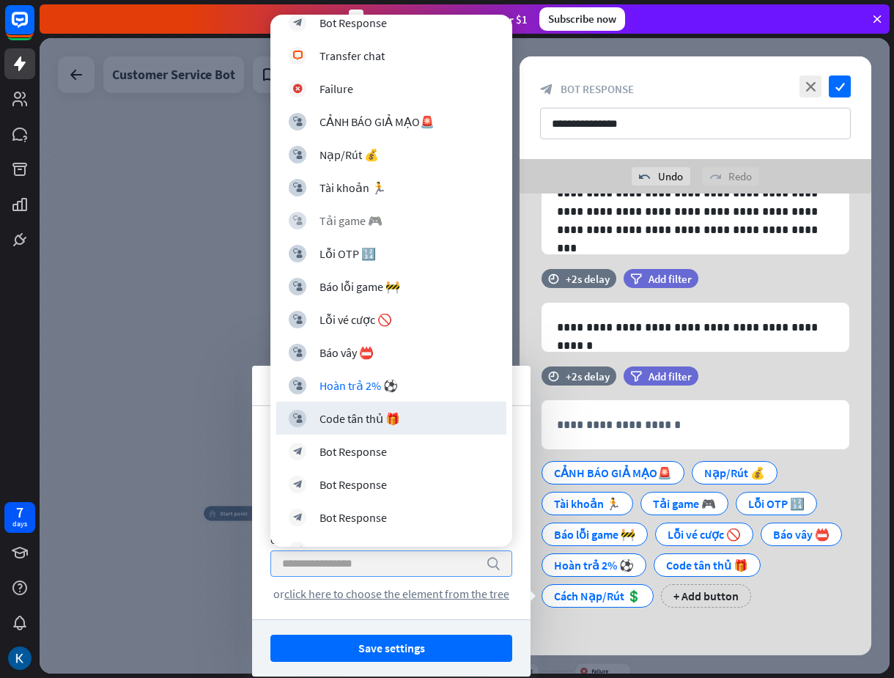
scroll to position [220, 0]
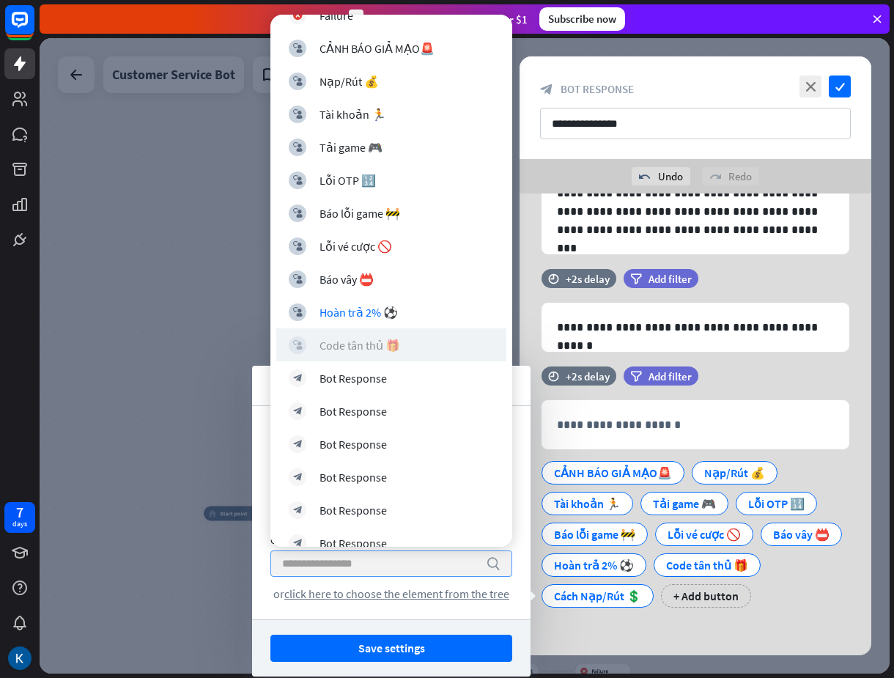
click at [385, 346] on div "Code tân thủ 🎁" at bounding box center [359, 345] width 81 height 15
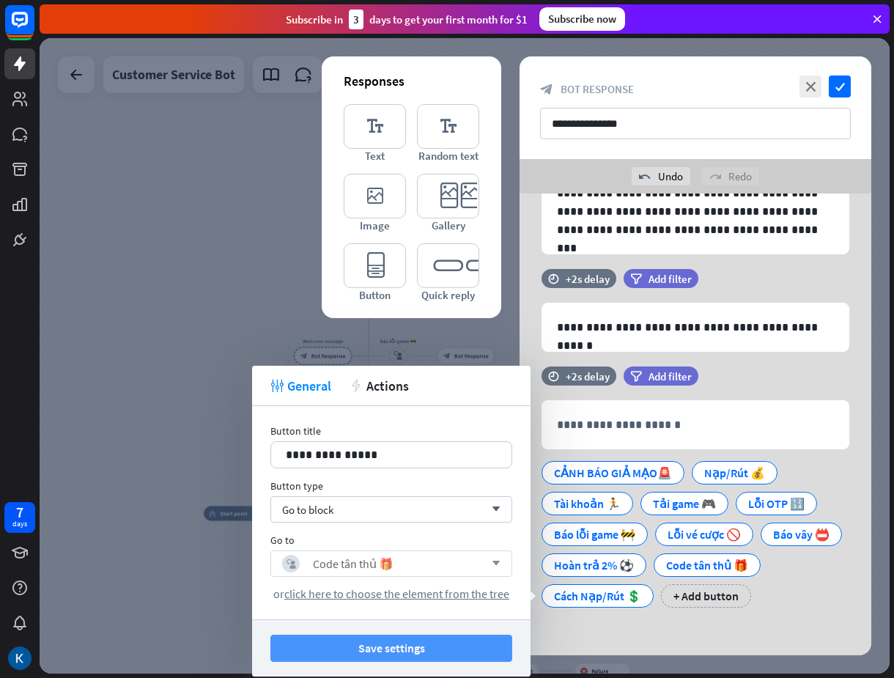
click at [427, 649] on button "Save settings" at bounding box center [391, 648] width 242 height 27
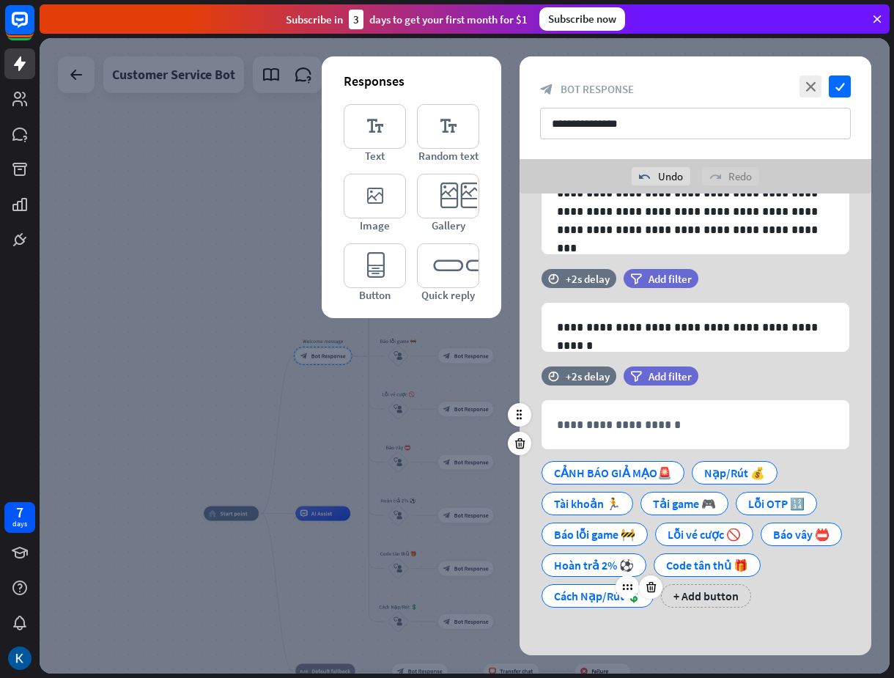
click at [641, 594] on div "Cách Nạp/Rút 💲" at bounding box center [597, 596] width 87 height 22
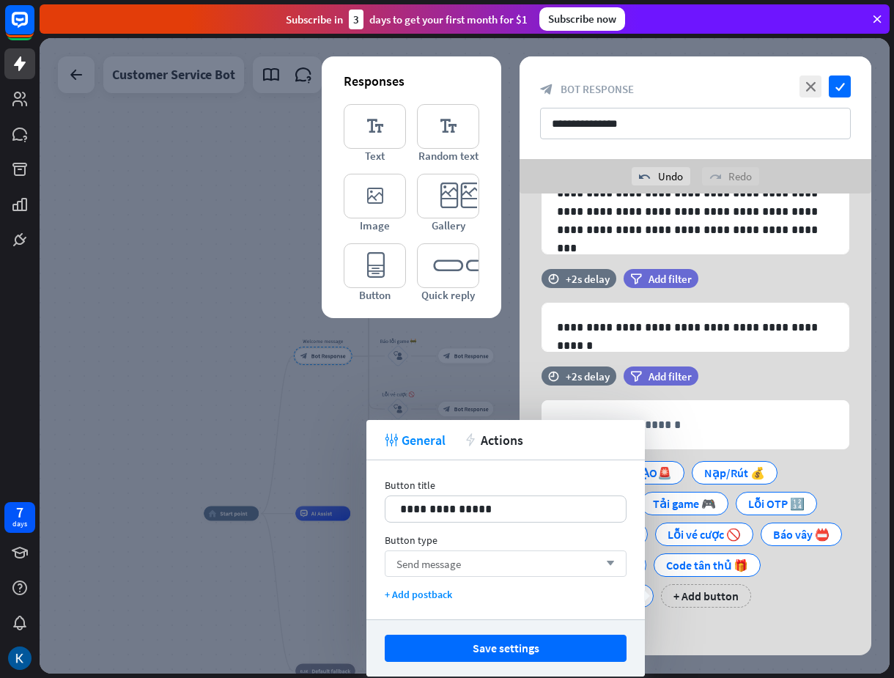
click at [481, 563] on div "Send message arrow_down" at bounding box center [506, 563] width 242 height 26
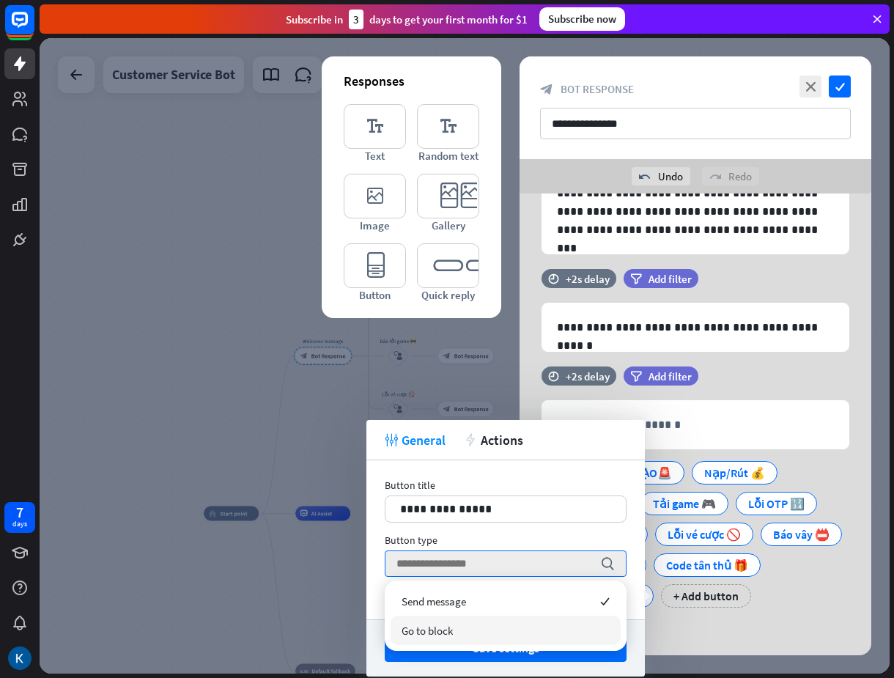
click at [440, 625] on span "Go to block" at bounding box center [427, 631] width 51 height 14
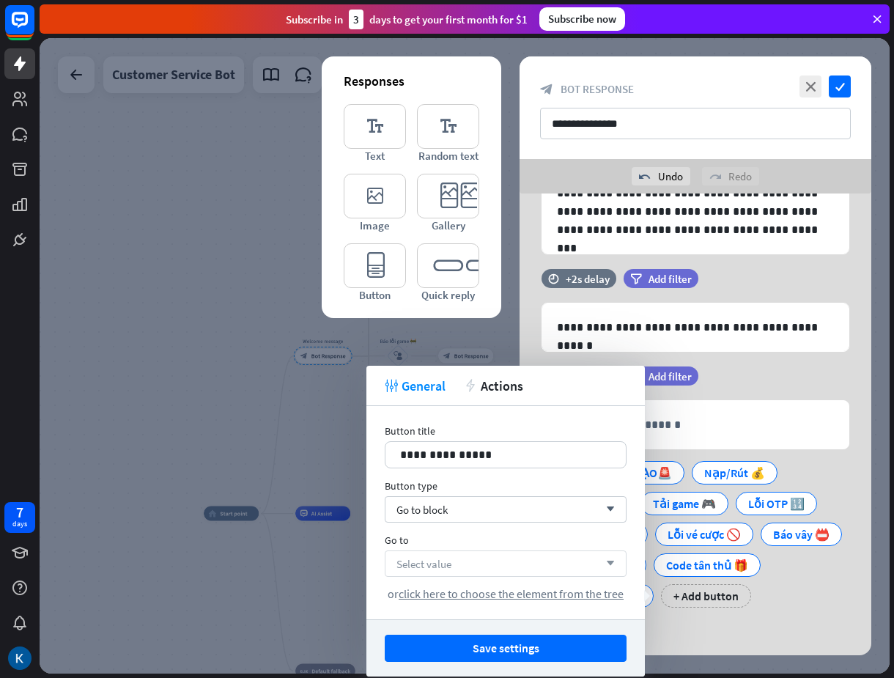
click at [481, 559] on div "Select value arrow_down" at bounding box center [506, 563] width 242 height 26
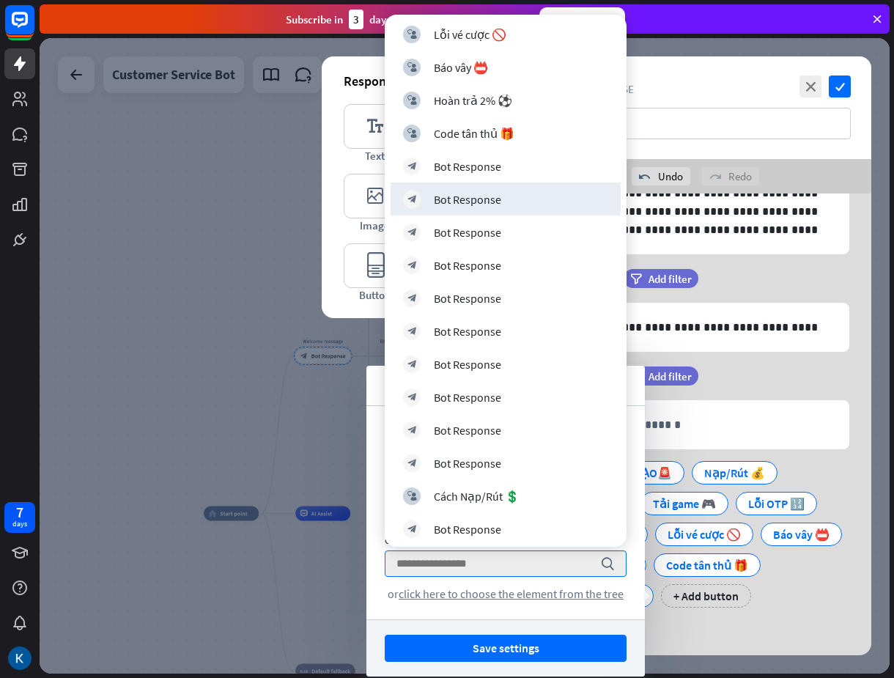
scroll to position [436, 0]
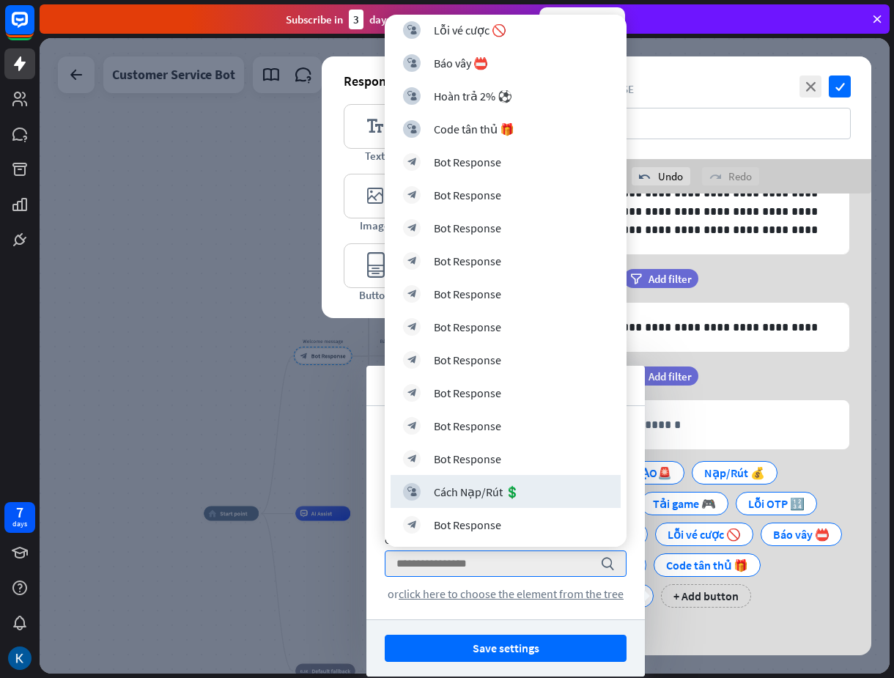
click at [491, 495] on div "Cách Nạp/Rút 💲" at bounding box center [477, 491] width 86 height 15
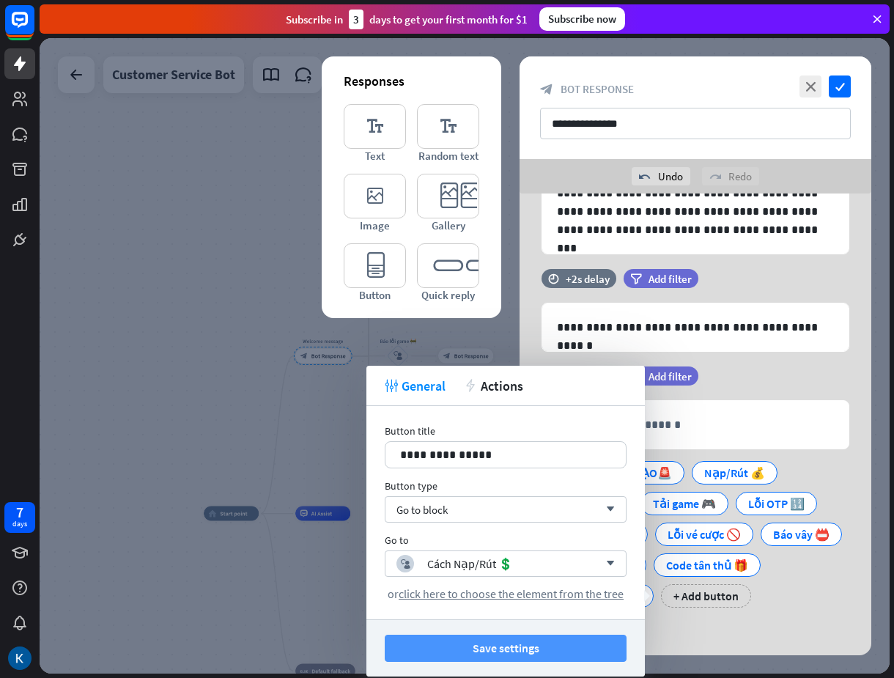
click at [550, 643] on button "Save settings" at bounding box center [506, 648] width 242 height 27
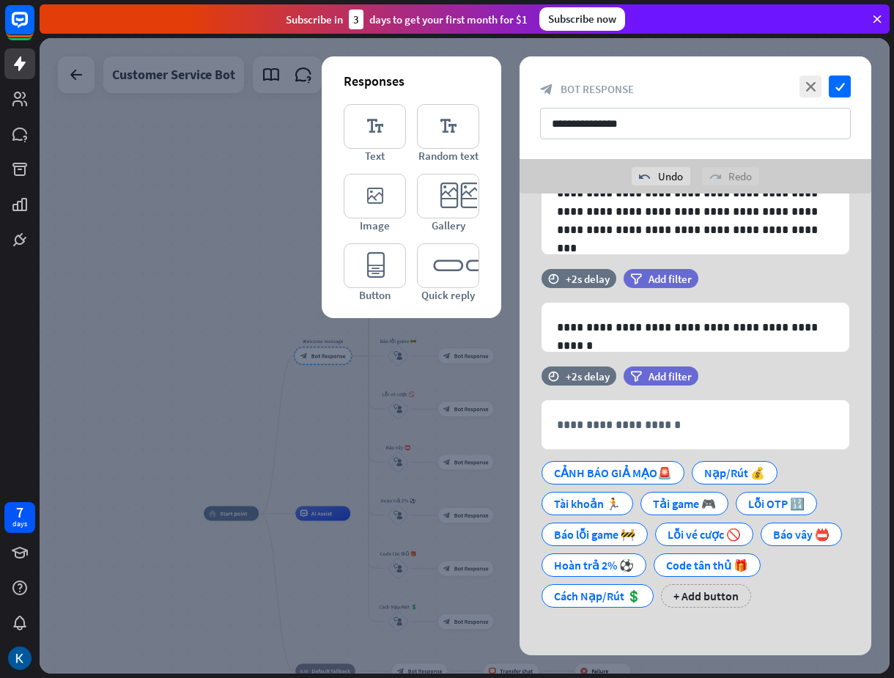
click at [246, 407] on div at bounding box center [465, 355] width 850 height 635
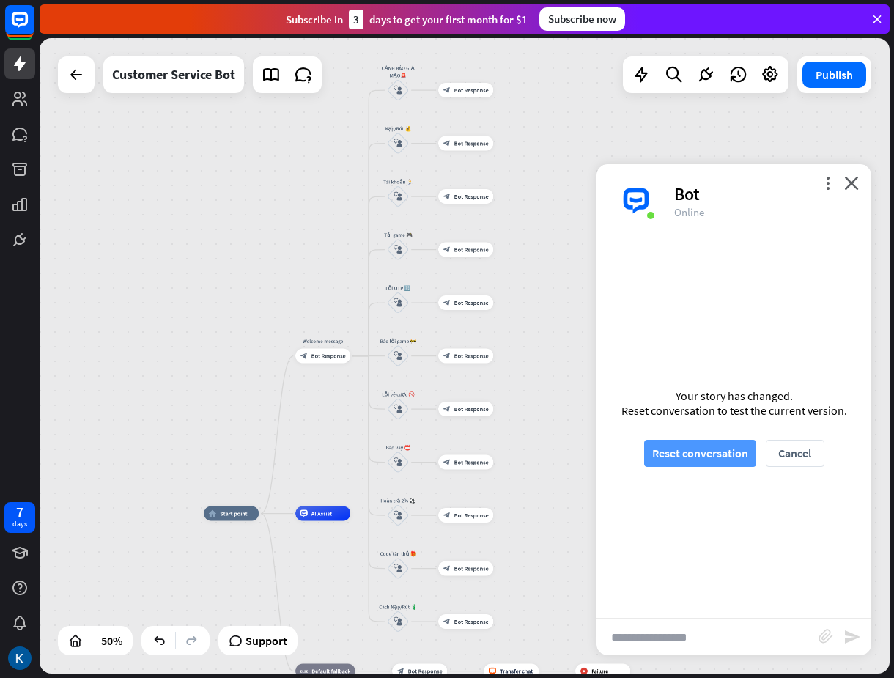
click at [690, 445] on button "Reset conversation" at bounding box center [700, 453] width 112 height 27
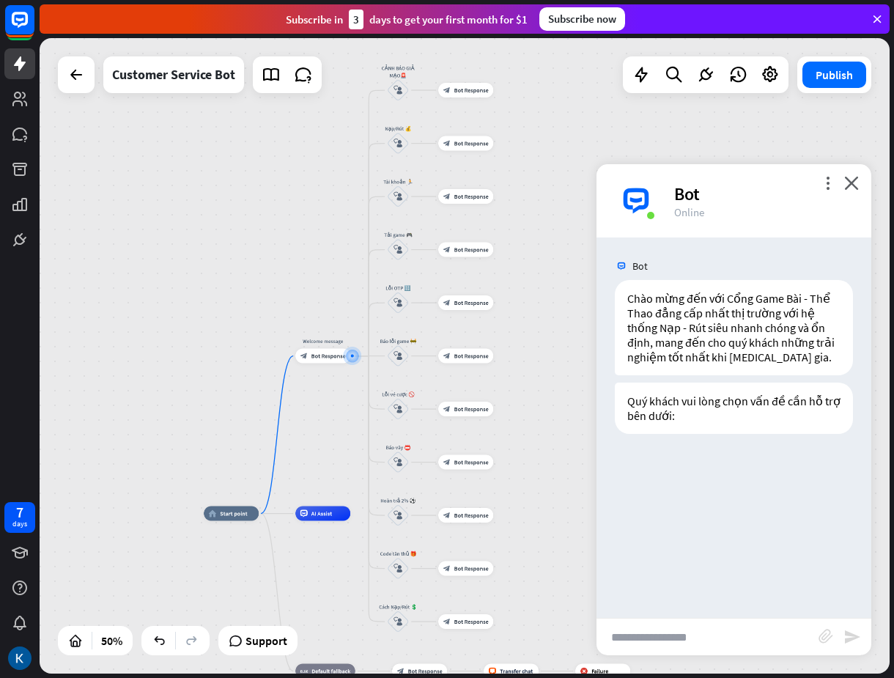
click at [714, 479] on div "Bot Chào mừng đến với Cổng Game Bài - Thể Thao đẳng cấp nhất thị trường với hệ …" at bounding box center [733, 427] width 275 height 380
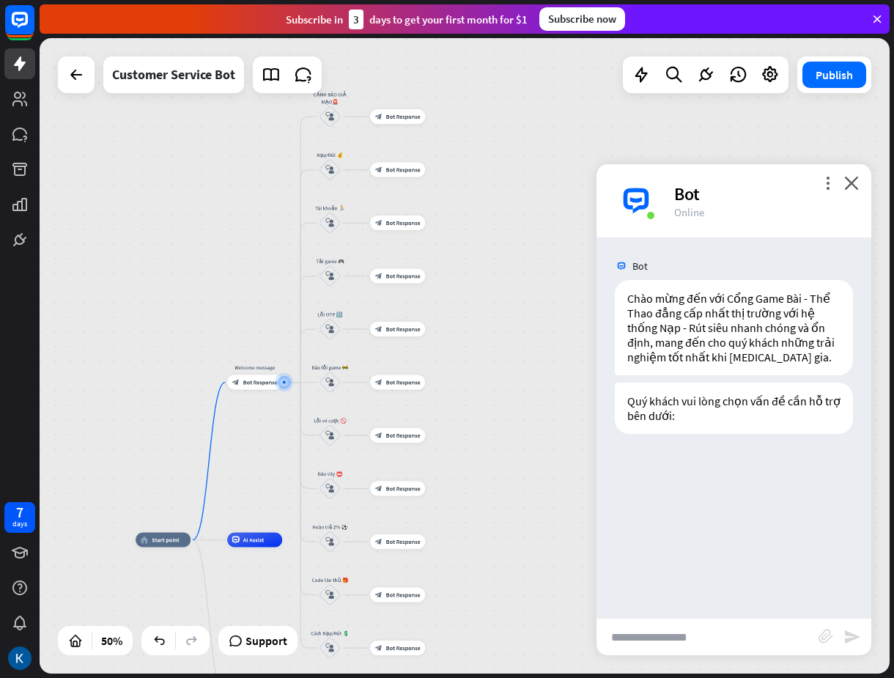
drag, startPoint x: 328, startPoint y: 400, endPoint x: 259, endPoint y: 426, distance: 73.8
click at [259, 426] on div "home_2 Start point Welcome message block_bot_response Bot Response CẢNH BÁO GIẢ…" at bounding box center [465, 355] width 850 height 635
click at [323, 115] on div "block_user_input" at bounding box center [329, 117] width 22 height 22
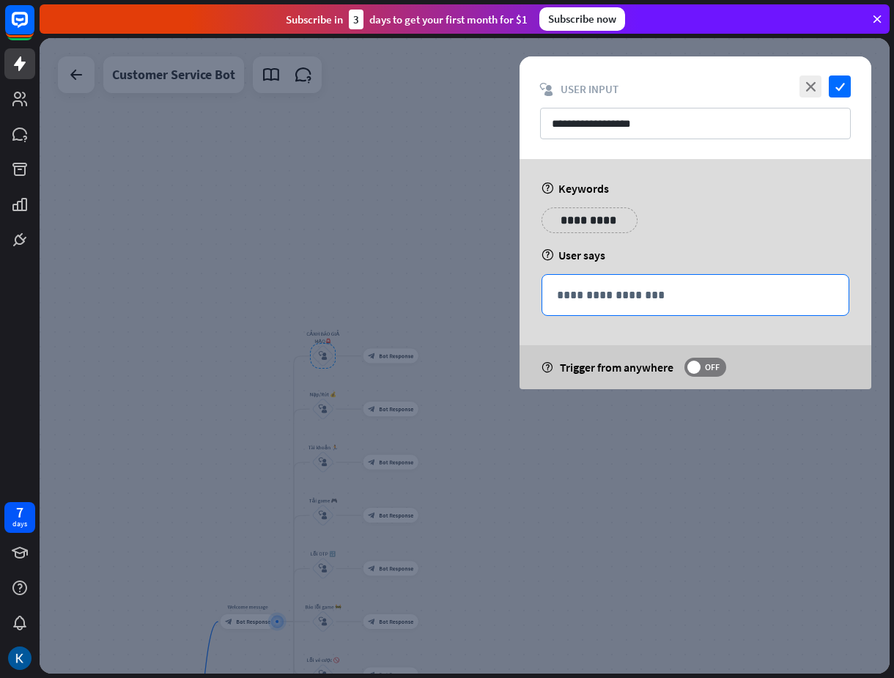
click at [620, 292] on p "**********" at bounding box center [695, 295] width 277 height 18
click at [837, 82] on icon "check" at bounding box center [840, 86] width 22 height 22
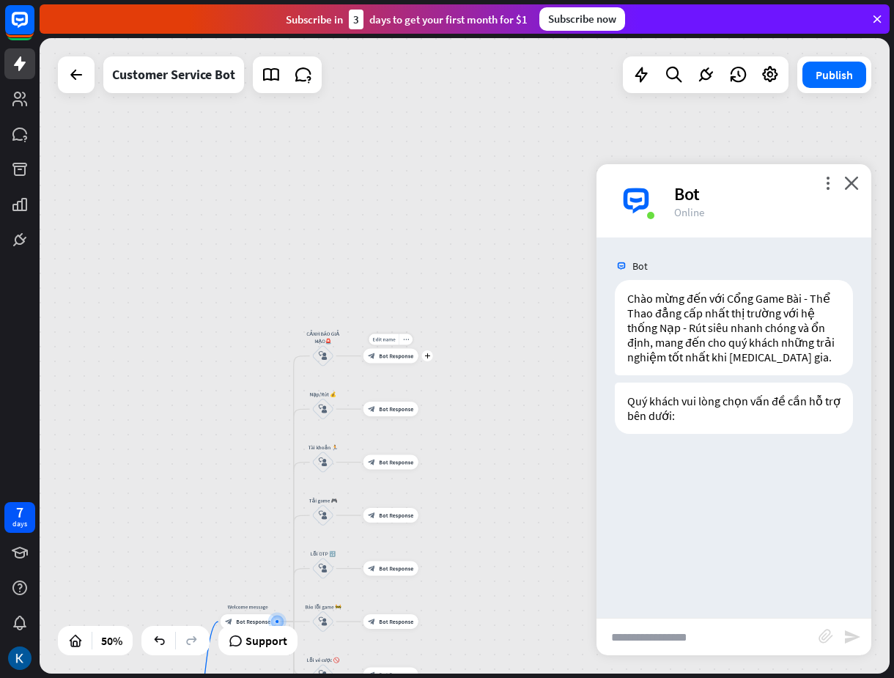
click at [391, 356] on span "Bot Response" at bounding box center [396, 355] width 34 height 7
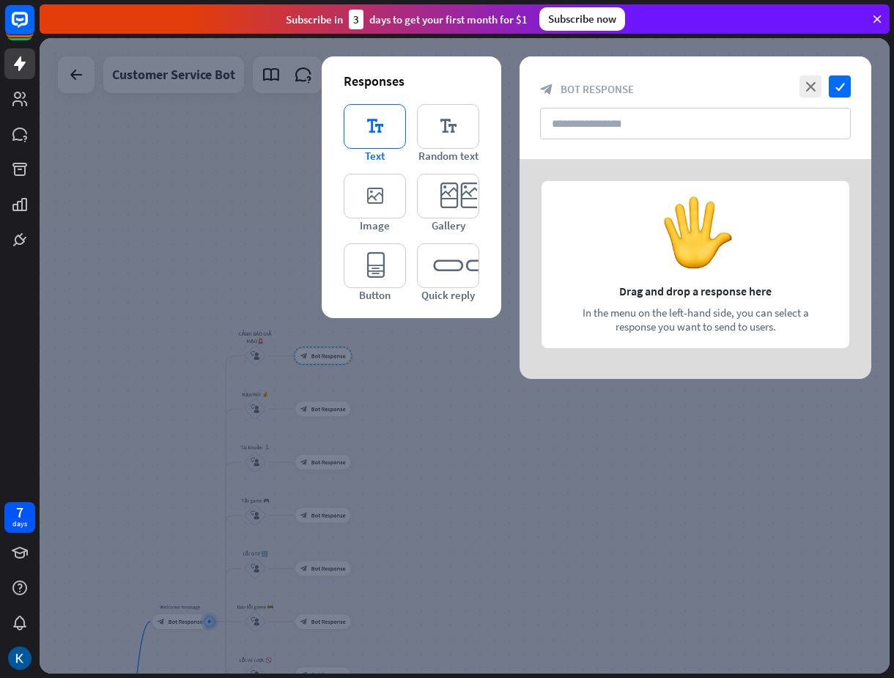
click at [388, 132] on icon "editor_text" at bounding box center [375, 126] width 62 height 45
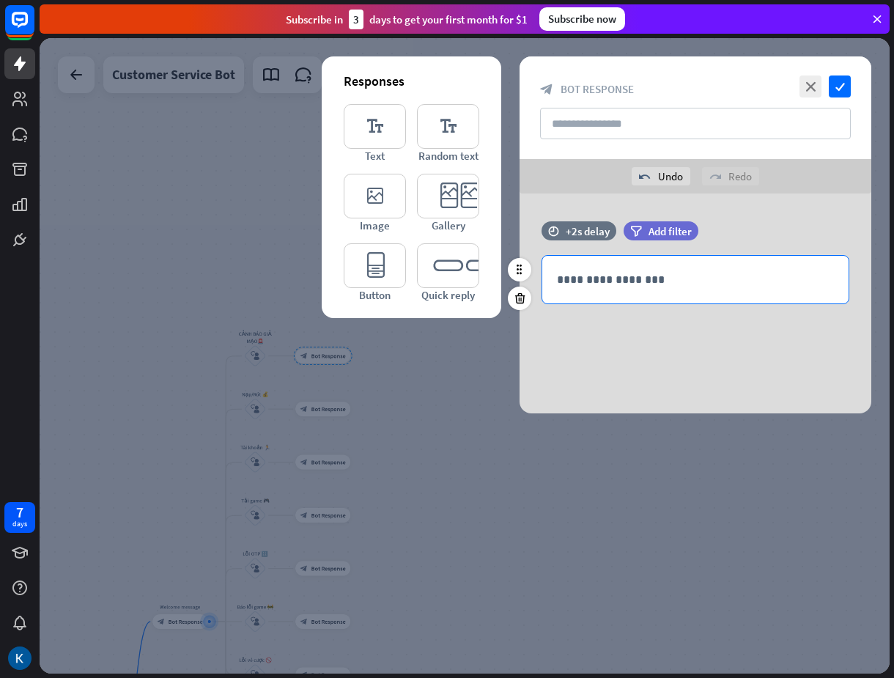
click at [614, 285] on p "**********" at bounding box center [695, 279] width 277 height 18
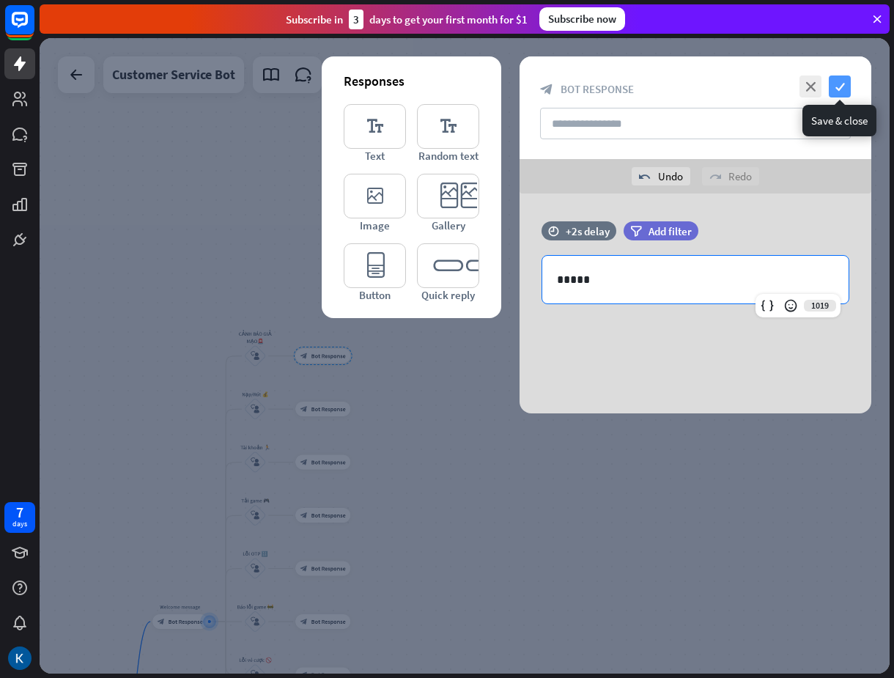
click at [842, 87] on icon "check" at bounding box center [840, 86] width 22 height 22
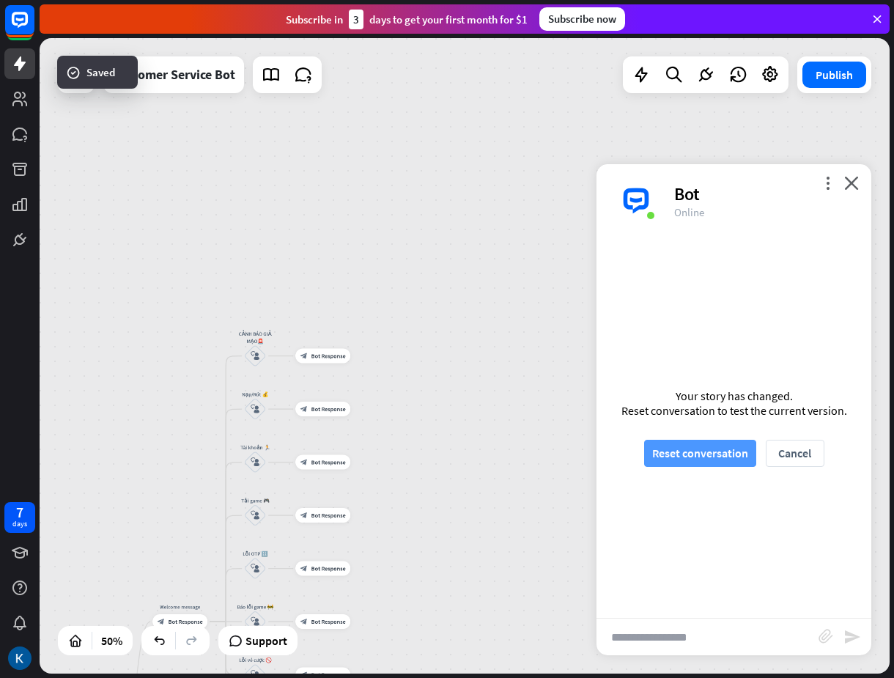
click at [700, 459] on button "Reset conversation" at bounding box center [700, 453] width 112 height 27
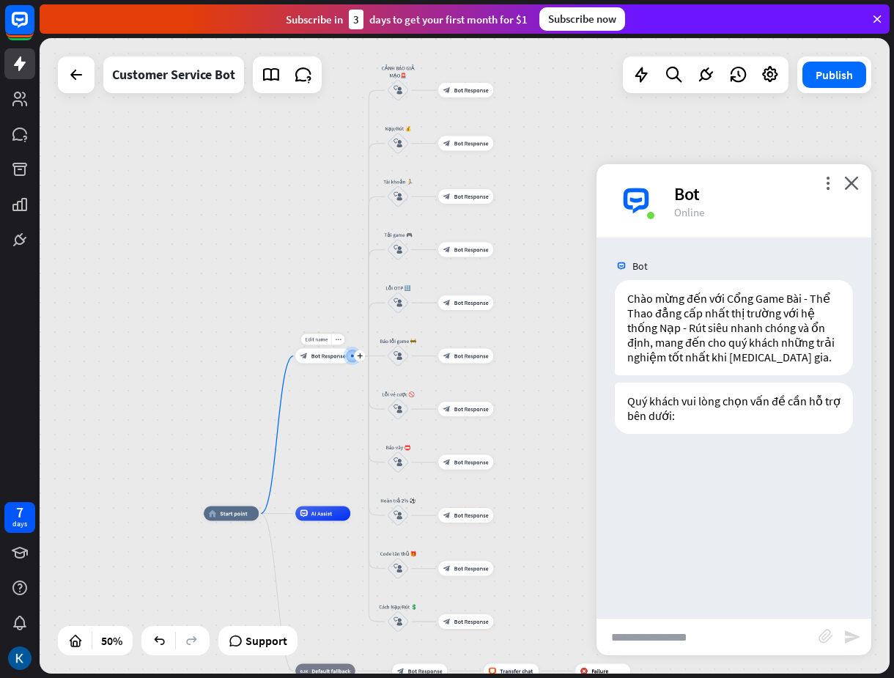
click at [325, 354] on span "Bot Response" at bounding box center [328, 355] width 34 height 7
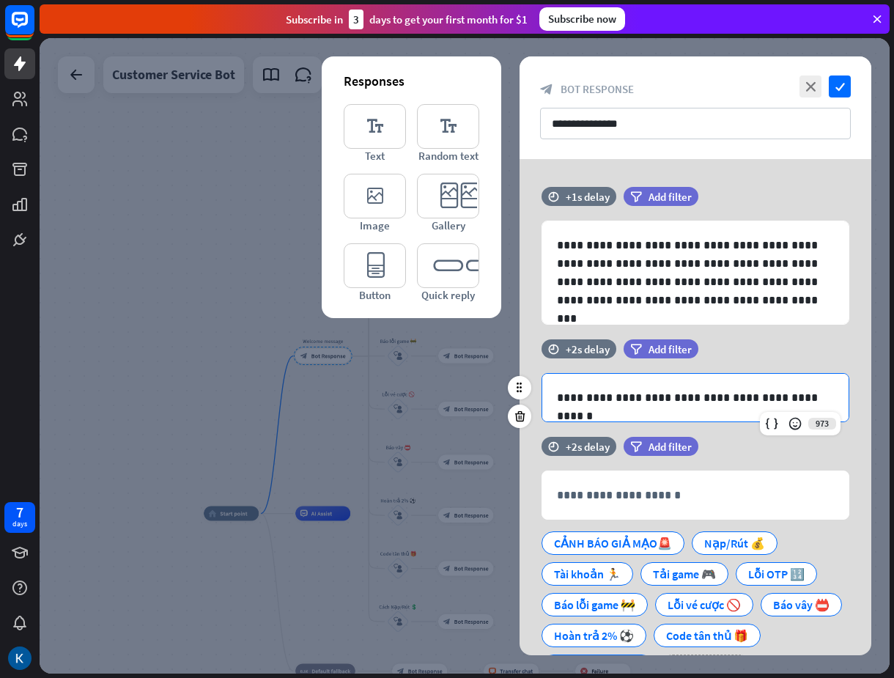
click at [651, 395] on p "**********" at bounding box center [695, 397] width 277 height 18
copy p "**********"
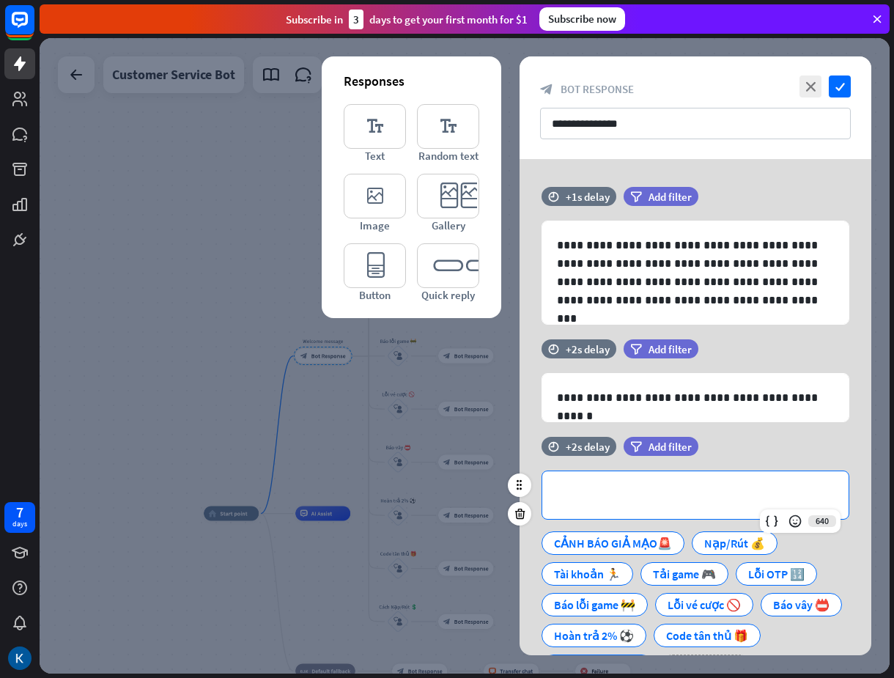
click at [588, 499] on p "**********" at bounding box center [695, 495] width 277 height 18
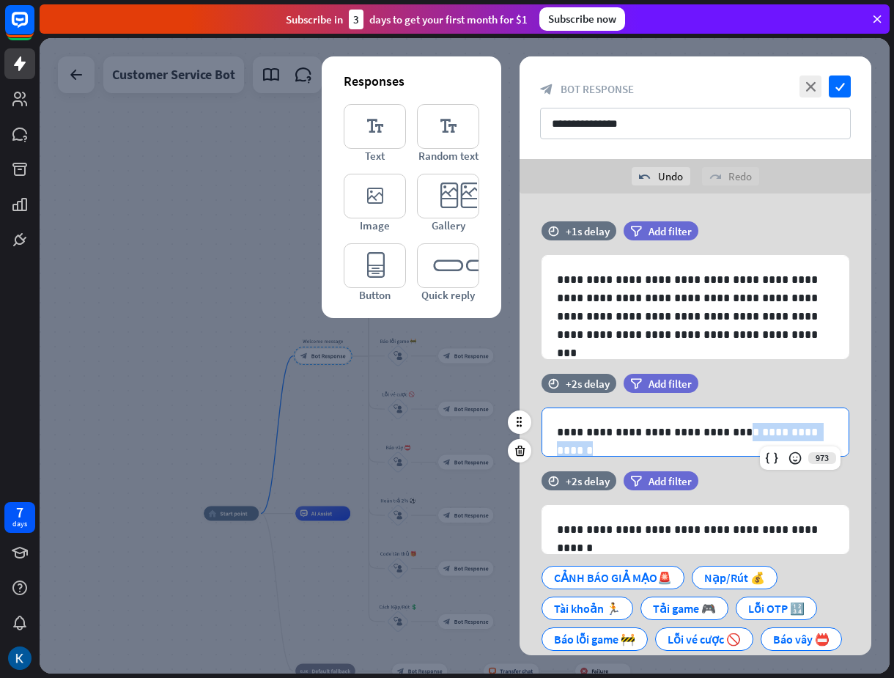
drag, startPoint x: 826, startPoint y: 430, endPoint x: 730, endPoint y: 423, distance: 96.3
click at [730, 423] on p "**********" at bounding box center [695, 432] width 277 height 18
click at [516, 452] on icon at bounding box center [520, 450] width 14 height 13
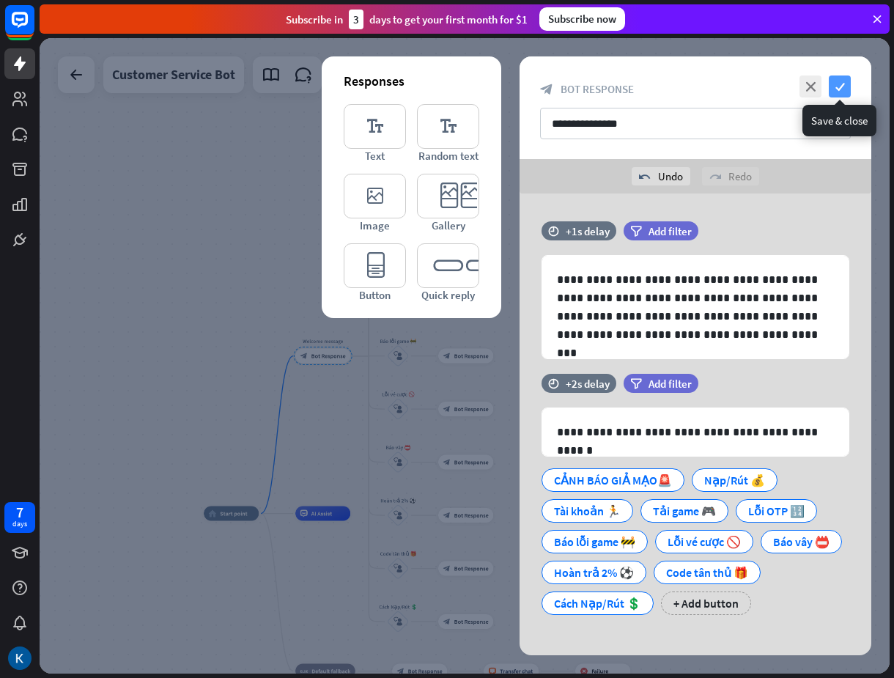
click at [834, 89] on icon "check" at bounding box center [840, 86] width 22 height 22
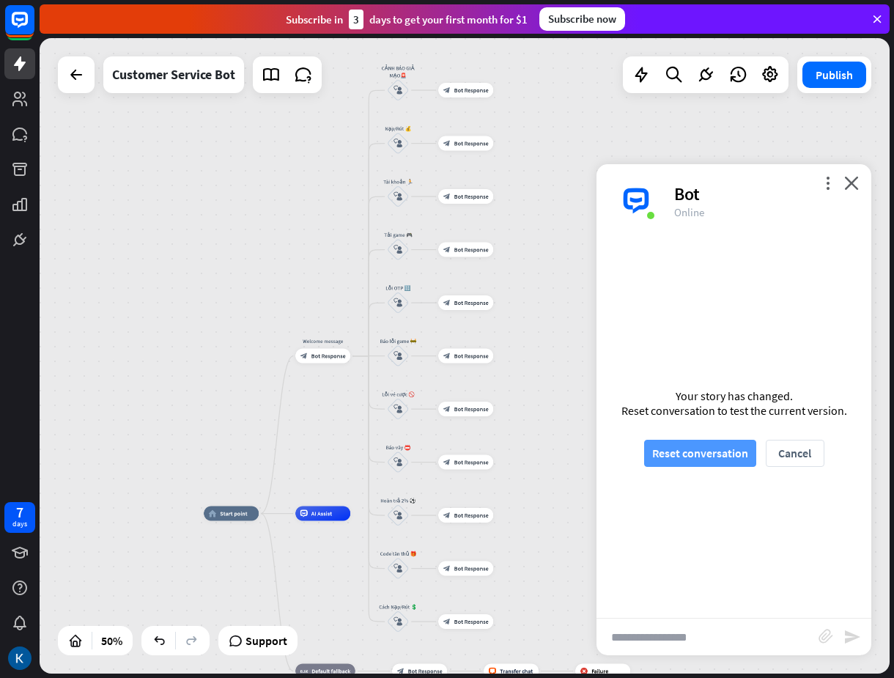
click at [695, 451] on button "Reset conversation" at bounding box center [700, 453] width 112 height 27
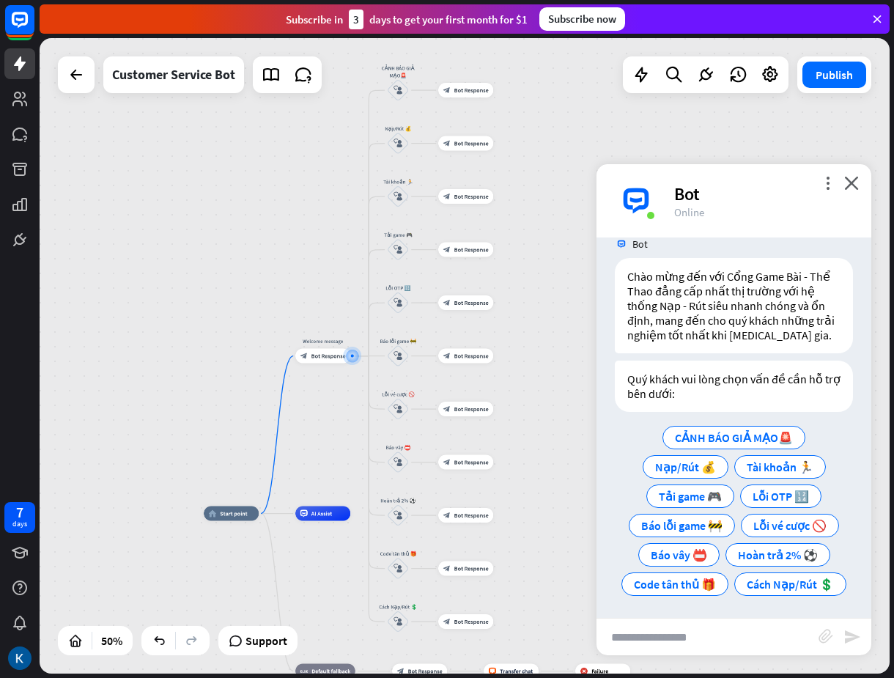
scroll to position [25, 0]
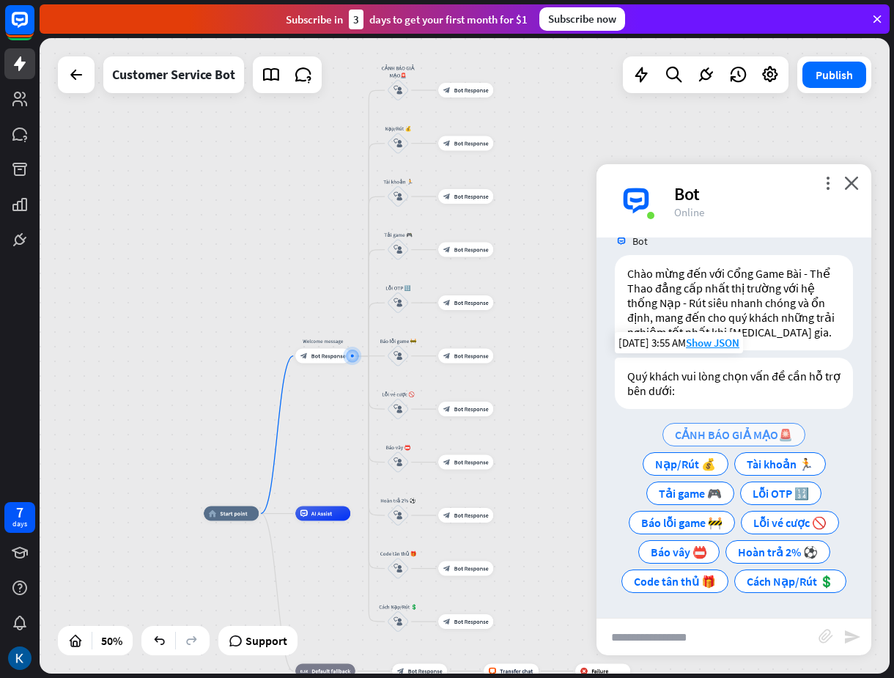
click at [731, 429] on span "CẢNH BÁO GIẢ MẠO🚨" at bounding box center [734, 434] width 118 height 15
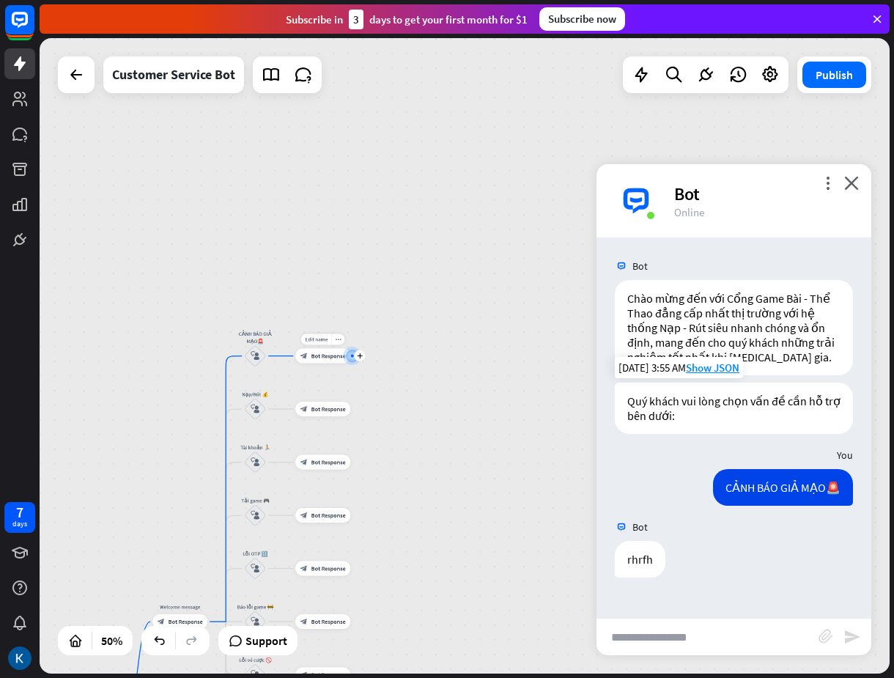
click at [325, 355] on span "Bot Response" at bounding box center [328, 355] width 34 height 7
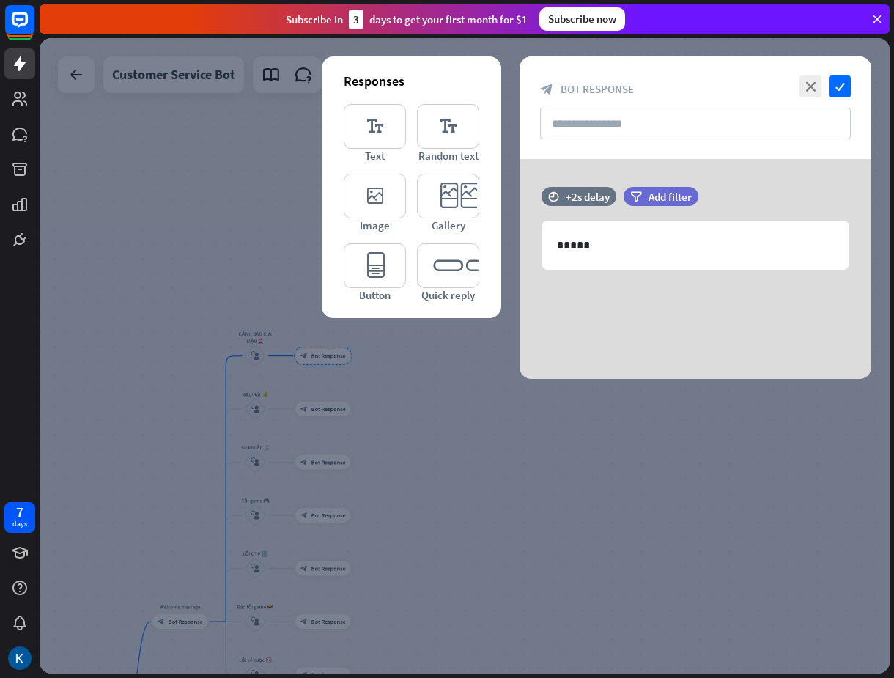
click at [472, 437] on div at bounding box center [465, 355] width 850 height 635
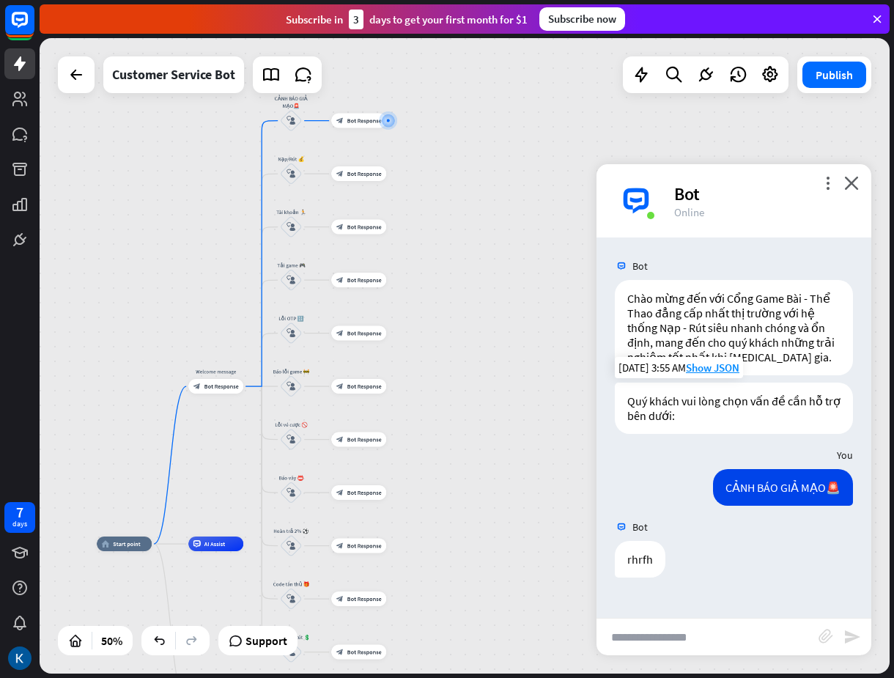
drag, startPoint x: 487, startPoint y: 506, endPoint x: 522, endPoint y: 269, distance: 240.0
click at [522, 269] on div "home_2 Start point Welcome message block_bot_response Bot Response CẢNH BÁO GIẢ…" at bounding box center [465, 355] width 850 height 635
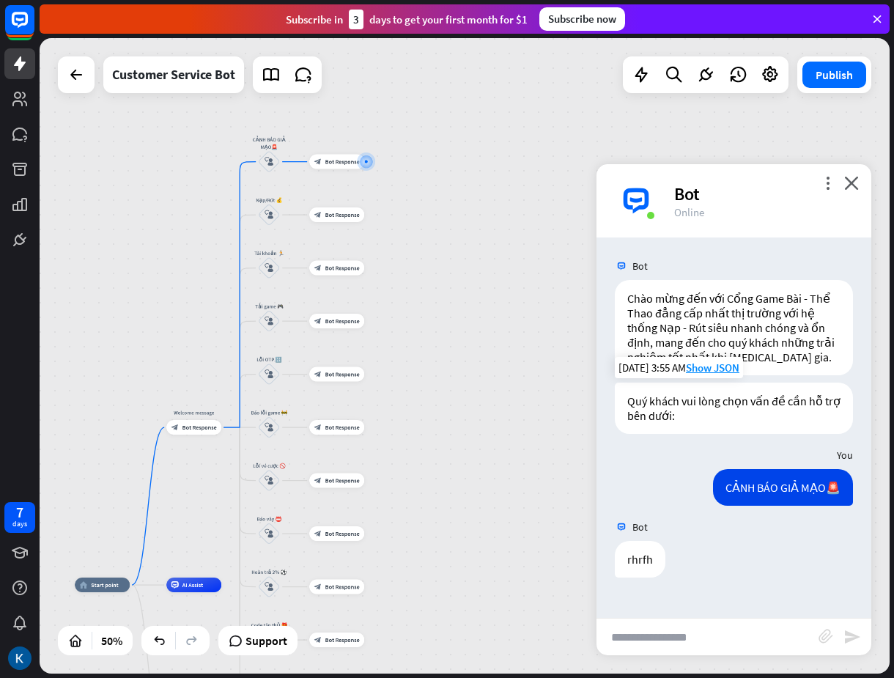
drag, startPoint x: 471, startPoint y: 243, endPoint x: 451, endPoint y: 289, distance: 49.8
click at [451, 290] on div "home_2 Start point Welcome message block_bot_response Bot Response CẢNH BÁO GIẢ…" at bounding box center [465, 355] width 850 height 635
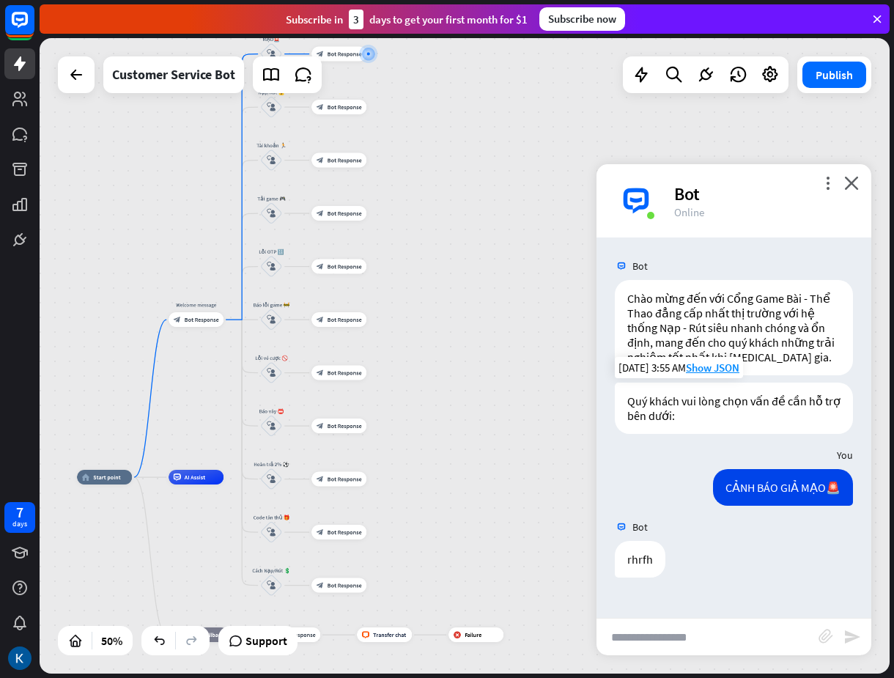
drag, startPoint x: 149, startPoint y: 319, endPoint x: 149, endPoint y: 241, distance: 77.7
click at [149, 241] on div "home_2 Start point Welcome message block_bot_response Bot Response CẢNH BÁO GIẢ…" at bounding box center [465, 355] width 850 height 635
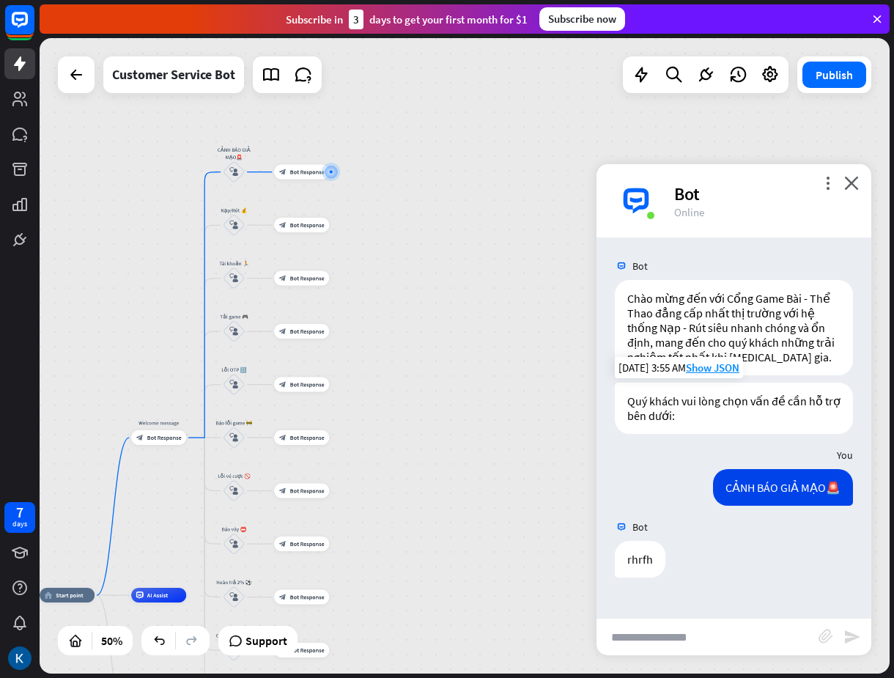
drag, startPoint x: 501, startPoint y: 367, endPoint x: 457, endPoint y: 484, distance: 125.2
click at [462, 486] on div "home_2 Start point Welcome message block_bot_response Bot Response CẢNH BÁO GIẢ…" at bounding box center [465, 355] width 850 height 635
click at [306, 224] on span "Bot Response" at bounding box center [306, 225] width 34 height 7
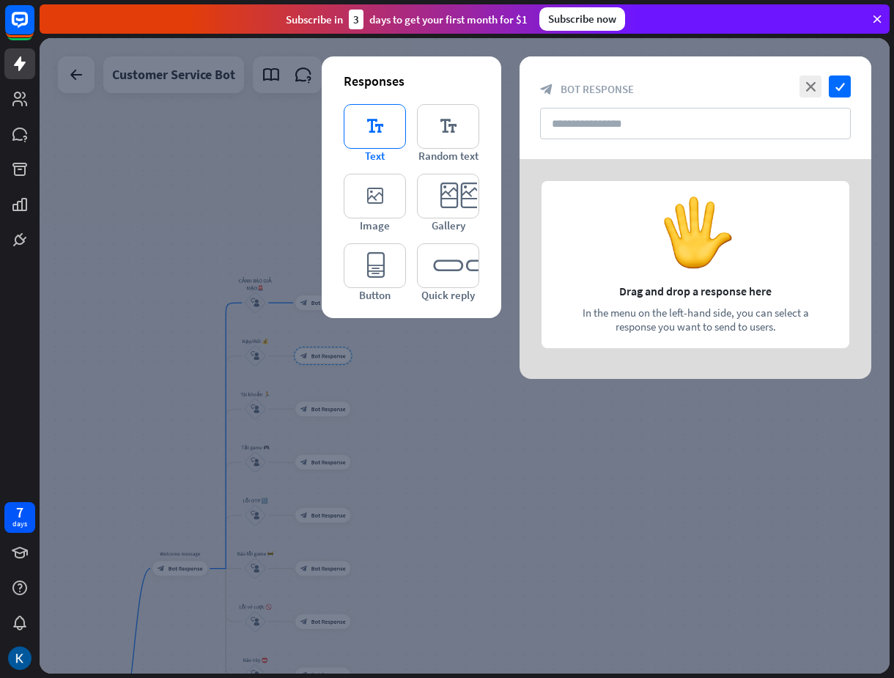
click at [383, 125] on icon "editor_text" at bounding box center [375, 126] width 62 height 45
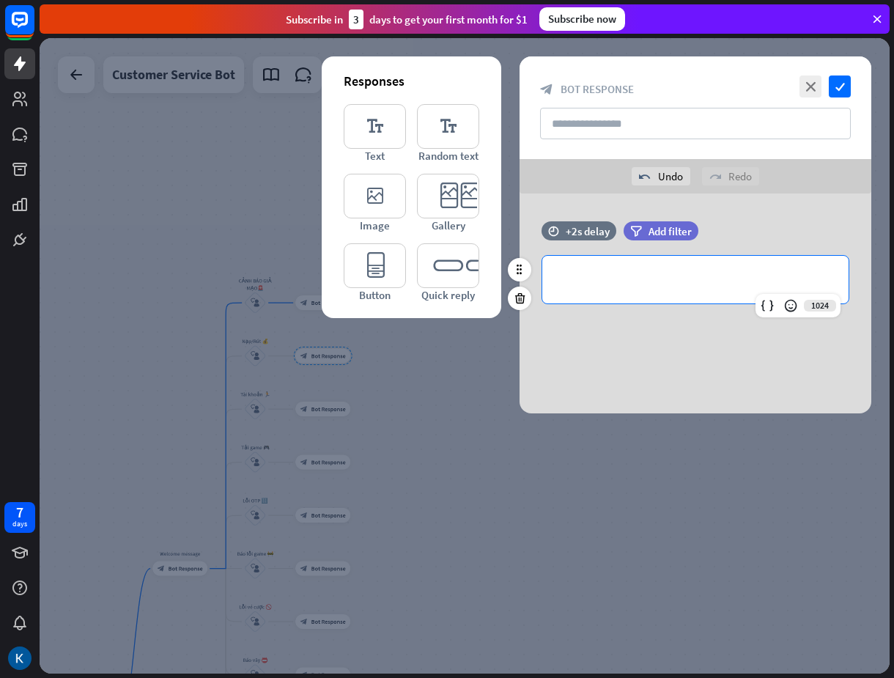
click at [656, 284] on p "**********" at bounding box center [695, 279] width 277 height 18
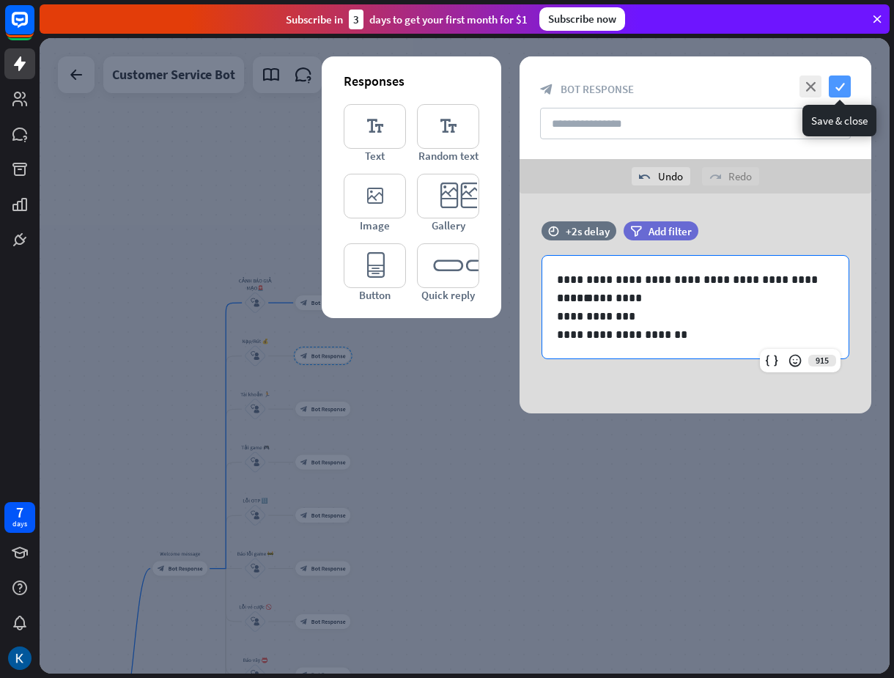
click at [840, 90] on icon "check" at bounding box center [840, 86] width 22 height 22
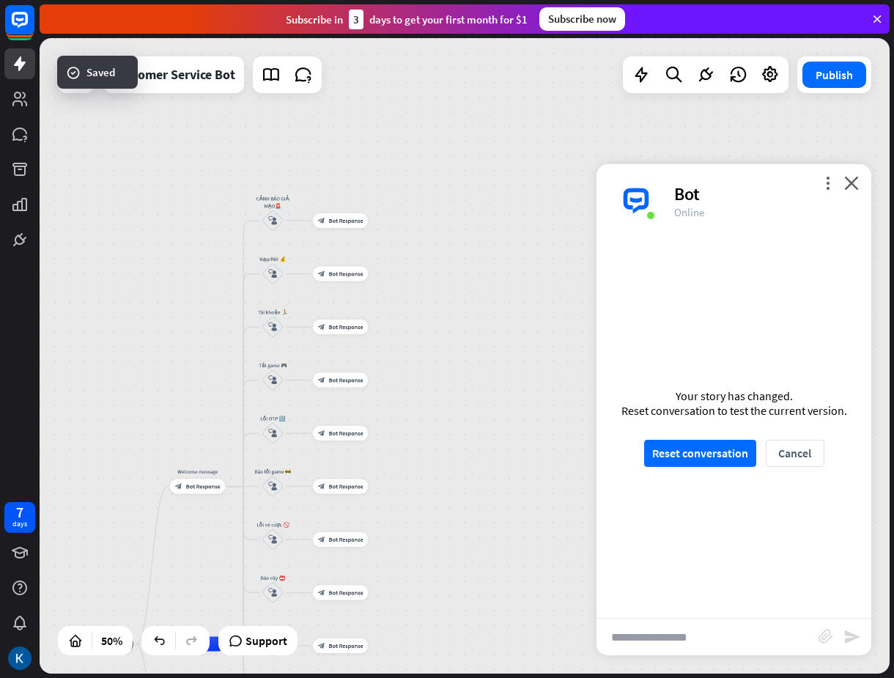
drag, startPoint x: 402, startPoint y: 388, endPoint x: 420, endPoint y: 307, distance: 82.5
click at [420, 307] on div "home_2 Start point Welcome message block_bot_response Bot Response CẢNH BÁO GIẢ…" at bounding box center [465, 355] width 850 height 635
click at [345, 334] on div "Edit name more_horiz plus block_bot_response Bot Response" at bounding box center [341, 326] width 55 height 15
click at [347, 327] on span "Bot Response" at bounding box center [347, 326] width 34 height 7
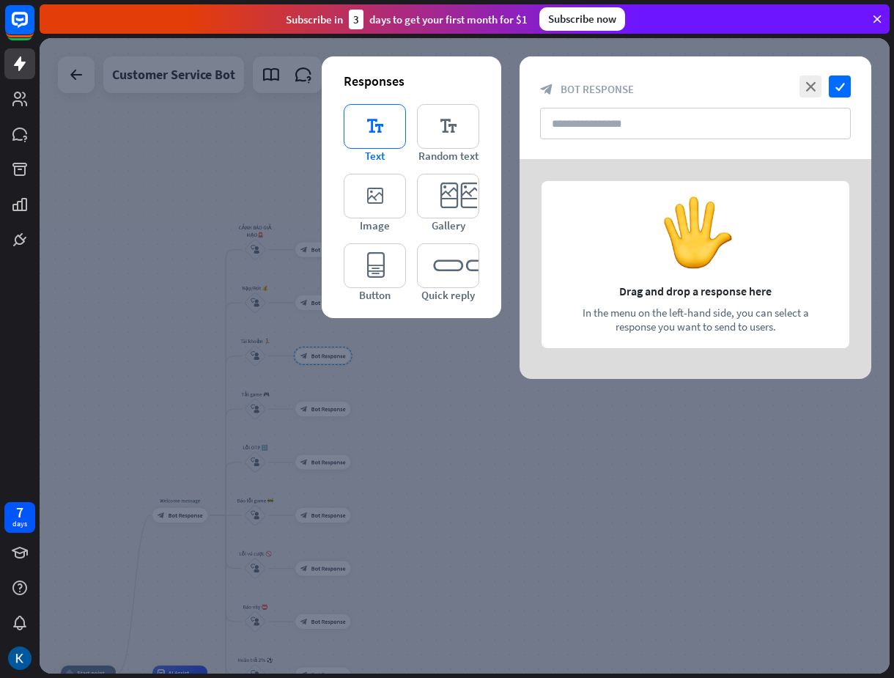
click at [374, 134] on icon "editor_text" at bounding box center [375, 126] width 62 height 45
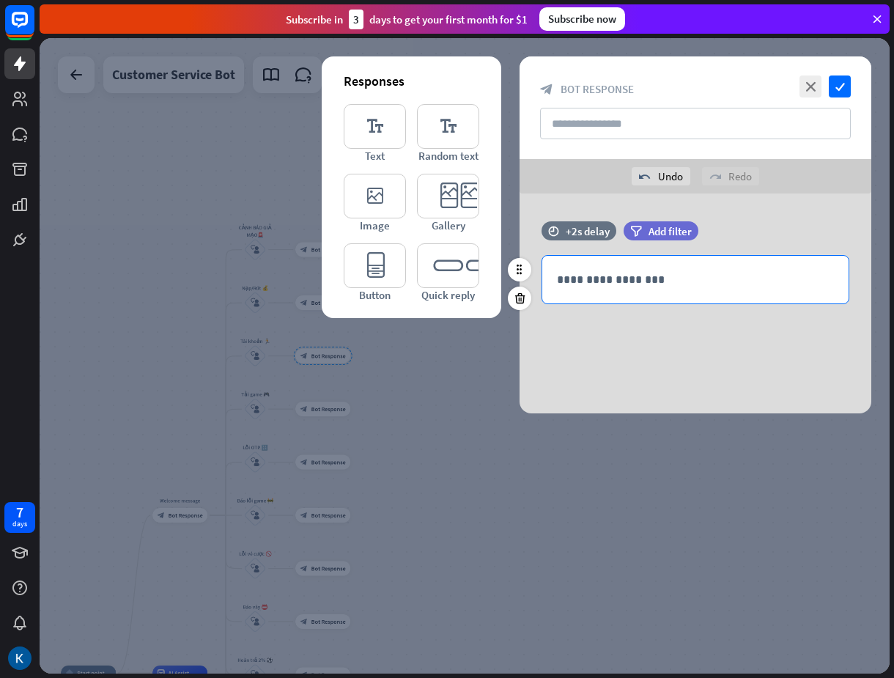
click at [644, 281] on p "**********" at bounding box center [695, 279] width 277 height 18
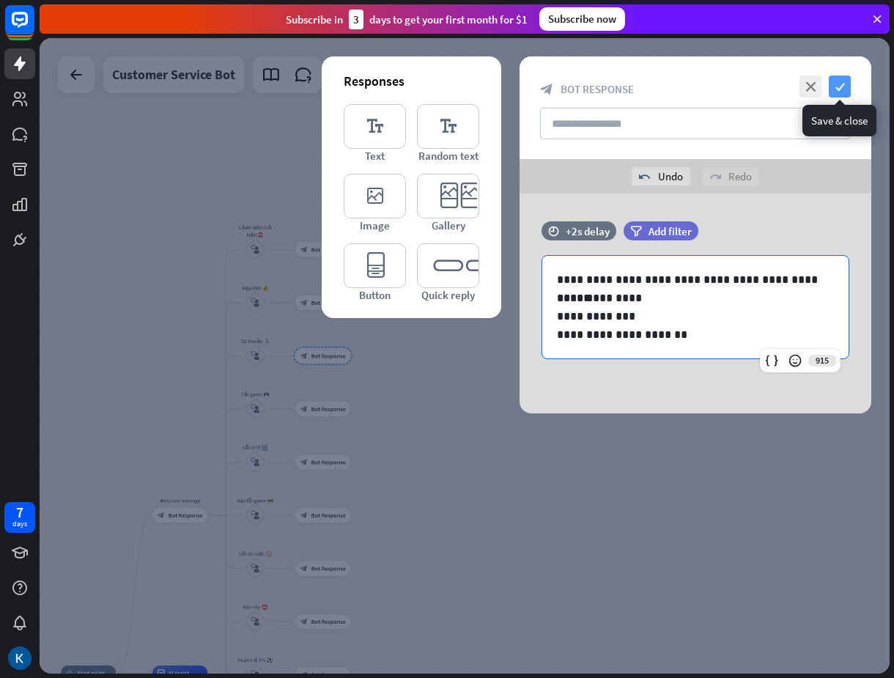
click at [837, 92] on icon "check" at bounding box center [840, 86] width 22 height 22
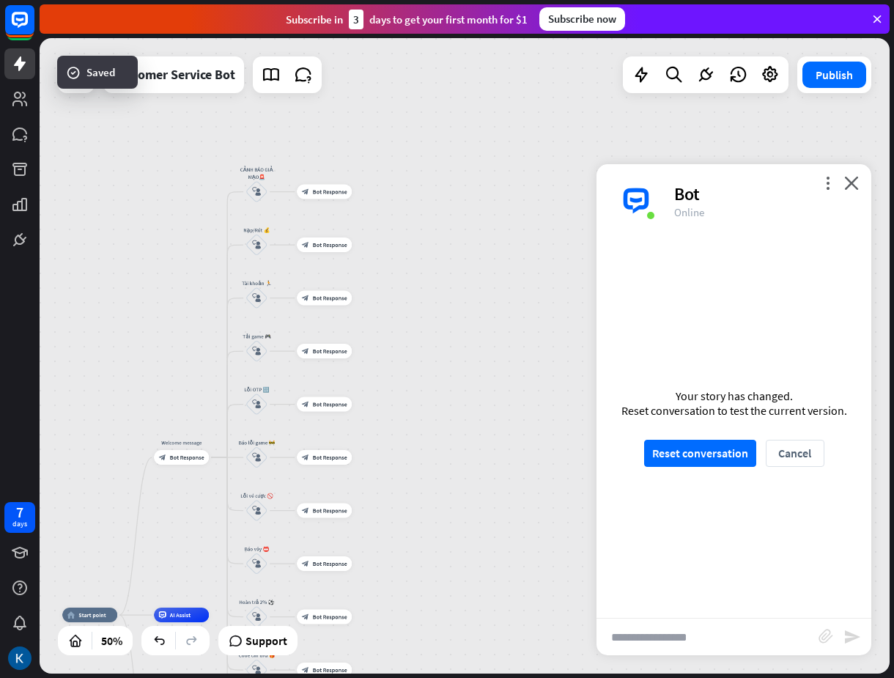
drag, startPoint x: 487, startPoint y: 388, endPoint x: 488, endPoint y: 348, distance: 40.3
click at [488, 348] on div "home_2 Start point Welcome message block_bot_response Bot Response CẢNH BÁO GIẢ…" at bounding box center [465, 355] width 850 height 635
click at [331, 352] on span "Bot Response" at bounding box center [330, 350] width 34 height 7
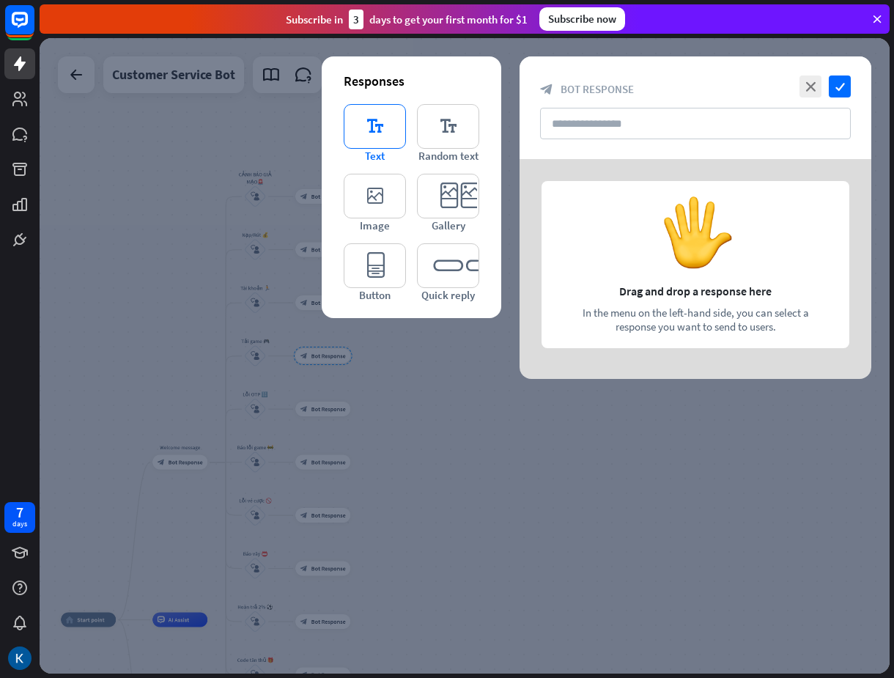
click at [384, 133] on icon "editor_text" at bounding box center [375, 126] width 62 height 45
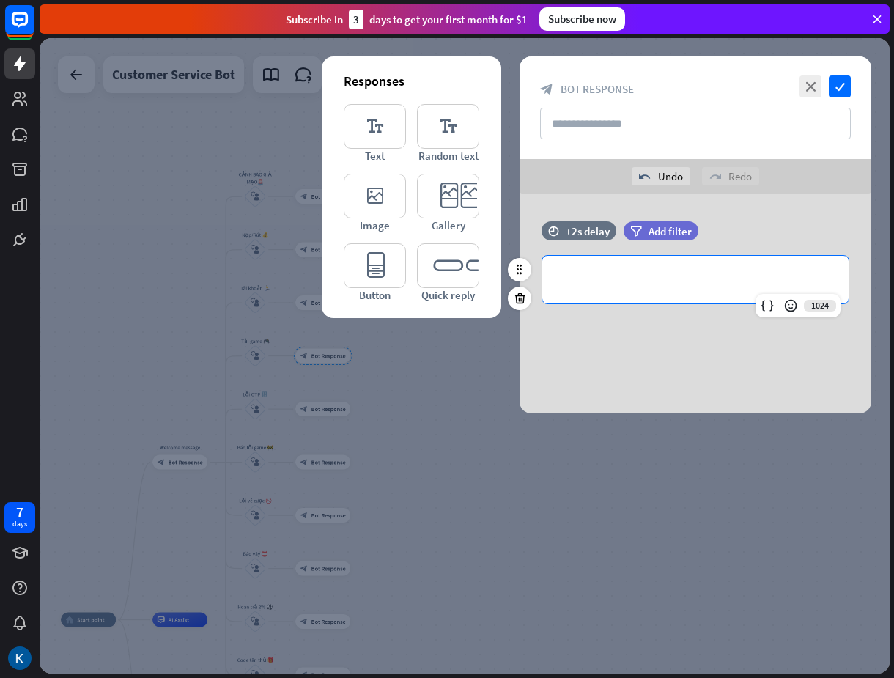
click at [631, 278] on p "**********" at bounding box center [695, 279] width 277 height 18
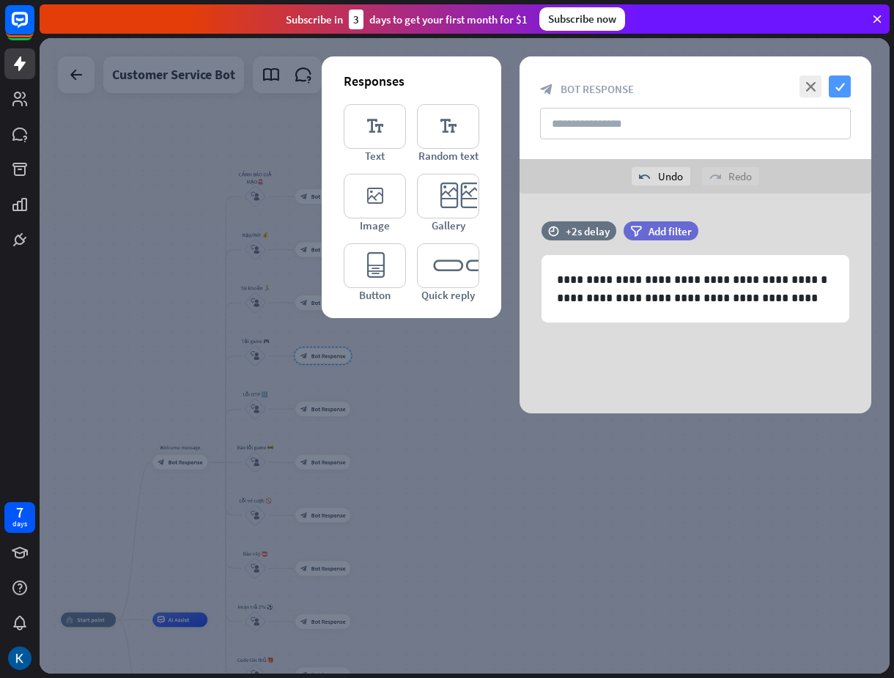
click at [842, 83] on icon "check" at bounding box center [840, 86] width 22 height 22
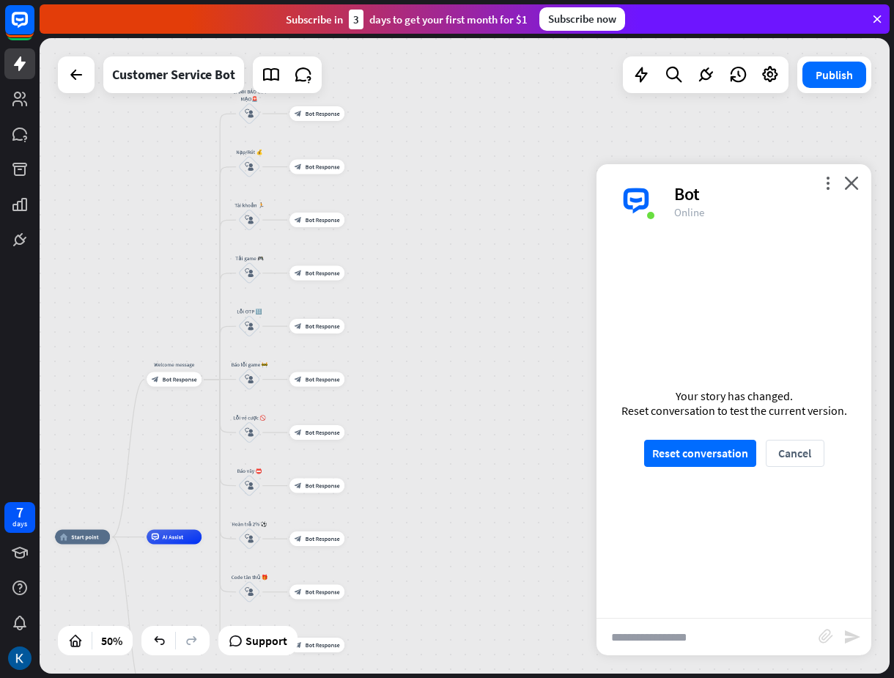
drag, startPoint x: 404, startPoint y: 413, endPoint x: 398, endPoint y: 356, distance: 57.5
click at [398, 356] on div "home_2 Start point Welcome message block_bot_response Bot Response CẢNH BÁO GIẢ…" at bounding box center [465, 355] width 850 height 635
click at [323, 325] on span "Bot Response" at bounding box center [323, 325] width 34 height 7
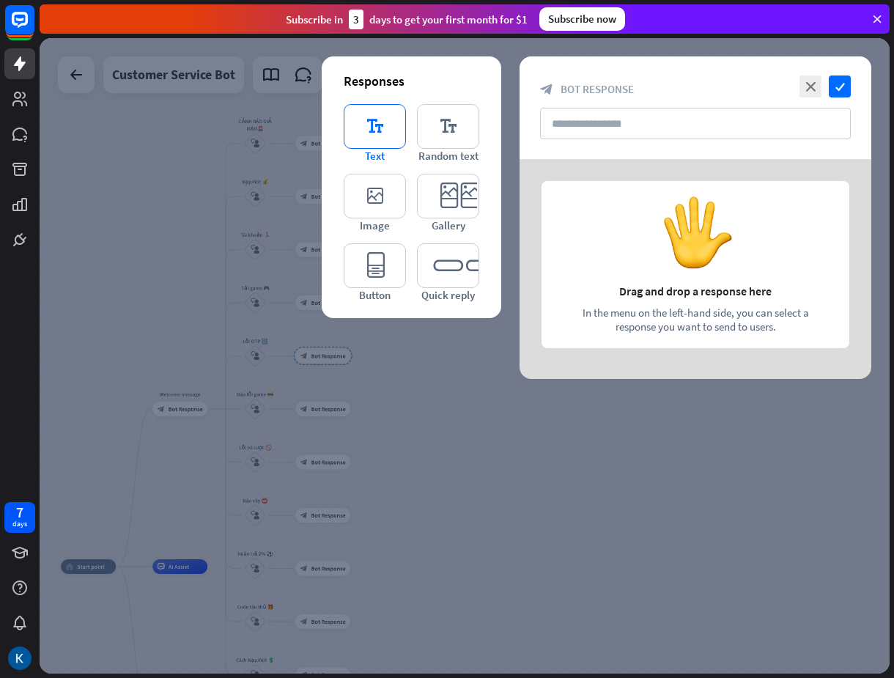
click at [387, 137] on icon "editor_text" at bounding box center [375, 126] width 62 height 45
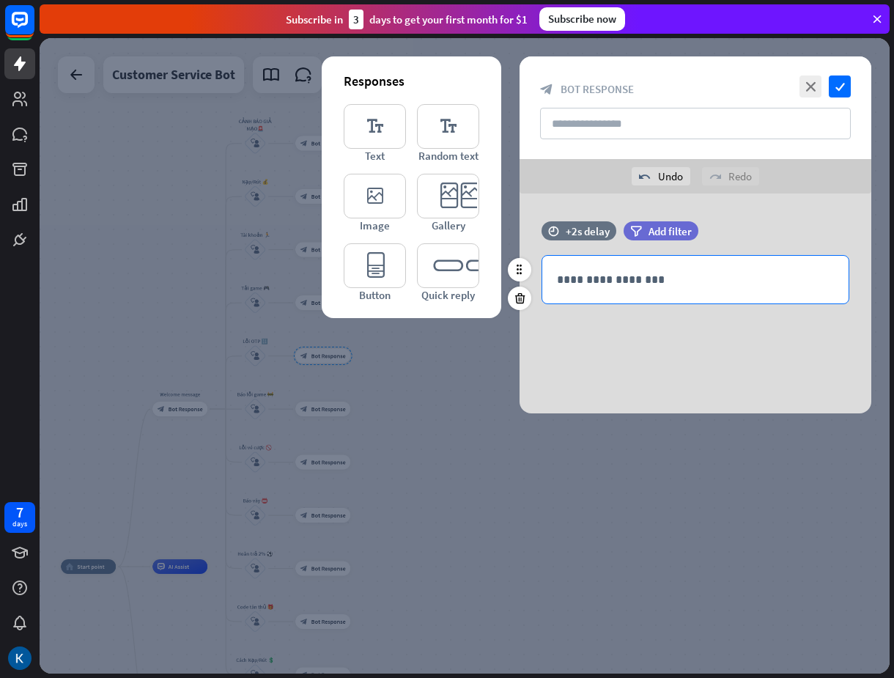
click at [635, 280] on p "**********" at bounding box center [695, 279] width 277 height 18
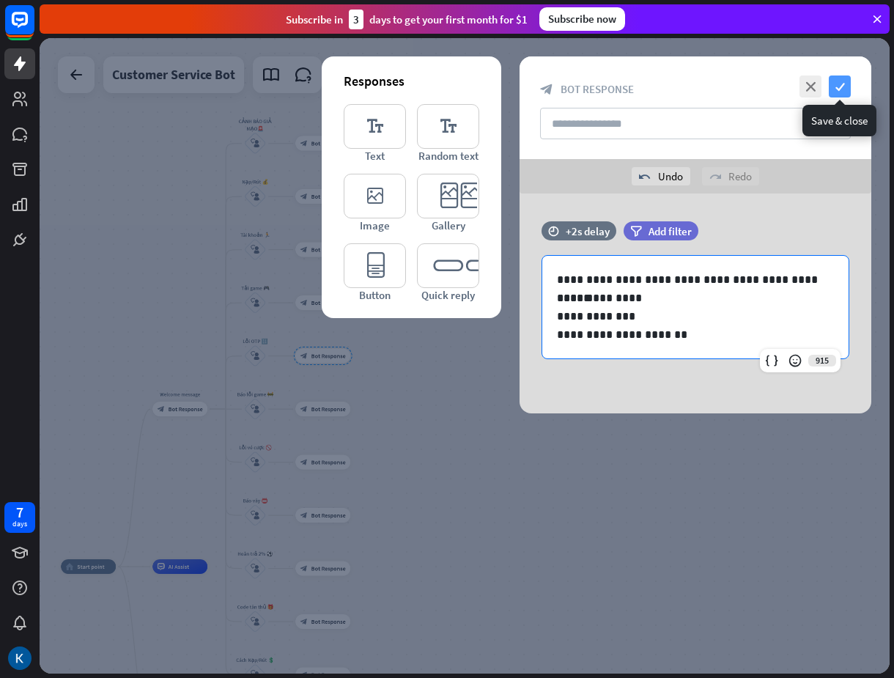
click at [838, 87] on icon "check" at bounding box center [840, 86] width 22 height 22
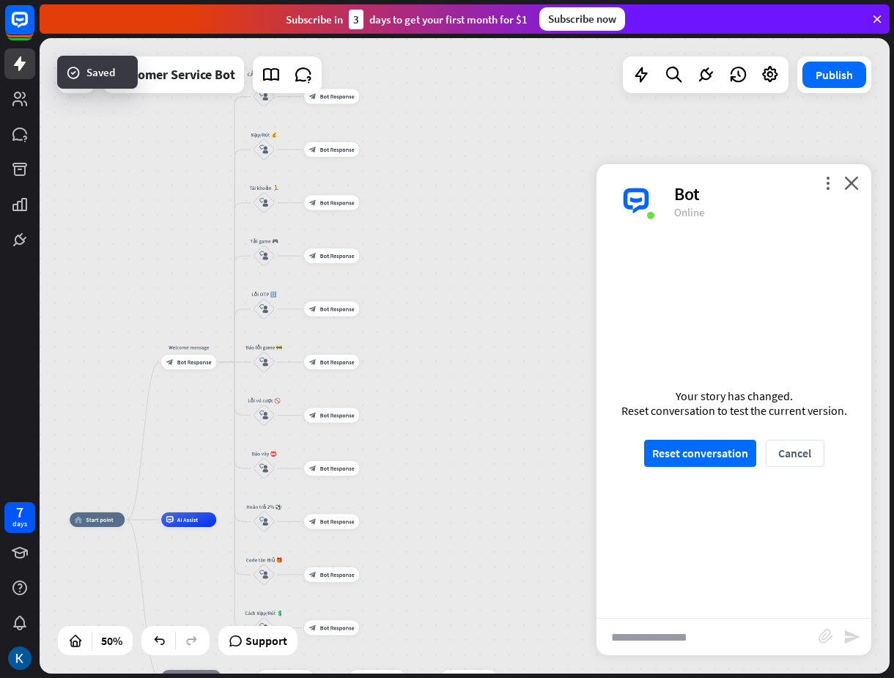
drag, startPoint x: 428, startPoint y: 464, endPoint x: 435, endPoint y: 400, distance: 64.1
click at [435, 400] on div "home_2 Start point Welcome message block_bot_response Bot Response CẢNH BÁO GIẢ…" at bounding box center [465, 355] width 850 height 635
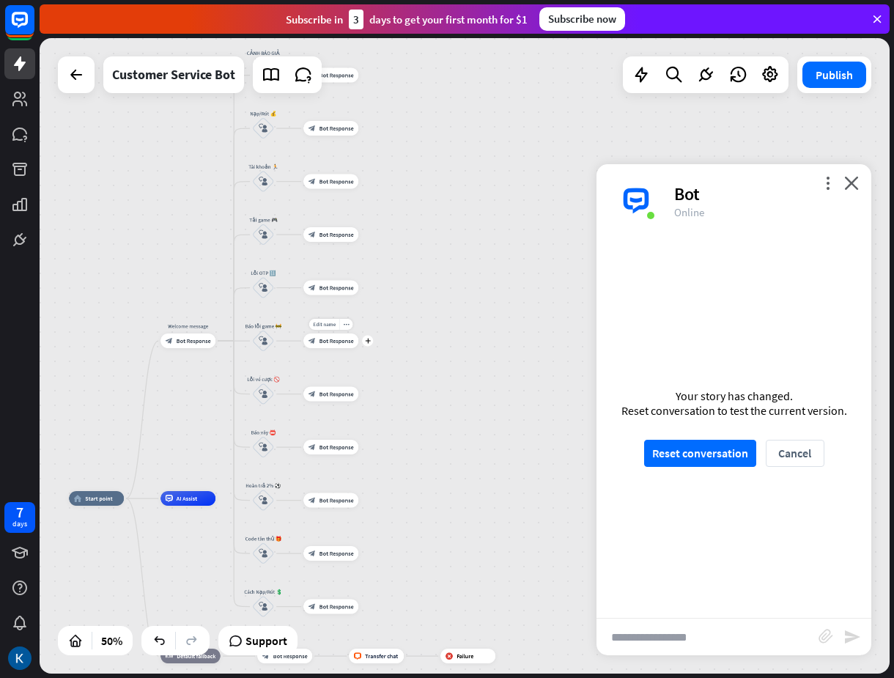
click at [328, 348] on div "Edit name more_horiz plus block_bot_response Bot Response" at bounding box center [330, 340] width 55 height 15
click at [340, 340] on span "Bot Response" at bounding box center [336, 340] width 34 height 7
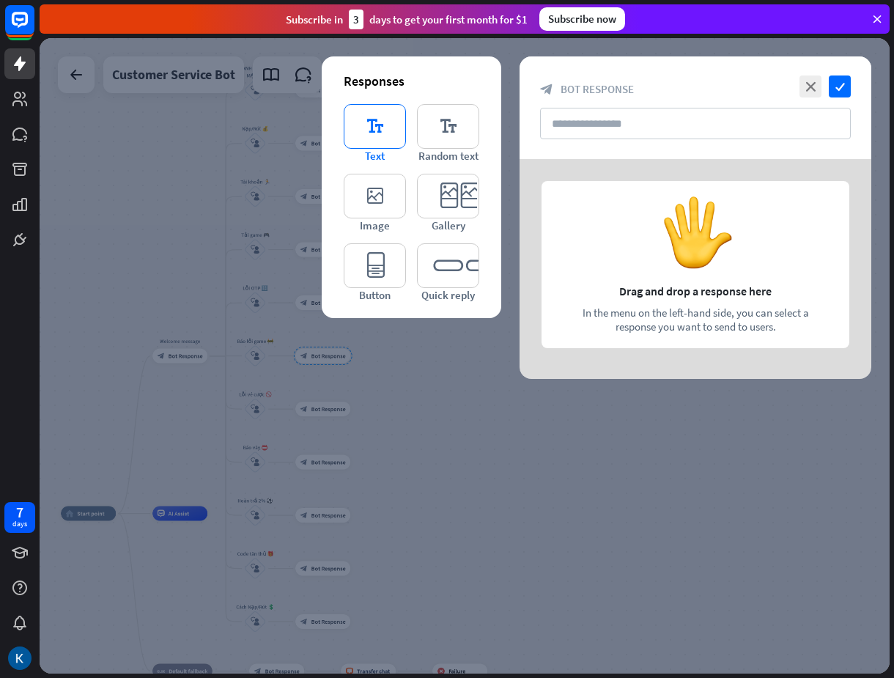
click at [356, 134] on icon "editor_text" at bounding box center [375, 126] width 62 height 45
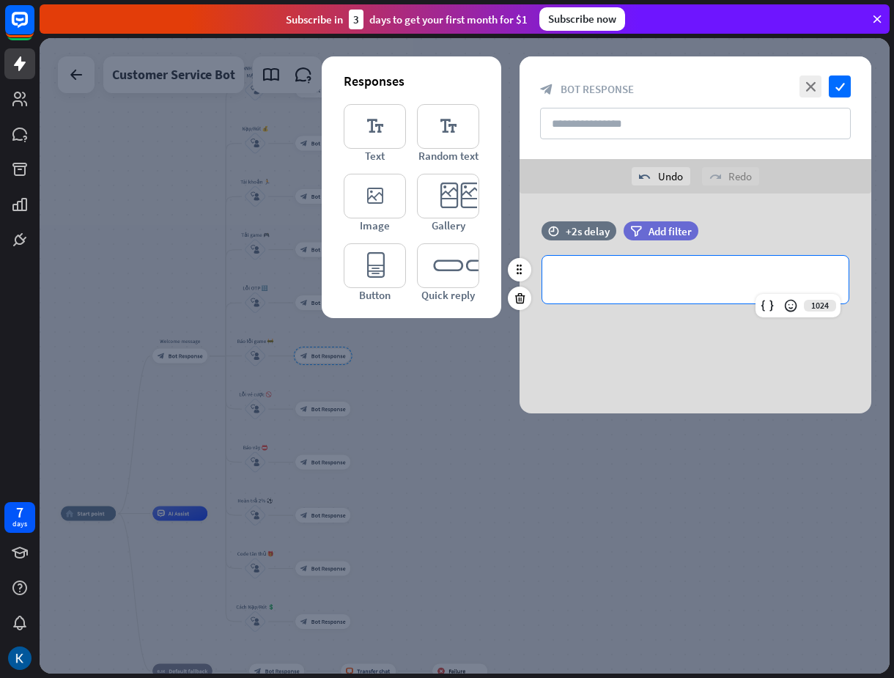
click at [641, 275] on p "**********" at bounding box center [695, 279] width 277 height 18
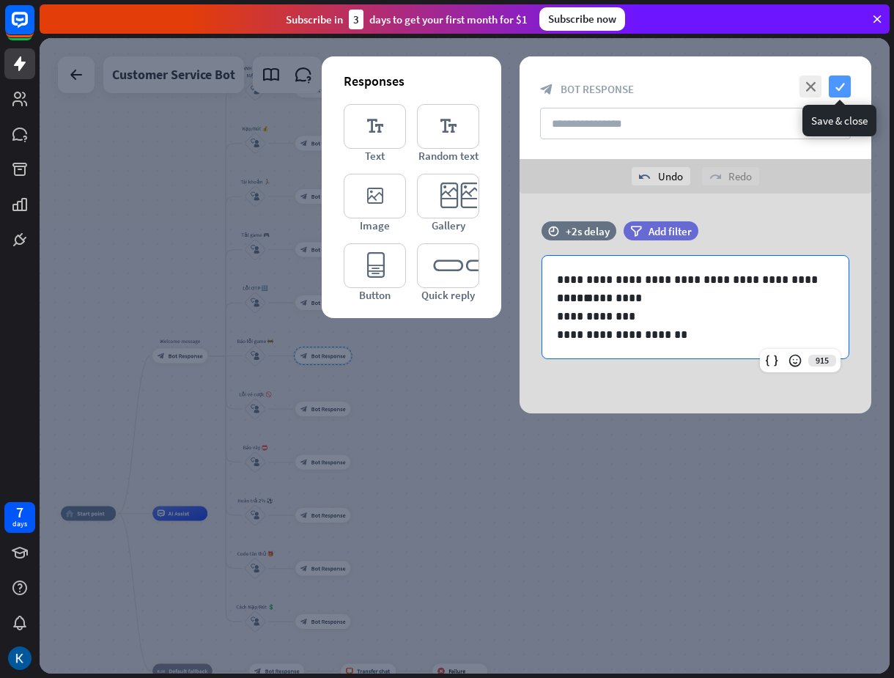
click at [835, 80] on icon "check" at bounding box center [840, 86] width 22 height 22
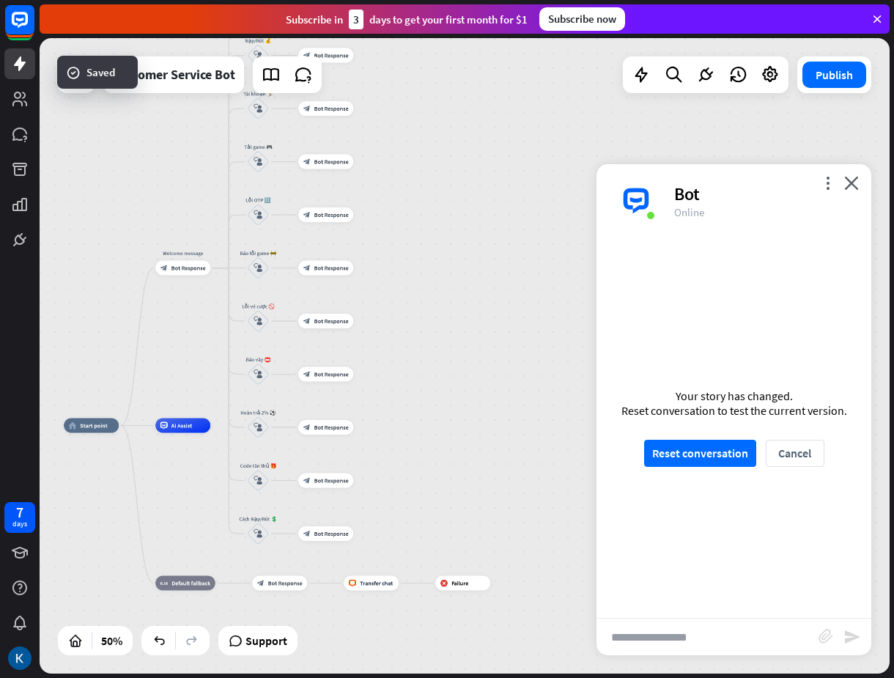
drag, startPoint x: 487, startPoint y: 503, endPoint x: 491, endPoint y: 406, distance: 97.6
click at [491, 406] on div "home_2 Start point Welcome message block_bot_response Bot Response CẢNH BÁO GIẢ…" at bounding box center [465, 355] width 850 height 635
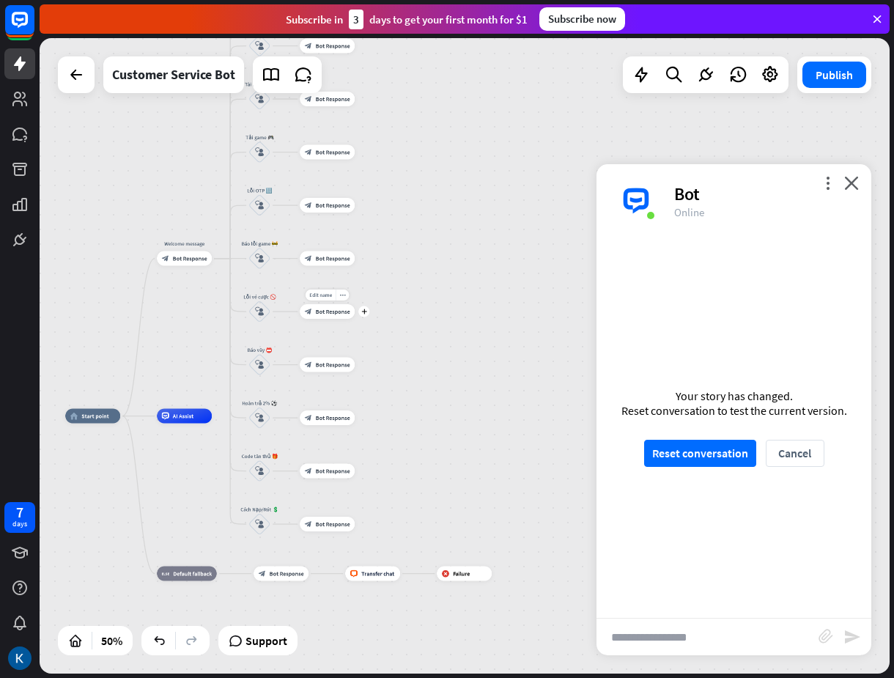
click at [317, 310] on span "Bot Response" at bounding box center [333, 311] width 34 height 7
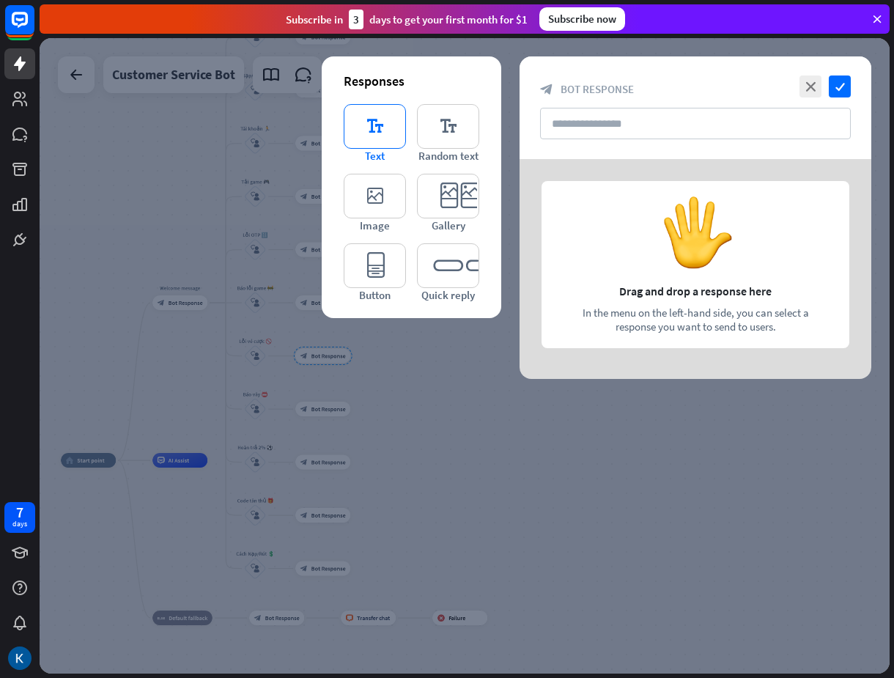
click at [366, 127] on icon "editor_text" at bounding box center [375, 126] width 62 height 45
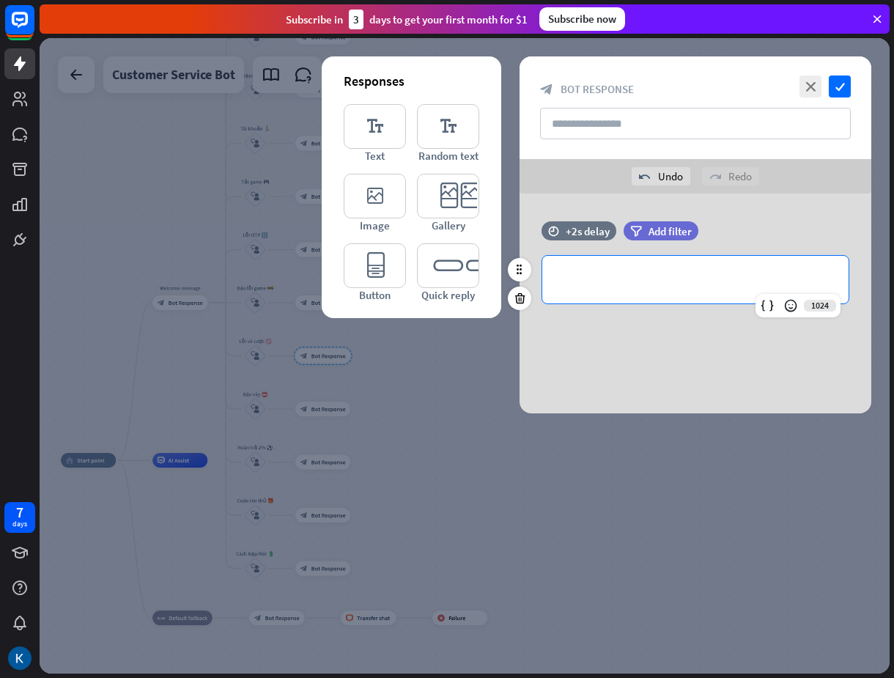
click at [642, 278] on p "**********" at bounding box center [695, 279] width 277 height 18
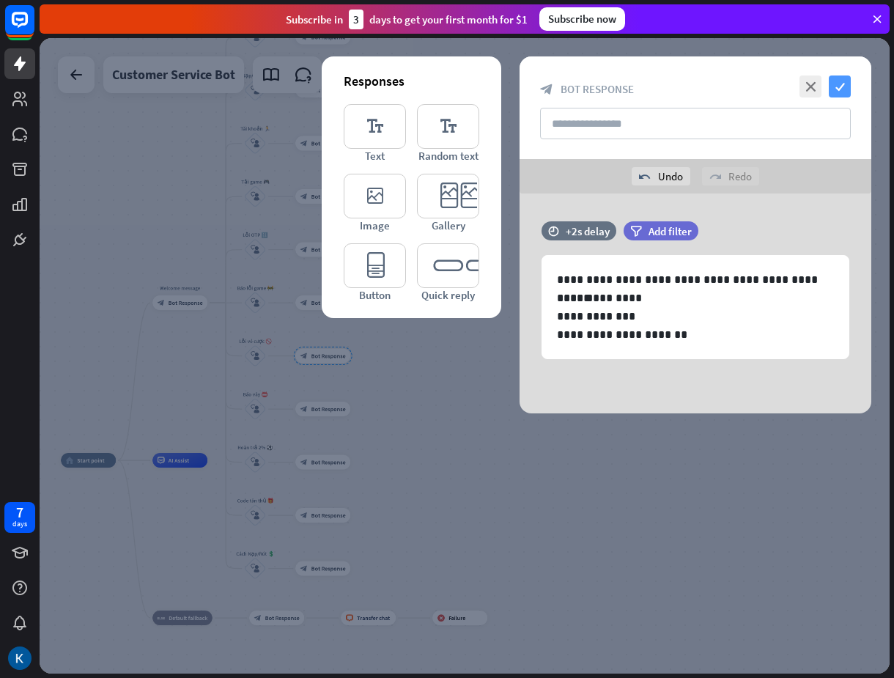
click at [837, 84] on icon "check" at bounding box center [840, 86] width 22 height 22
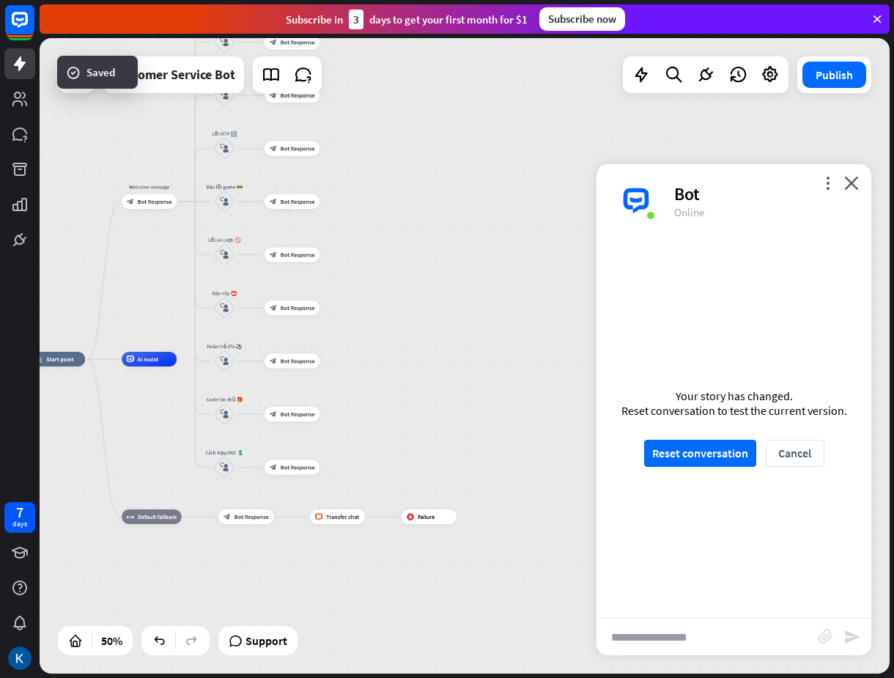
drag, startPoint x: 469, startPoint y: 451, endPoint x: 437, endPoint y: 365, distance: 91.3
click at [439, 364] on div "home_2 Start point Welcome message block_bot_response Bot Response CẢNH BÁO GIẢ…" at bounding box center [242, 518] width 425 height 318
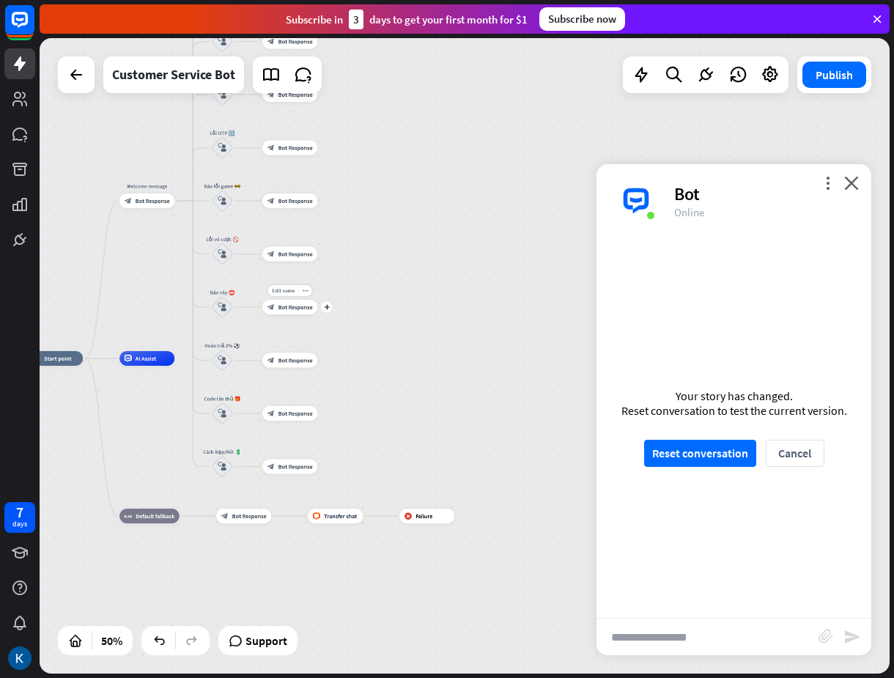
click at [289, 306] on span "Bot Response" at bounding box center [295, 306] width 34 height 7
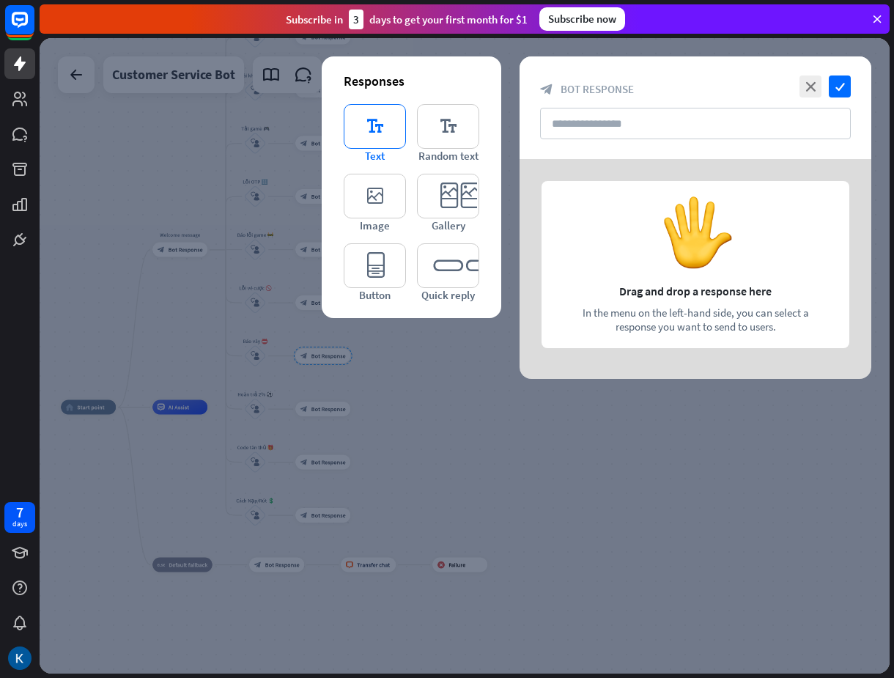
click at [364, 138] on icon "editor_text" at bounding box center [375, 126] width 62 height 45
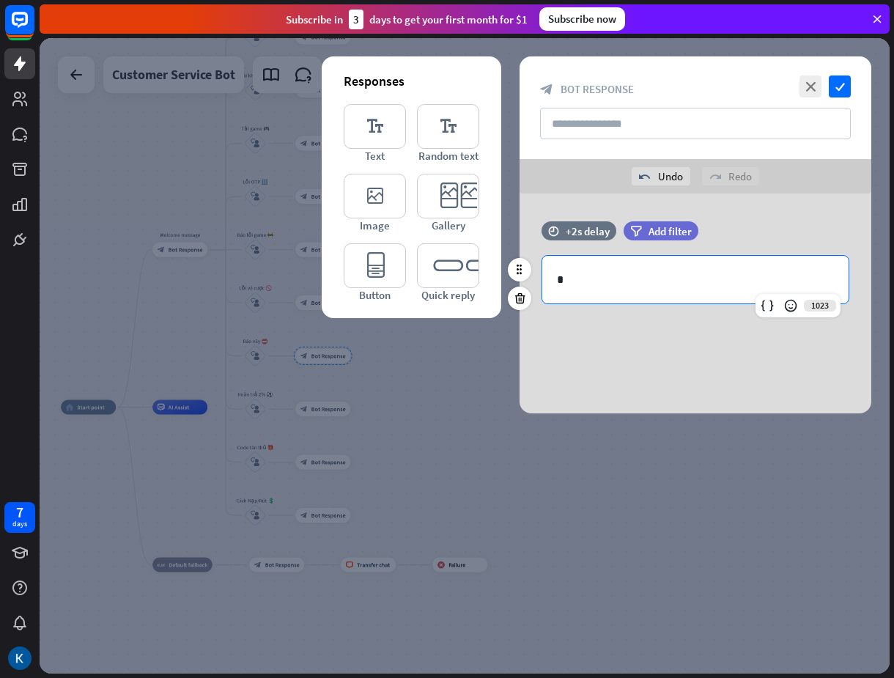
click at [645, 276] on p "*" at bounding box center [695, 279] width 277 height 18
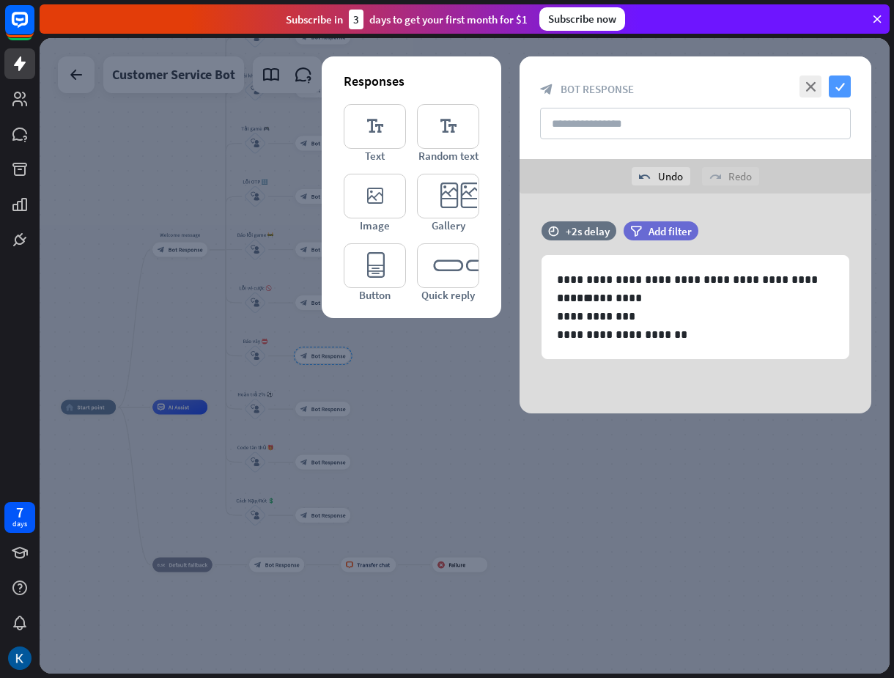
click at [844, 88] on icon "check" at bounding box center [840, 86] width 22 height 22
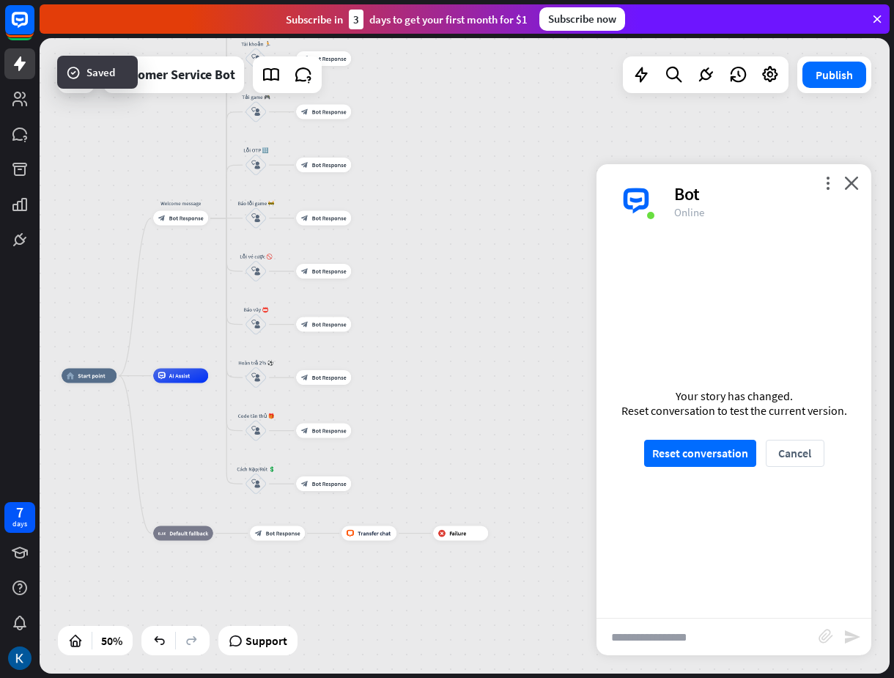
drag, startPoint x: 441, startPoint y: 404, endPoint x: 436, endPoint y: 370, distance: 34.8
click at [436, 376] on div "home_2 Start point Welcome message block_bot_response Bot Response CẢNH BÁO GIẢ…" at bounding box center [274, 535] width 425 height 318
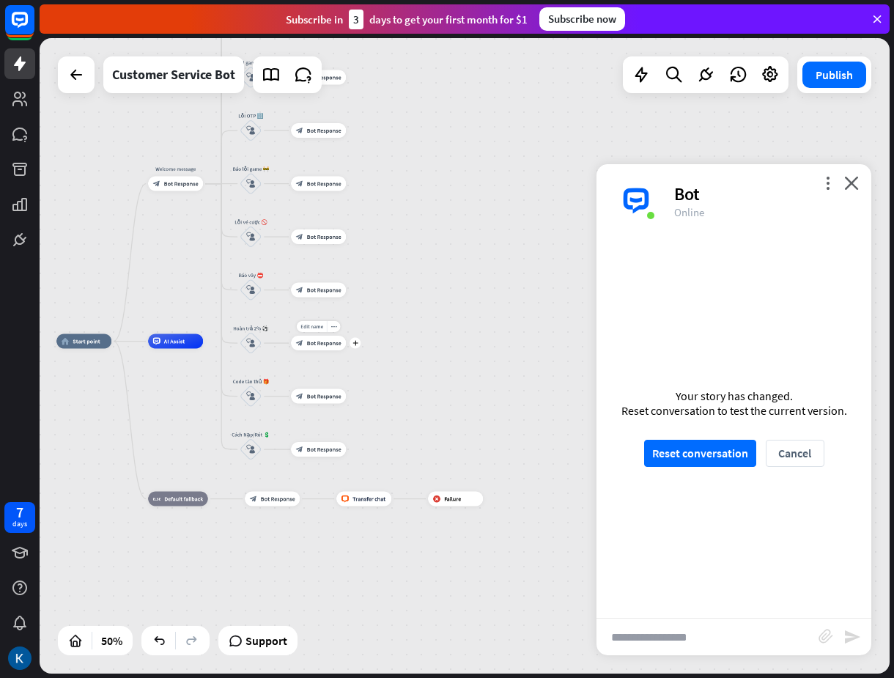
click at [324, 341] on span "Bot Response" at bounding box center [324, 342] width 34 height 7
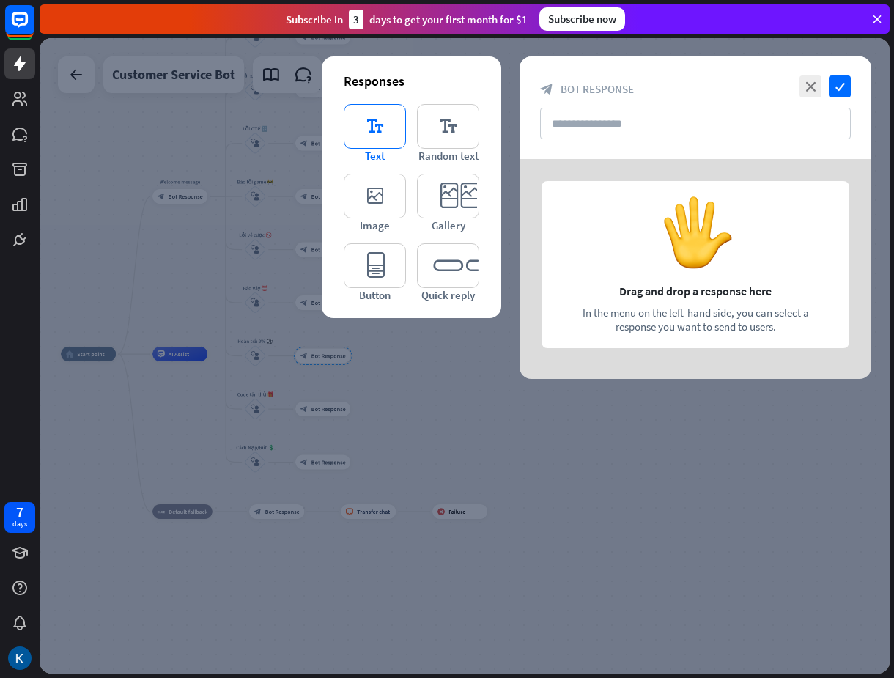
click at [377, 136] on icon "editor_text" at bounding box center [375, 126] width 62 height 45
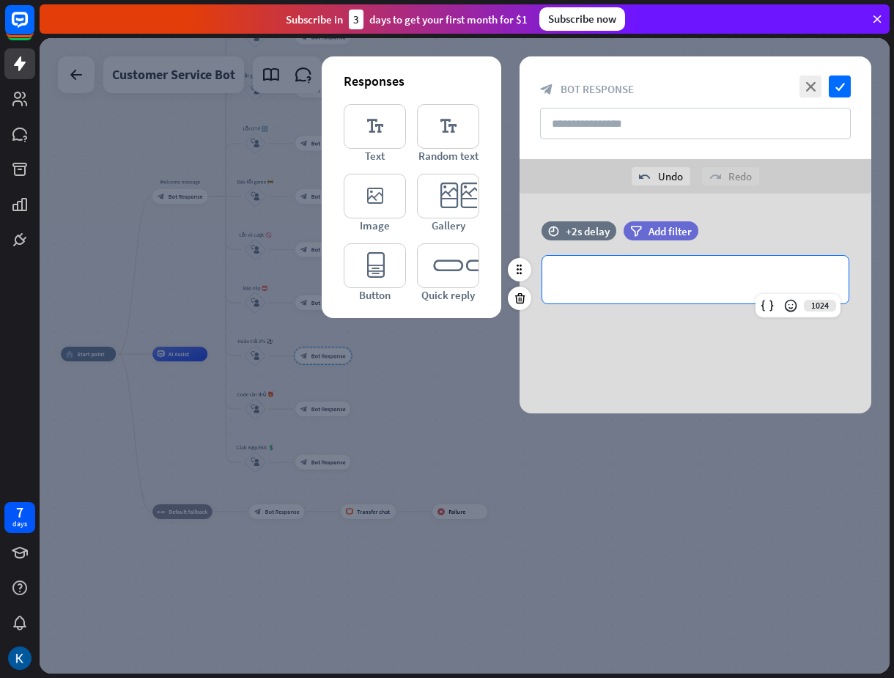
click at [616, 273] on p "**********" at bounding box center [695, 279] width 277 height 18
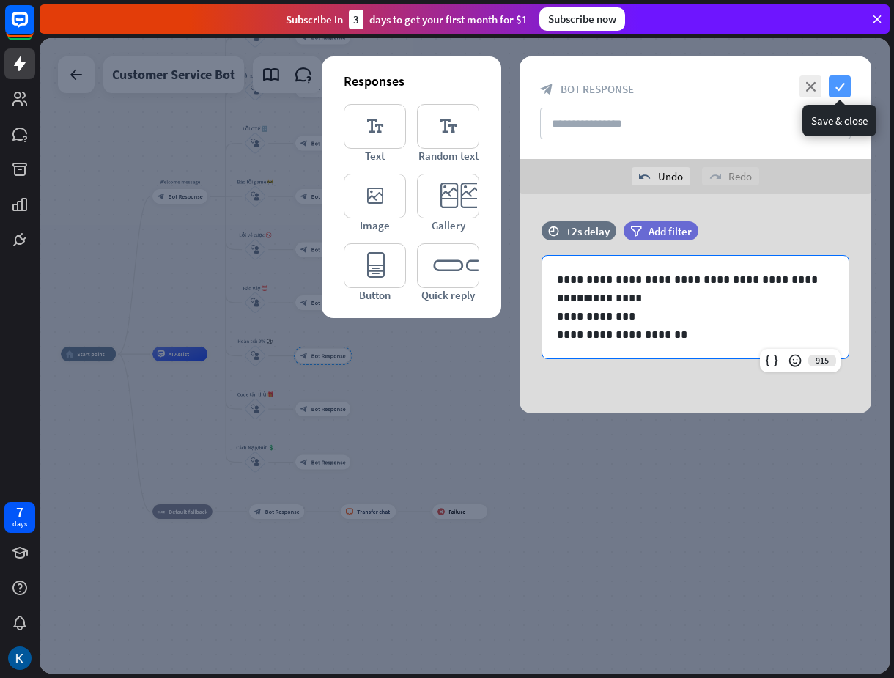
click at [841, 92] on icon "check" at bounding box center [840, 86] width 22 height 22
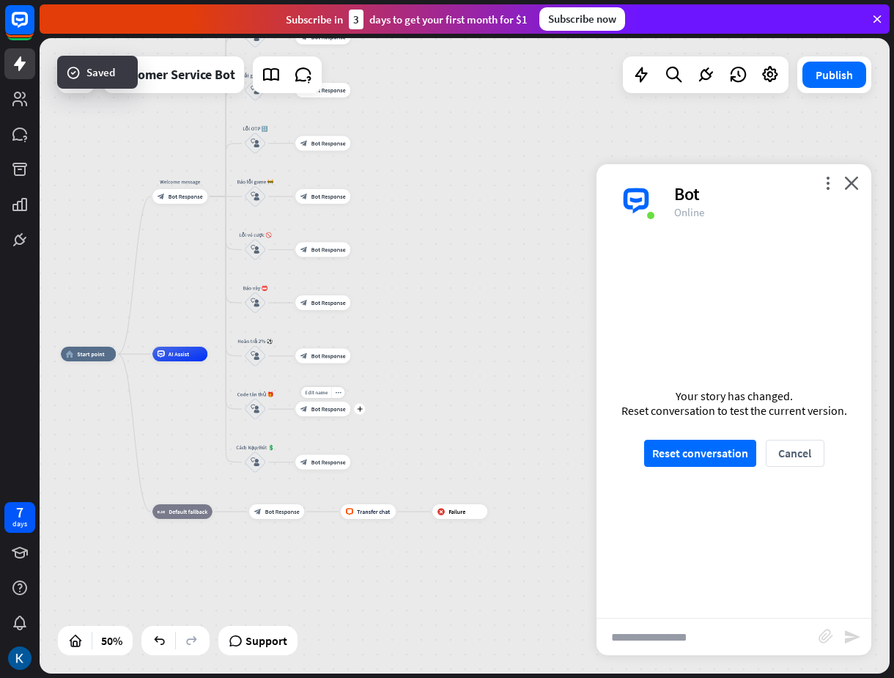
click at [327, 407] on span "Bot Response" at bounding box center [328, 408] width 34 height 7
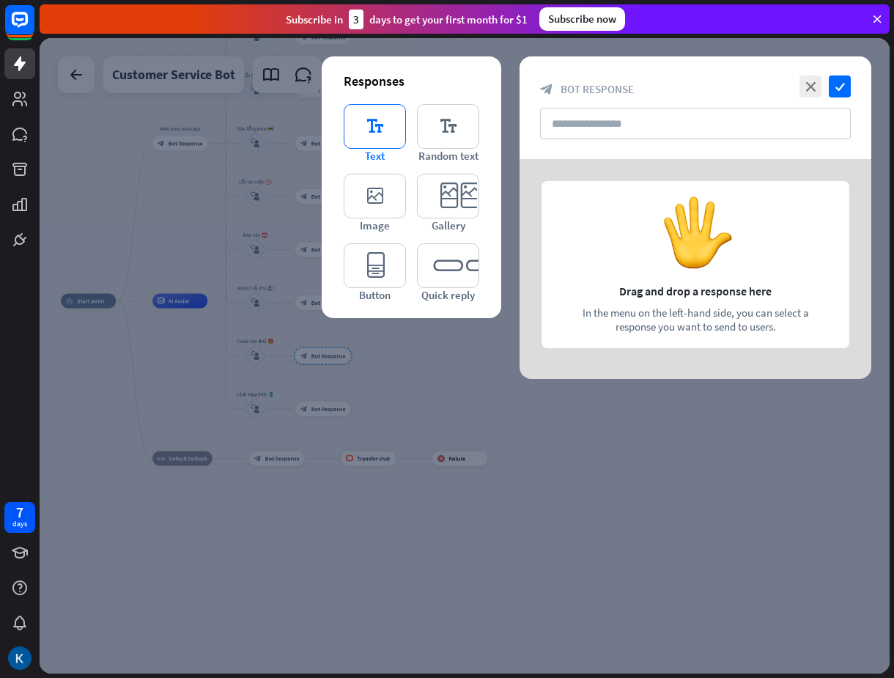
click at [368, 119] on icon "editor_text" at bounding box center [375, 126] width 62 height 45
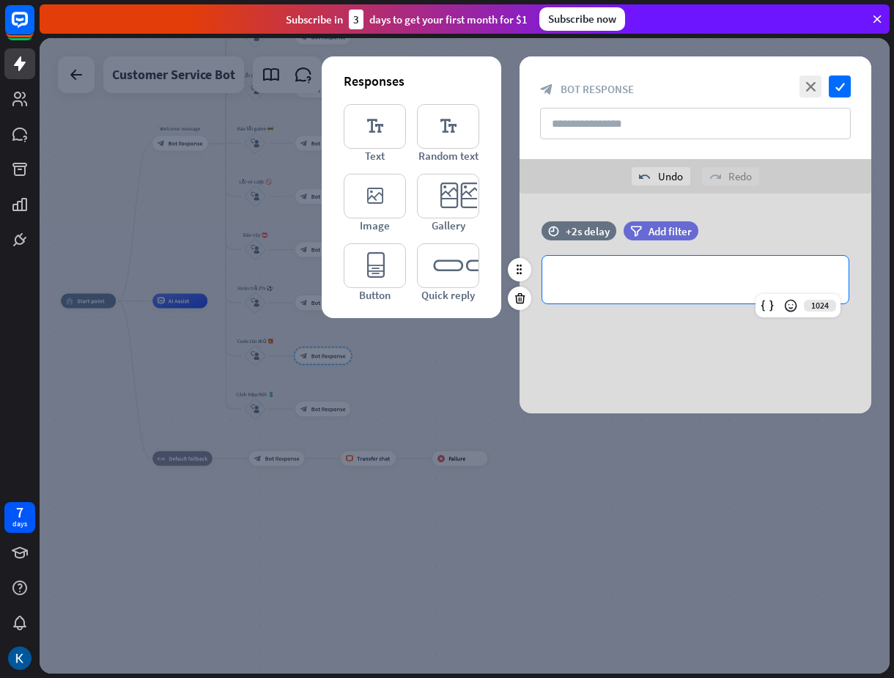
click at [611, 267] on div "**********" at bounding box center [695, 280] width 306 height 48
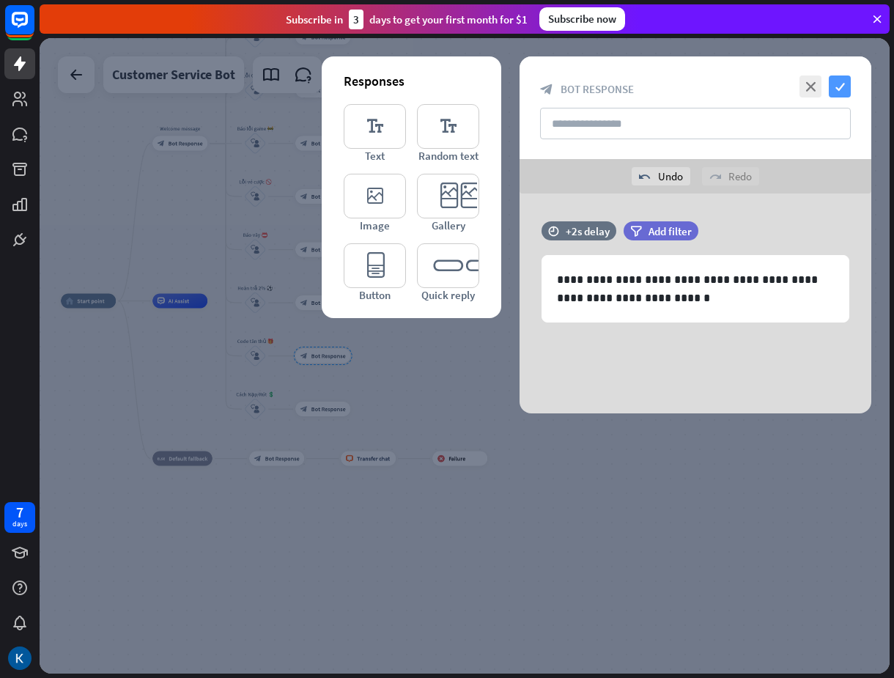
click at [840, 86] on icon "check" at bounding box center [840, 86] width 22 height 22
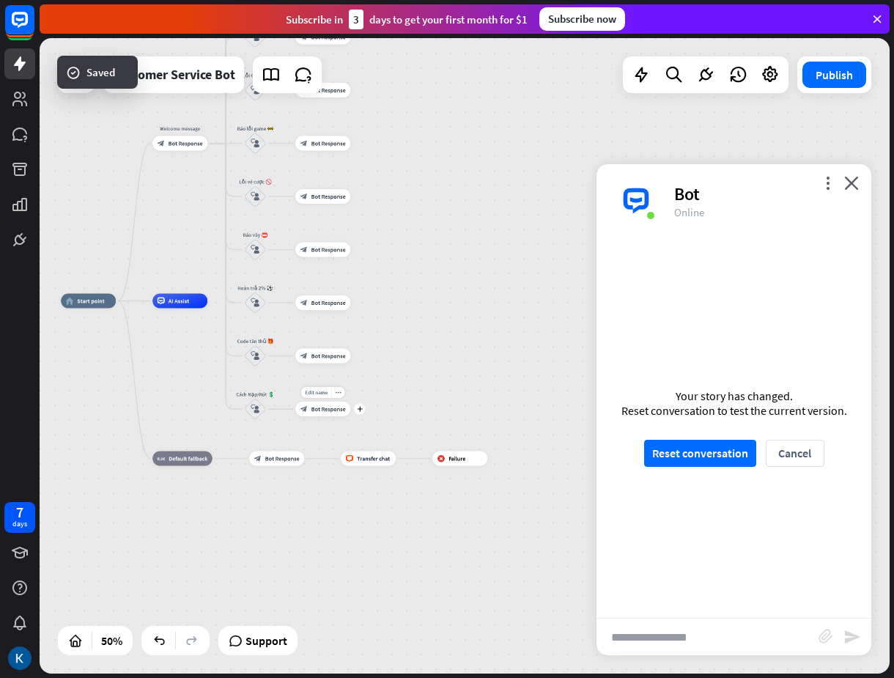
click at [325, 410] on span "Bot Response" at bounding box center [328, 408] width 34 height 7
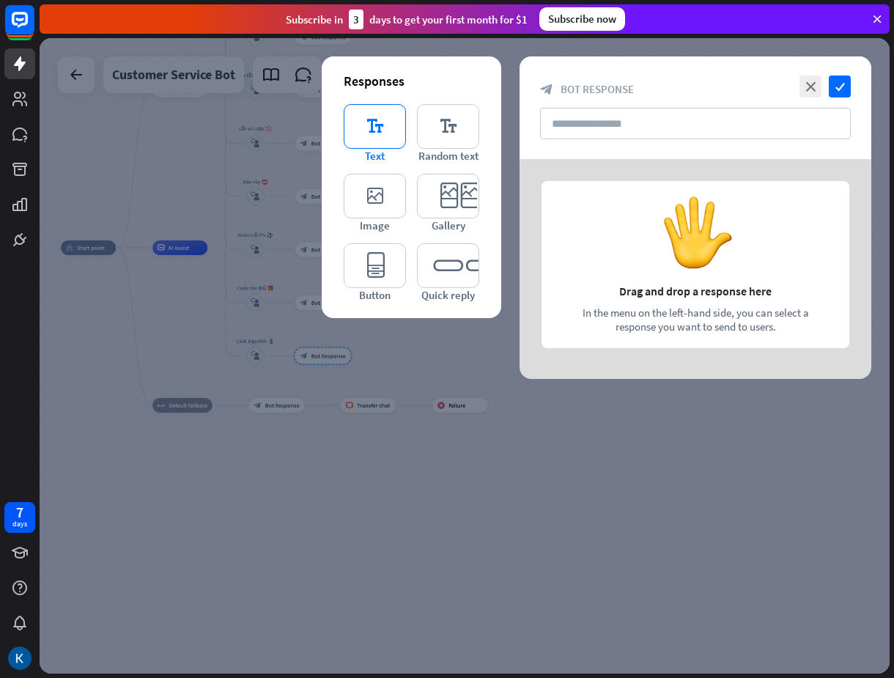
click at [388, 133] on icon "editor_text" at bounding box center [375, 126] width 62 height 45
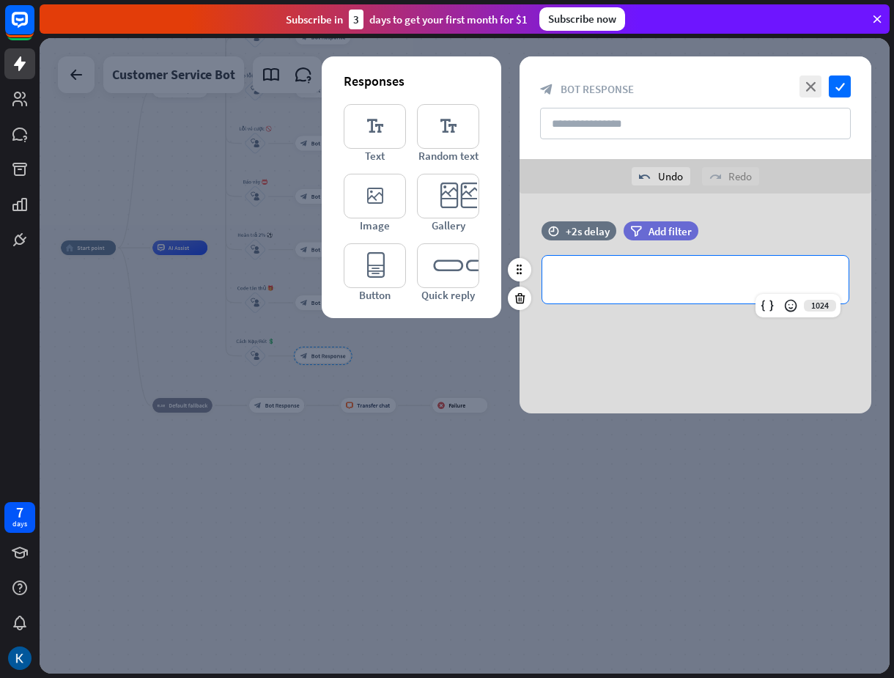
click at [627, 279] on p "**********" at bounding box center [695, 279] width 277 height 18
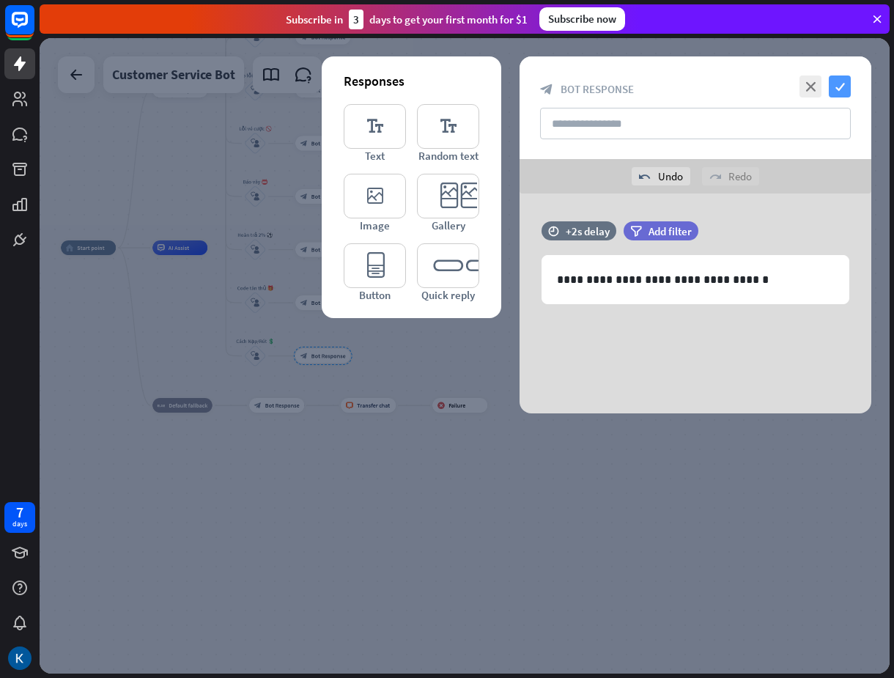
click at [840, 83] on icon "check" at bounding box center [840, 86] width 22 height 22
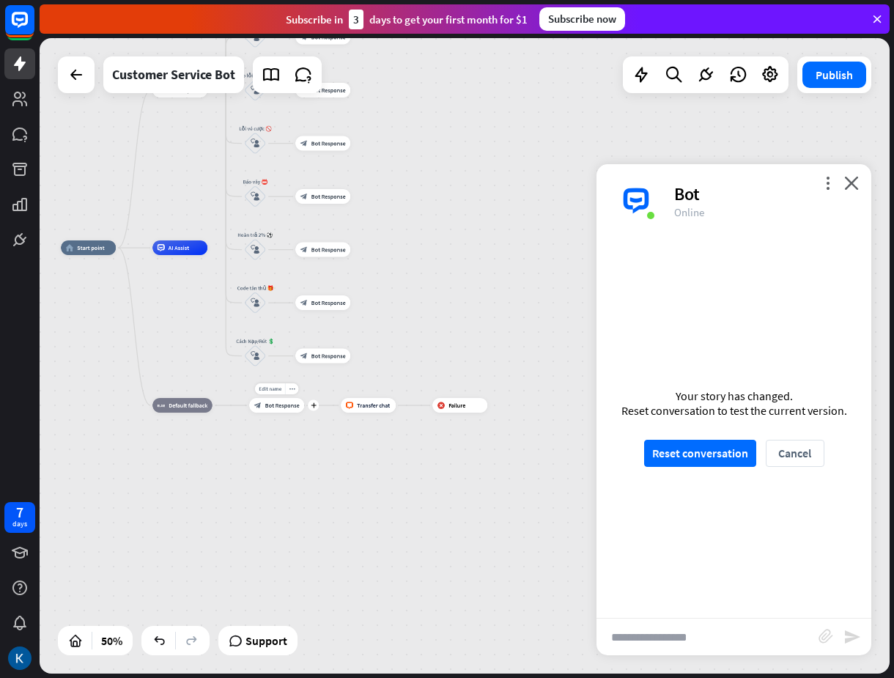
click at [285, 408] on span "Bot Response" at bounding box center [282, 405] width 34 height 7
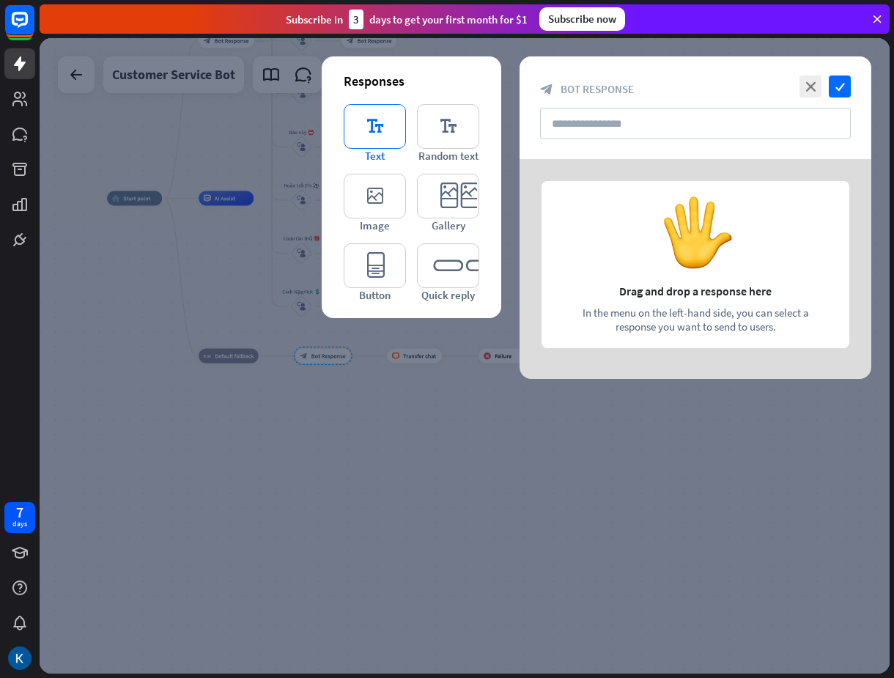
click at [363, 130] on icon "editor_text" at bounding box center [375, 126] width 62 height 45
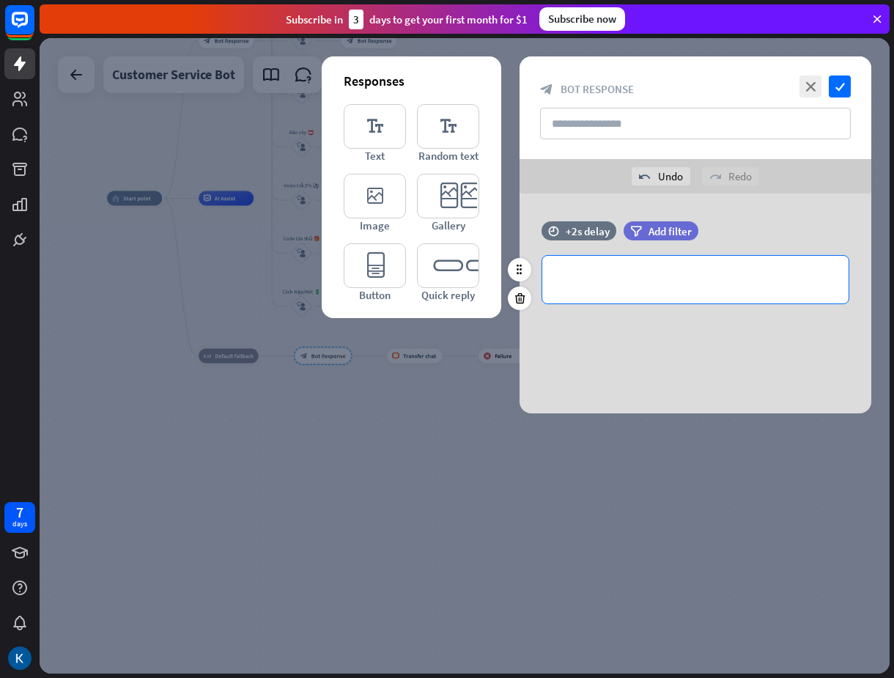
click at [645, 285] on p "**********" at bounding box center [695, 279] width 277 height 18
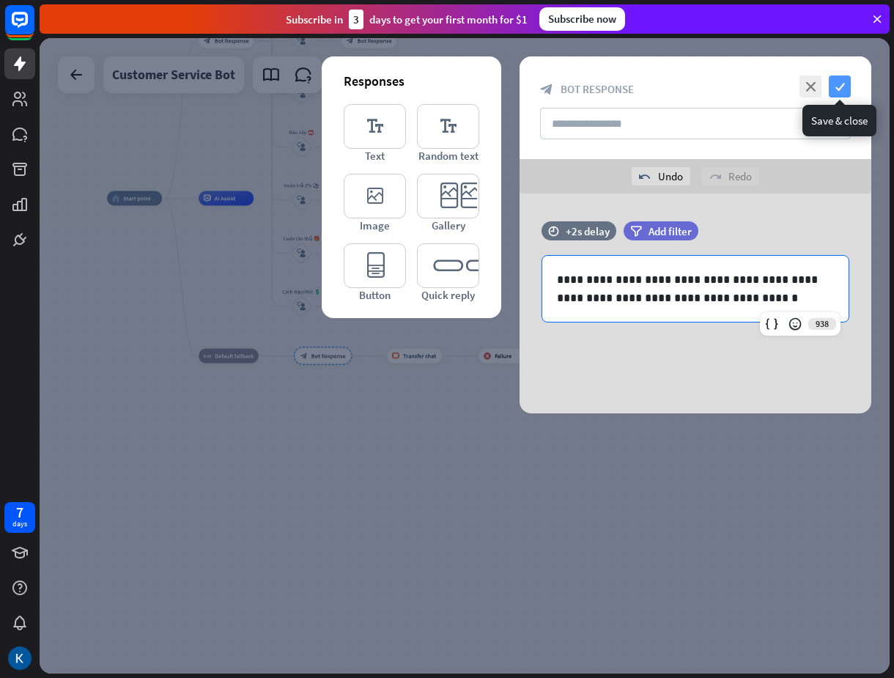
click at [837, 84] on icon "check" at bounding box center [840, 86] width 22 height 22
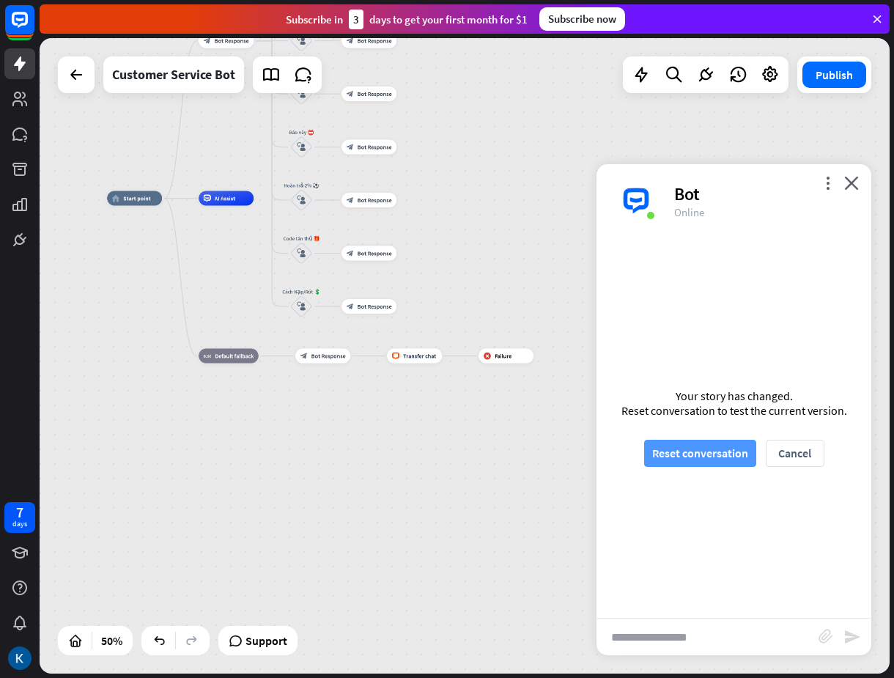
click at [681, 450] on button "Reset conversation" at bounding box center [700, 453] width 112 height 27
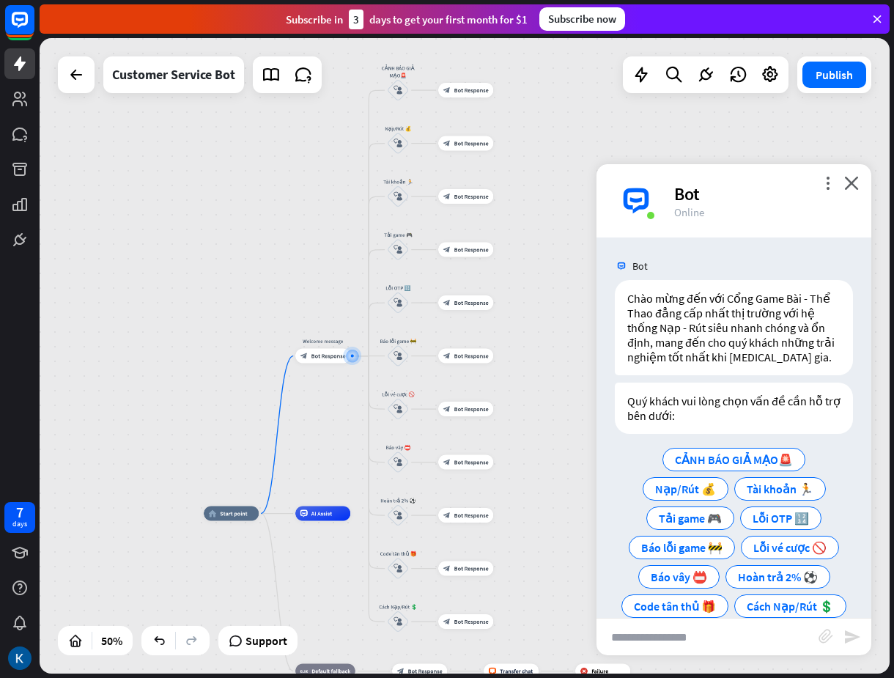
scroll to position [25, 0]
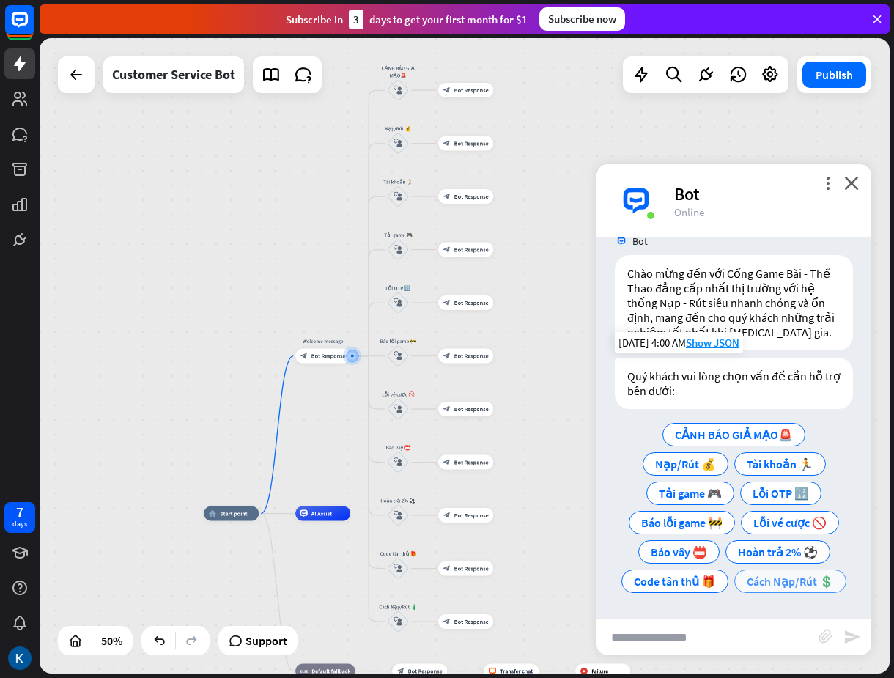
click at [788, 577] on span "Cách Nạp/Rút 💲" at bounding box center [790, 581] width 87 height 15
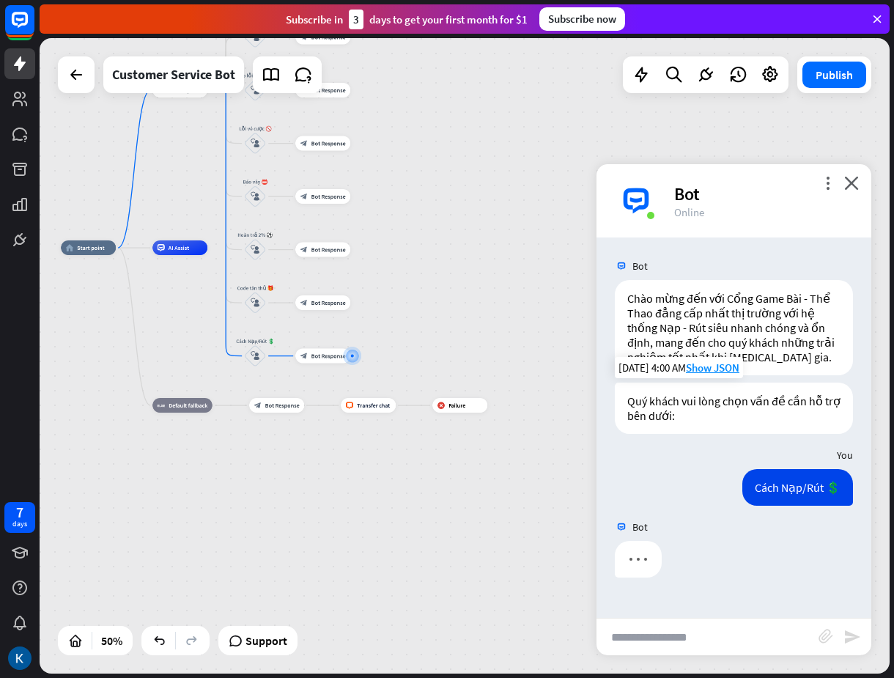
click at [686, 640] on input "text" at bounding box center [707, 636] width 222 height 37
type input "***"
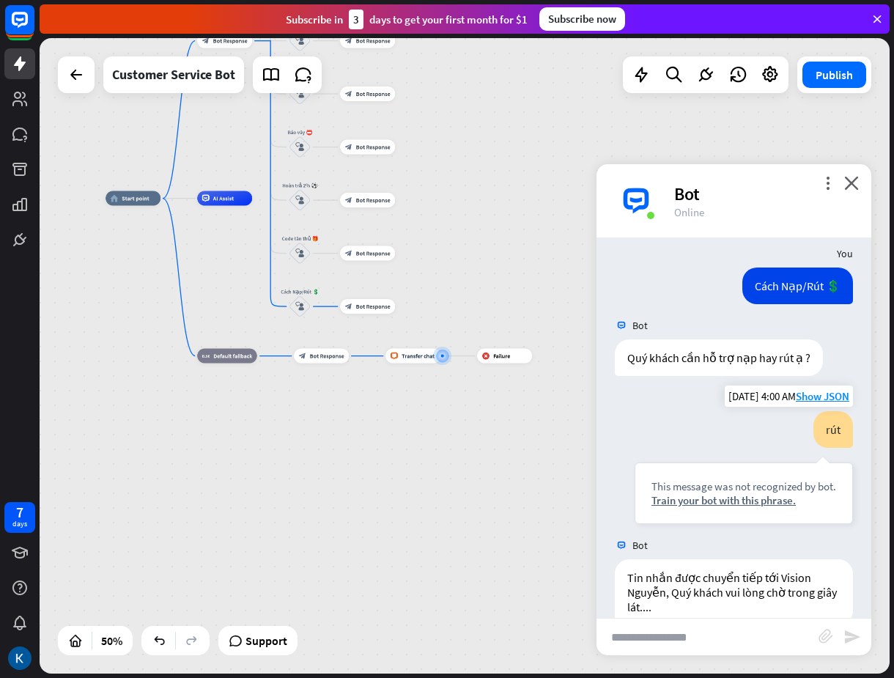
scroll to position [231, 0]
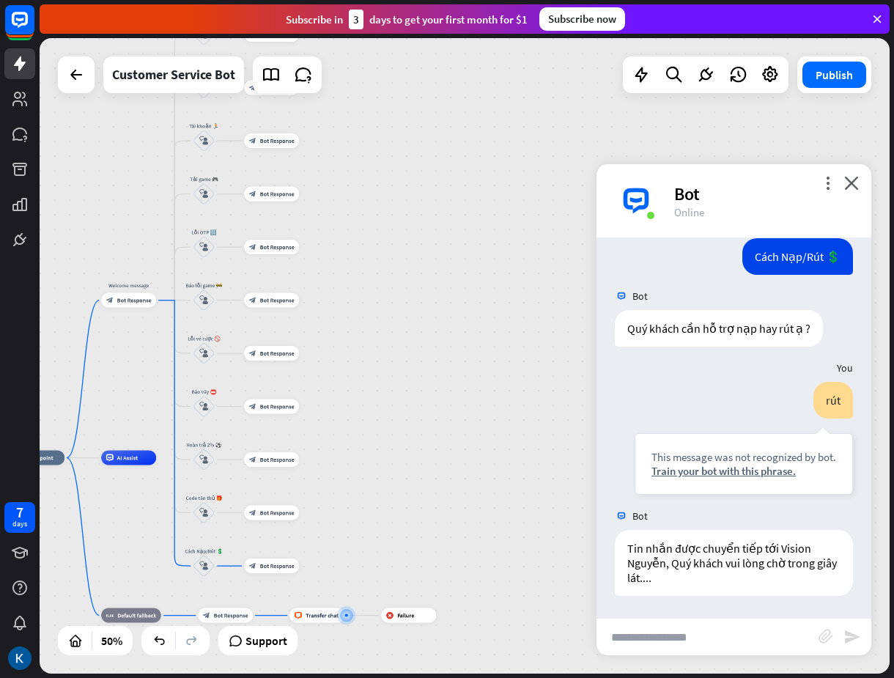
drag, startPoint x: 477, startPoint y: 243, endPoint x: 471, endPoint y: 502, distance: 259.4
click at [471, 502] on div "home_2 Start point Welcome message block_bot_response Bot Response CẢNH BÁO GIẢ…" at bounding box center [465, 355] width 850 height 635
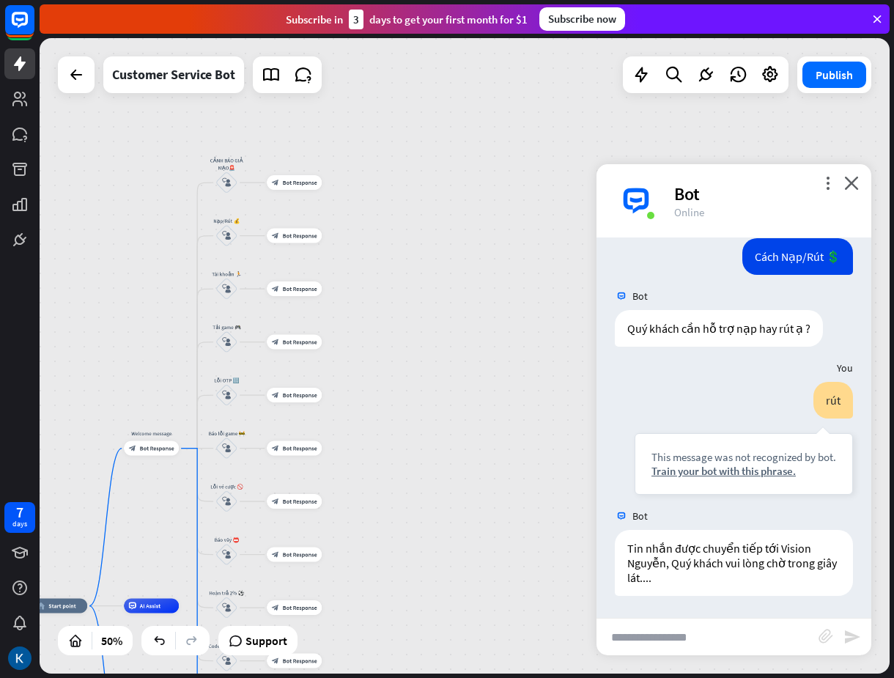
drag, startPoint x: 439, startPoint y: 276, endPoint x: 462, endPoint y: 424, distance: 149.7
click at [462, 424] on div "home_2 Start point Welcome message block_bot_response Bot Response CẢNH BÁO GIẢ…" at bounding box center [465, 355] width 850 height 635
click at [827, 75] on button "Publish" at bounding box center [834, 75] width 64 height 26
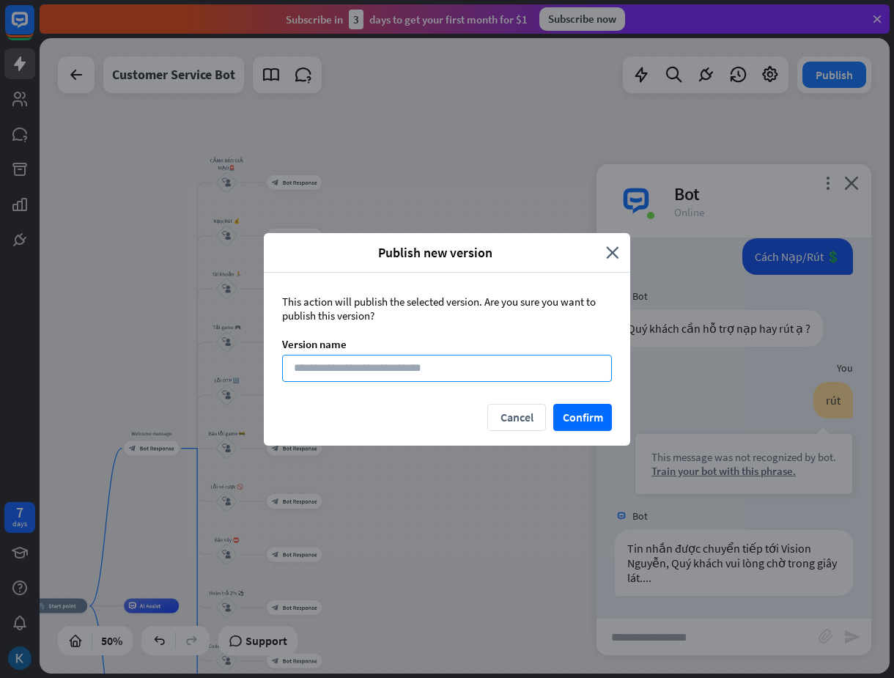
click at [400, 372] on input at bounding box center [447, 368] width 330 height 27
paste input "**********"
type input "**********"
click at [584, 418] on button "Confirm" at bounding box center [582, 417] width 59 height 27
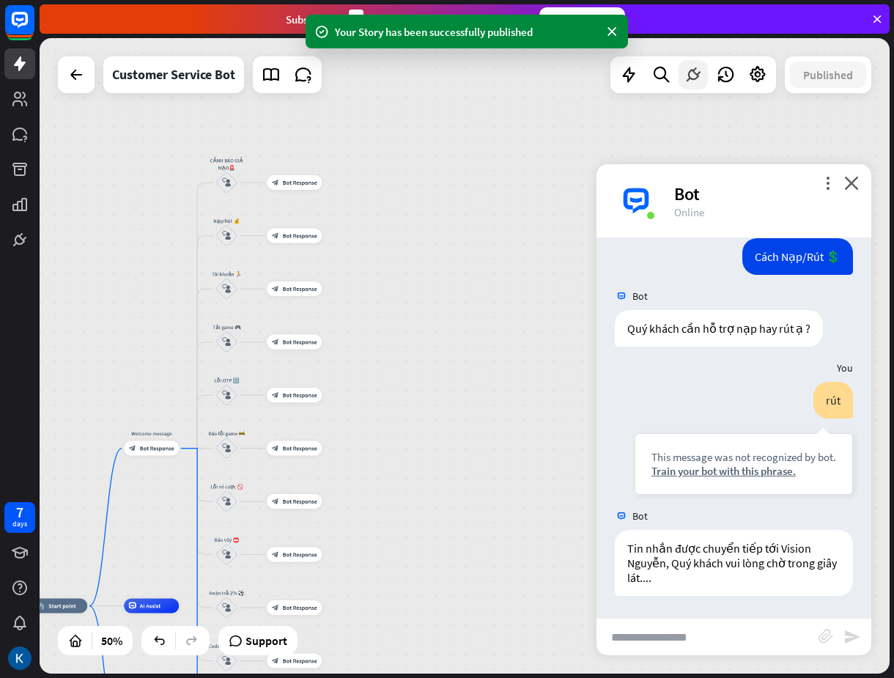
click at [693, 76] on icon at bounding box center [693, 74] width 19 height 19
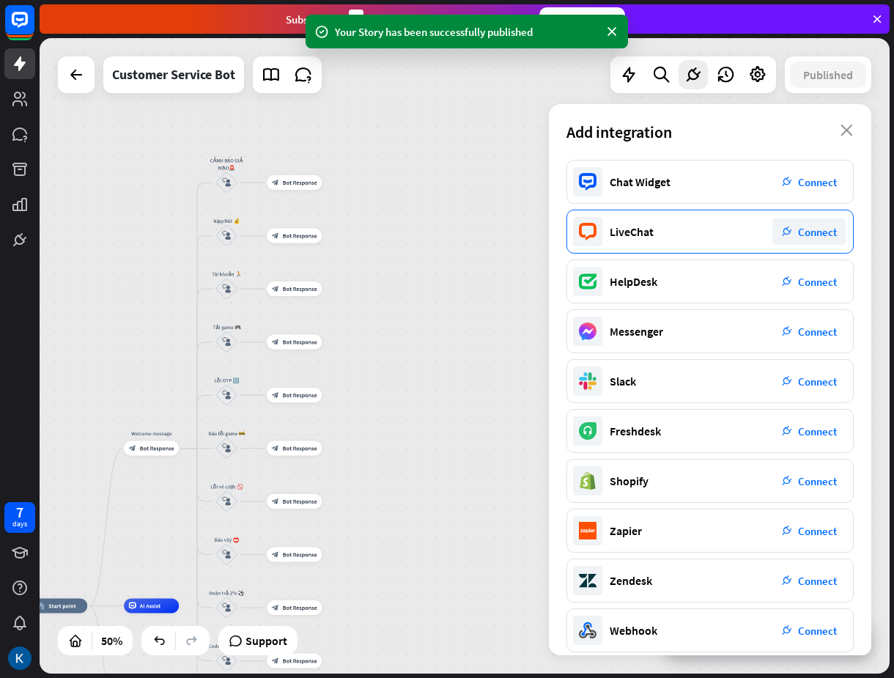
click at [686, 226] on div "LiveChat plug_integration Connect" at bounding box center [709, 232] width 287 height 44
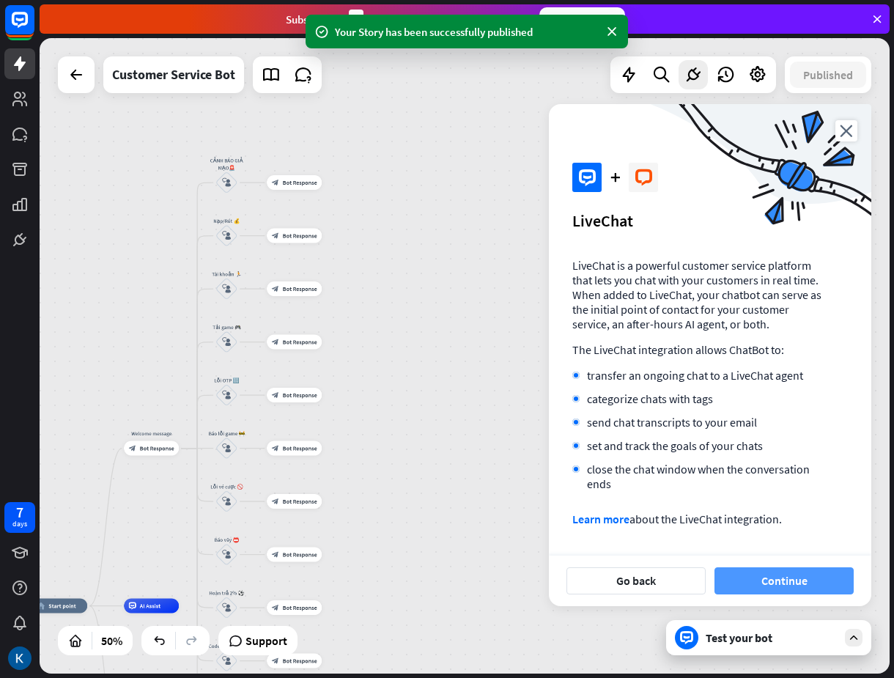
click at [781, 584] on button "Continue" at bounding box center [783, 580] width 139 height 27
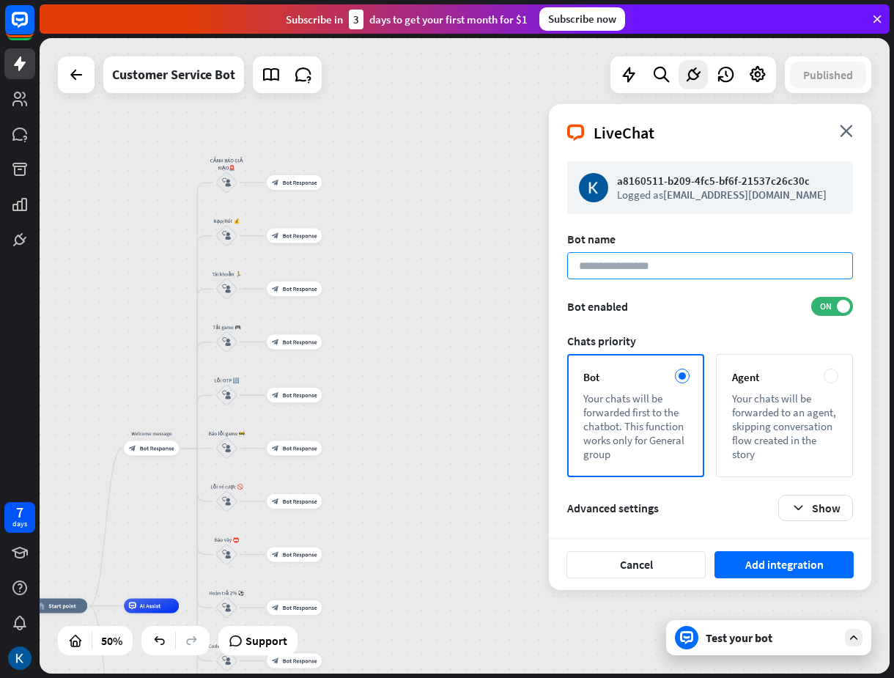
click at [656, 268] on input at bounding box center [710, 265] width 286 height 27
paste input "**********"
type input "**********"
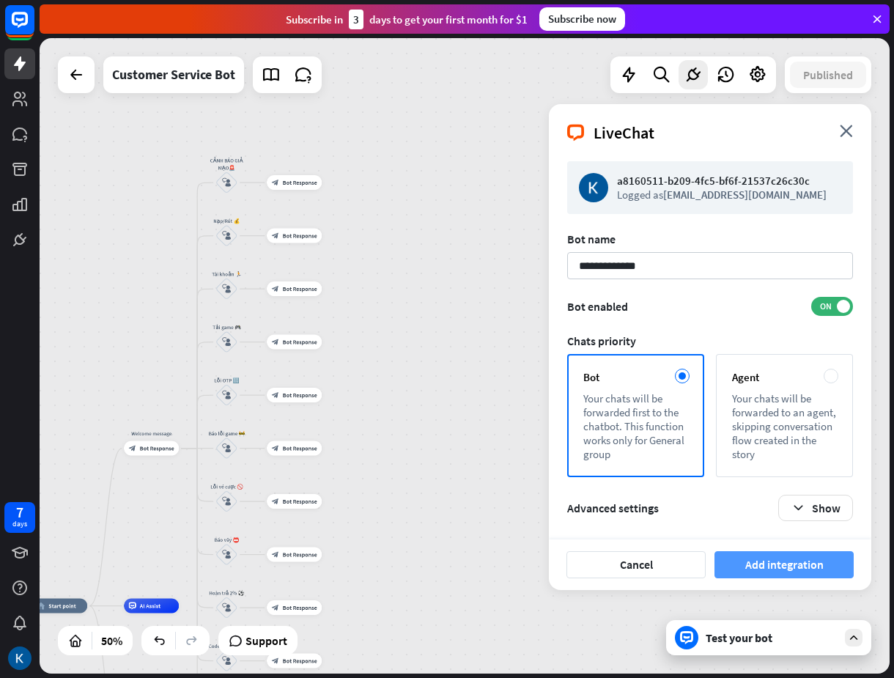
click at [769, 558] on button "Add integration" at bounding box center [783, 564] width 139 height 27
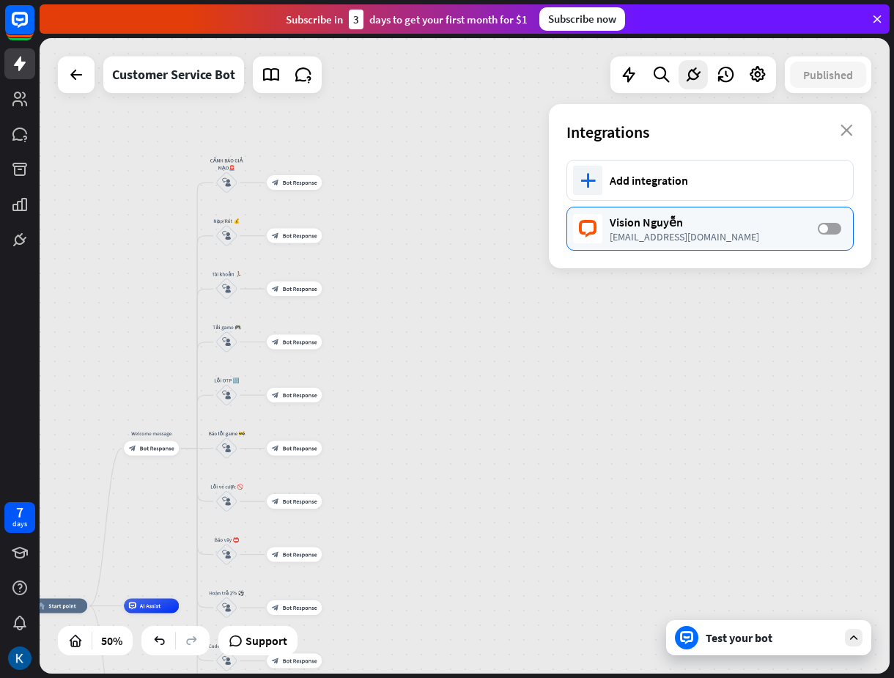
click at [832, 227] on label "OFF" at bounding box center [829, 229] width 23 height 12
click at [140, 68] on div "Customer Service Bot" at bounding box center [173, 74] width 123 height 37
click at [74, 70] on div "**********" at bounding box center [447, 339] width 894 height 678
click at [76, 72] on icon at bounding box center [76, 75] width 18 height 18
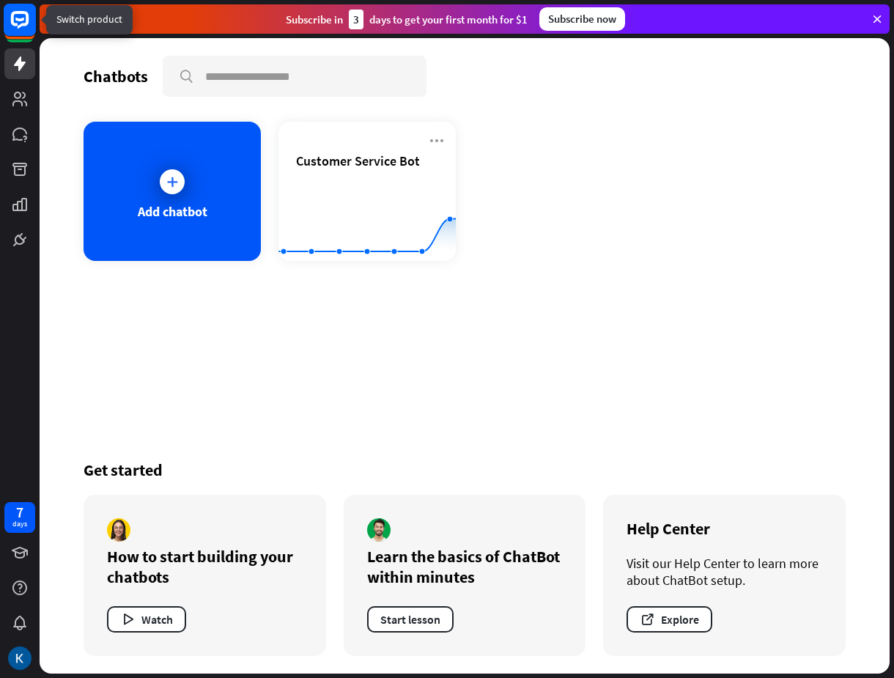
click at [14, 20] on rect at bounding box center [20, 20] width 32 height 32
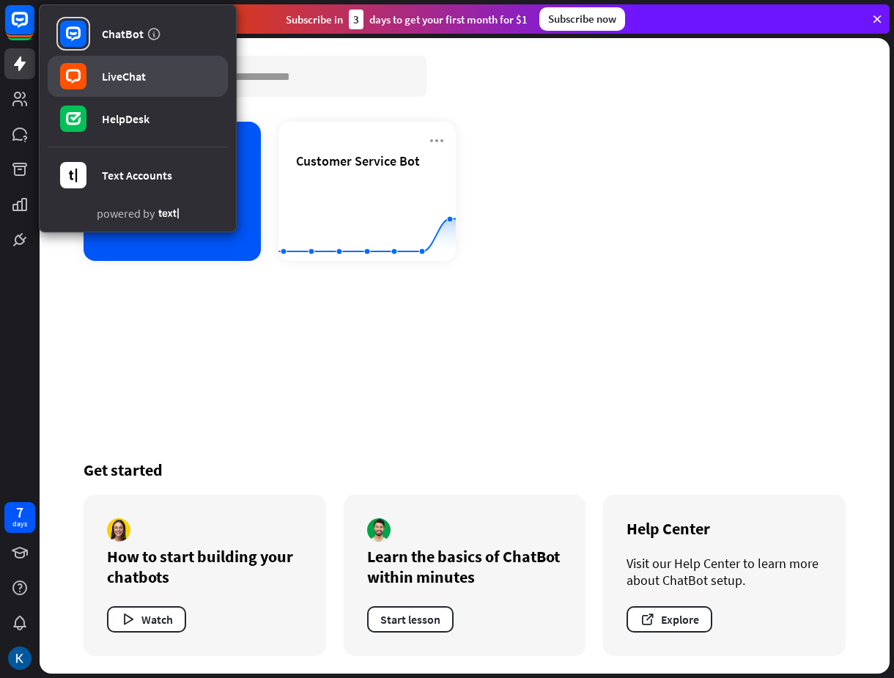
click at [123, 74] on div "LiveChat" at bounding box center [124, 76] width 44 height 15
